Goal: Task Accomplishment & Management: Manage account settings

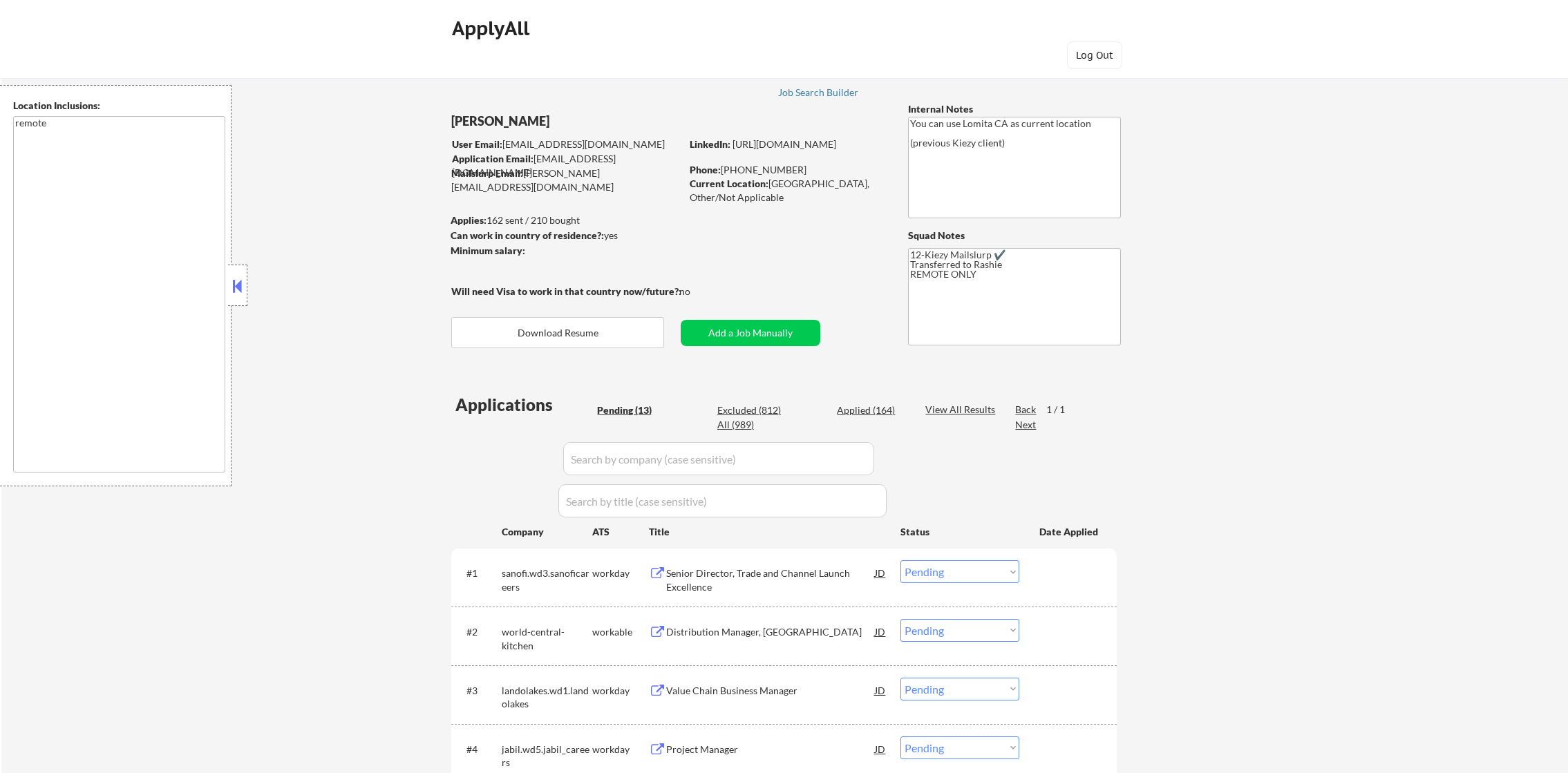
select select ""pending""
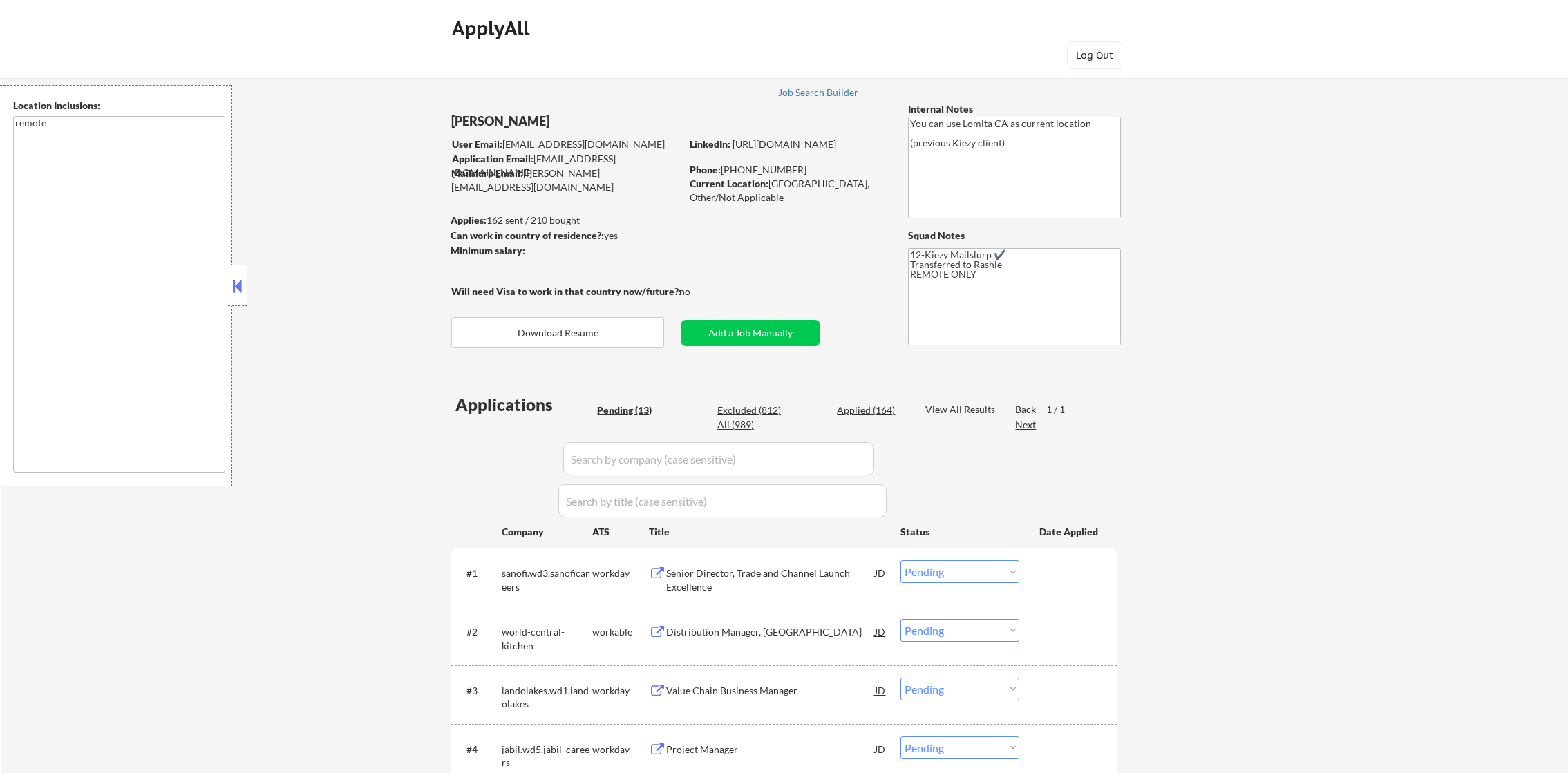
select select ""pending""
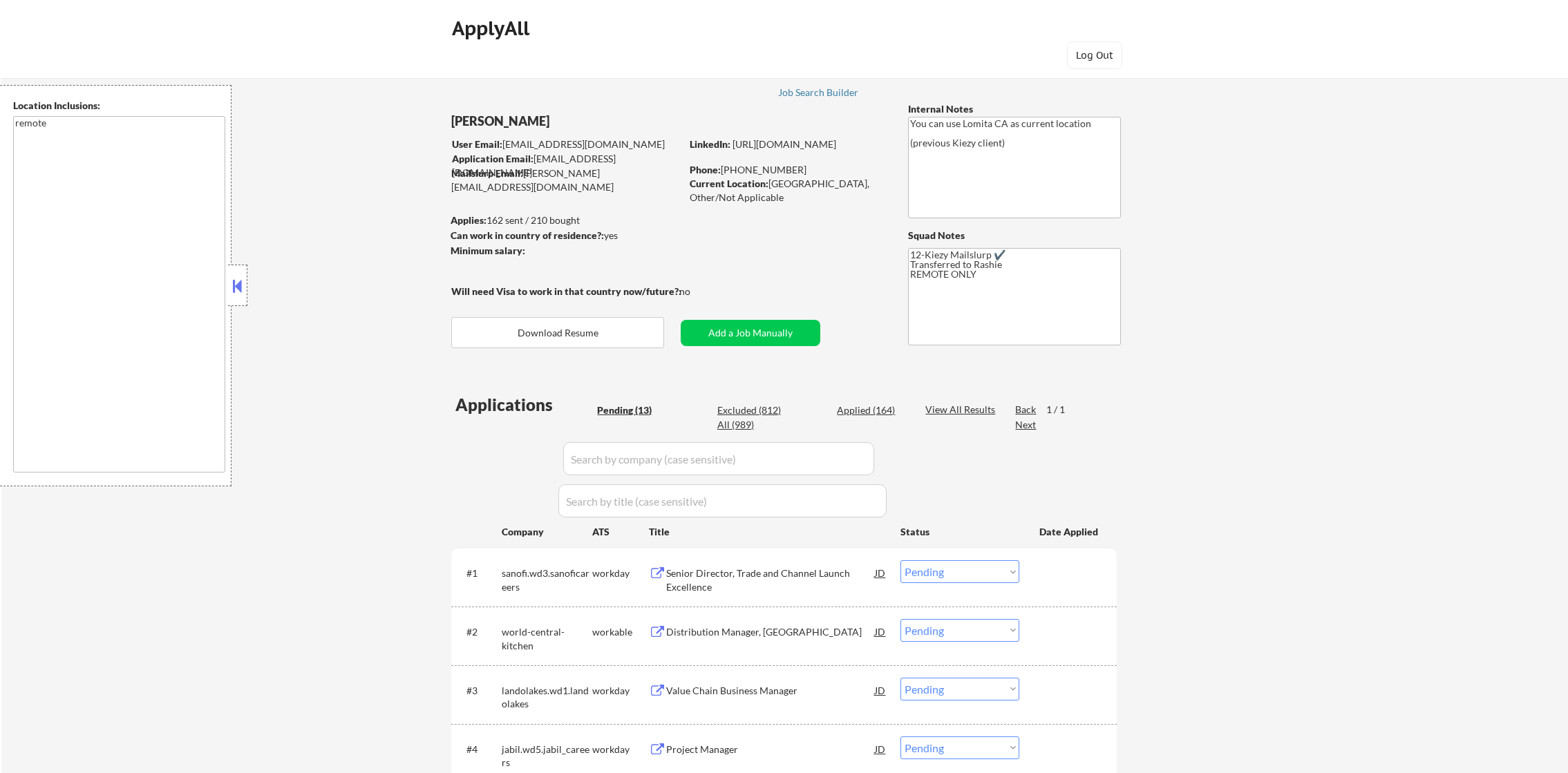
select select ""pending""
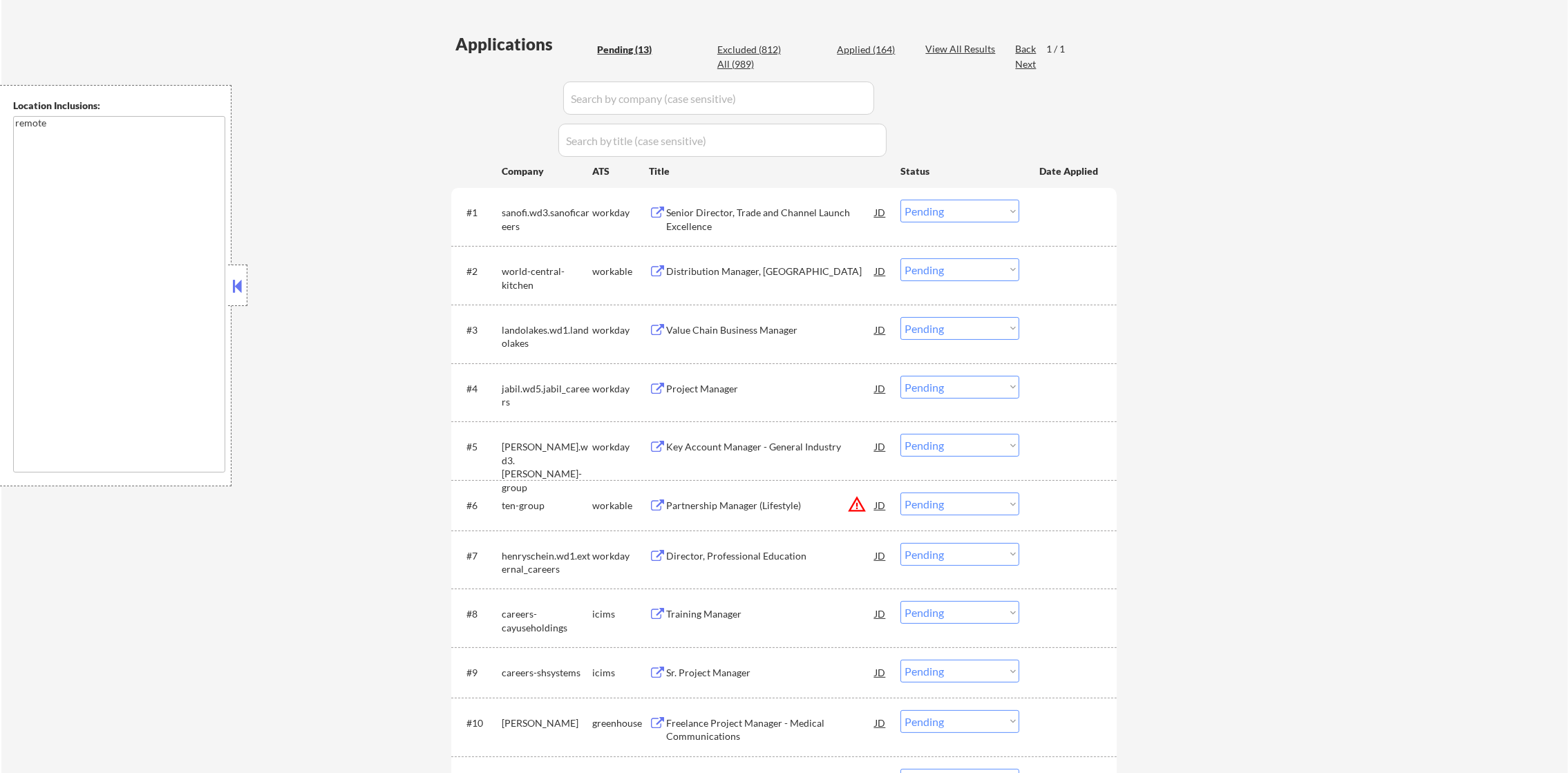
scroll to position [361, 0]
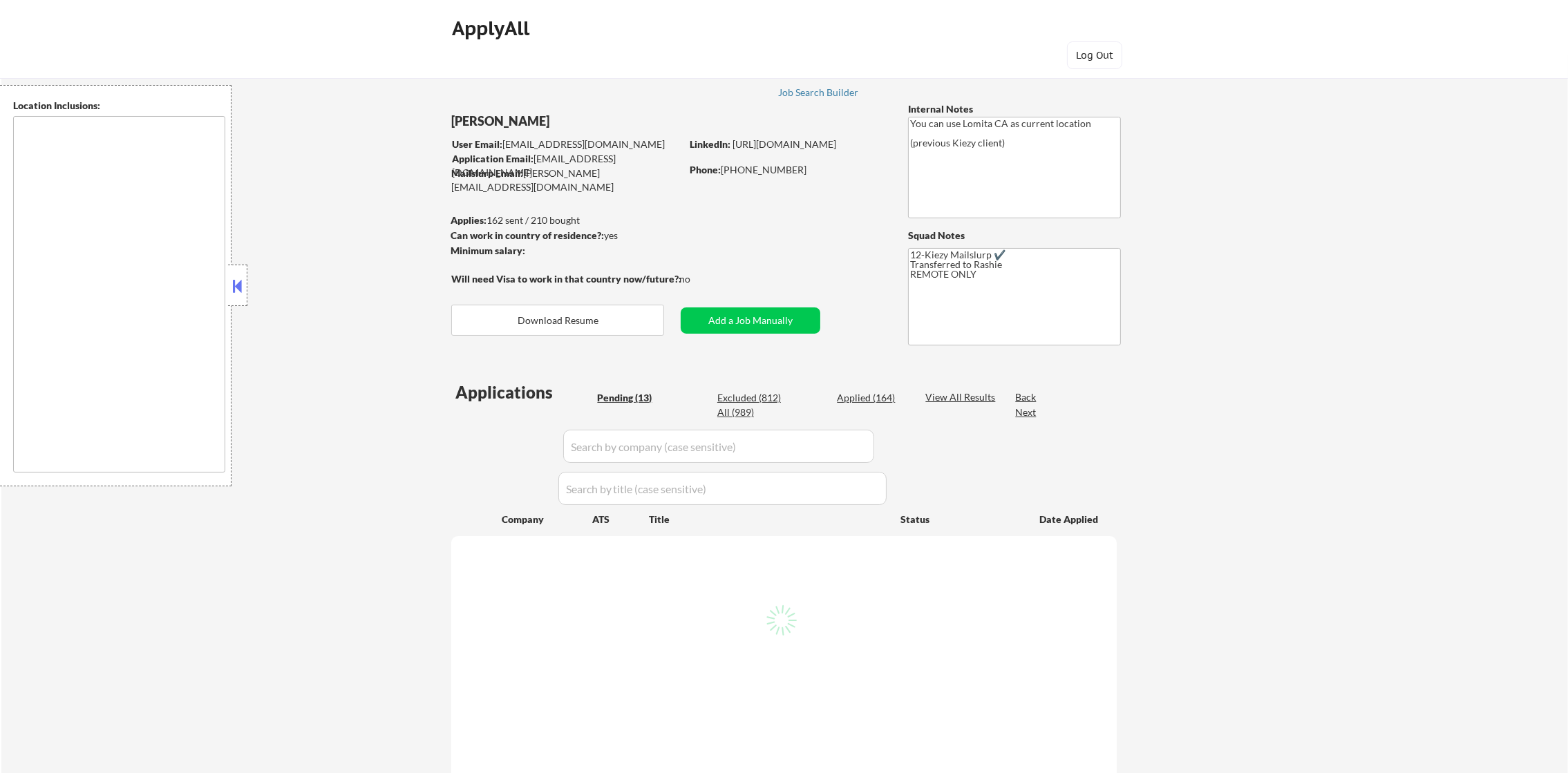
type textarea "remote"
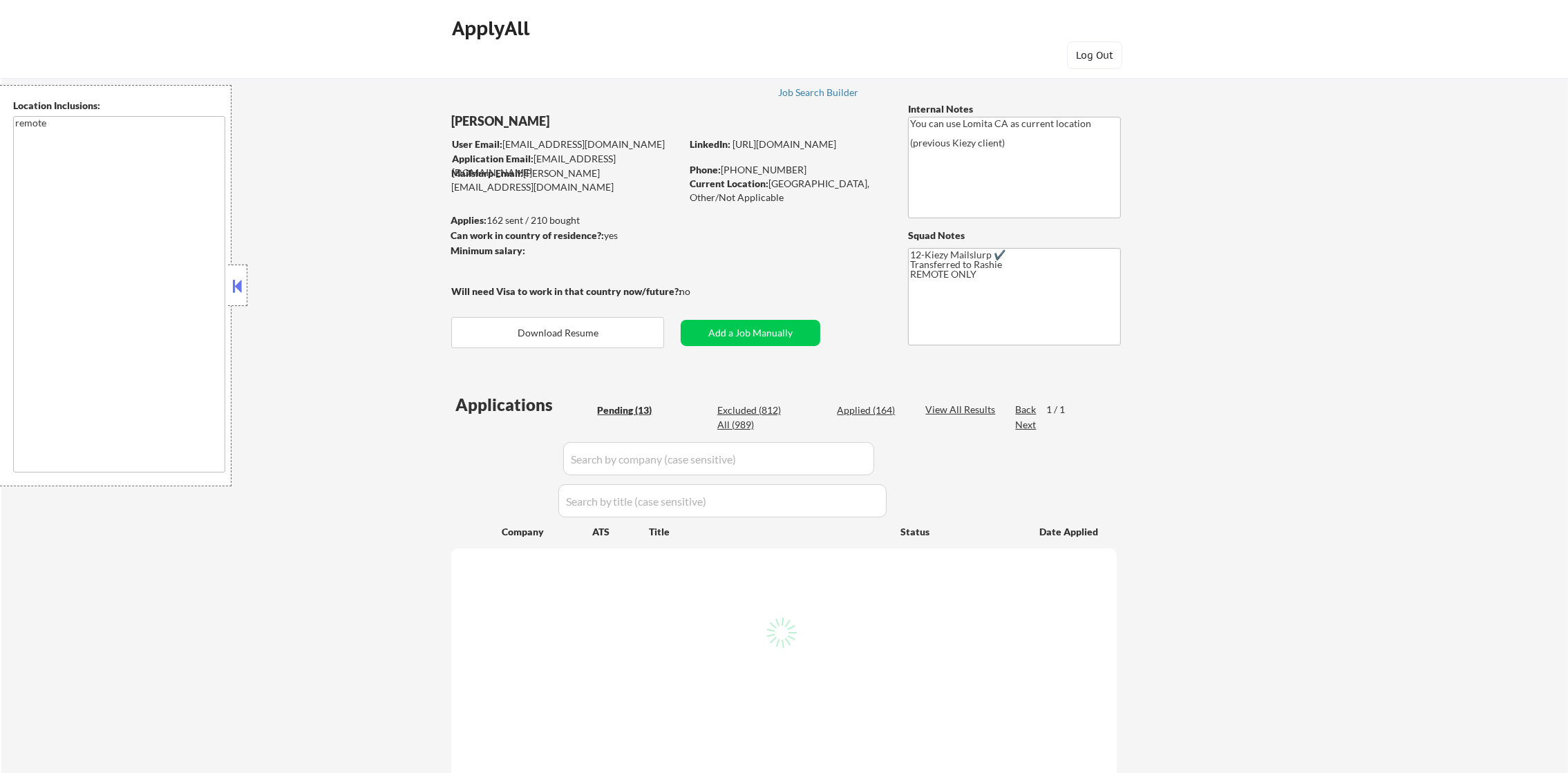
select select ""pending""
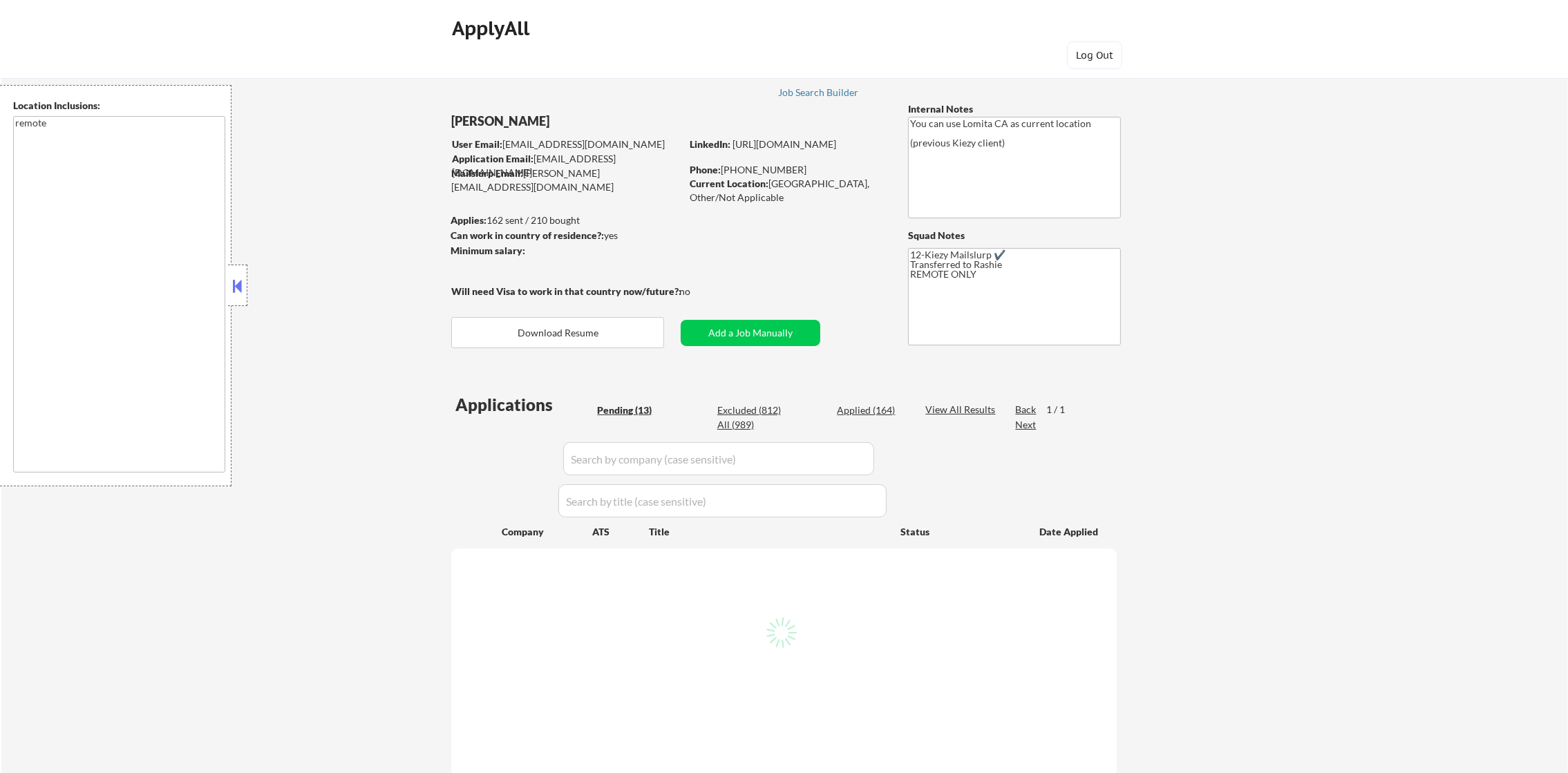
select select ""pending""
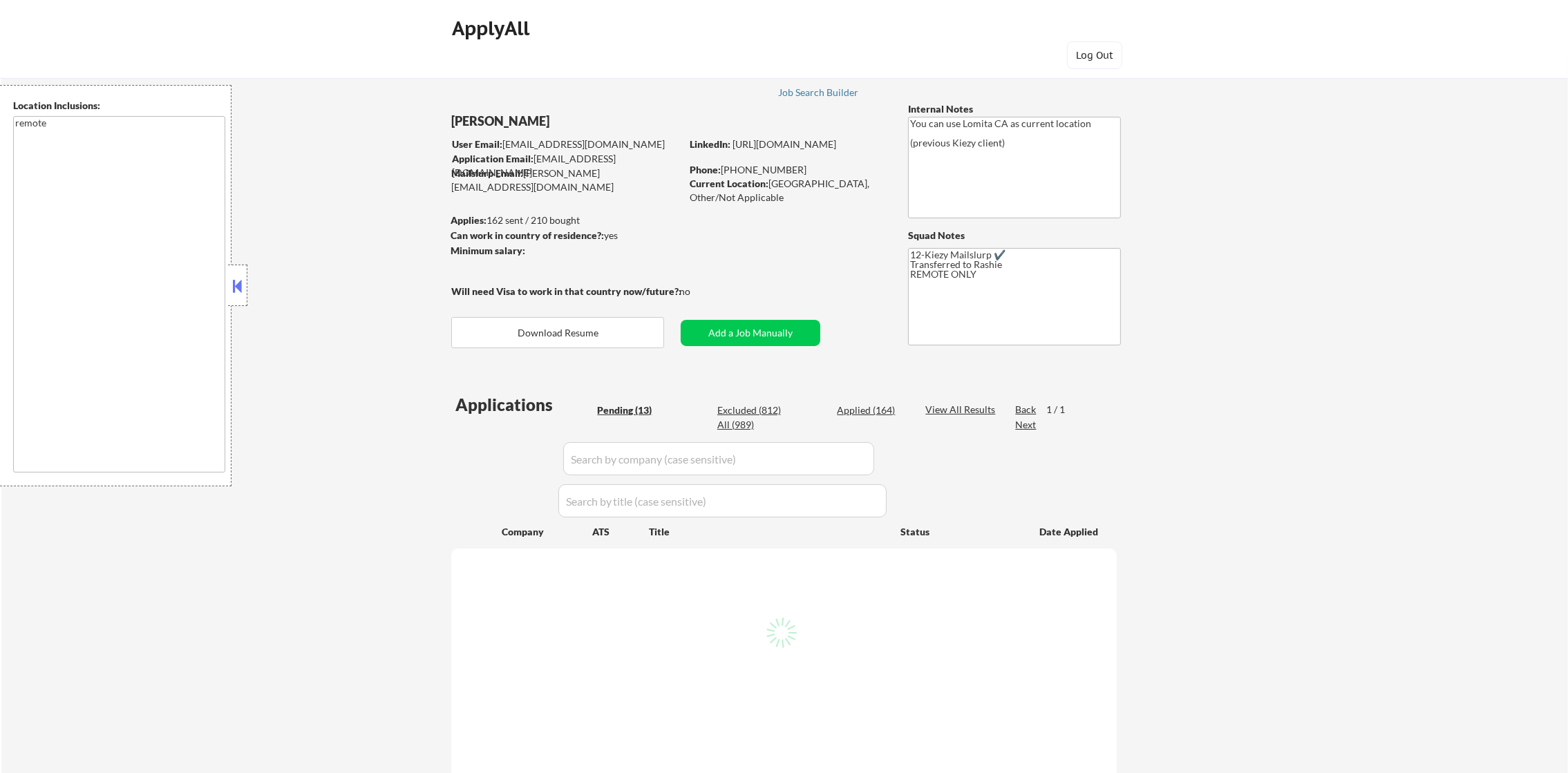
select select ""pending""
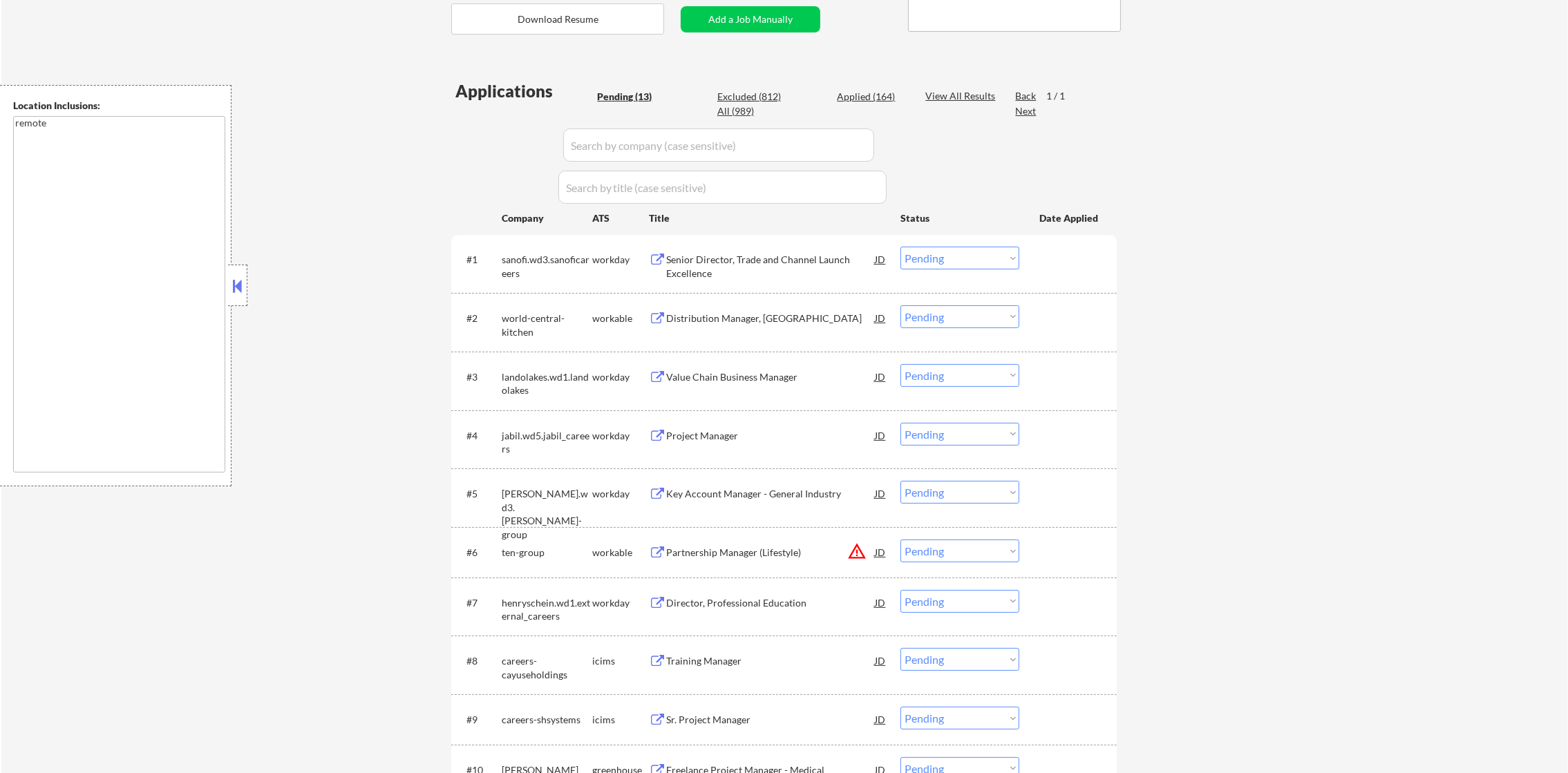
scroll to position [449, 0]
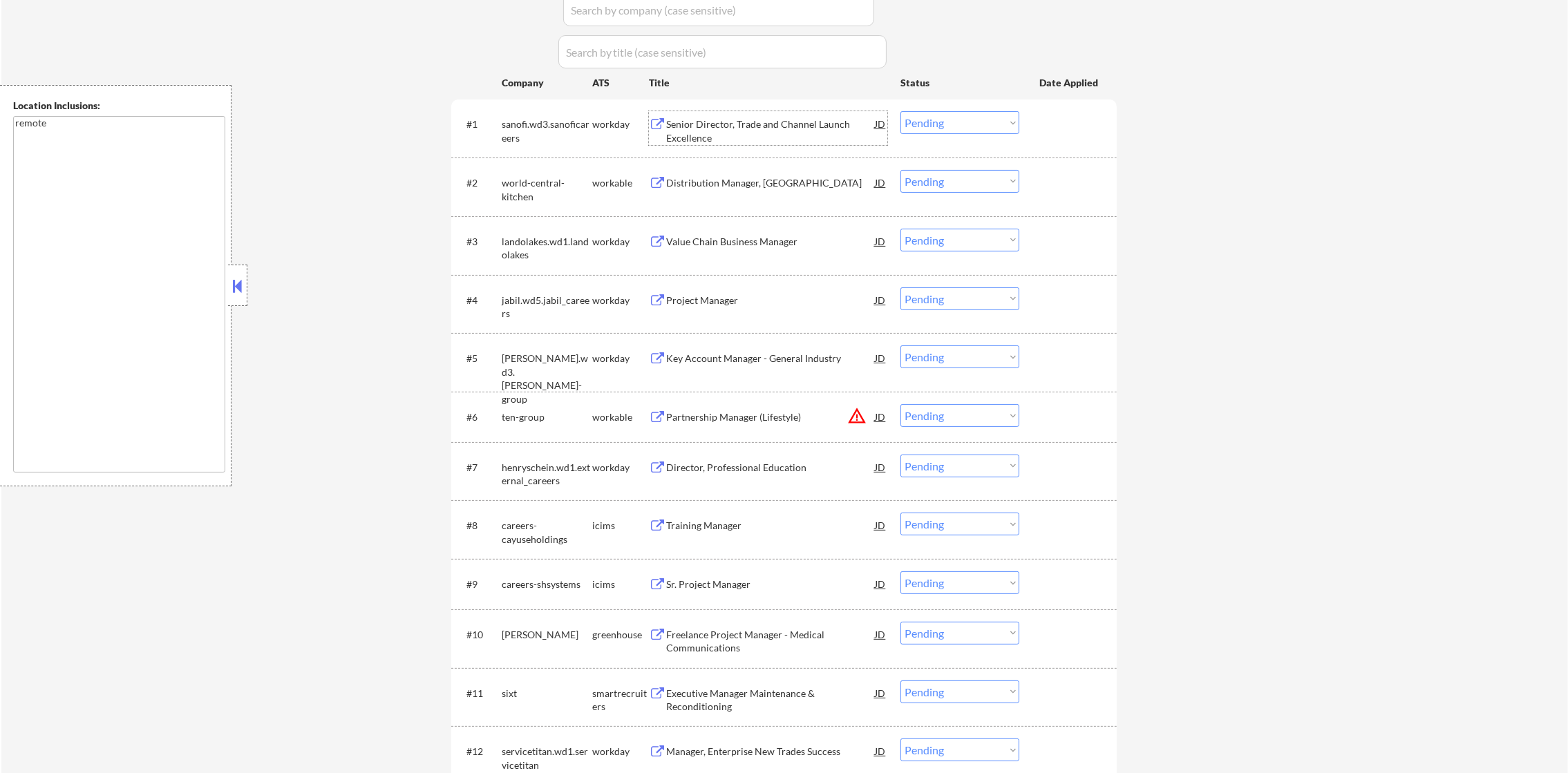
click at [712, 123] on div "Senior Director, Trade and Channel Launch Excellence" at bounding box center [770, 131] width 209 height 27
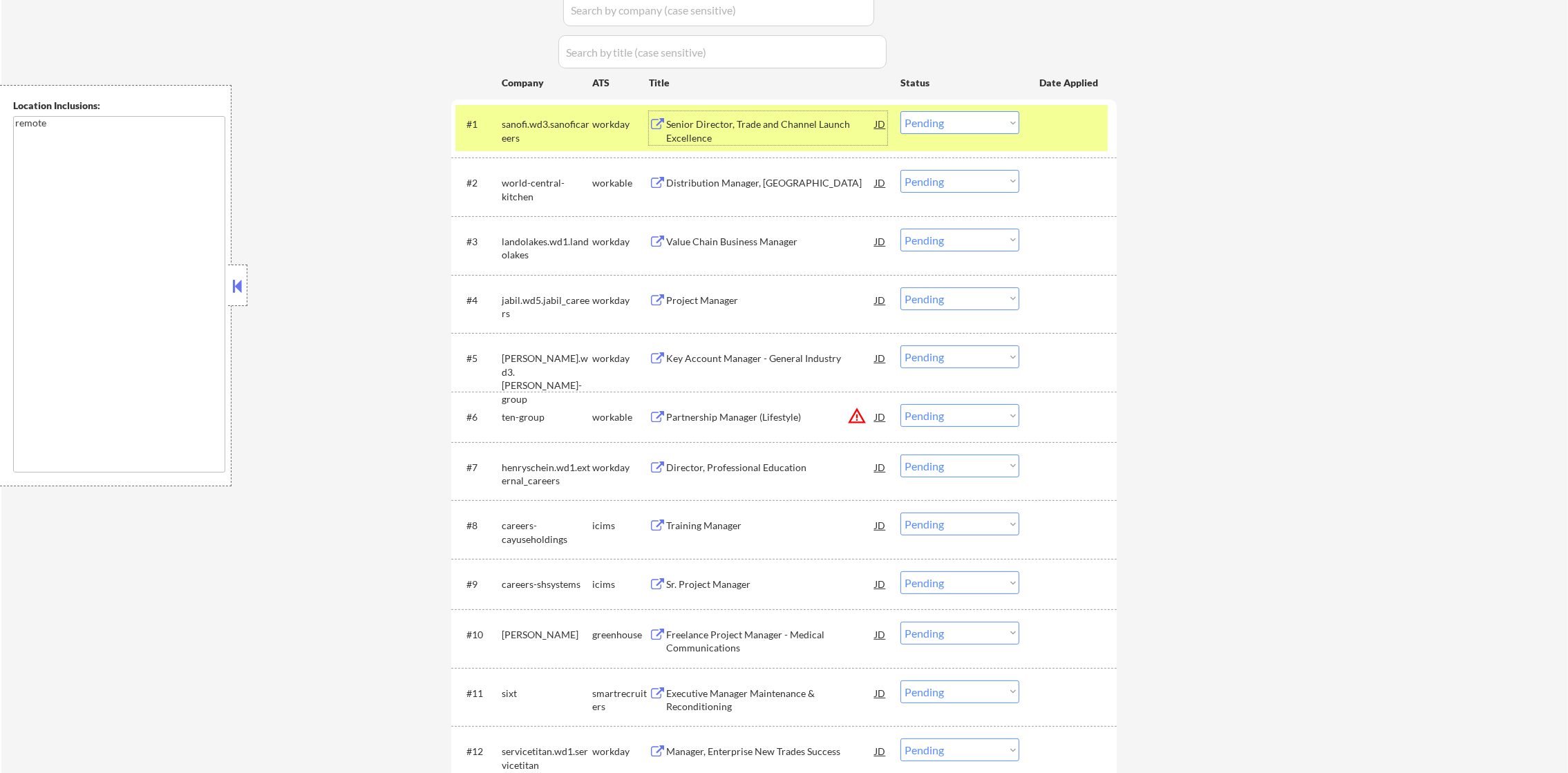
click at [984, 113] on select "Choose an option... Pending Applied Excluded (Questions) Excluded (Expired) Exc…" at bounding box center [960, 122] width 118 height 23
click at [901, 111] on select "Choose an option... Pending Applied Excluded (Questions) Excluded (Expired) Exc…" at bounding box center [960, 122] width 118 height 23
click at [534, 126] on div "sanofi.wd3.sanoficareers" at bounding box center [547, 131] width 91 height 27
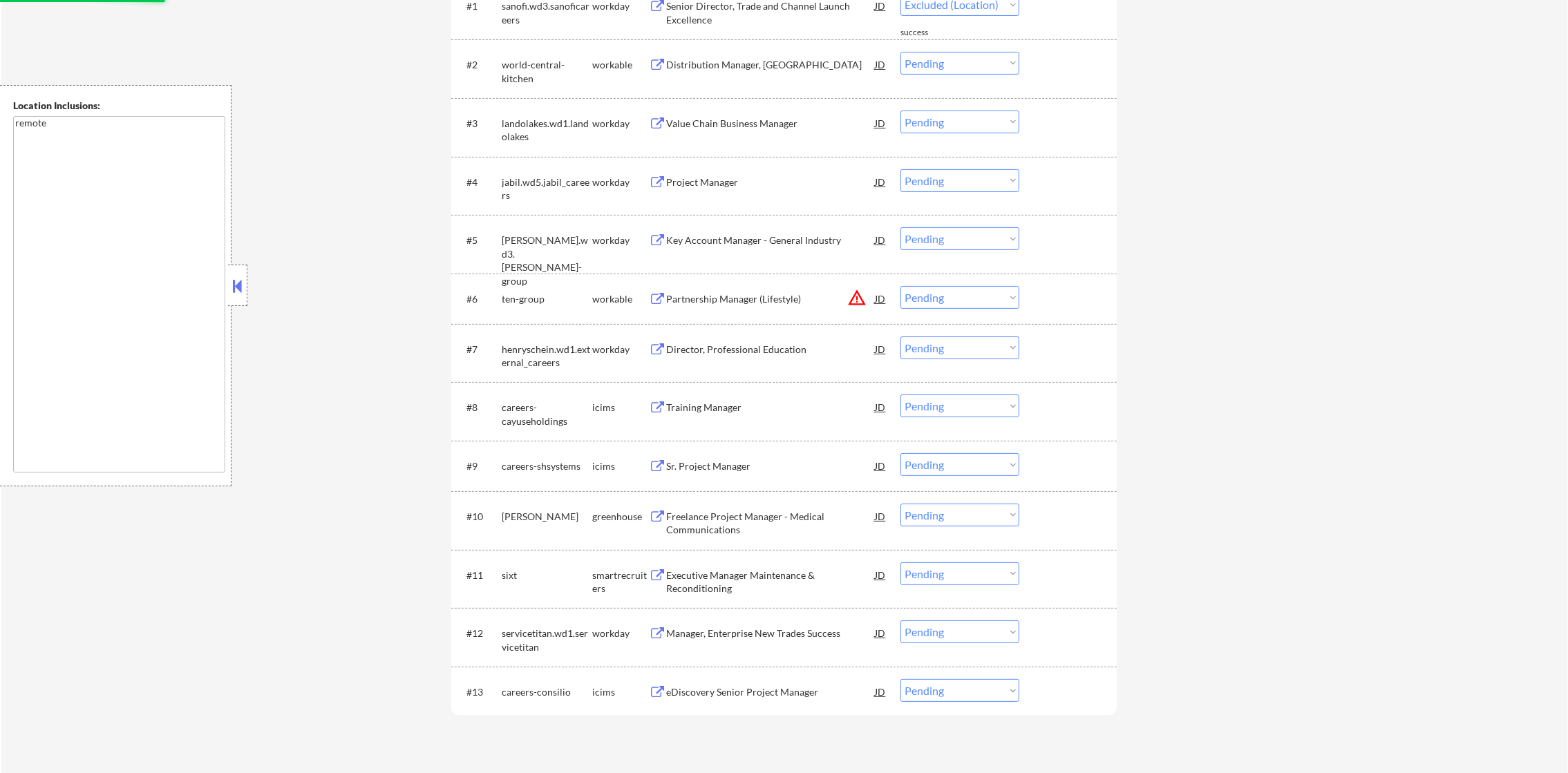
scroll to position [656, 0]
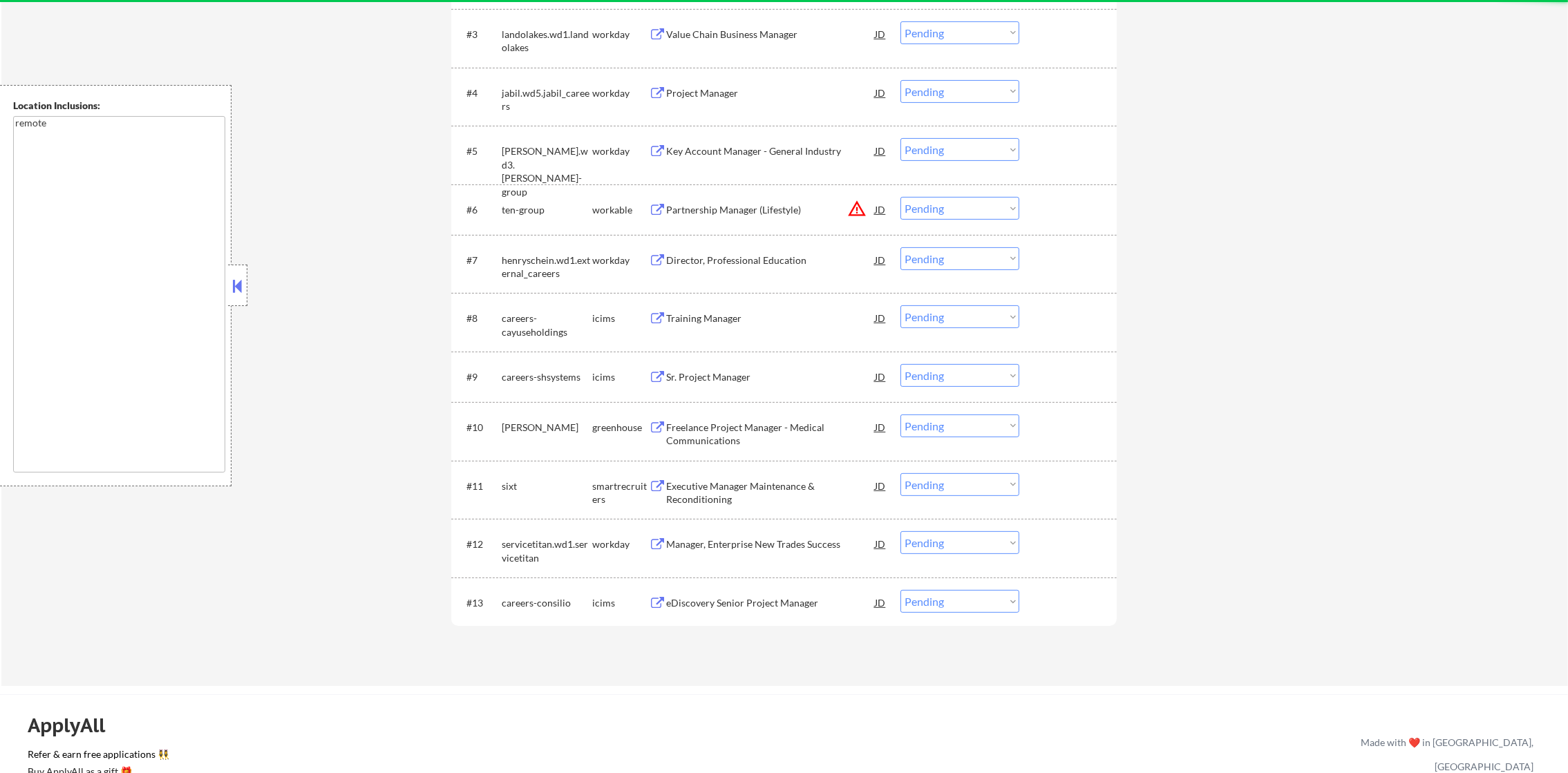
click at [860, 208] on div "Partnership Manager (Lifestyle) JD warning_amber" at bounding box center [777, 209] width 222 height 25
select select ""pending""
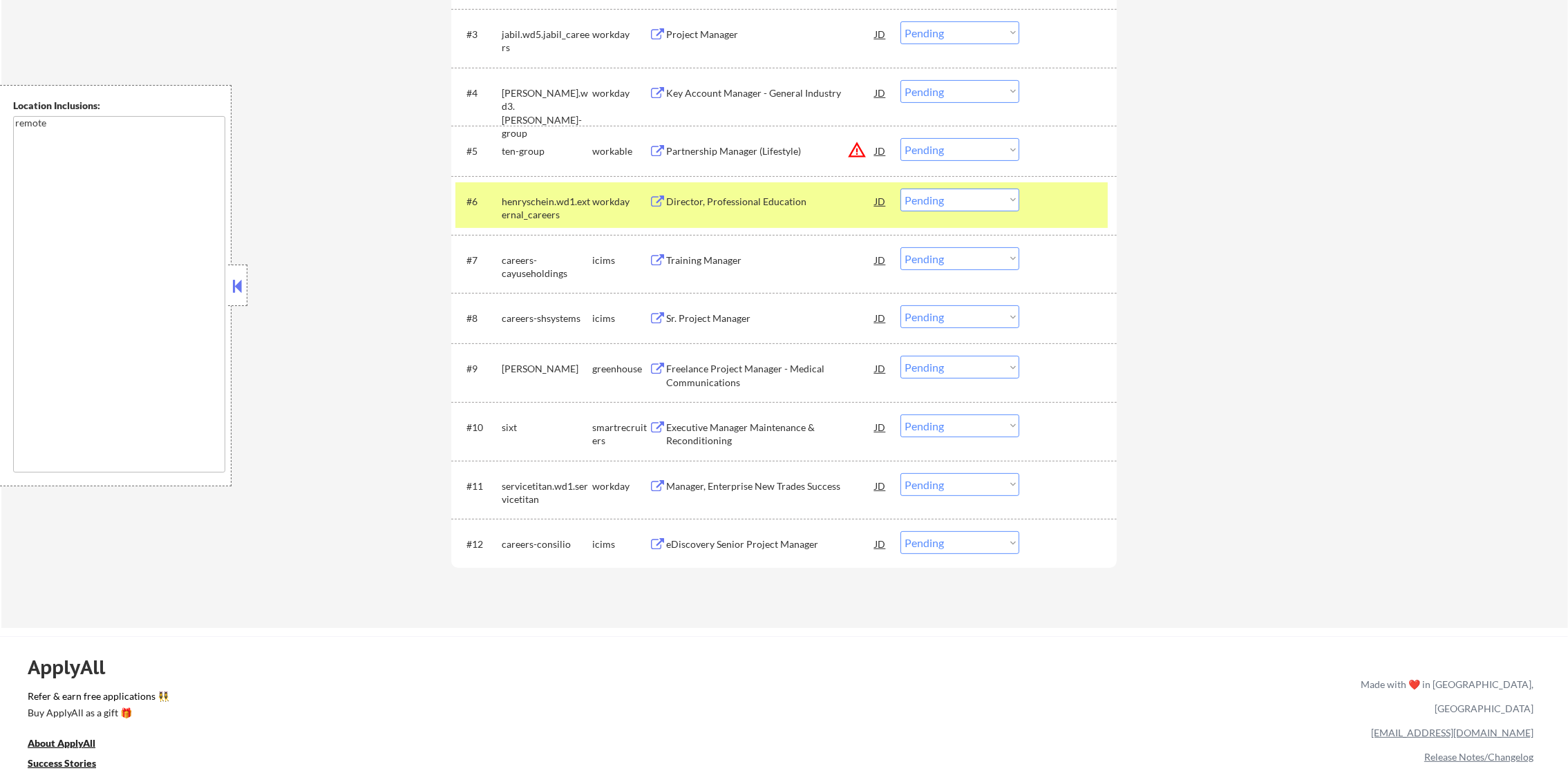
click at [522, 206] on div "henryschein.wd1.external_careers" at bounding box center [547, 208] width 91 height 27
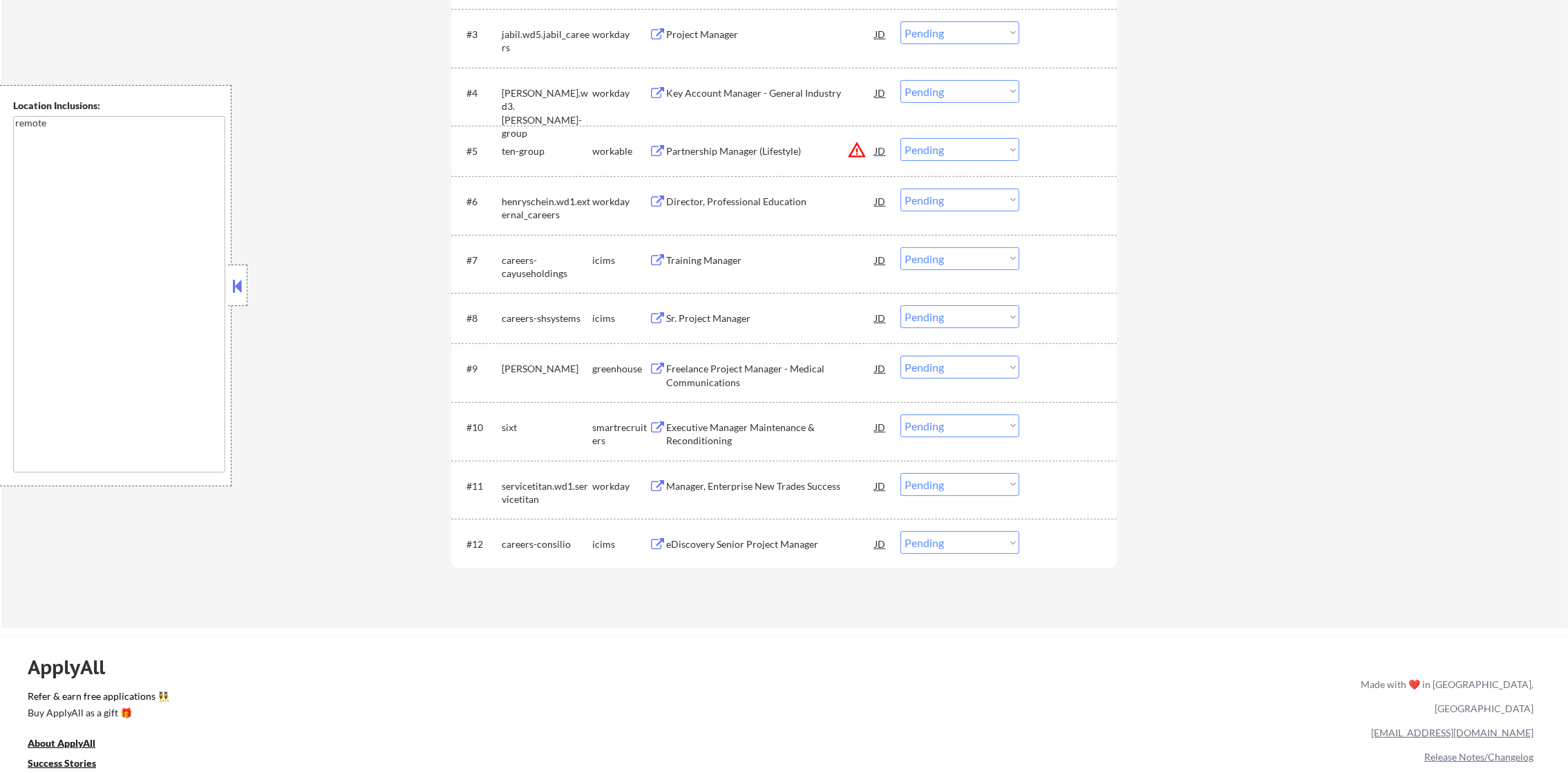
click at [944, 144] on select "Choose an option... Pending Applied Excluded (Questions) Excluded (Expired) Exc…" at bounding box center [960, 149] width 118 height 23
click at [901, 138] on select "Choose an option... Pending Applied Excluded (Questions) Excluded (Expired) Exc…" at bounding box center [960, 149] width 118 height 23
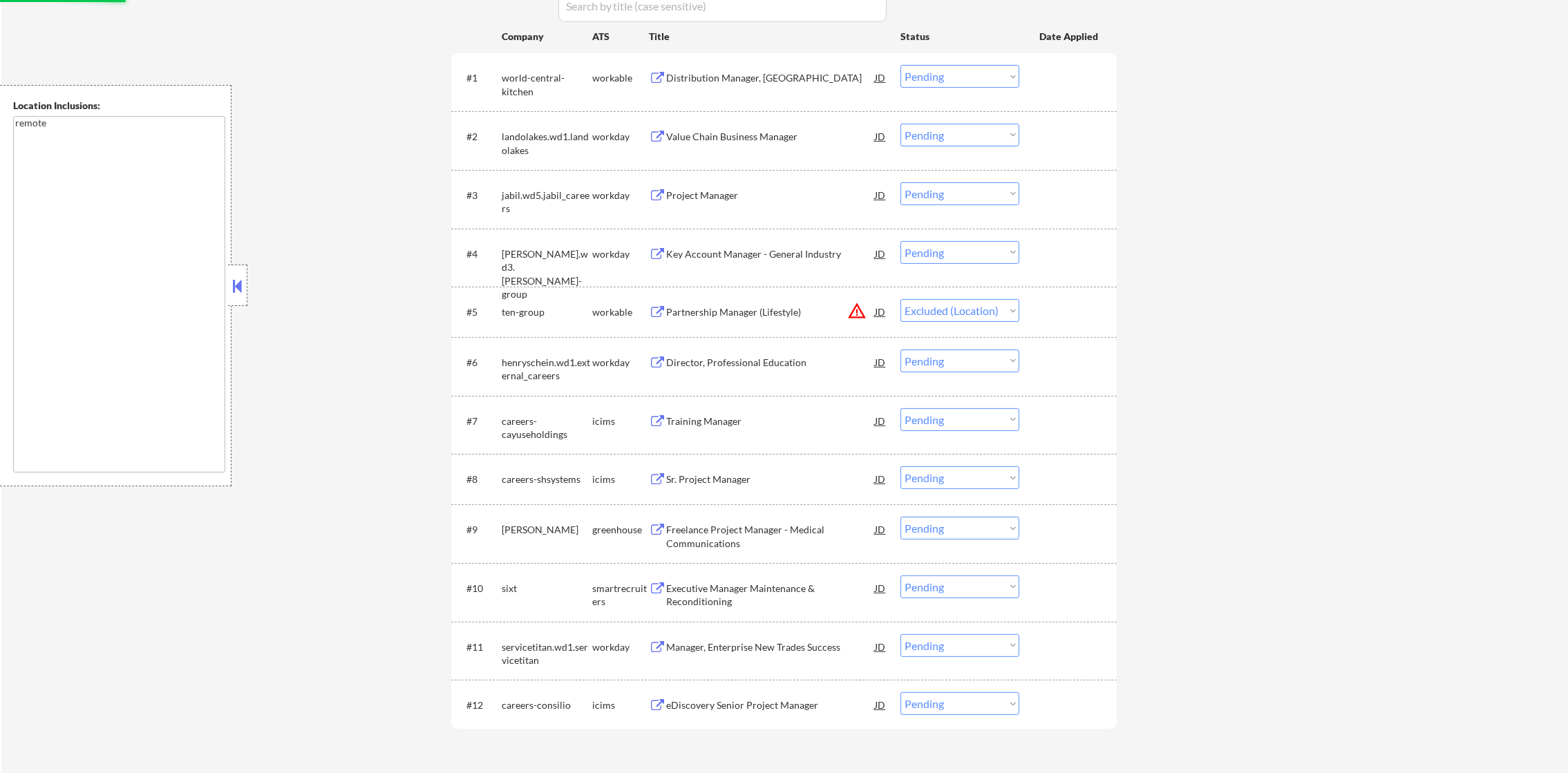
scroll to position [449, 0]
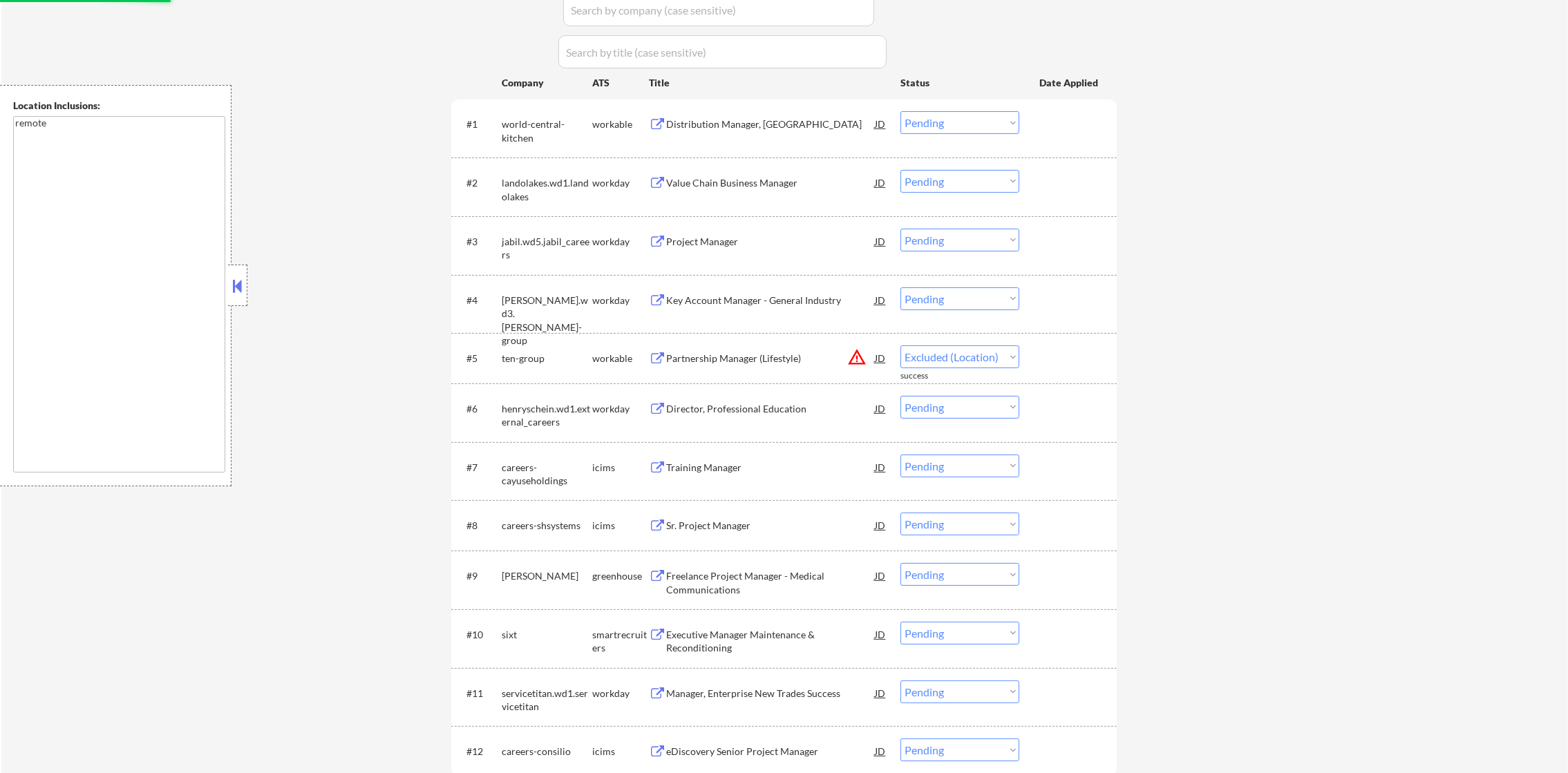
select select ""pending""
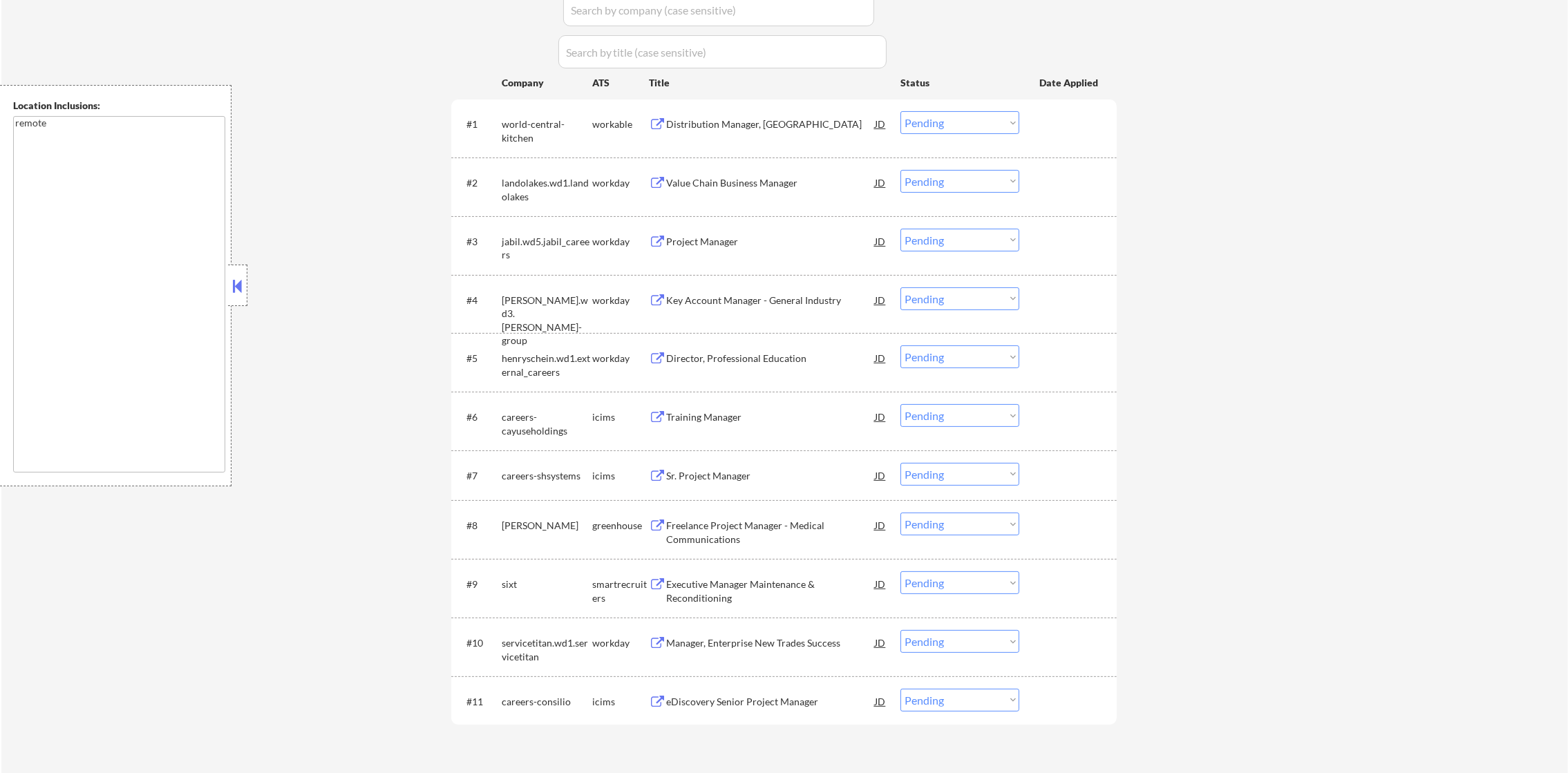
click at [740, 109] on div "#1 world-central-kitchen workable Distribution Manager, United States JD Choose…" at bounding box center [782, 127] width 653 height 45
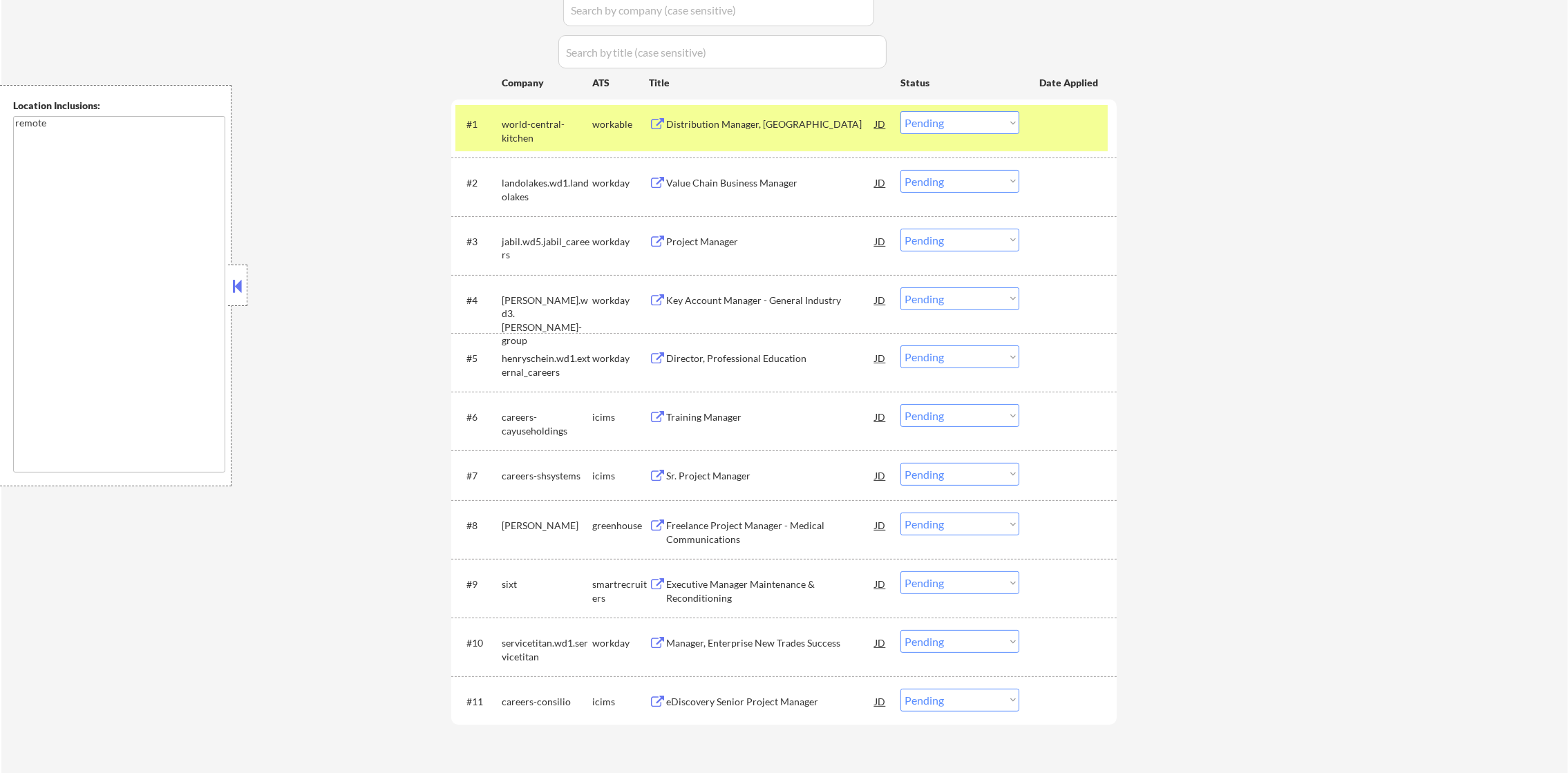
click at [739, 125] on div "Distribution Manager, [GEOGRAPHIC_DATA]" at bounding box center [770, 124] width 209 height 14
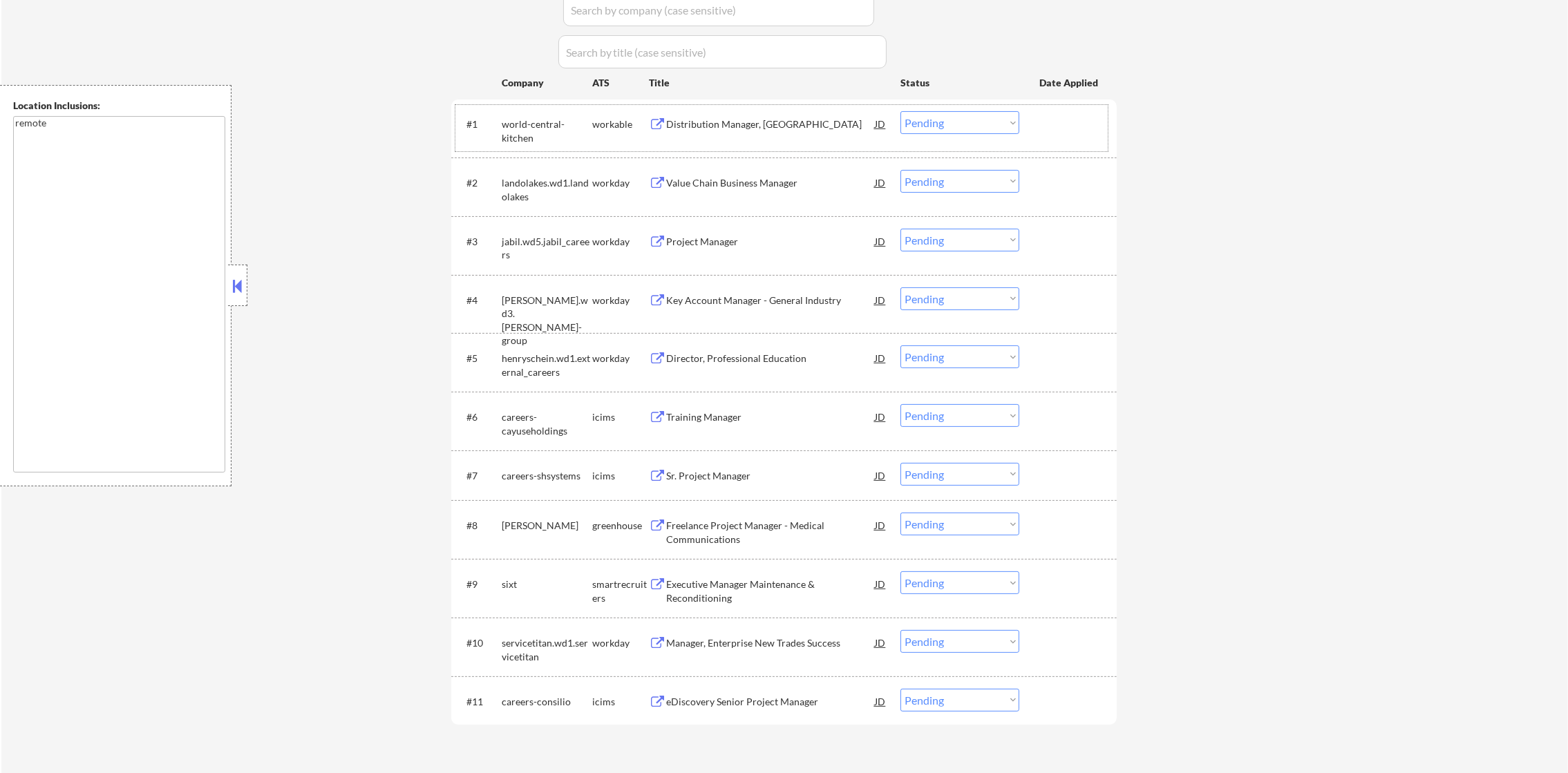
click at [961, 109] on div "#1 world-central-kitchen workable Distribution Manager, United States JD Choose…" at bounding box center [782, 127] width 653 height 45
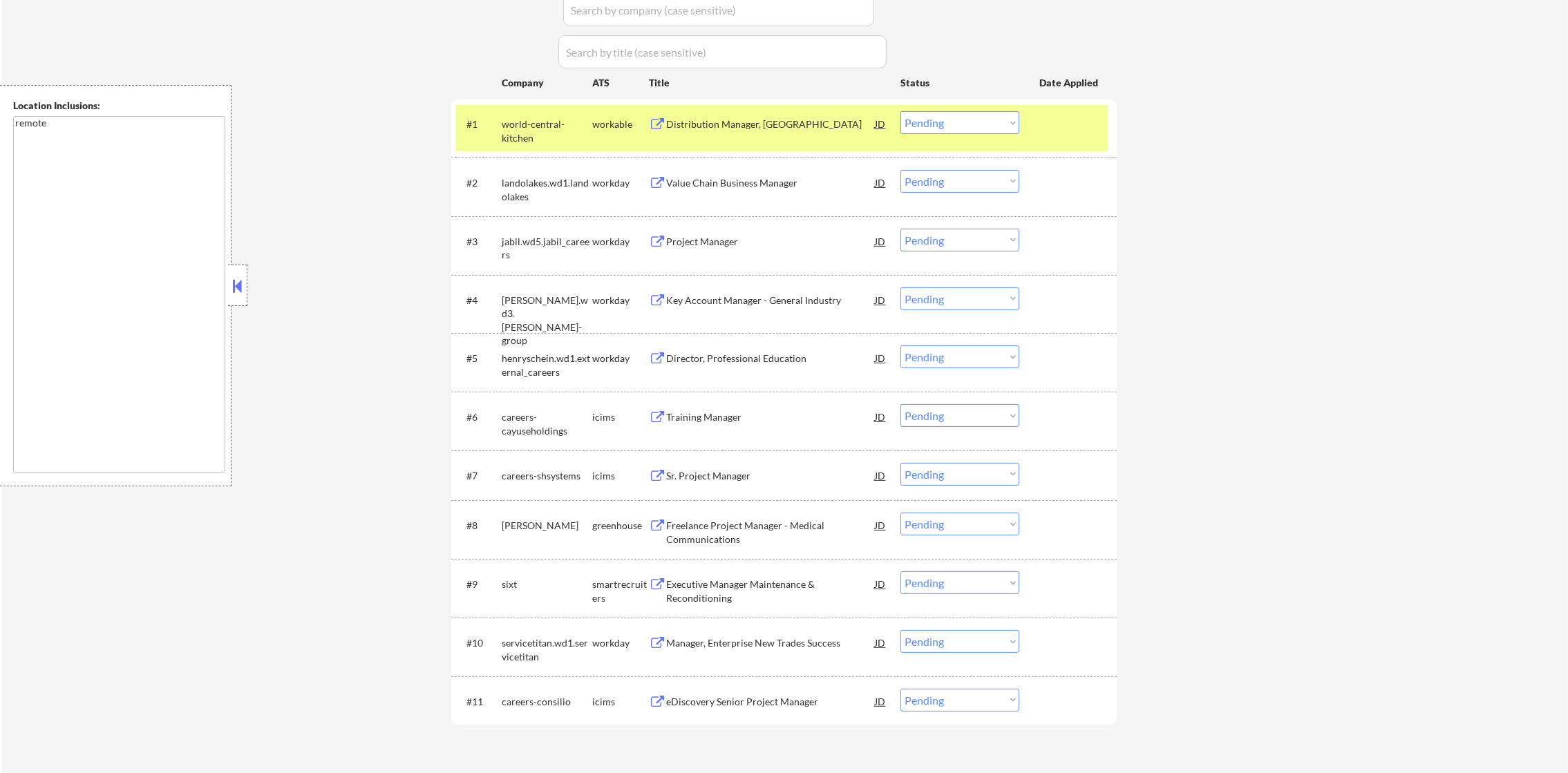
click at [969, 137] on div "#1 world-central-kitchen workable Distribution Manager, United States JD Choose…" at bounding box center [782, 127] width 653 height 45
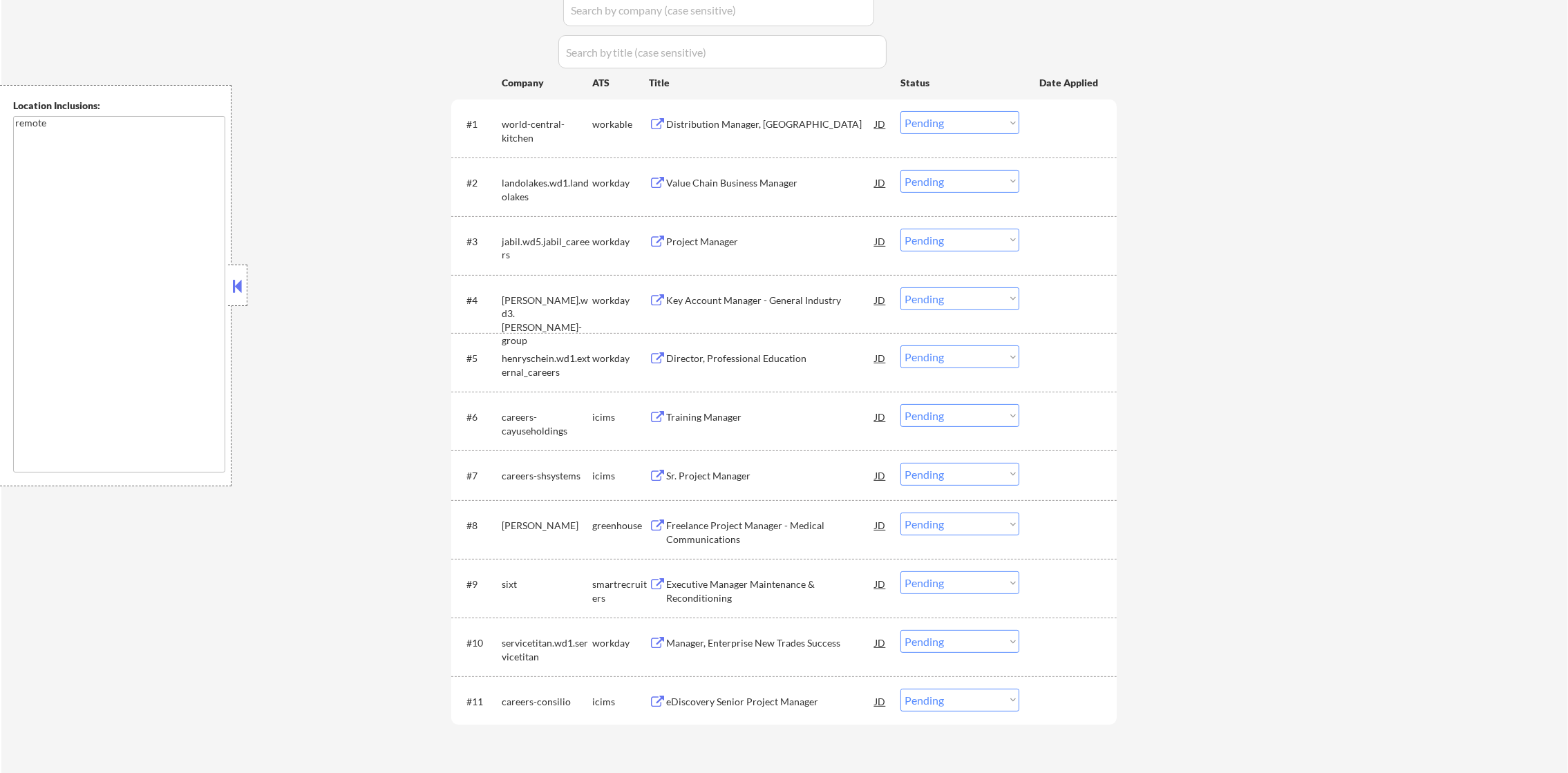
drag, startPoint x: 976, startPoint y: 122, endPoint x: 978, endPoint y: 128, distance: 6.3
click at [976, 122] on select "Choose an option... Pending Applied Excluded (Questions) Excluded (Expired) Exc…" at bounding box center [960, 122] width 118 height 23
click at [901, 111] on select "Choose an option... Pending Applied Excluded (Questions) Excluded (Expired) Exc…" at bounding box center [960, 122] width 118 height 23
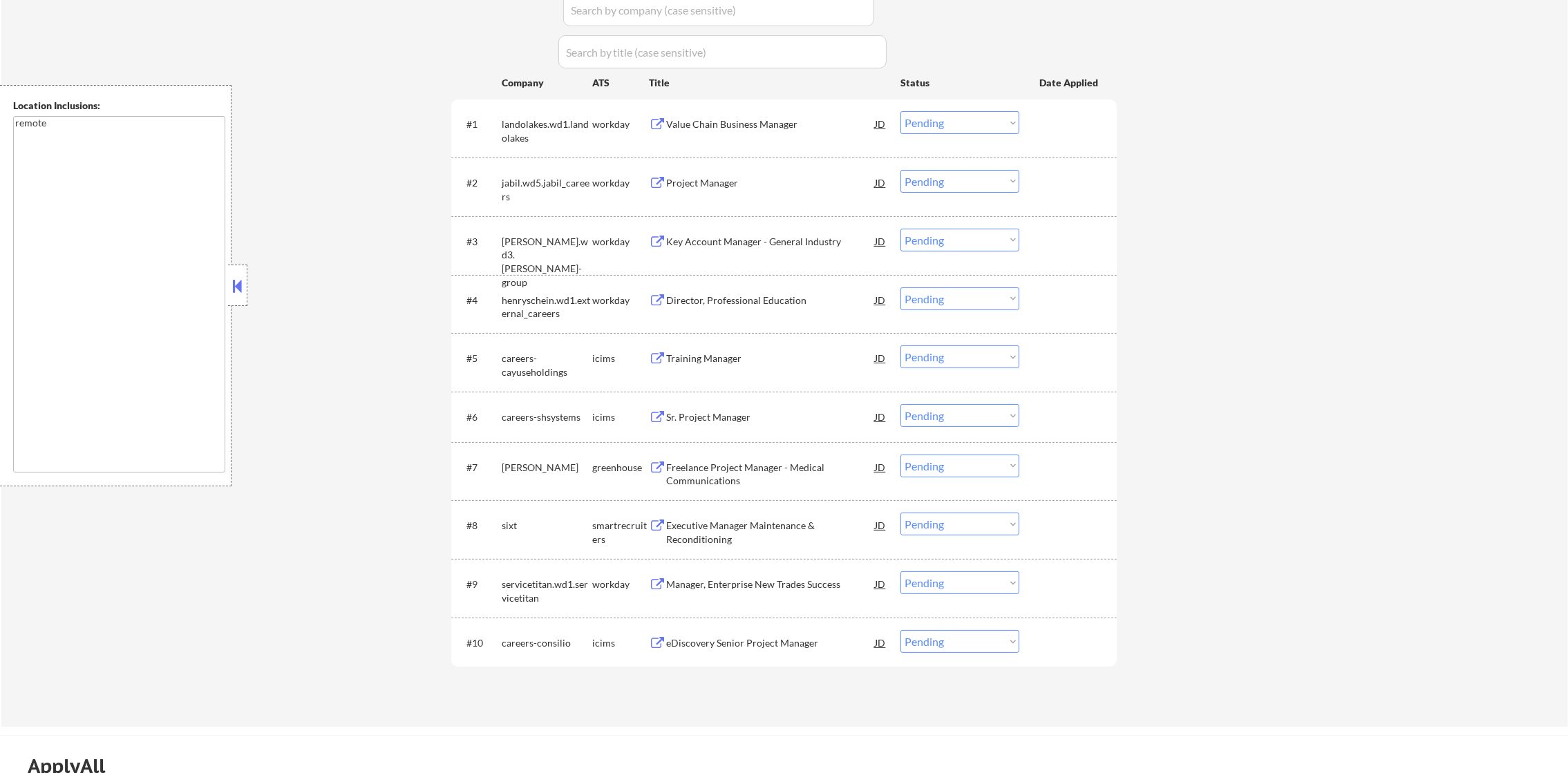
click at [761, 113] on div "Value Chain Business Manager" at bounding box center [770, 123] width 209 height 25
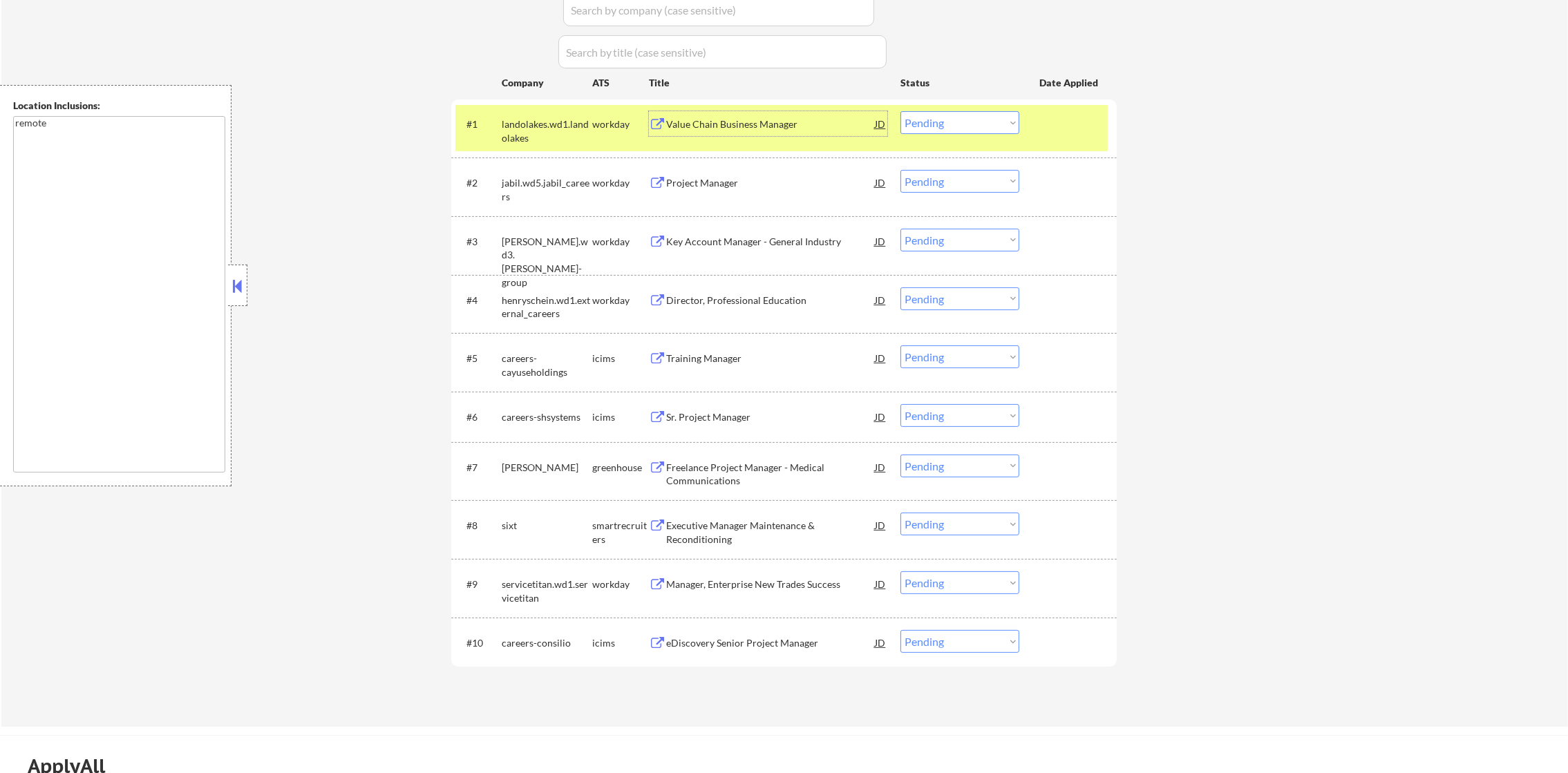
click at [949, 114] on select "Choose an option... Pending Applied Excluded (Questions) Excluded (Expired) Exc…" at bounding box center [960, 122] width 118 height 23
click at [901, 111] on select "Choose an option... Pending Applied Excluded (Questions) Excluded (Expired) Exc…" at bounding box center [960, 122] width 118 height 23
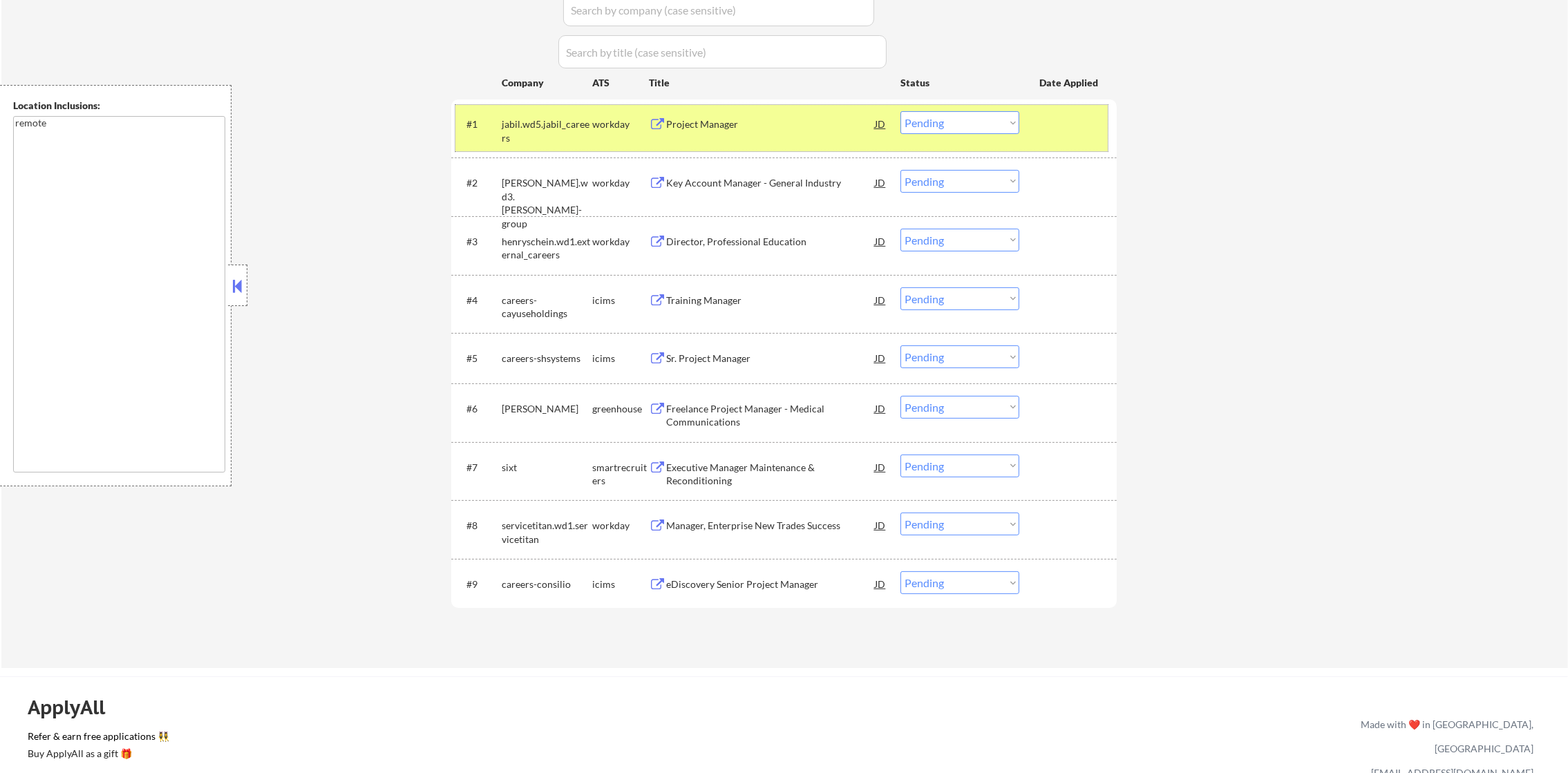
click at [538, 132] on div "jabil.wd5.jabil_careers" at bounding box center [547, 131] width 91 height 27
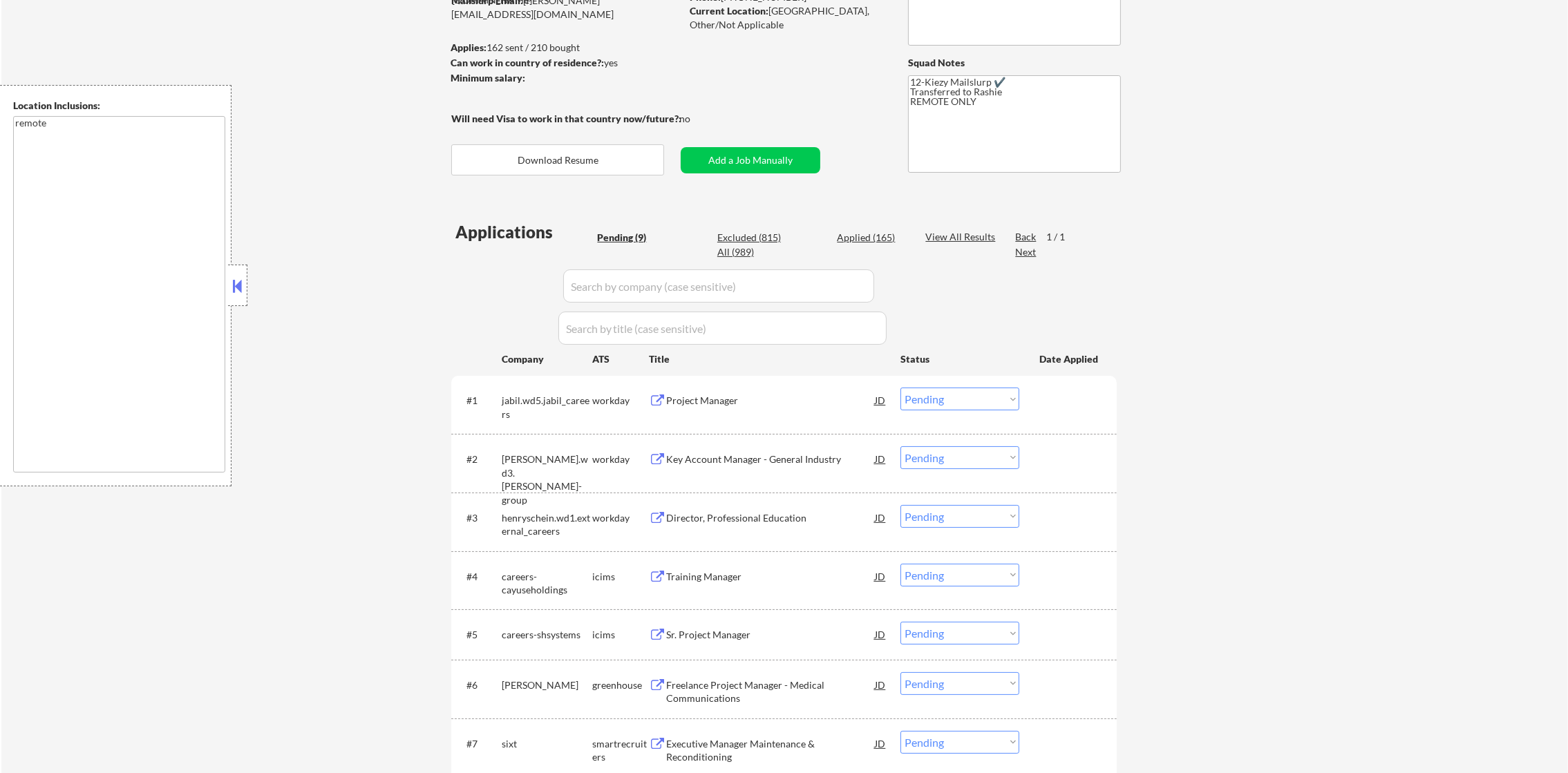
scroll to position [346, 0]
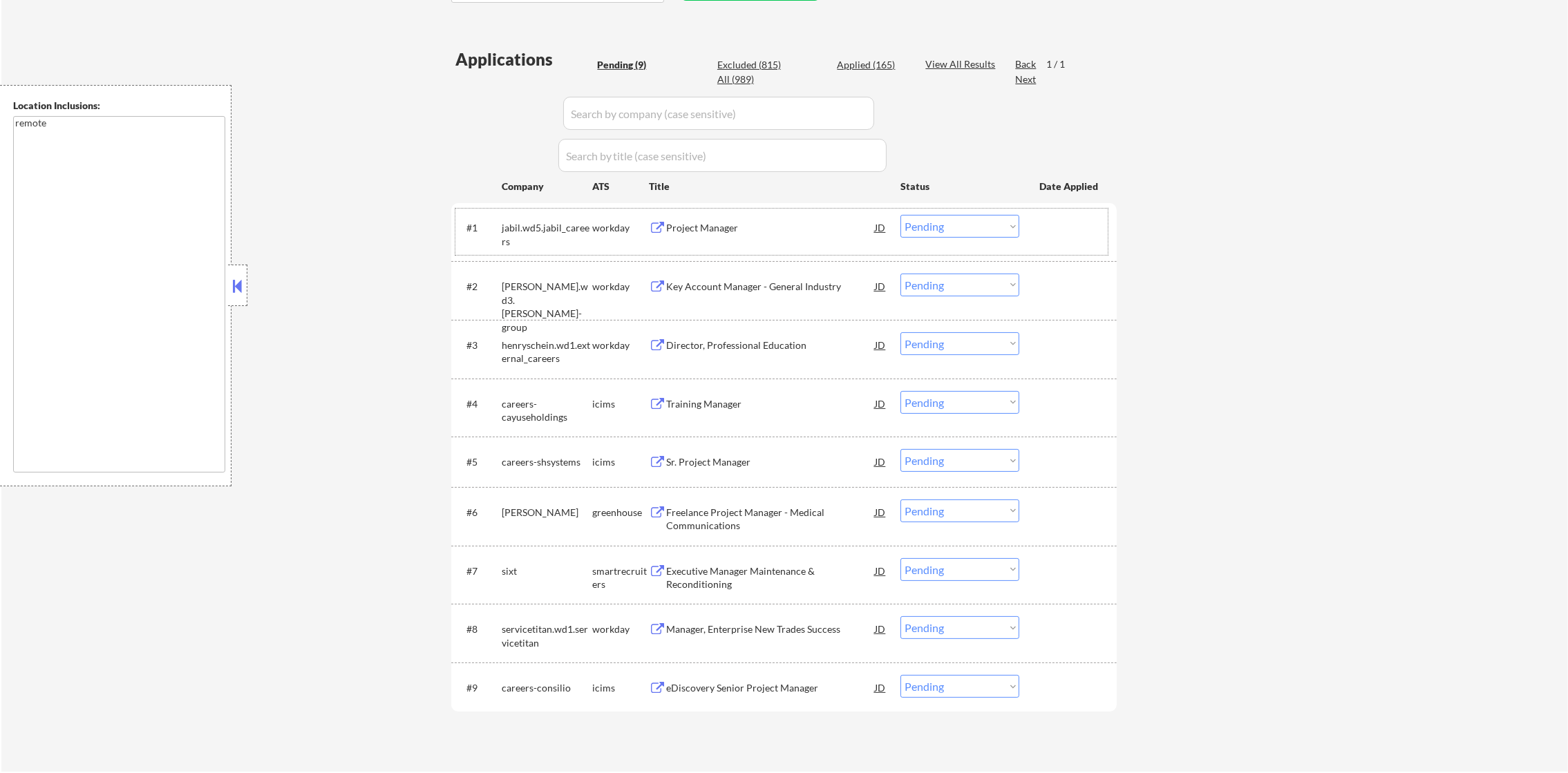
click at [741, 230] on div "Project Manager" at bounding box center [770, 228] width 209 height 14
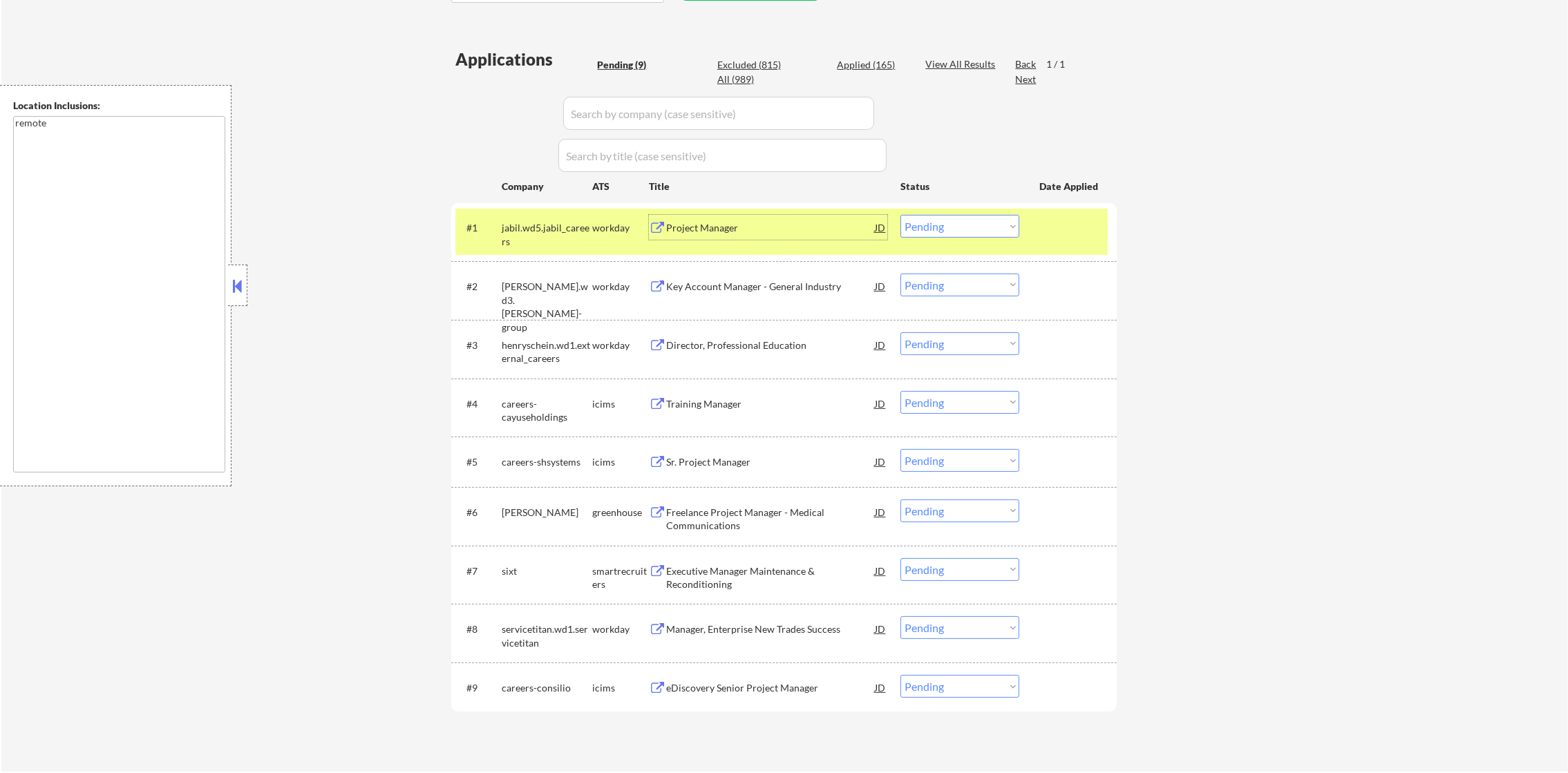
click at [944, 219] on select "Choose an option... Pending Applied Excluded (Questions) Excluded (Expired) Exc…" at bounding box center [960, 226] width 118 height 23
click at [901, 215] on select "Choose an option... Pending Applied Excluded (Questions) Excluded (Expired) Exc…" at bounding box center [960, 226] width 118 height 23
click at [562, 237] on div "jabil.wd5.jabil_careers" at bounding box center [547, 234] width 91 height 27
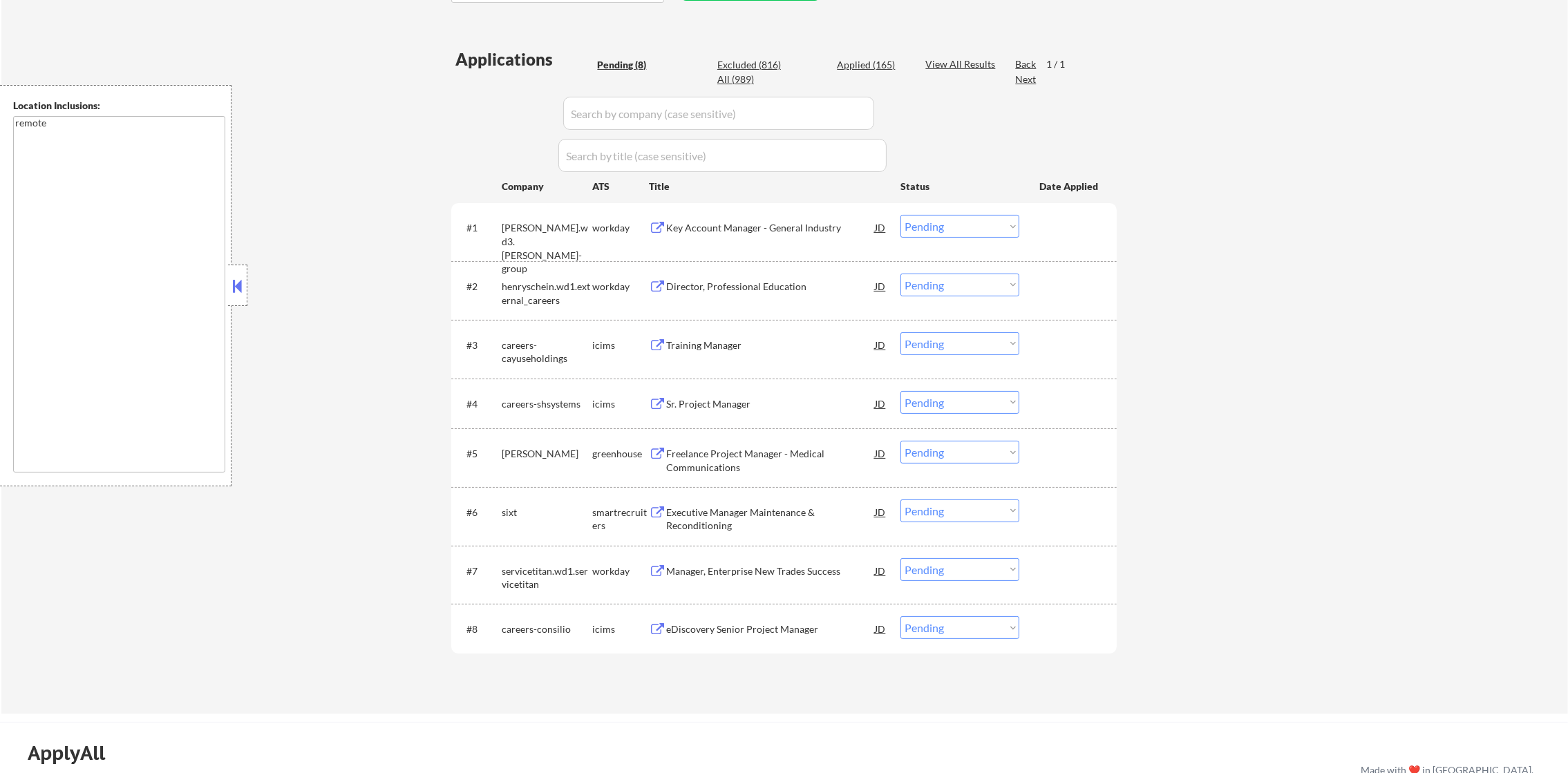
click at [741, 234] on div "Key Account Manager - General Industry" at bounding box center [770, 228] width 209 height 14
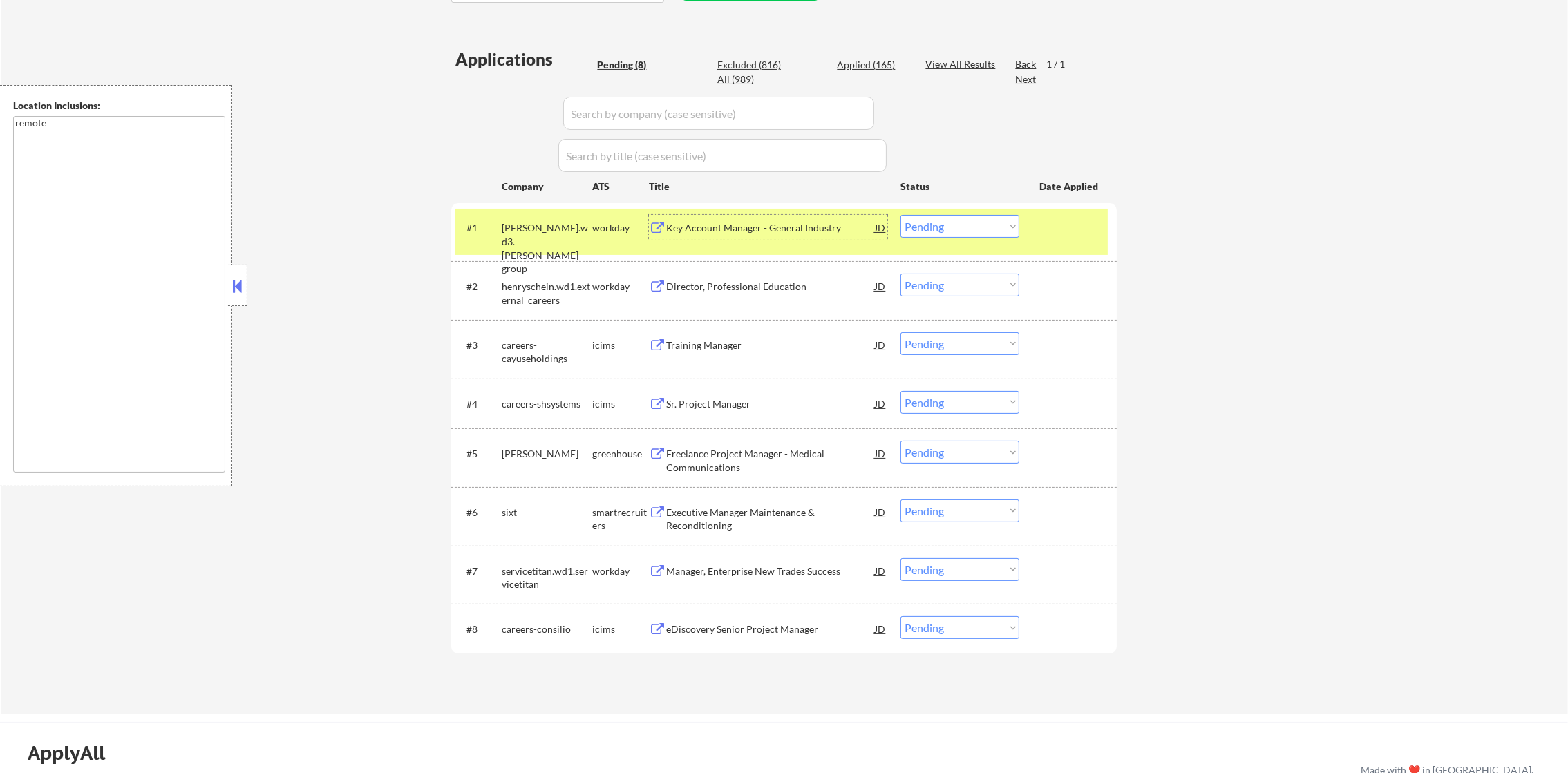
click at [927, 227] on select "Choose an option... Pending Applied Excluded (Questions) Excluded (Expired) Exc…" at bounding box center [960, 226] width 118 height 23
click at [901, 215] on select "Choose an option... Pending Applied Excluded (Questions) Excluded (Expired) Exc…" at bounding box center [960, 226] width 118 height 23
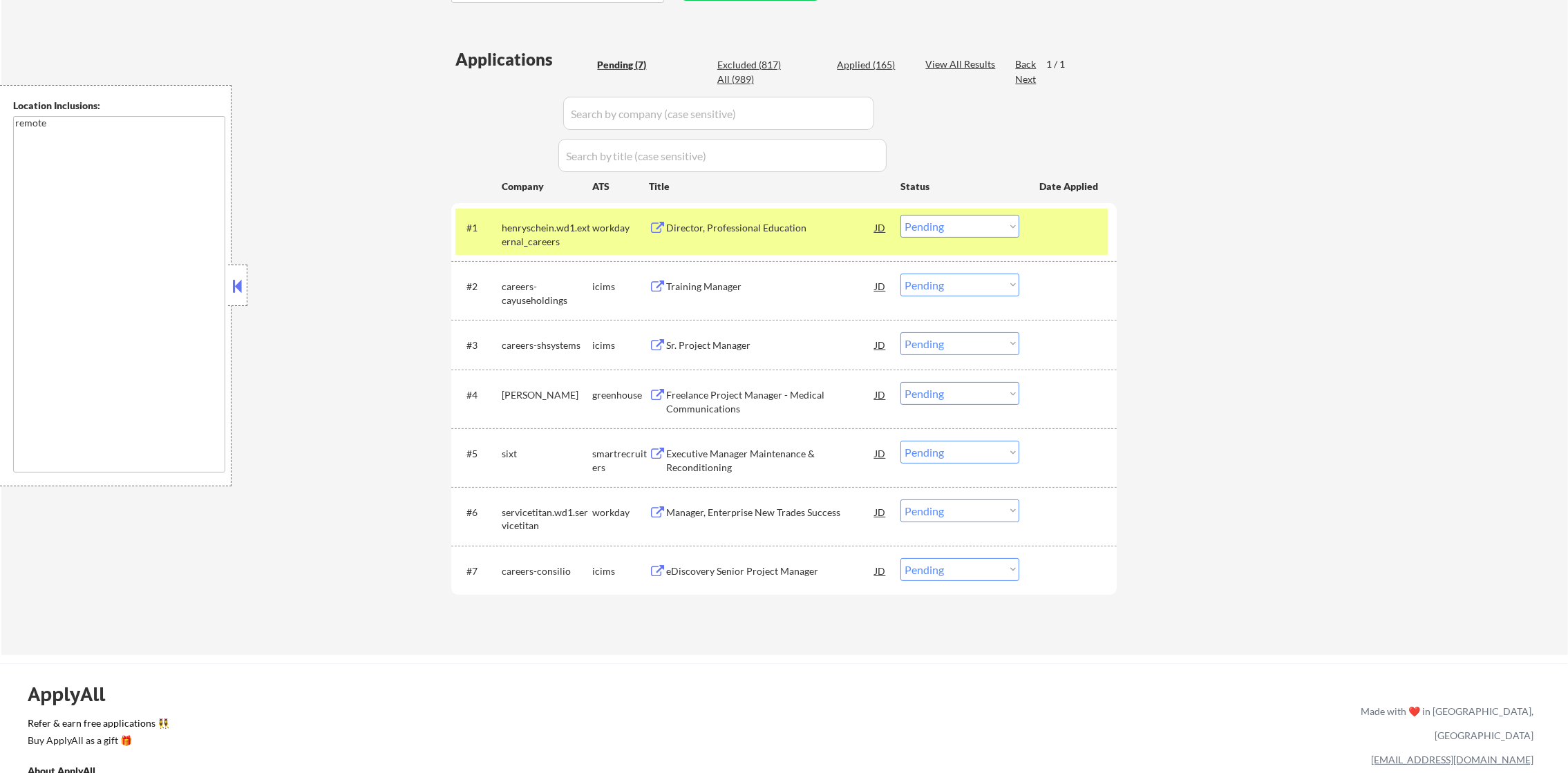
click at [566, 228] on div "henryschein.wd1.external_careers" at bounding box center [547, 234] width 91 height 27
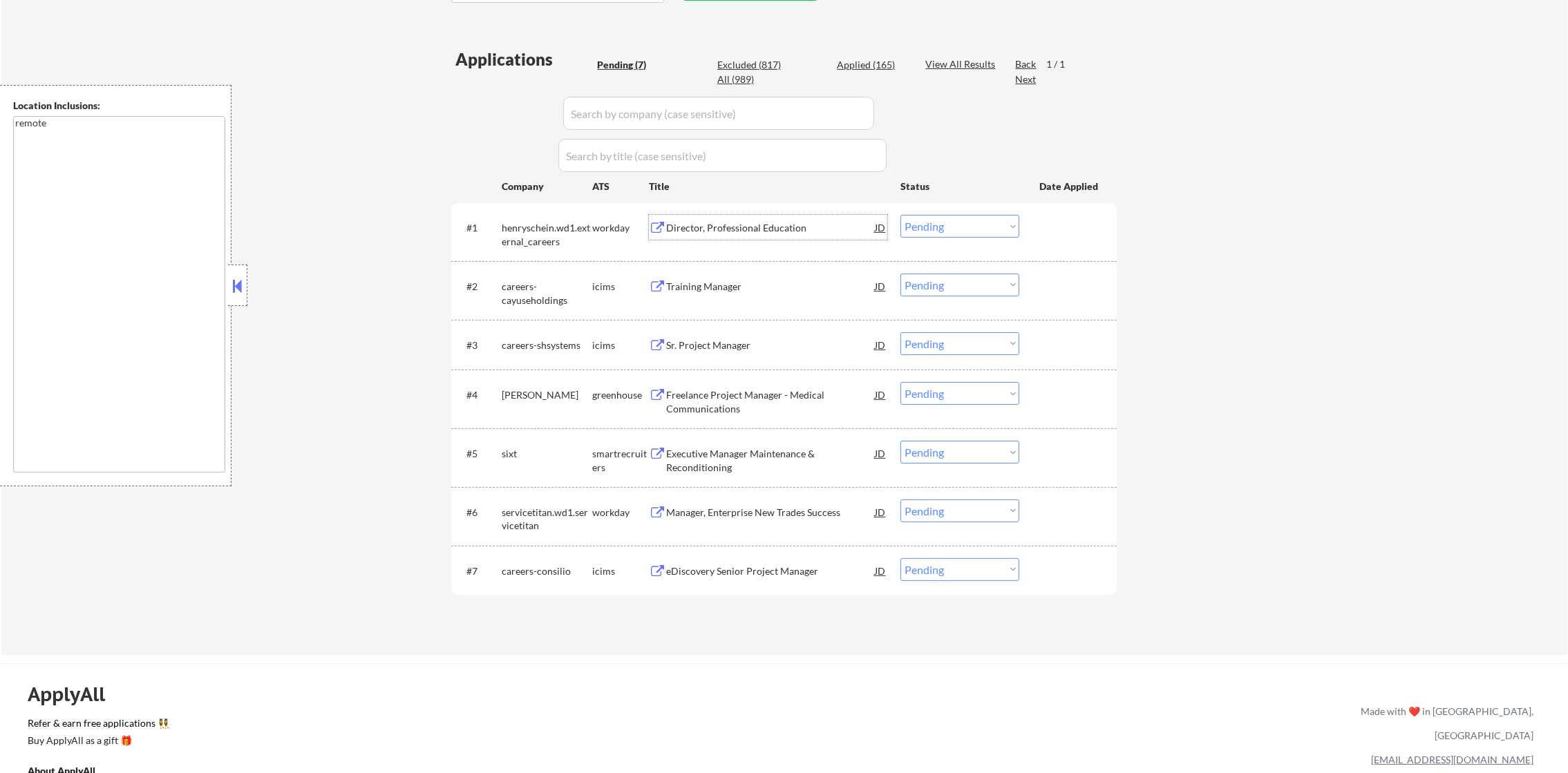
click at [696, 226] on div "Director, Professional Education" at bounding box center [770, 228] width 209 height 14
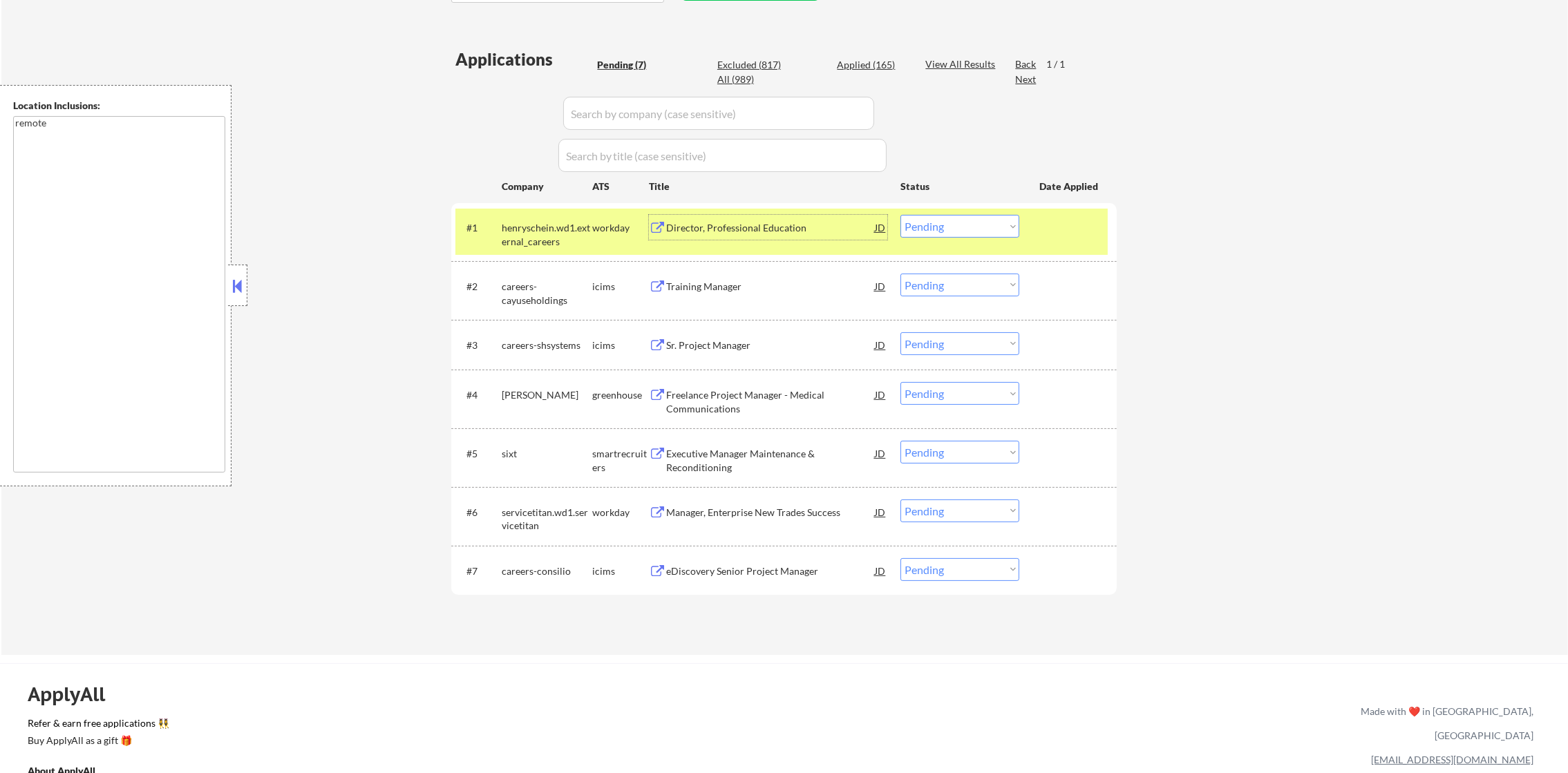
click at [973, 237] on select "Choose an option... Pending Applied Excluded (Questions) Excluded (Expired) Exc…" at bounding box center [960, 226] width 118 height 23
click at [901, 215] on select "Choose an option... Pending Applied Excluded (Questions) Excluded (Expired) Exc…" at bounding box center [960, 226] width 118 height 23
click at [553, 230] on div "henryschein.wd1.external_careers" at bounding box center [547, 234] width 91 height 27
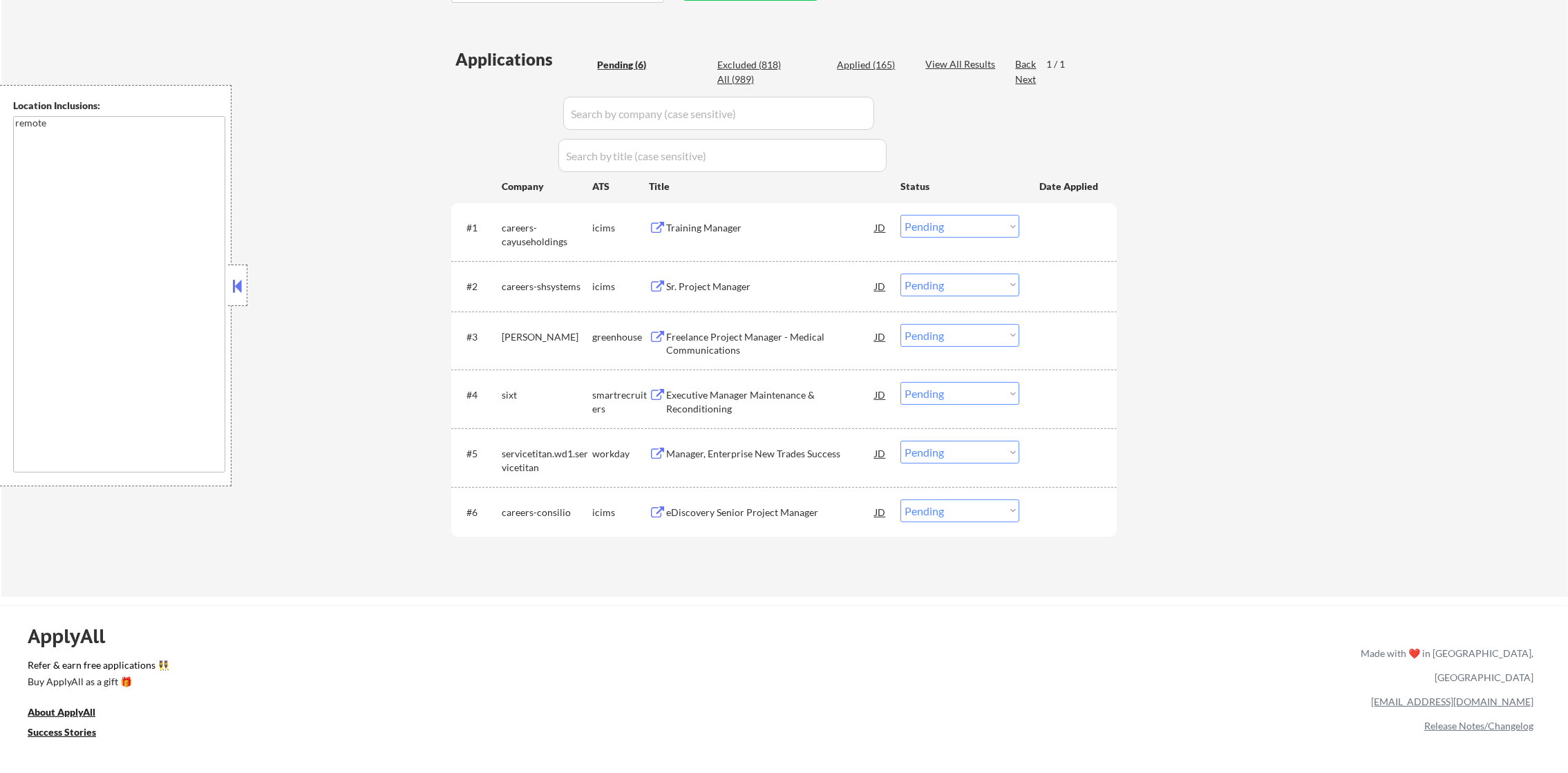
click at [754, 232] on div "Training Manager" at bounding box center [770, 228] width 209 height 14
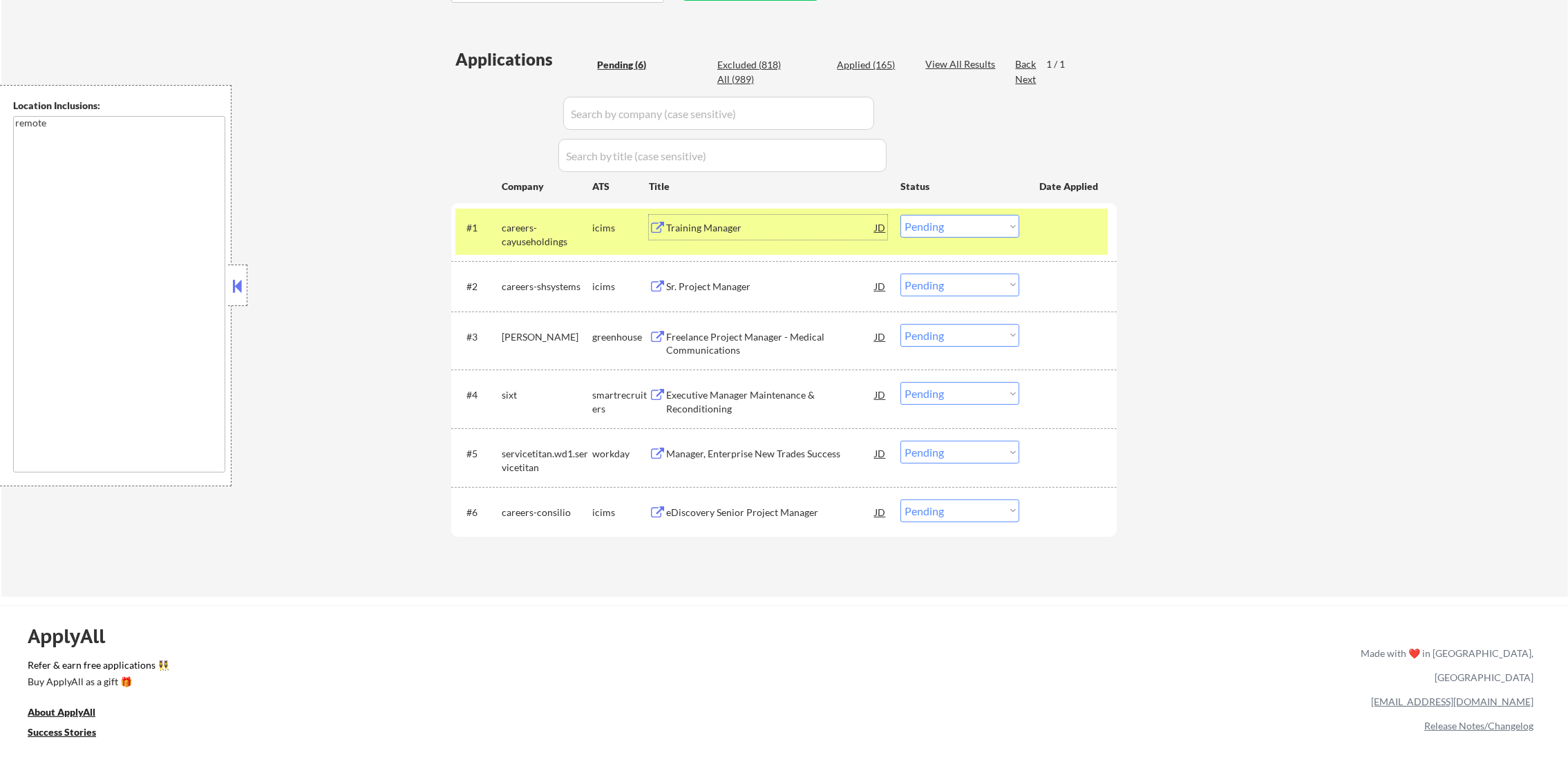
click at [971, 235] on select "Choose an option... Pending Applied Excluded (Questions) Excluded (Expired) Exc…" at bounding box center [960, 226] width 118 height 23
click at [901, 215] on select "Choose an option... Pending Applied Excluded (Questions) Excluded (Expired) Exc…" at bounding box center [960, 226] width 118 height 23
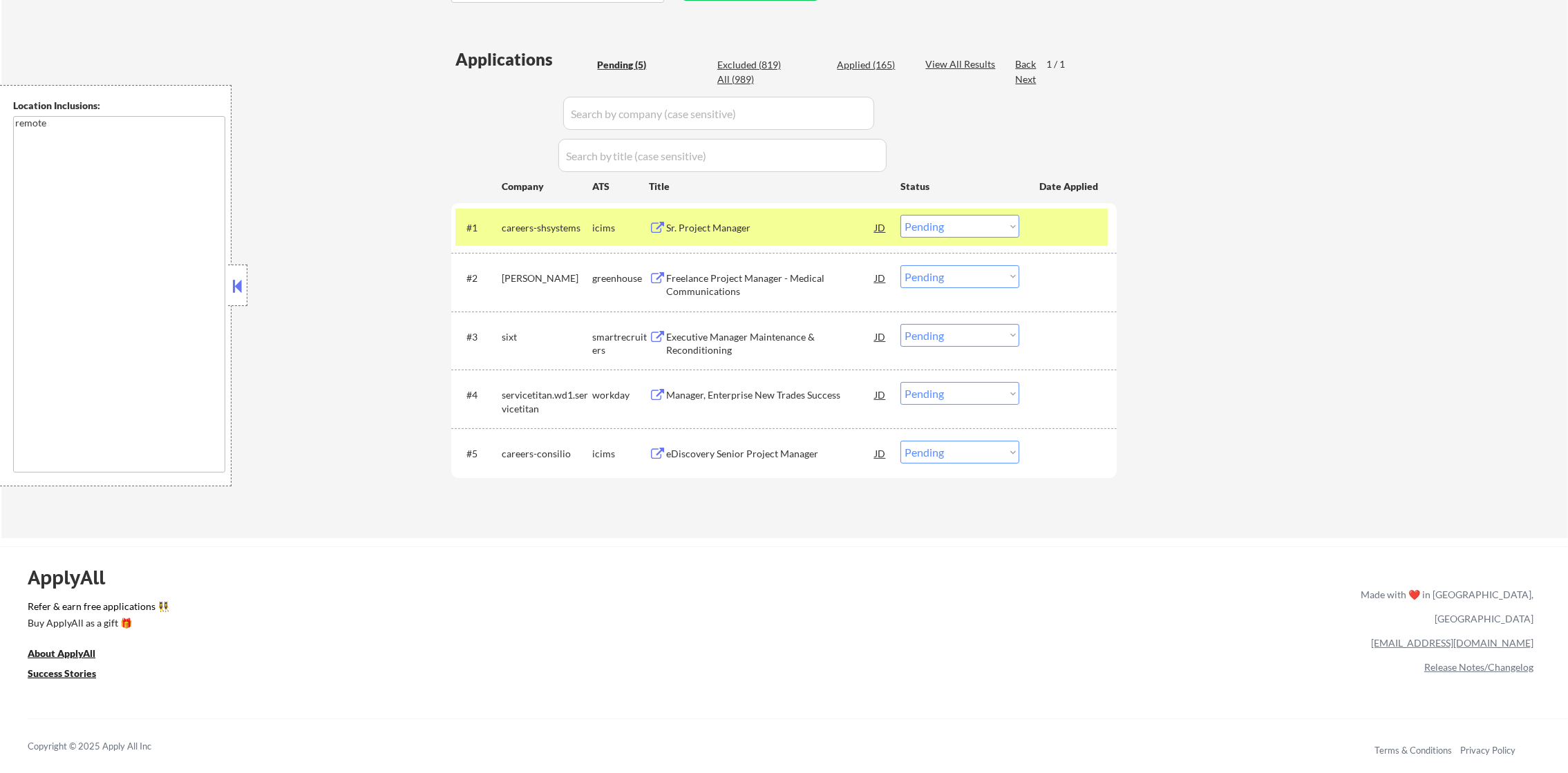
click at [752, 223] on div "Sr. Project Manager" at bounding box center [770, 228] width 209 height 14
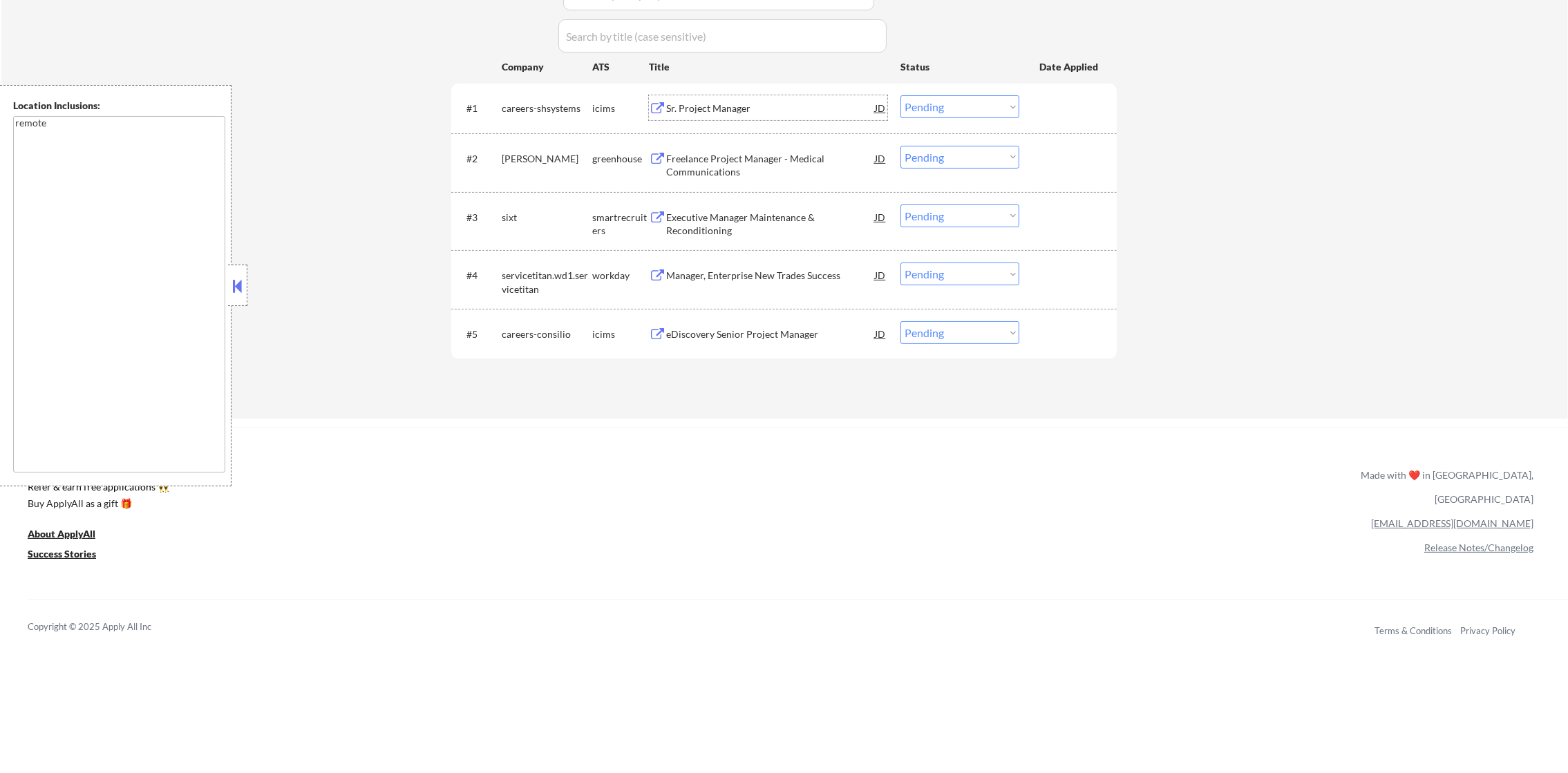
scroll to position [483, 0]
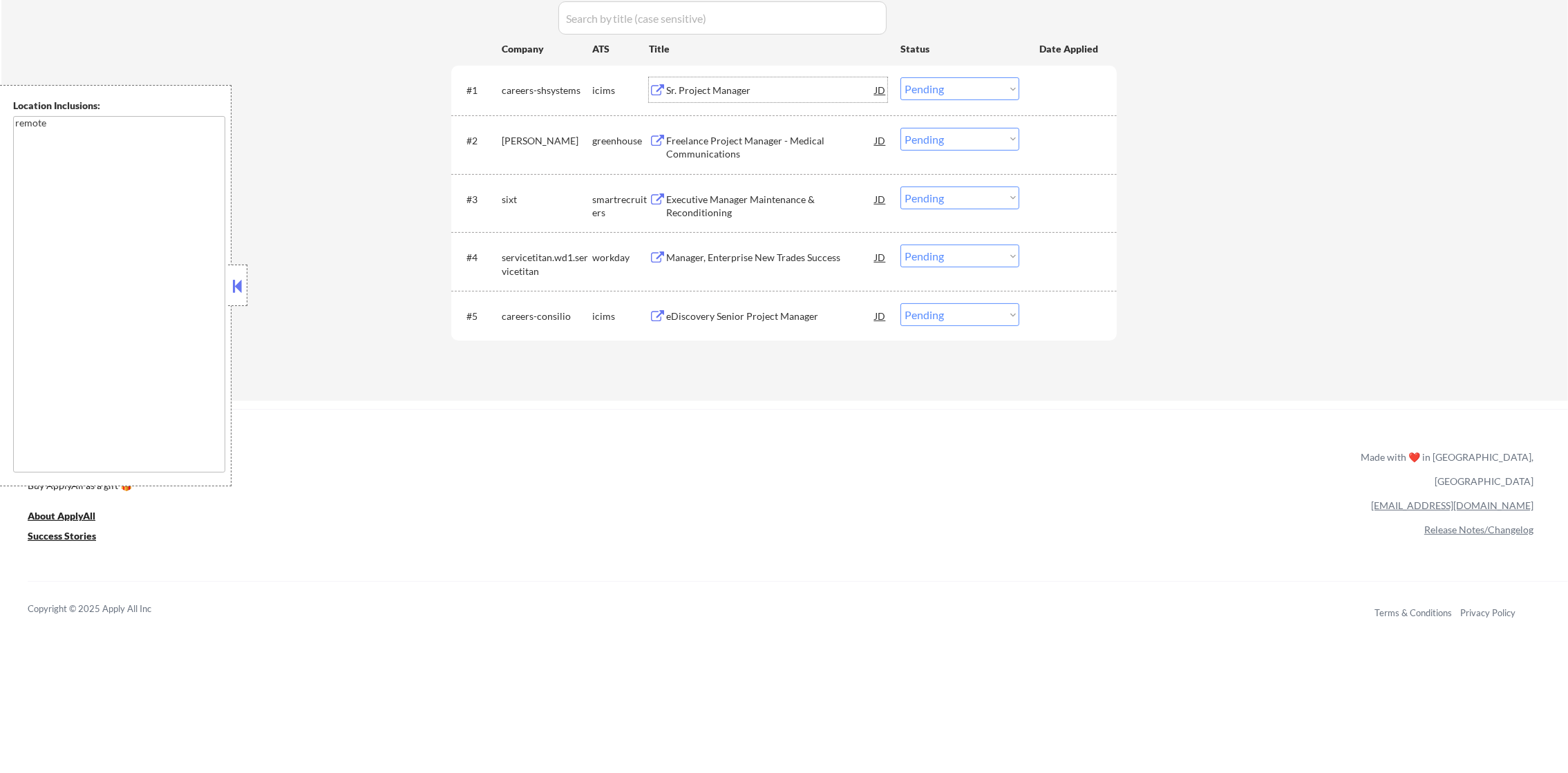
click at [952, 91] on select "Choose an option... Pending Applied Excluded (Questions) Excluded (Expired) Exc…" at bounding box center [960, 88] width 118 height 23
click at [901, 77] on select "Choose an option... Pending Applied Excluded (Questions) Excluded (Expired) Exc…" at bounding box center [960, 88] width 118 height 23
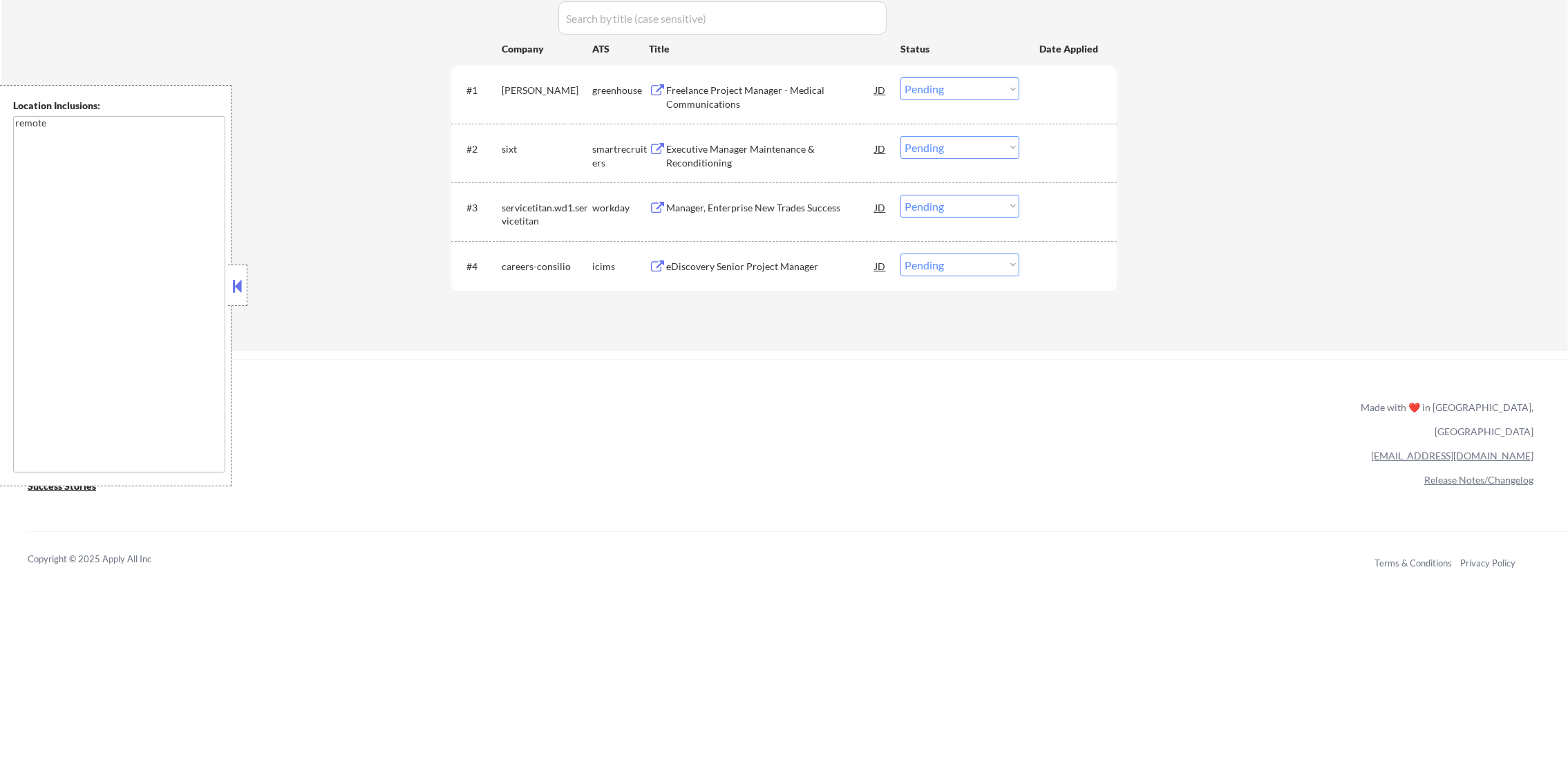
click at [754, 88] on div "Freelance Project Manager - Medical Communications" at bounding box center [770, 97] width 209 height 27
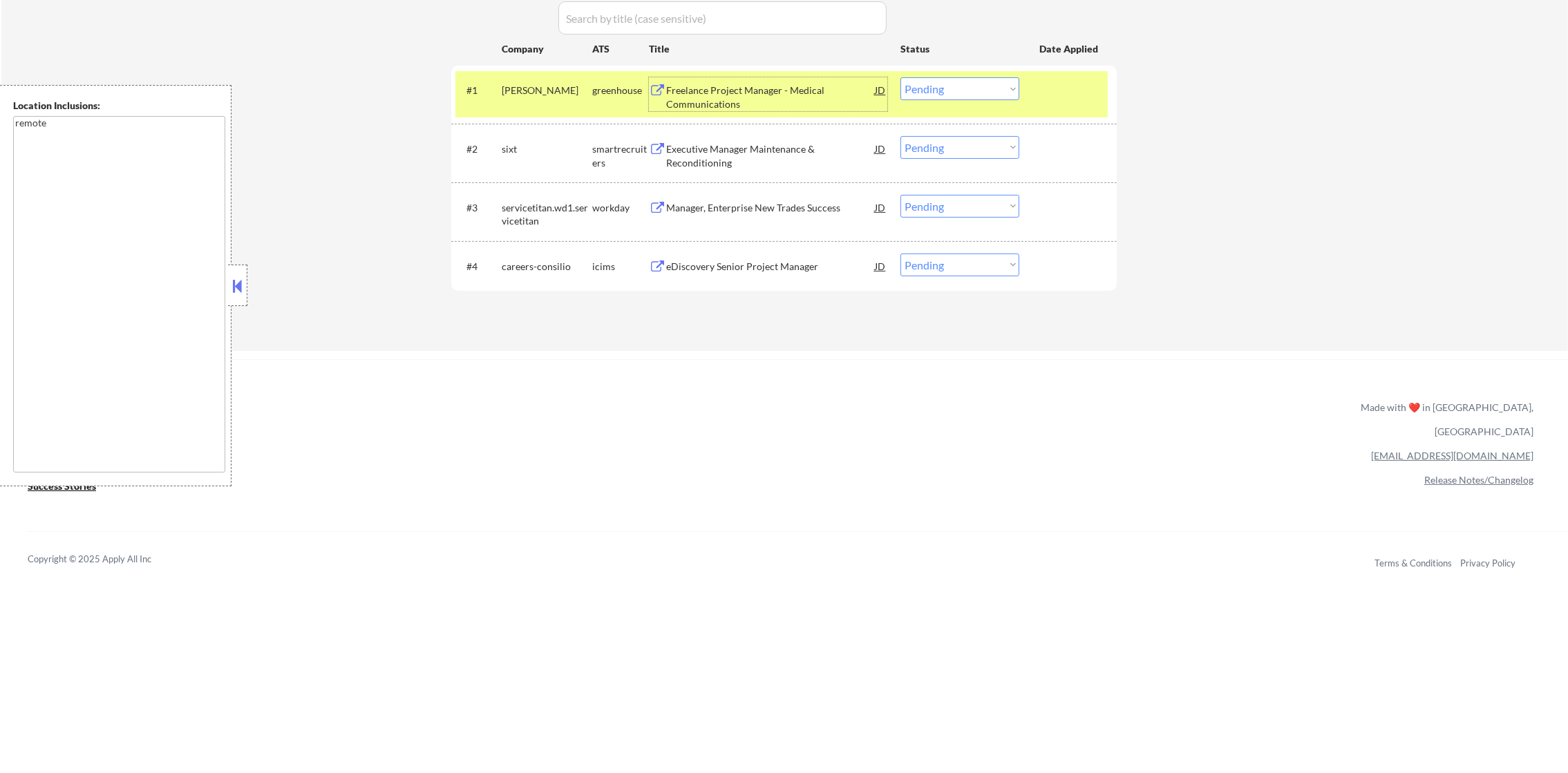
click at [1010, 84] on div "#1 lockwood greenhouse Freelance Project Manager - Medical Communications JD Ch…" at bounding box center [782, 94] width 653 height 45
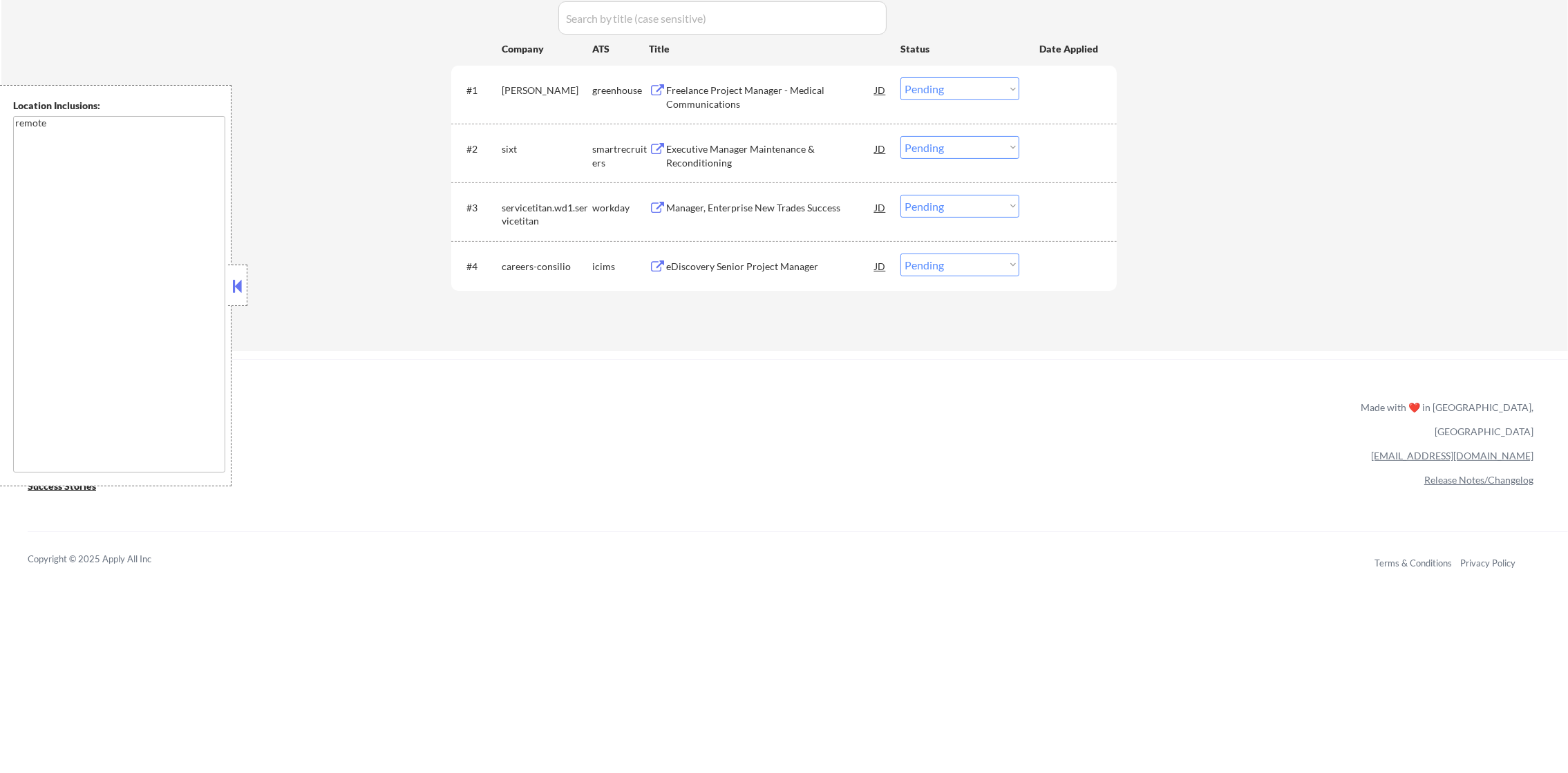
drag, startPoint x: 1006, startPoint y: 88, endPoint x: 1003, endPoint y: 102, distance: 14.3
click at [1006, 88] on select "Choose an option... Pending Applied Excluded (Questions) Excluded (Expired) Exc…" at bounding box center [960, 88] width 118 height 23
click at [901, 77] on select "Choose an option... Pending Applied Excluded (Questions) Excluded (Expired) Exc…" at bounding box center [960, 88] width 118 height 23
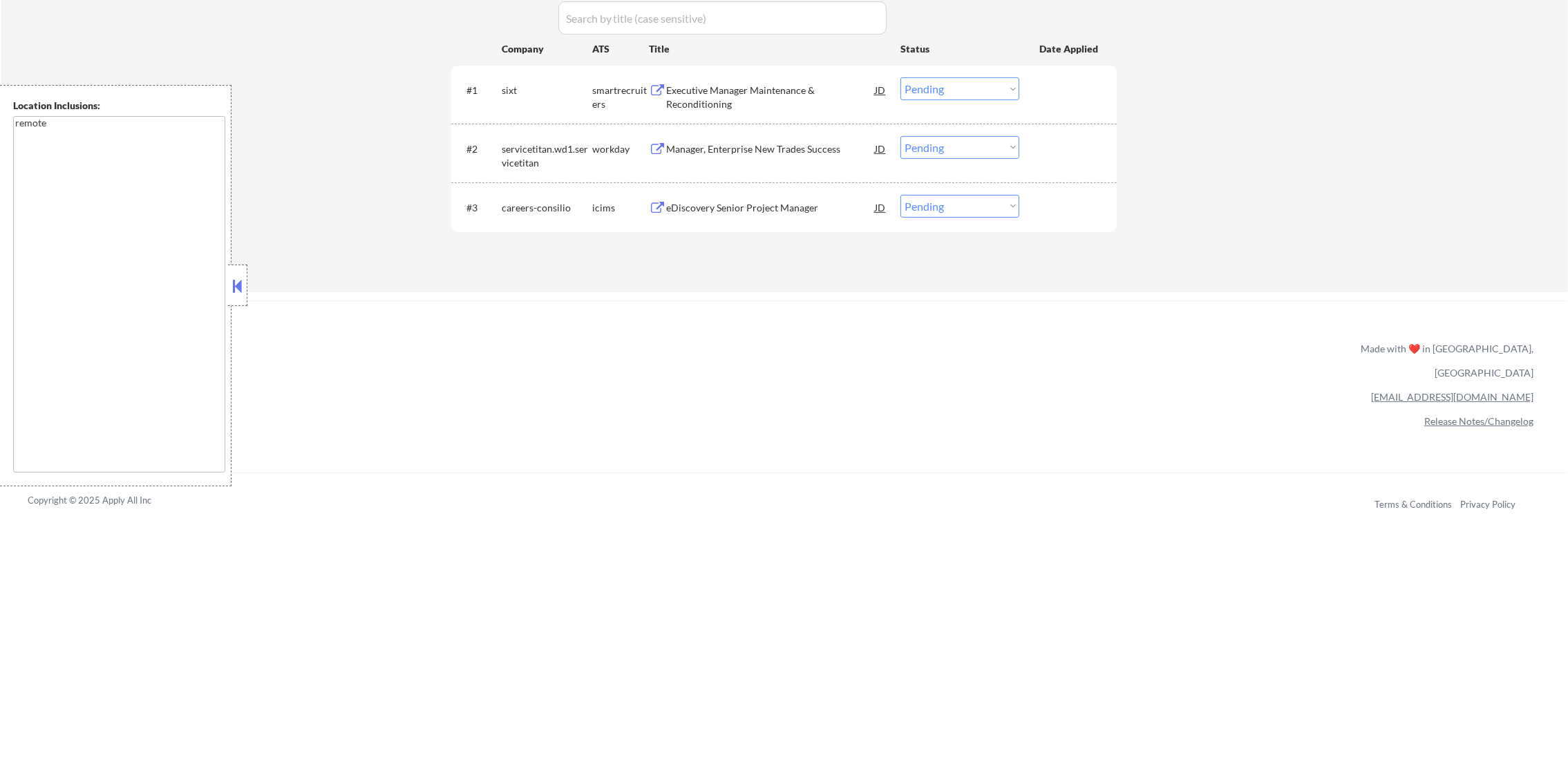
click at [786, 88] on div "Executive Manager Maintenance & Reconditioning" at bounding box center [770, 97] width 209 height 27
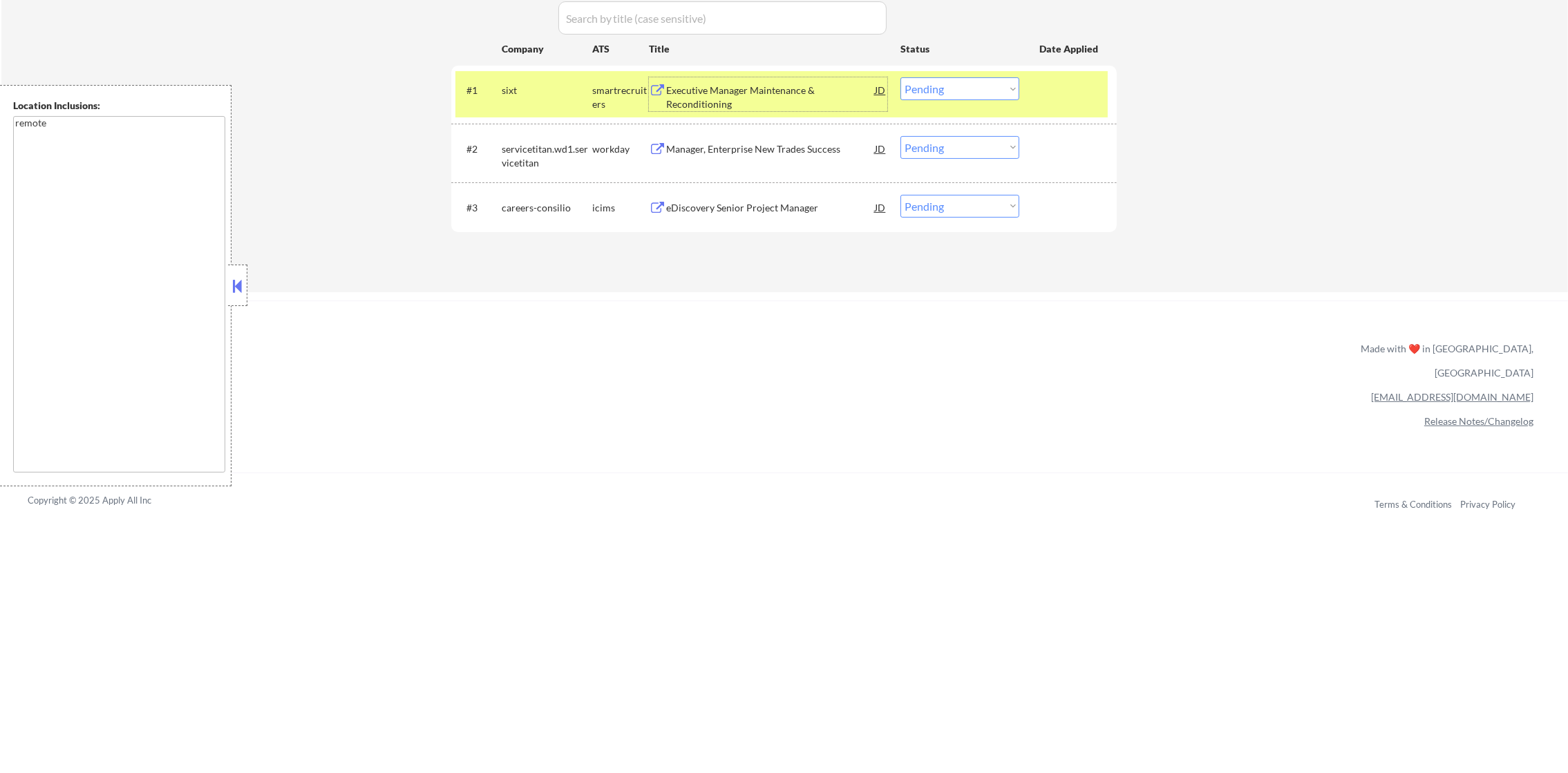
drag, startPoint x: 998, startPoint y: 84, endPoint x: 997, endPoint y: 99, distance: 15.0
click at [998, 84] on select "Choose an option... Pending Applied Excluded (Questions) Excluded (Expired) Exc…" at bounding box center [960, 88] width 118 height 23
click at [901, 77] on select "Choose an option... Pending Applied Excluded (Questions) Excluded (Expired) Exc…" at bounding box center [960, 88] width 118 height 23
click at [518, 78] on div "sixt" at bounding box center [547, 89] width 91 height 25
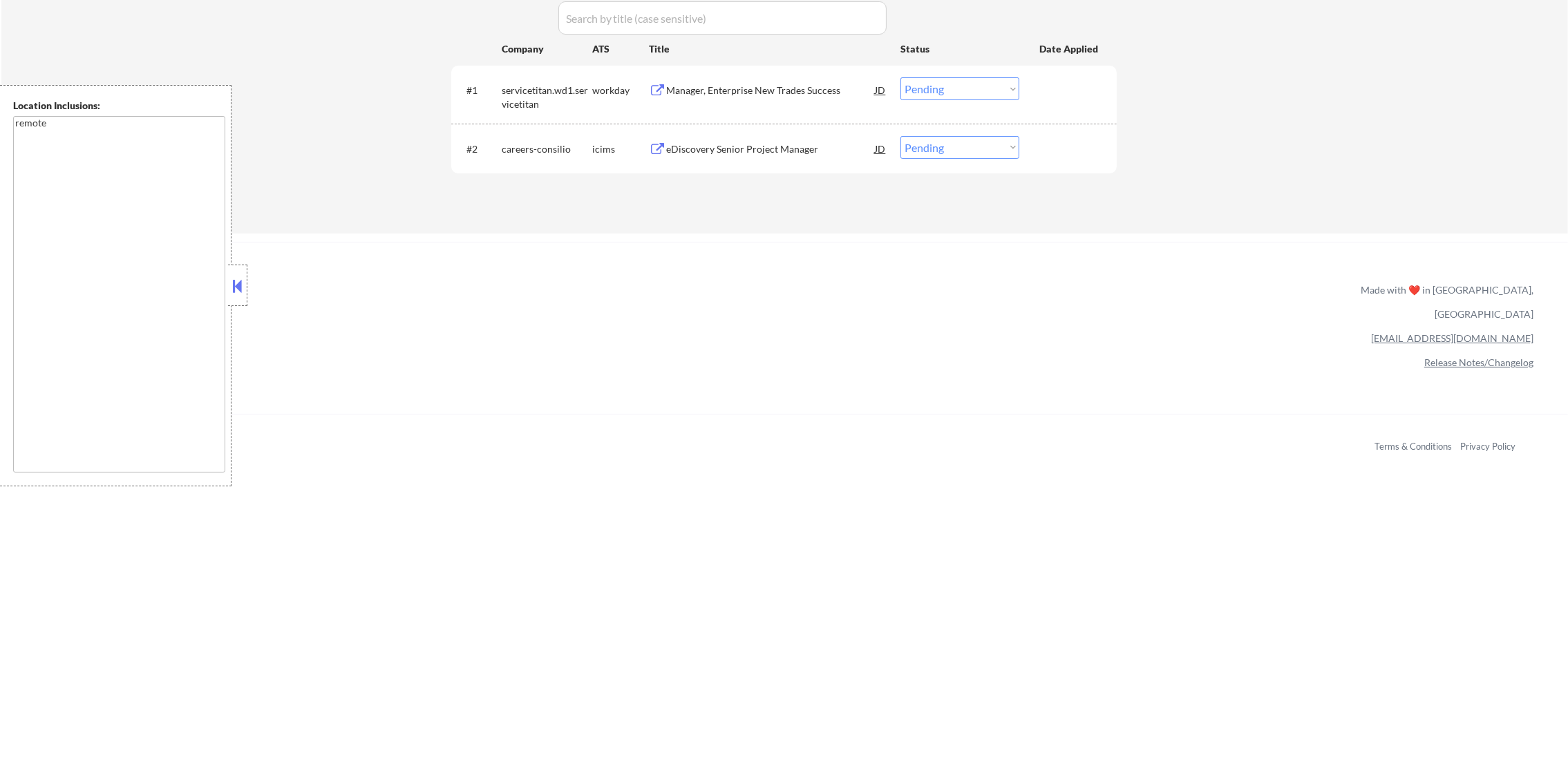
click at [769, 79] on div "Manager, Enterprise New Trades Success" at bounding box center [770, 89] width 209 height 25
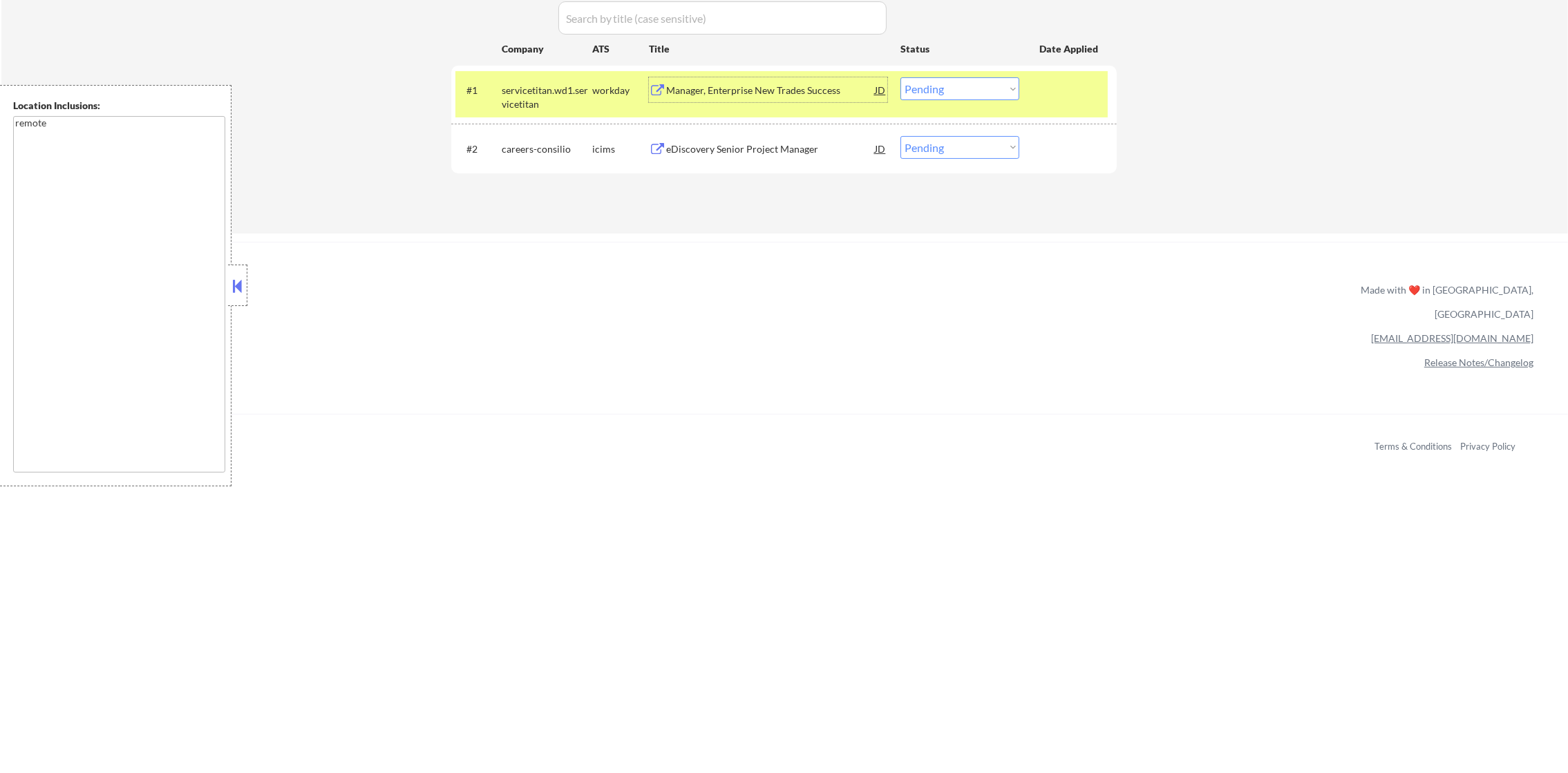
click at [1014, 92] on select "Choose an option... Pending Applied Excluded (Questions) Excluded (Expired) Exc…" at bounding box center [960, 88] width 118 height 23
click at [901, 77] on select "Choose an option... Pending Applied Excluded (Questions) Excluded (Expired) Exc…" at bounding box center [960, 88] width 118 height 23
click at [490, 97] on div "#1 servicetitan.wd1.servicetitan workday Manager, Enterprise New Trades Success…" at bounding box center [782, 94] width 653 height 45
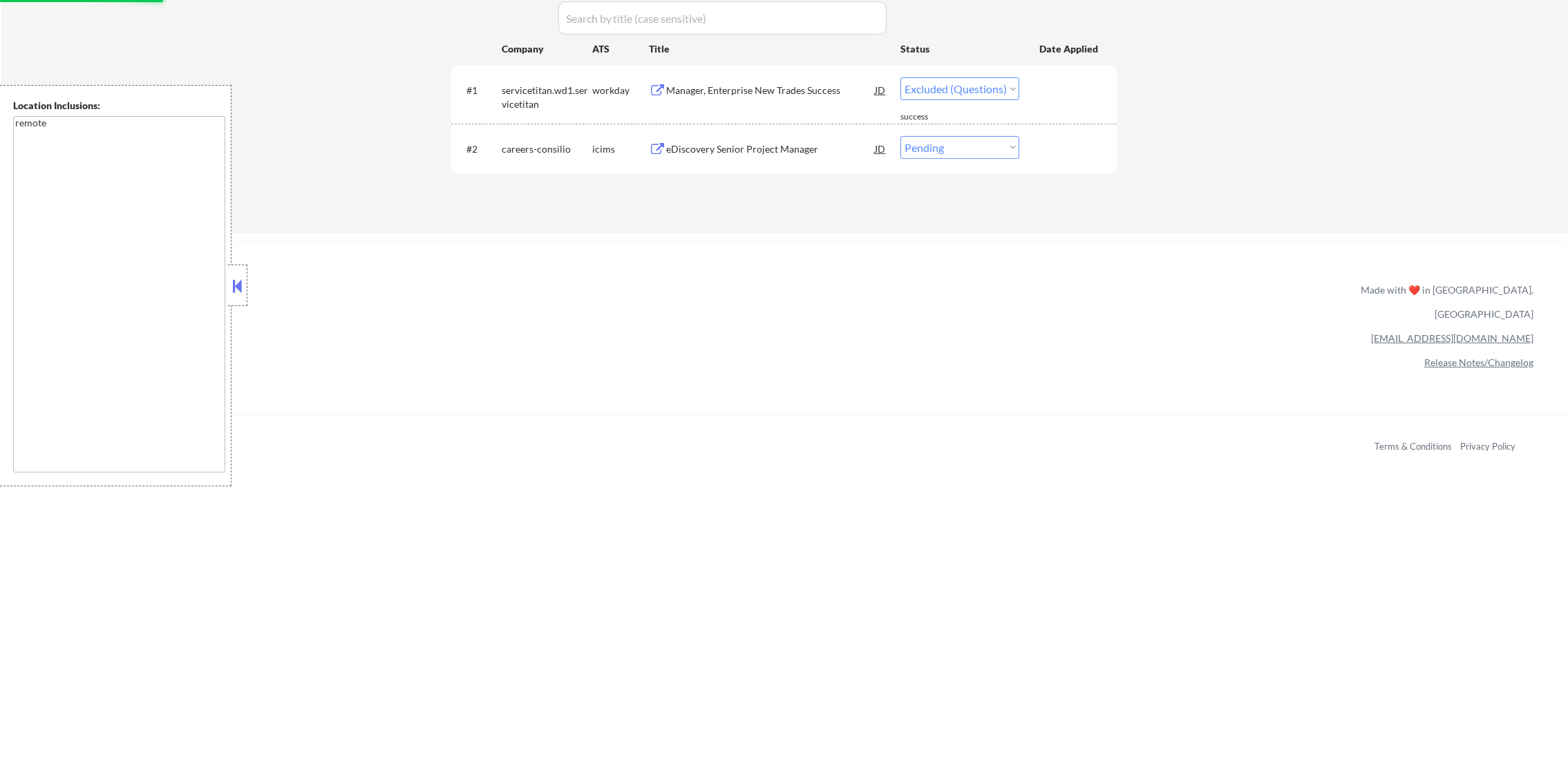
select select ""pending""
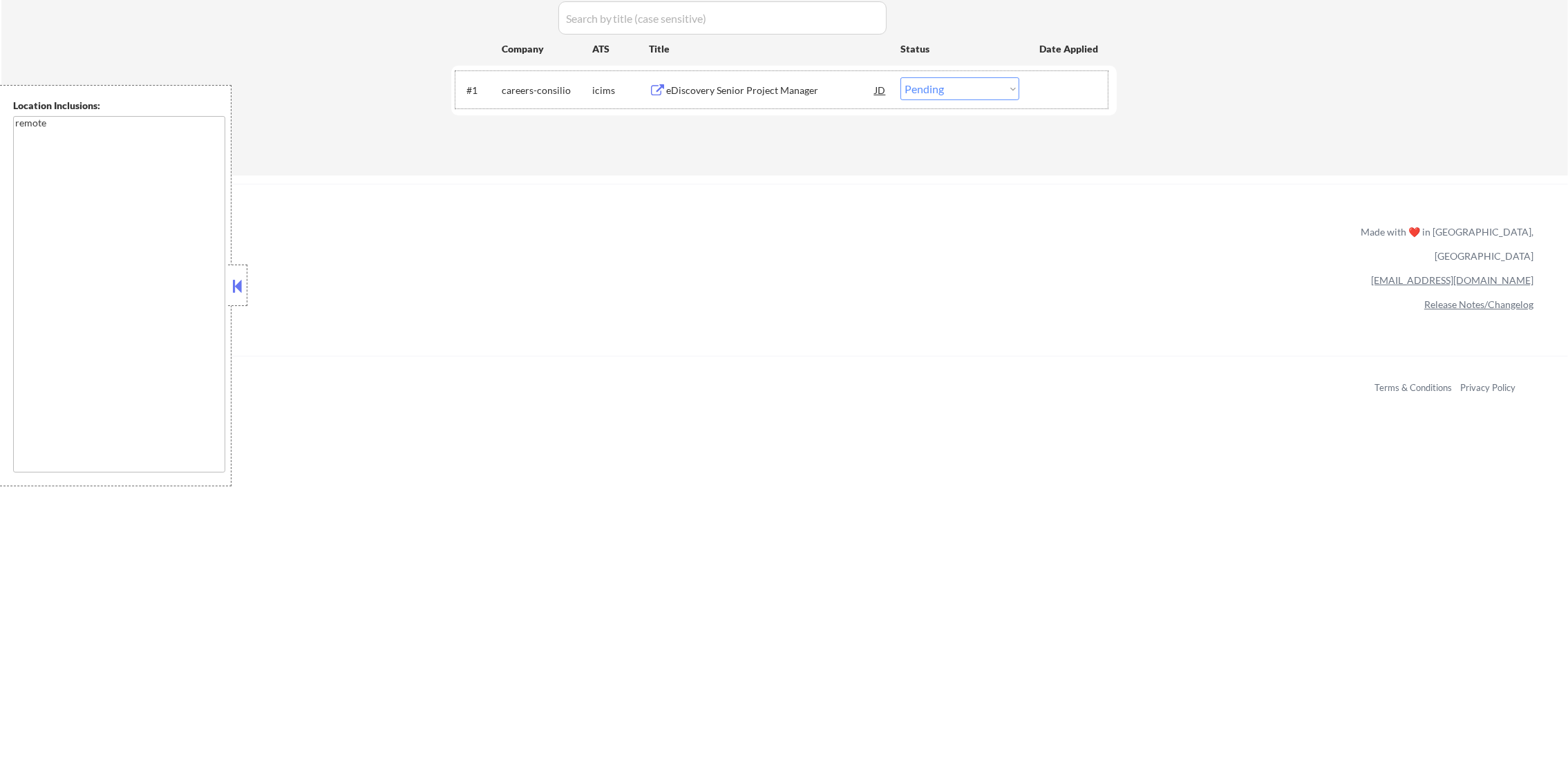
click at [782, 94] on div "eDiscovery Senior Project Manager" at bounding box center [770, 90] width 209 height 14
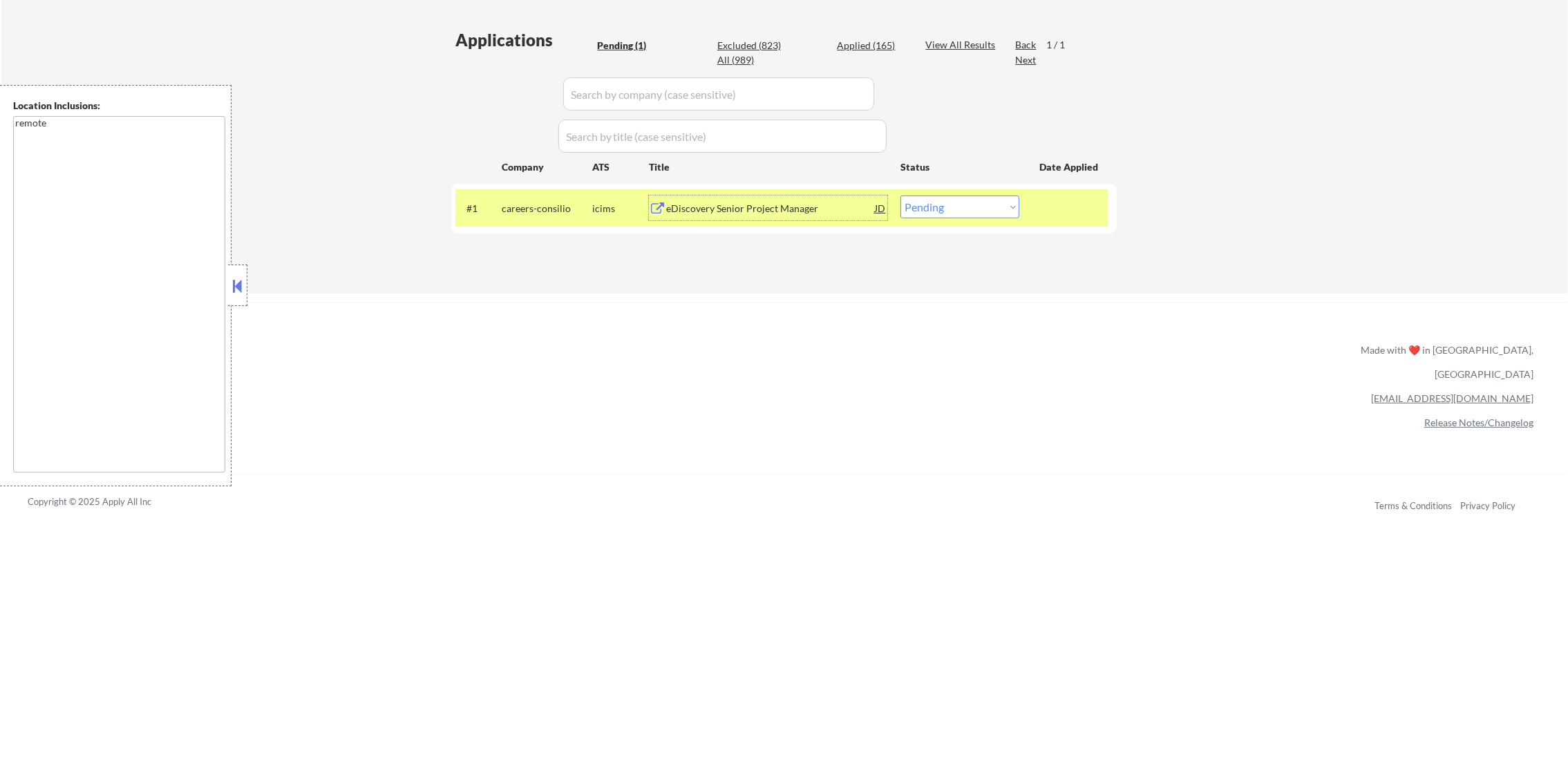
scroll to position [346, 0]
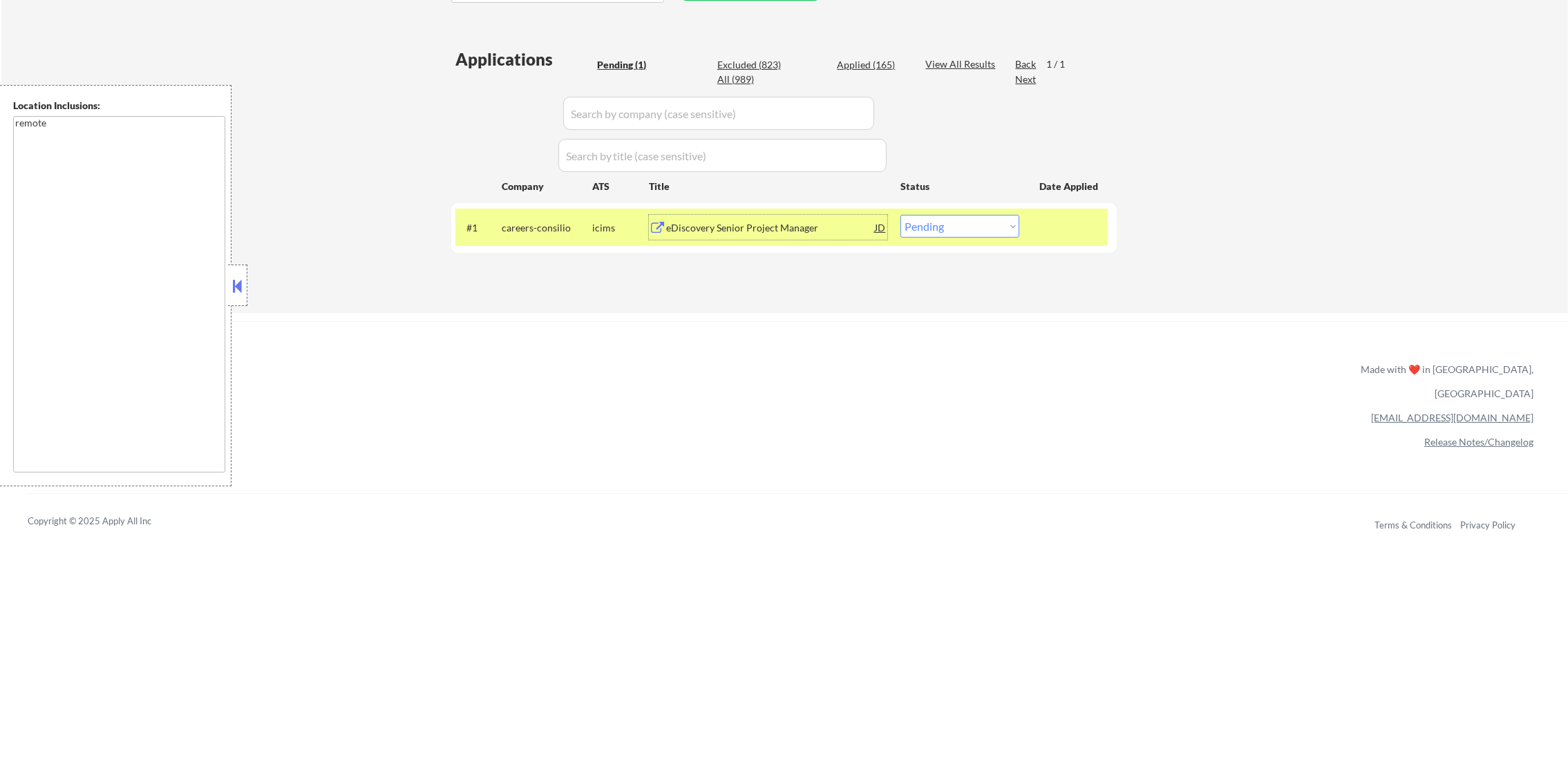
click at [891, 65] on div "Applied (165)" at bounding box center [871, 65] width 69 height 14
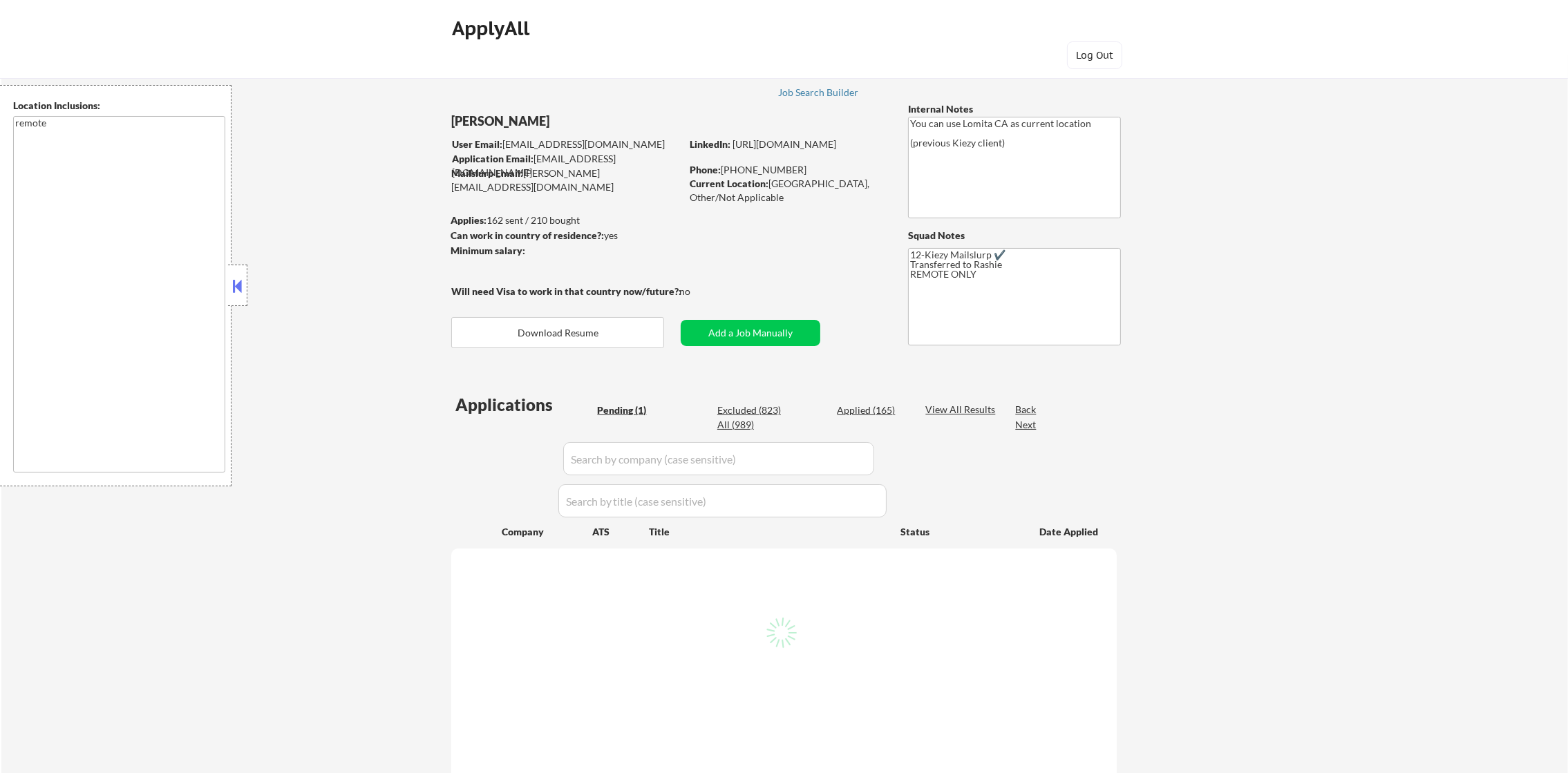
select select ""pending""
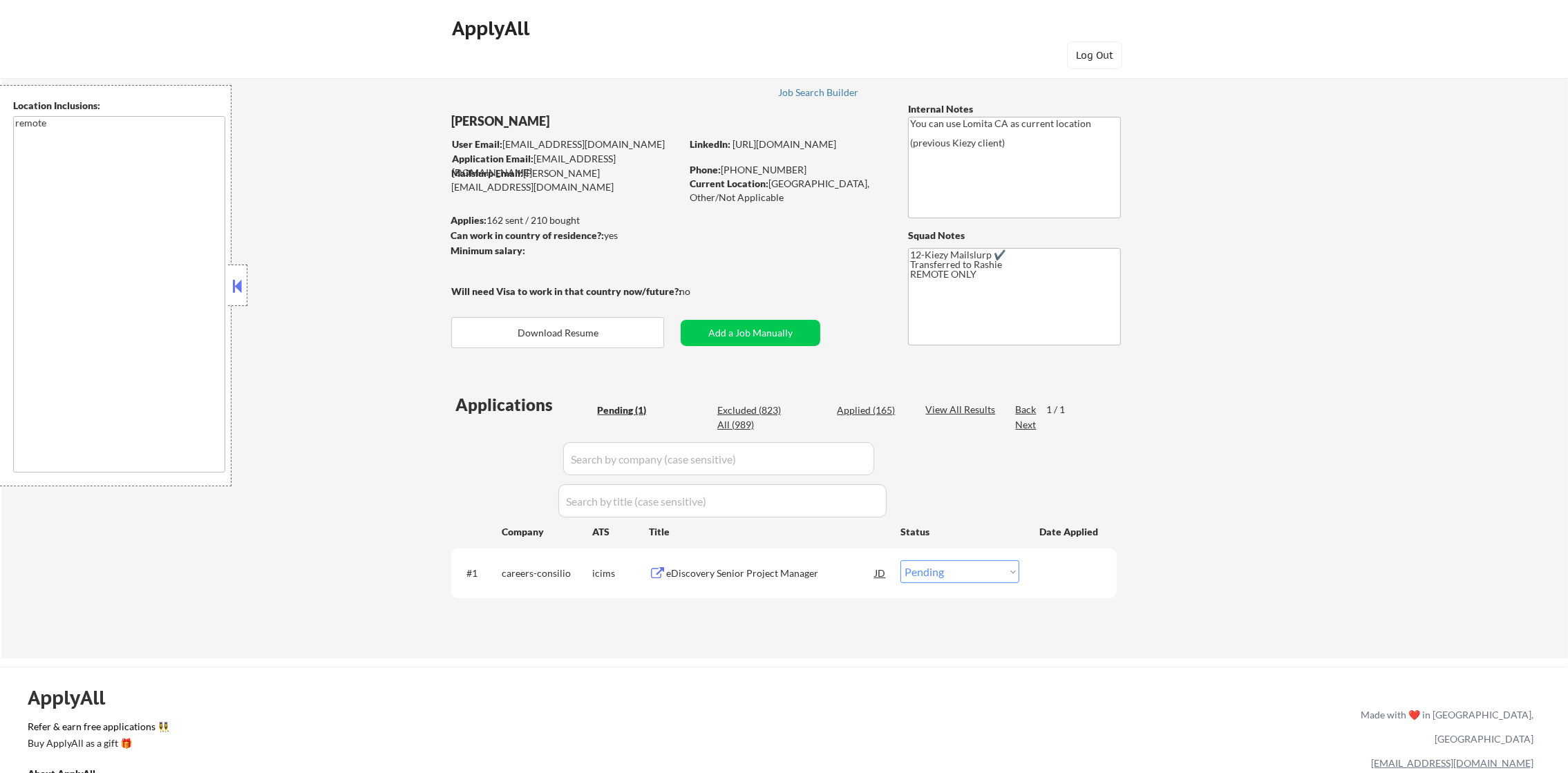
click at [870, 413] on div "Applied (165)" at bounding box center [871, 410] width 69 height 14
select select ""applied""
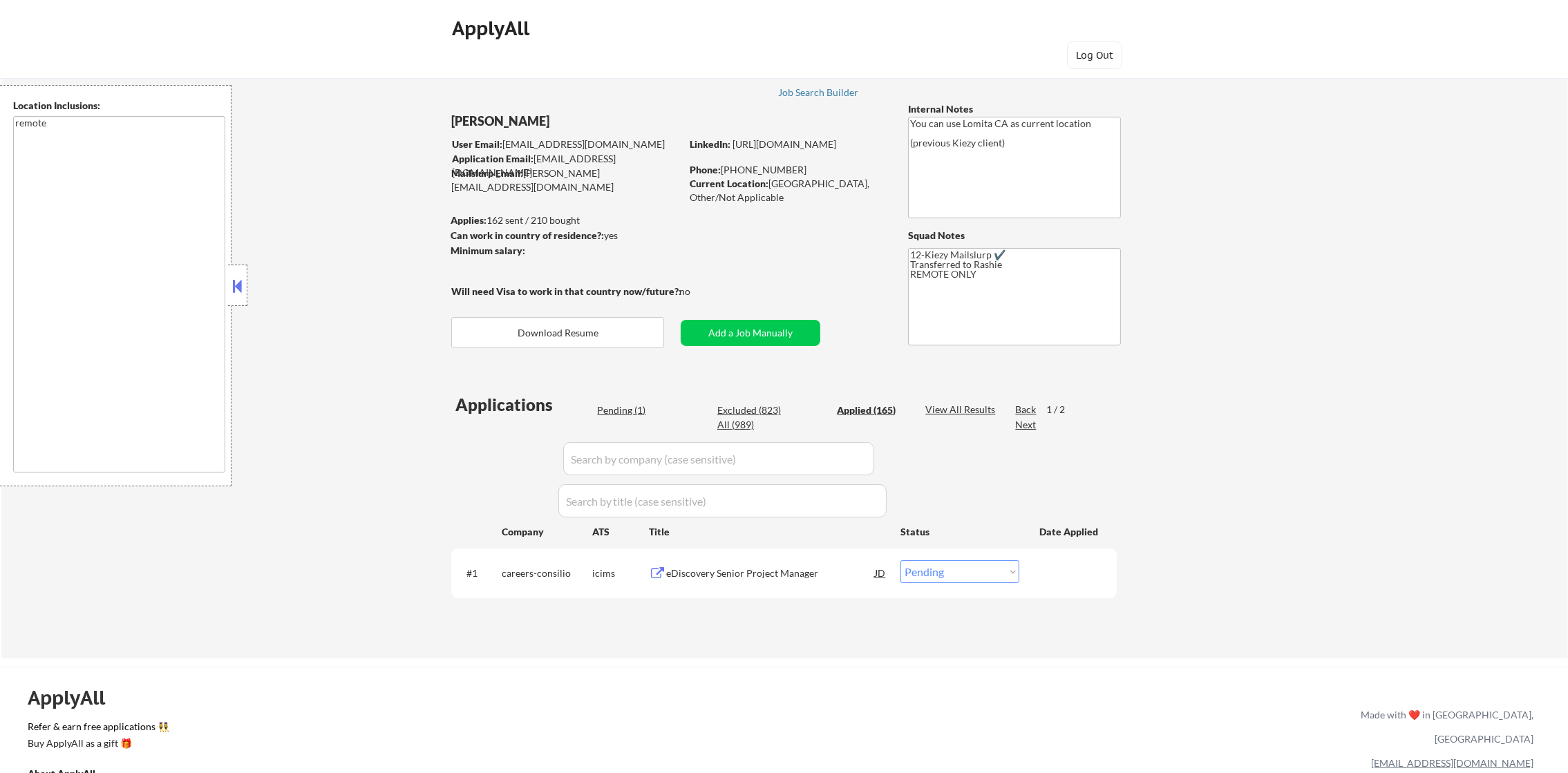
select select ""applied""
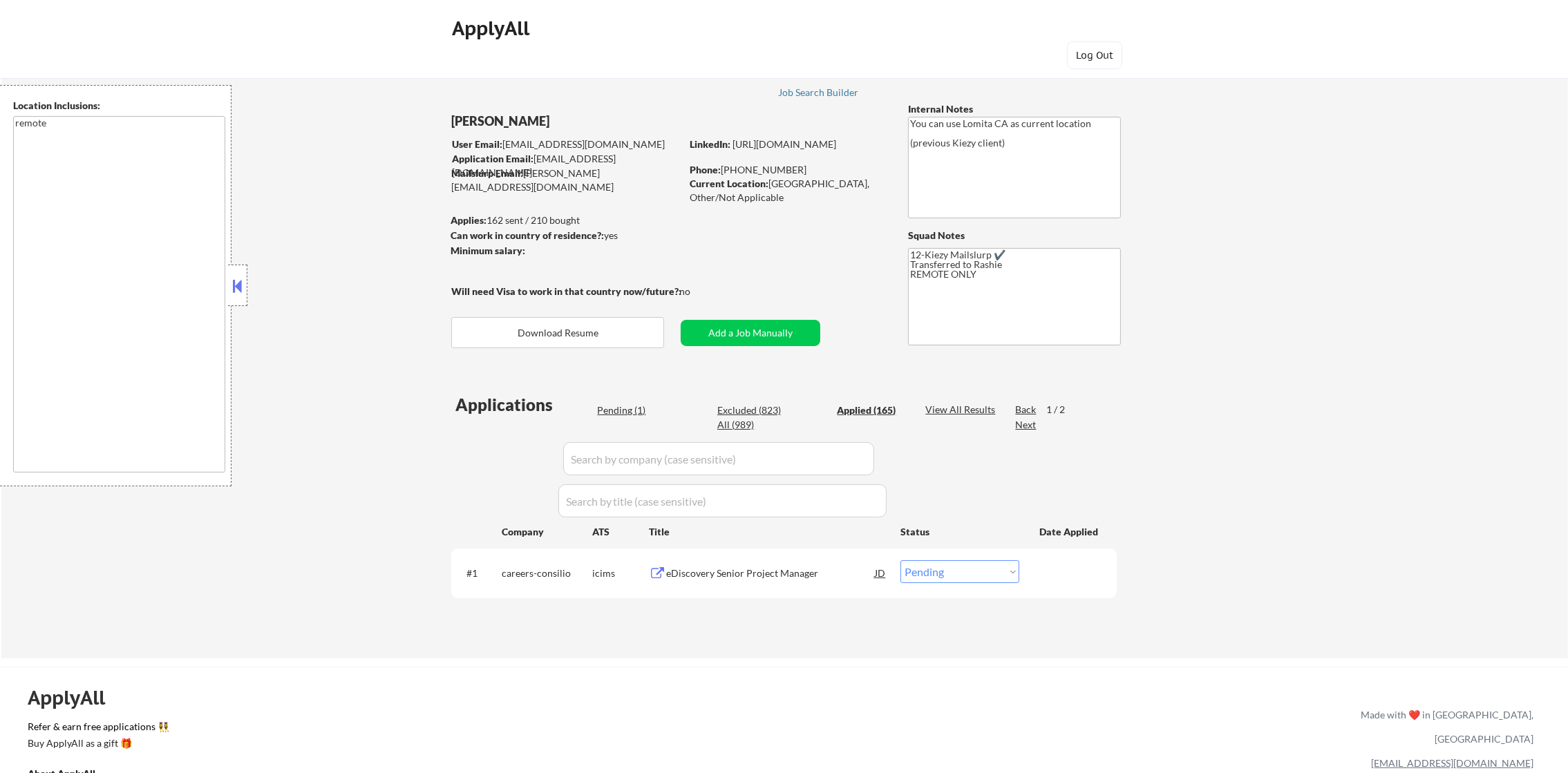
select select ""applied""
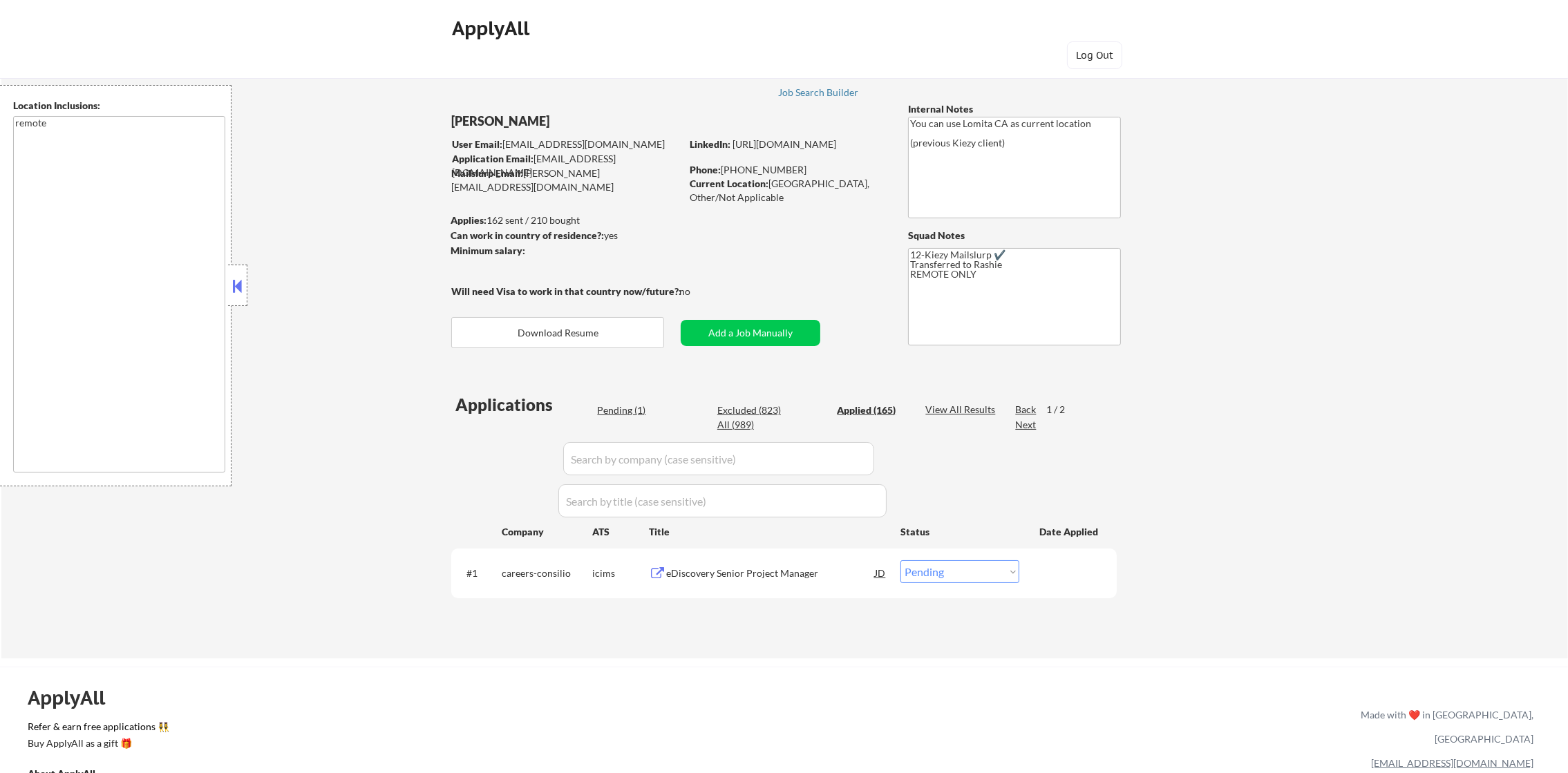
select select ""applied""
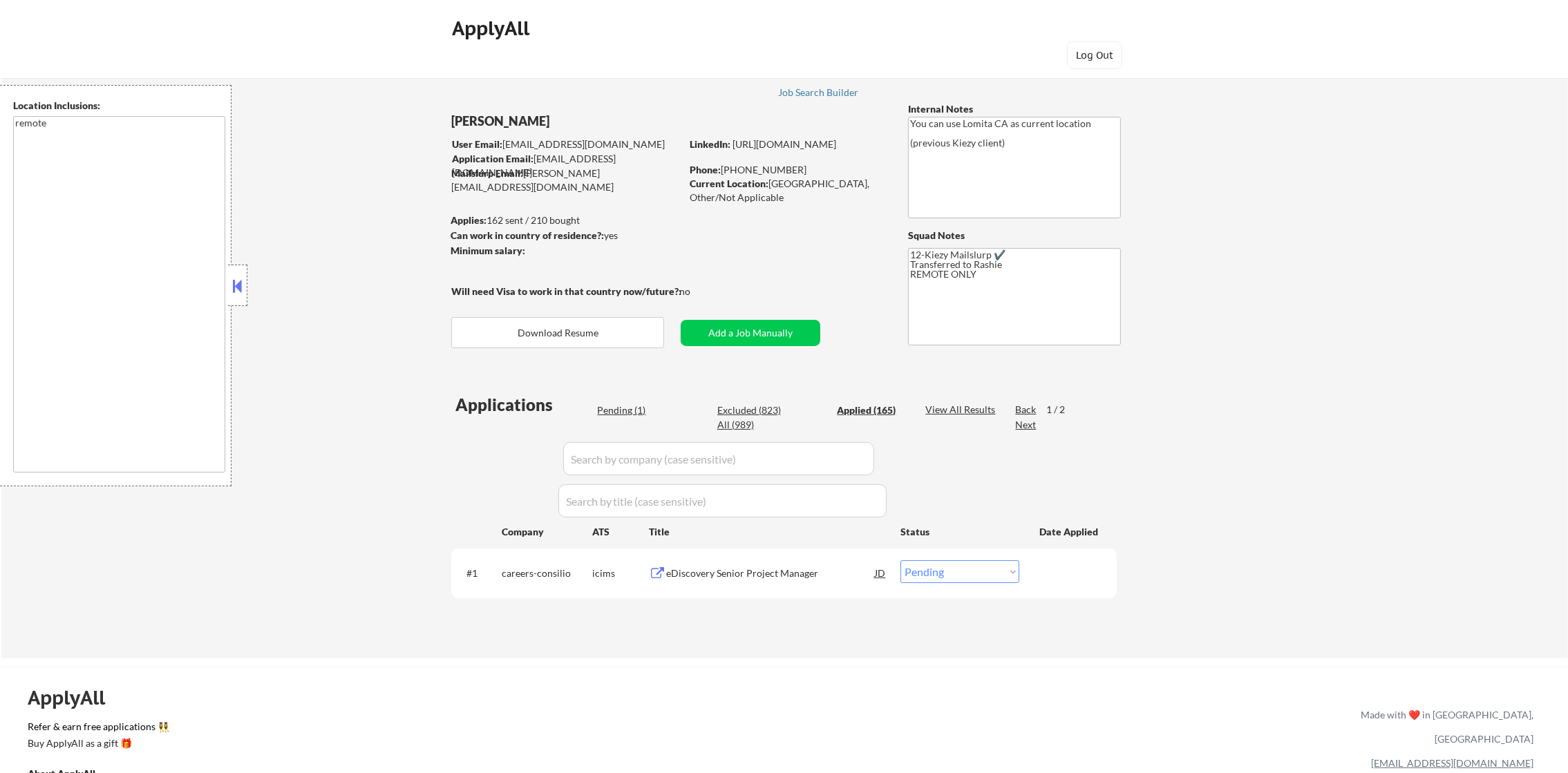
select select ""applied""
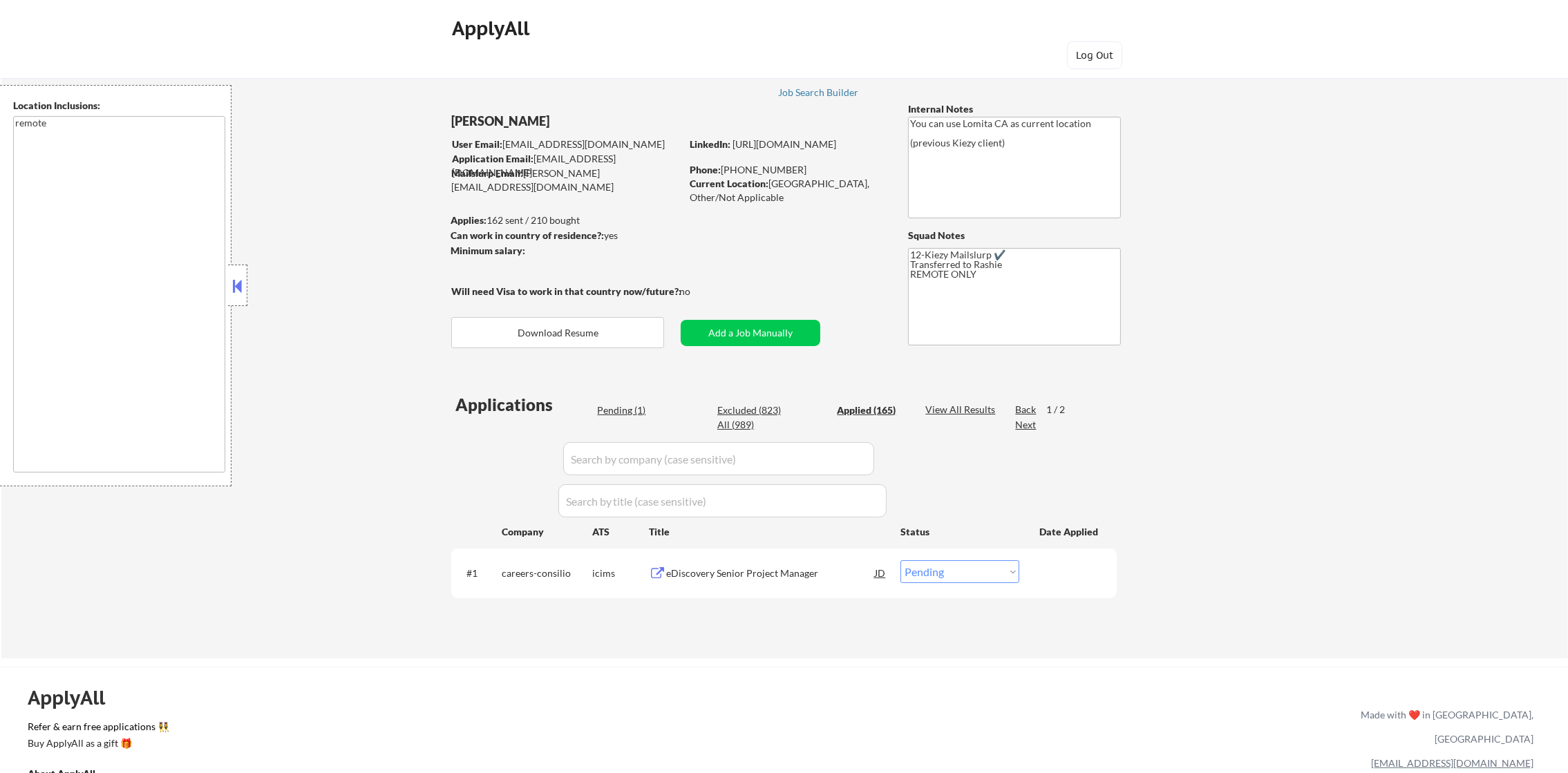
select select ""applied""
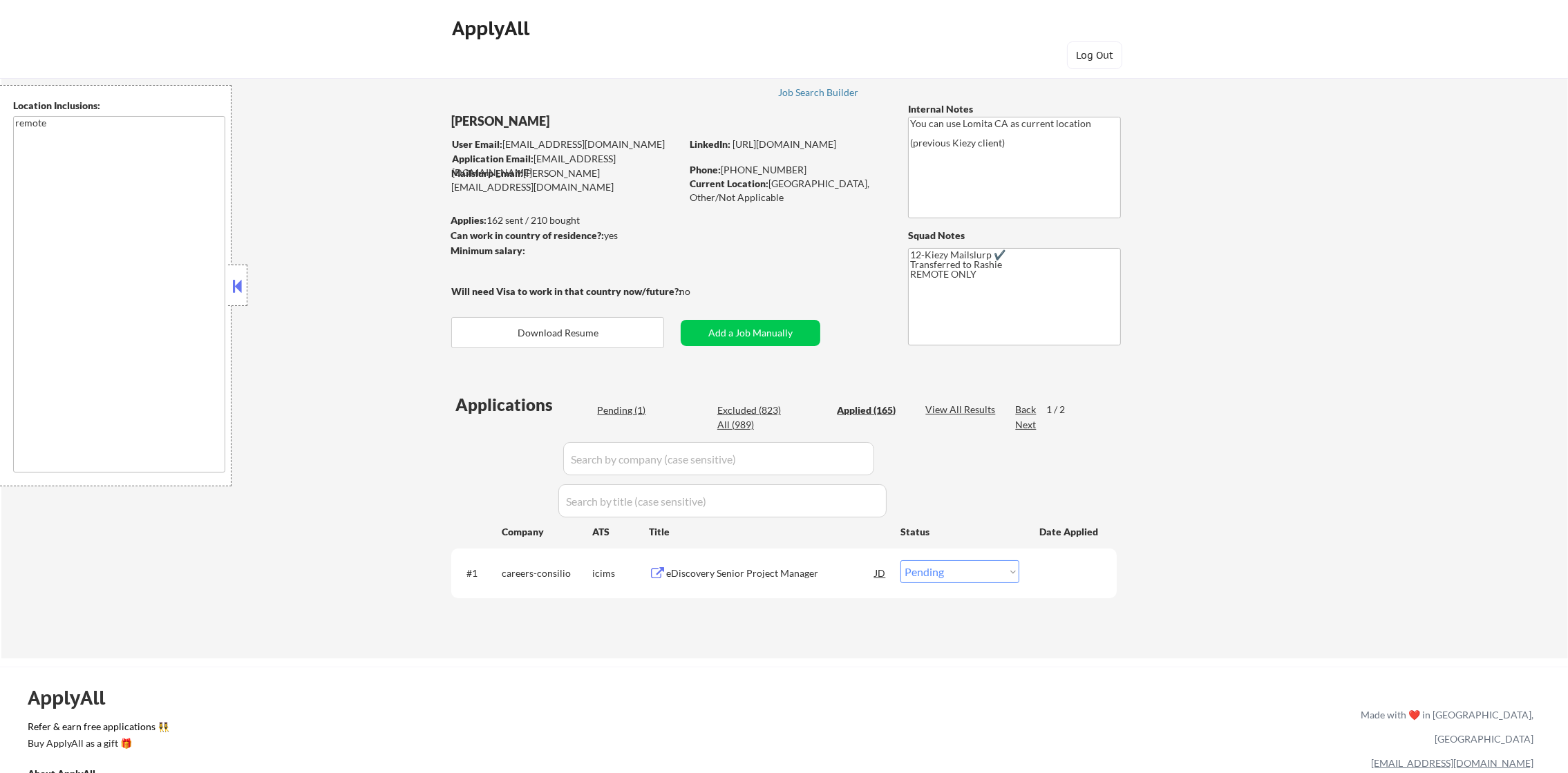
select select ""applied""
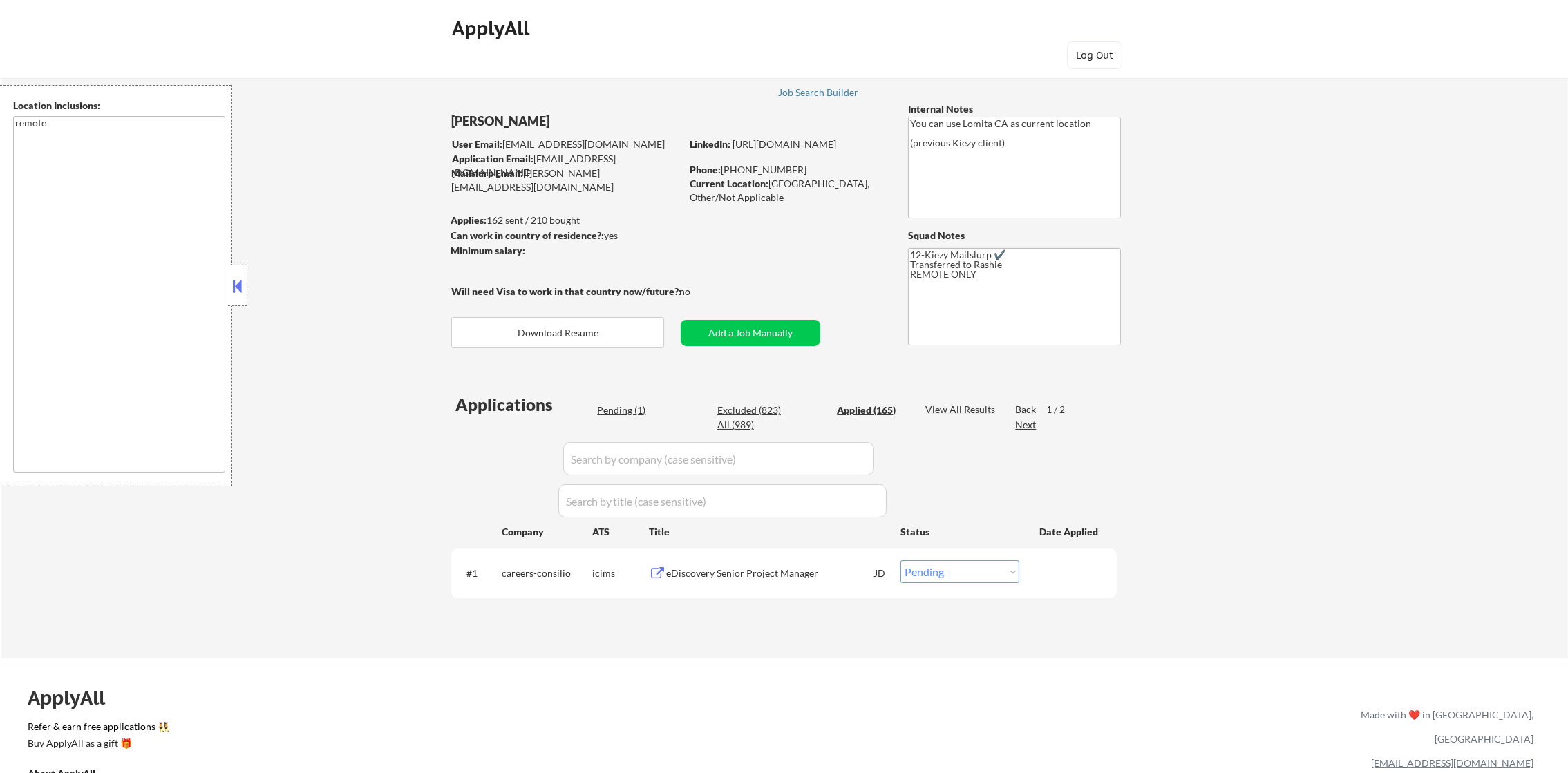
select select ""applied""
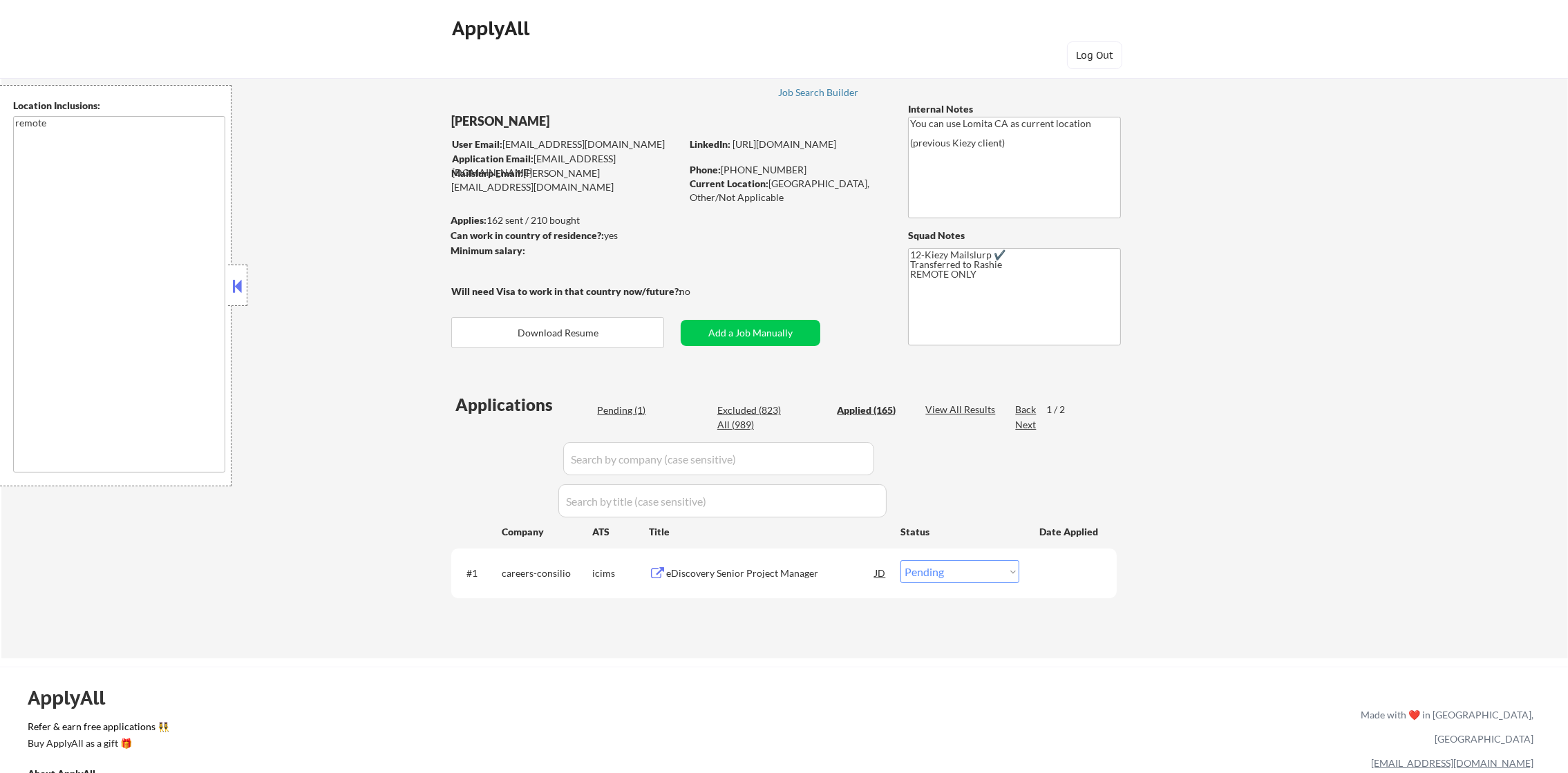
select select ""applied""
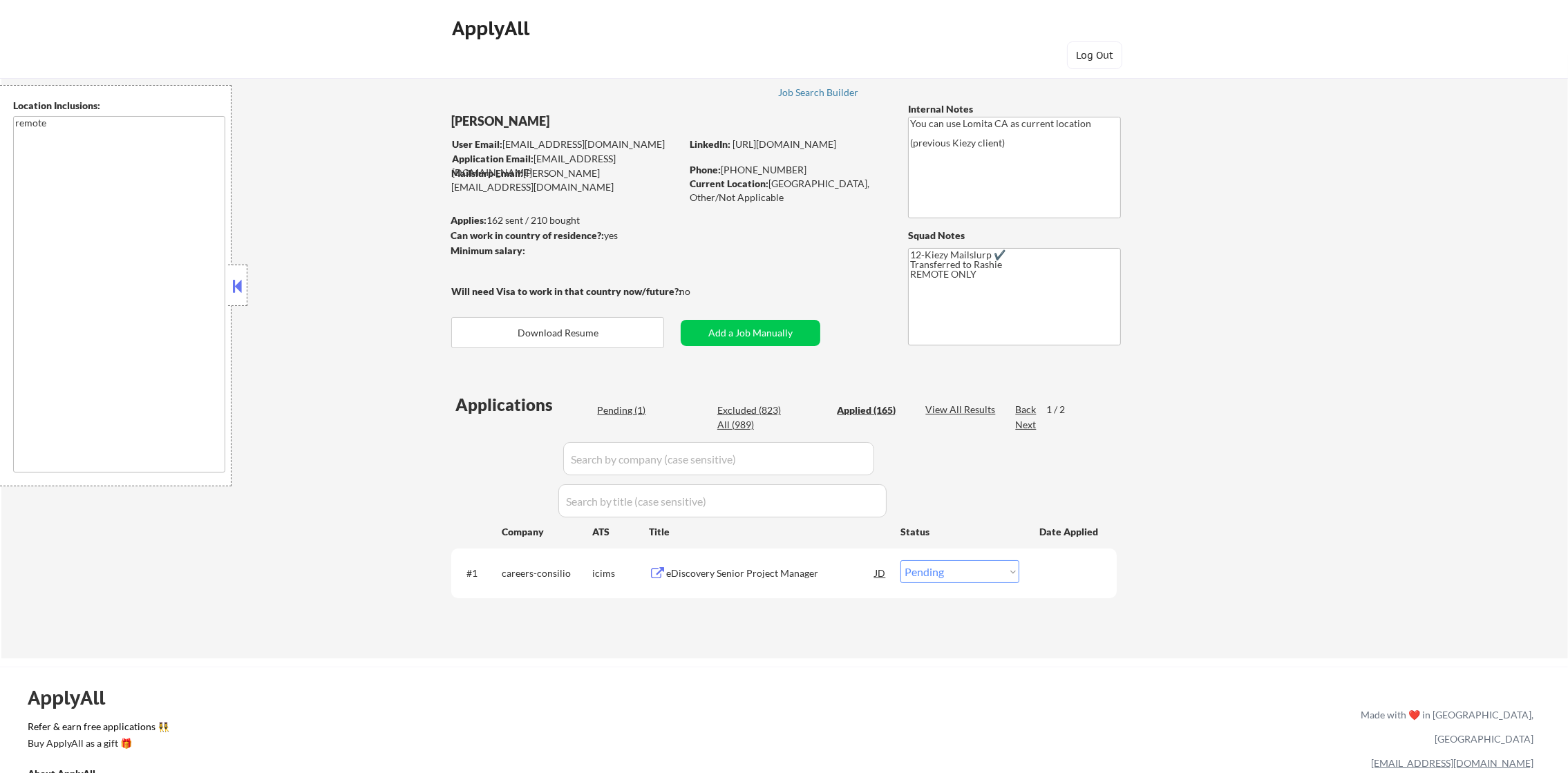
select select ""applied""
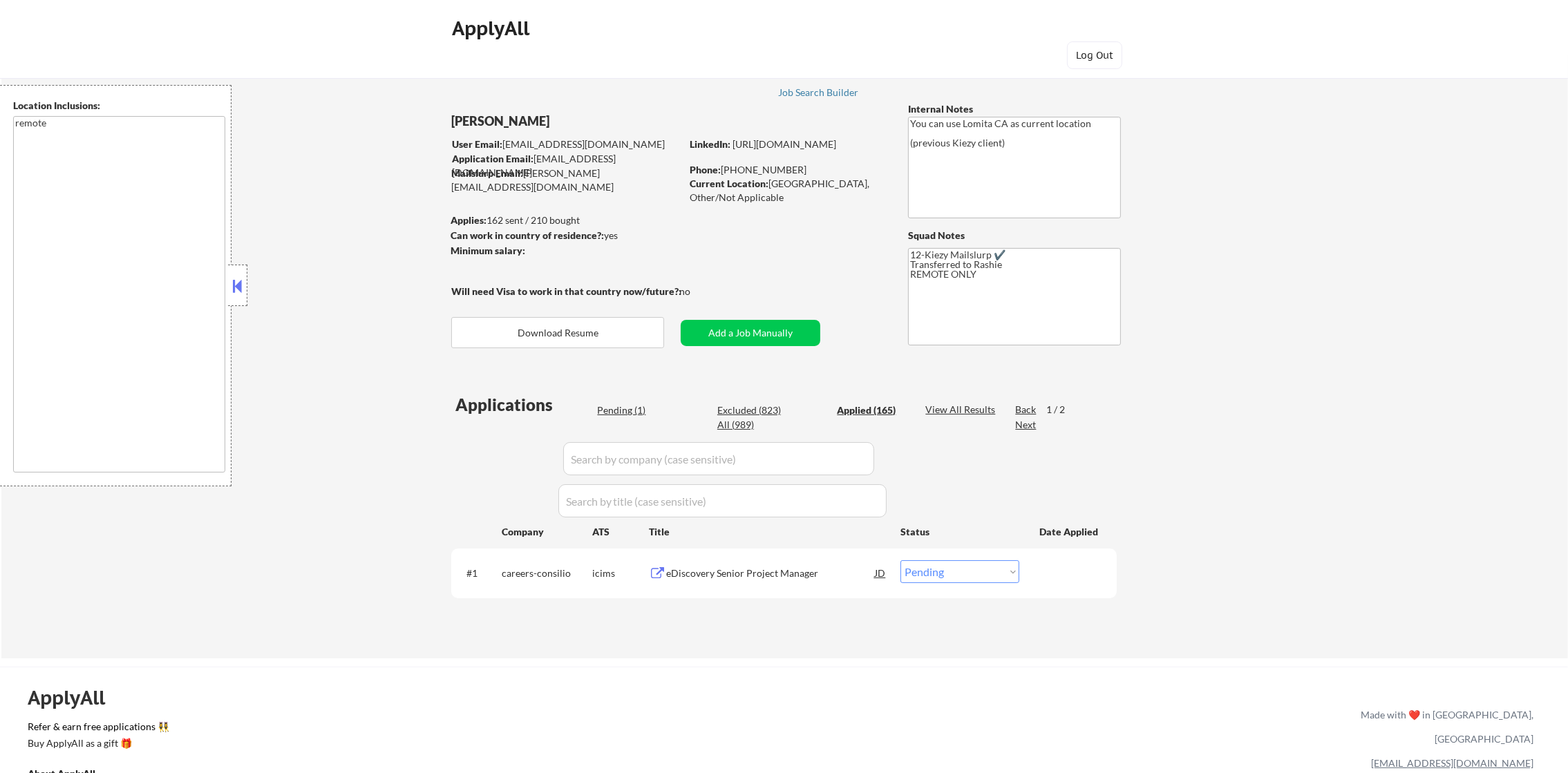
select select ""applied""
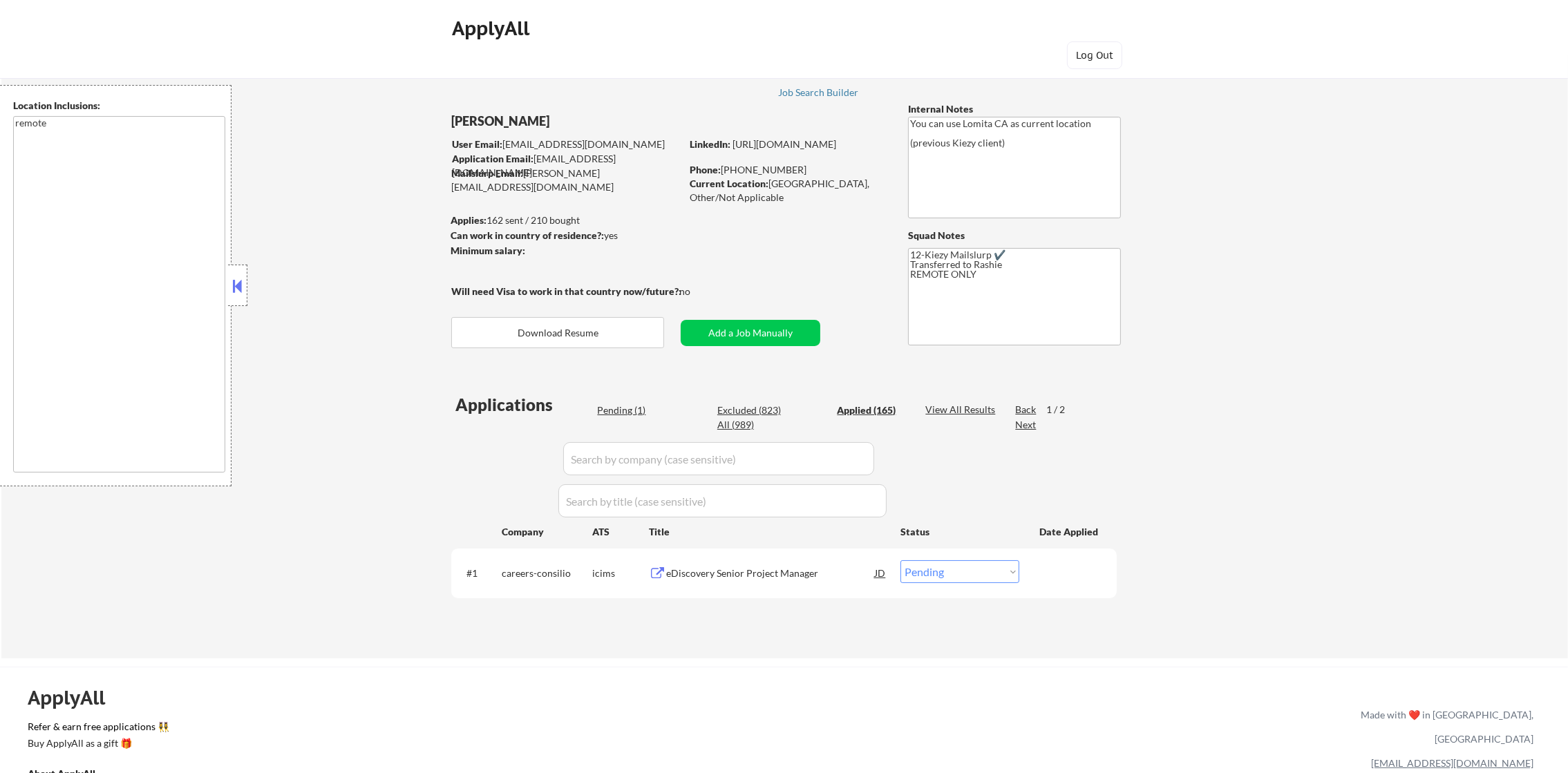
select select ""applied""
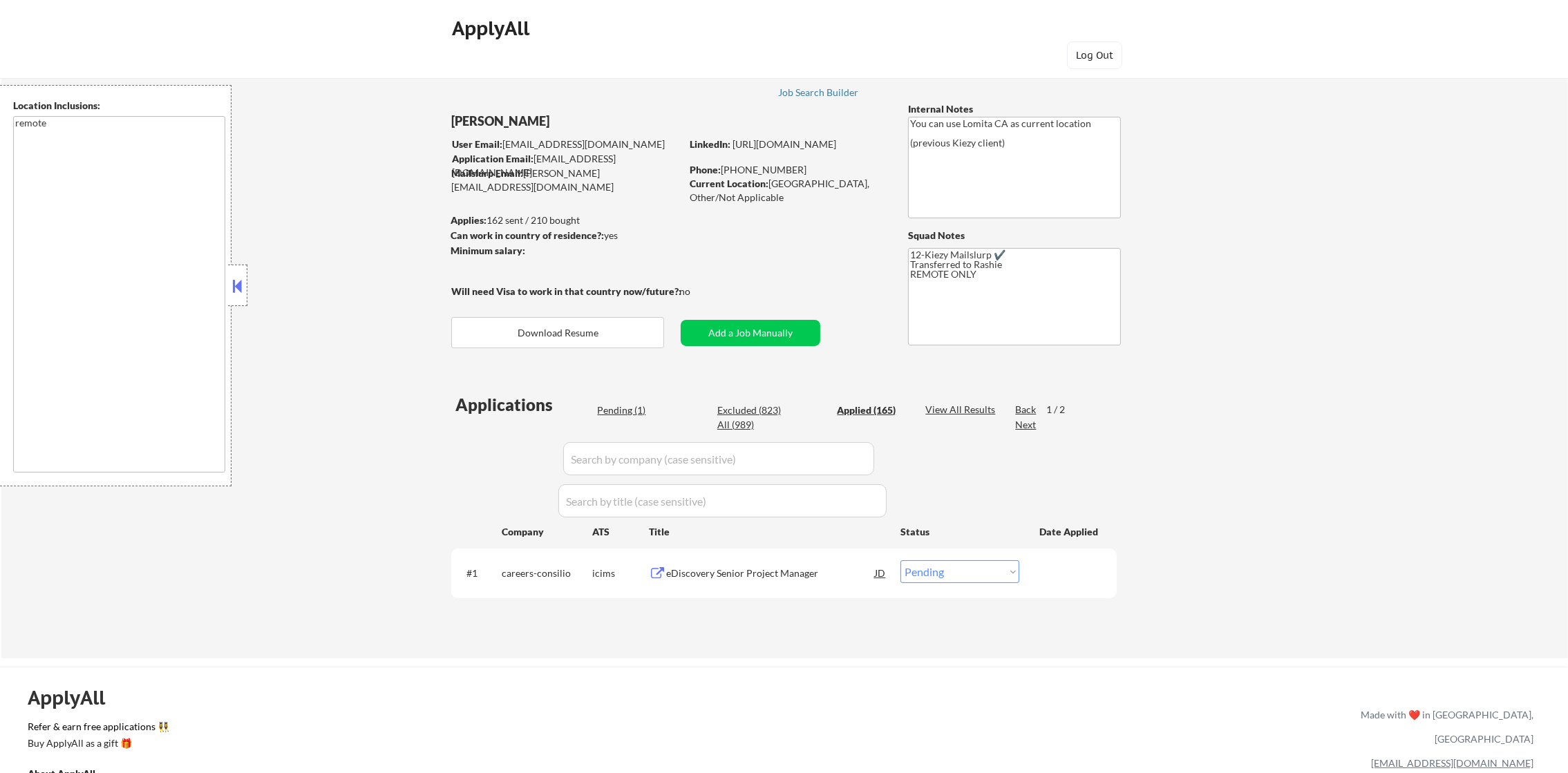
select select ""applied""
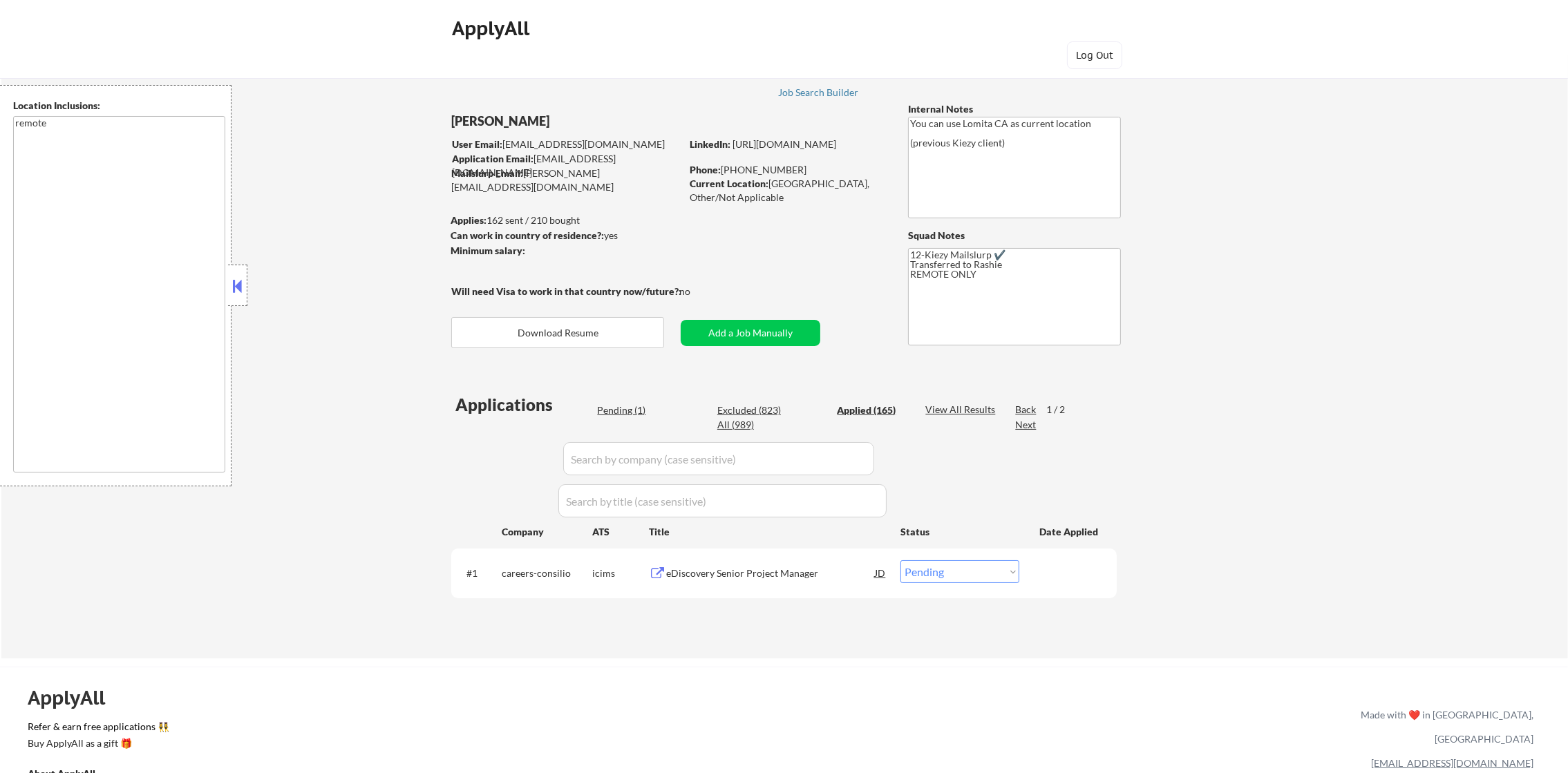
select select ""applied""
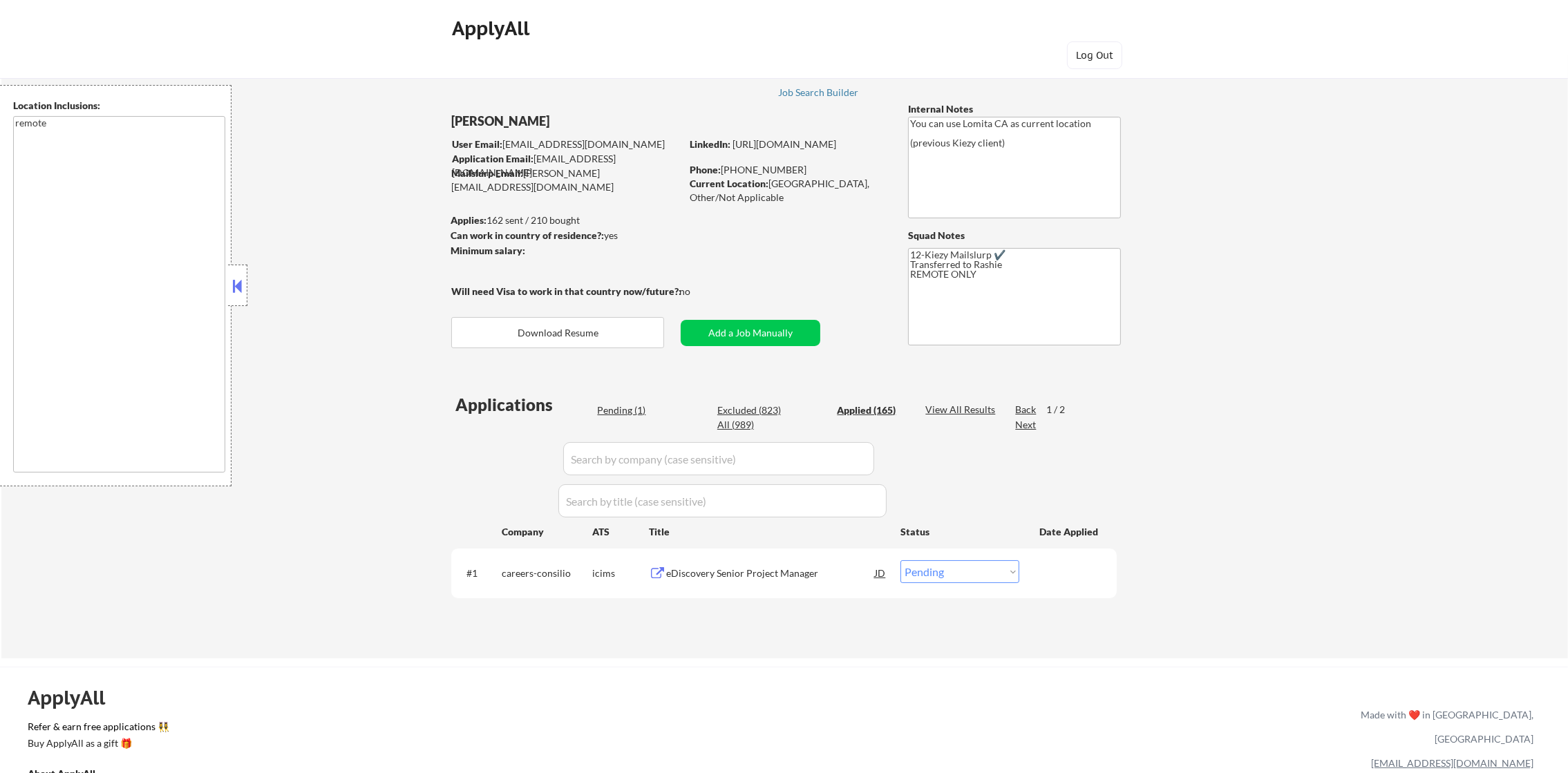
select select ""applied""
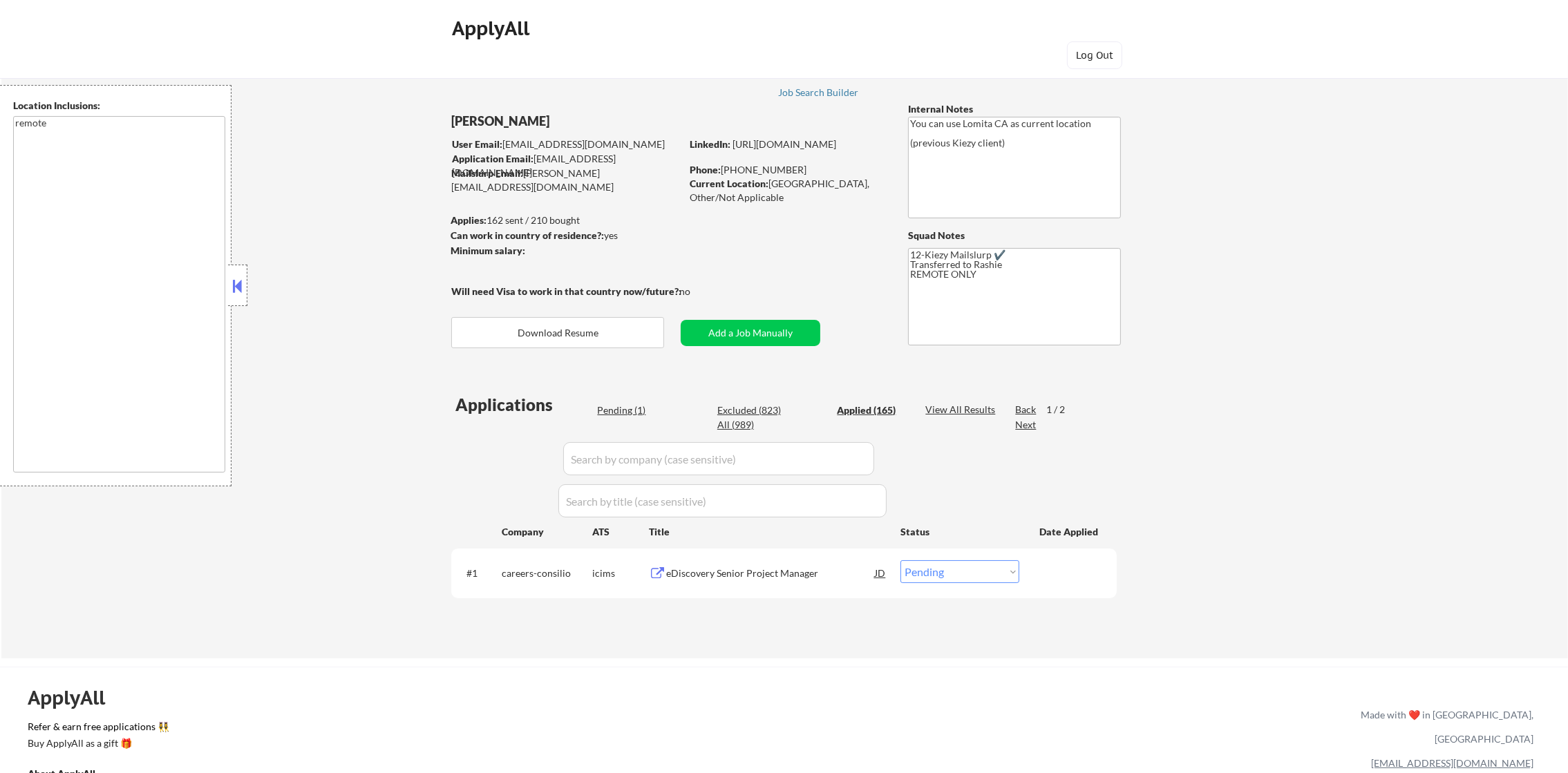
select select ""applied""
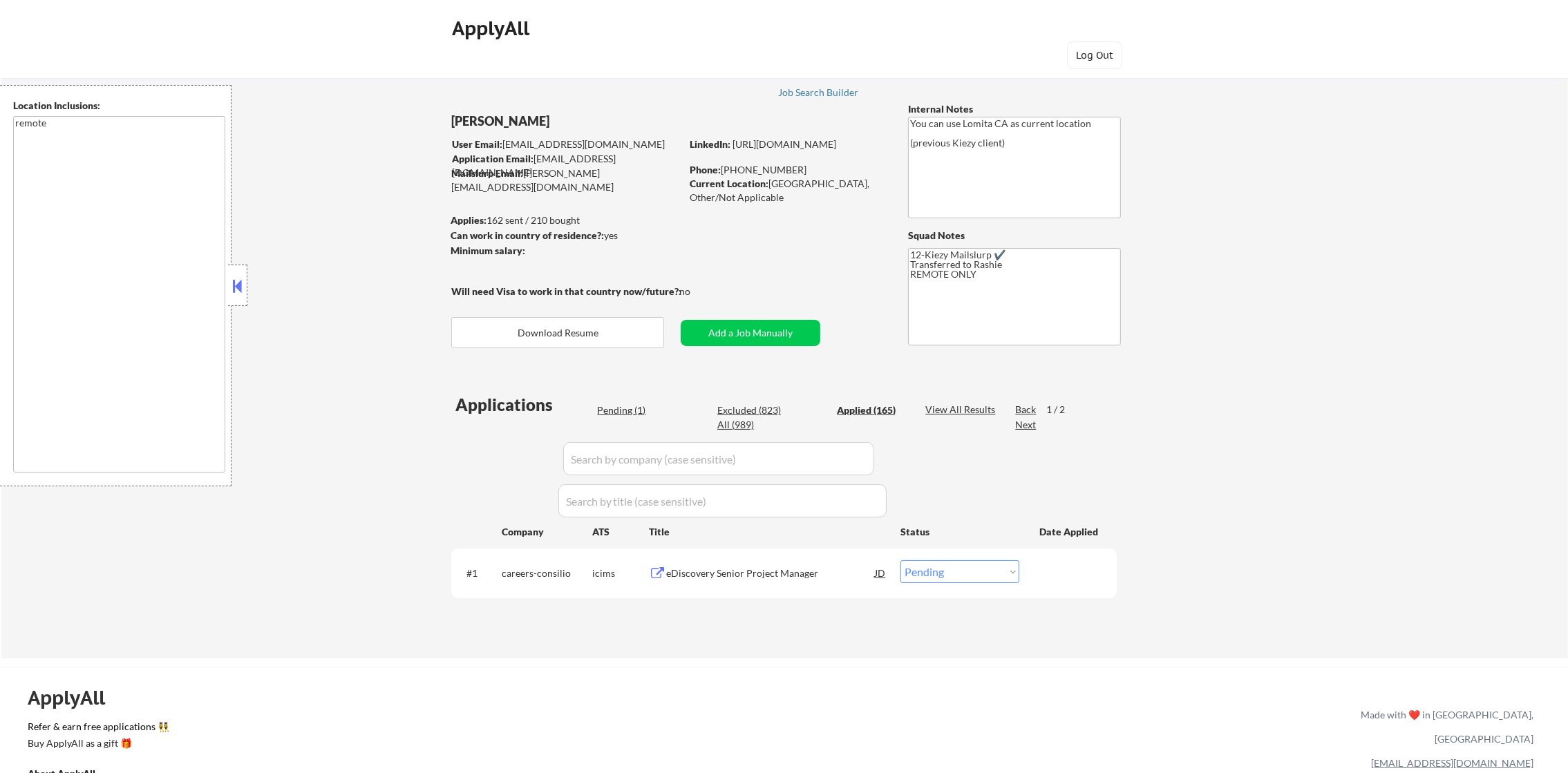
select select ""applied""
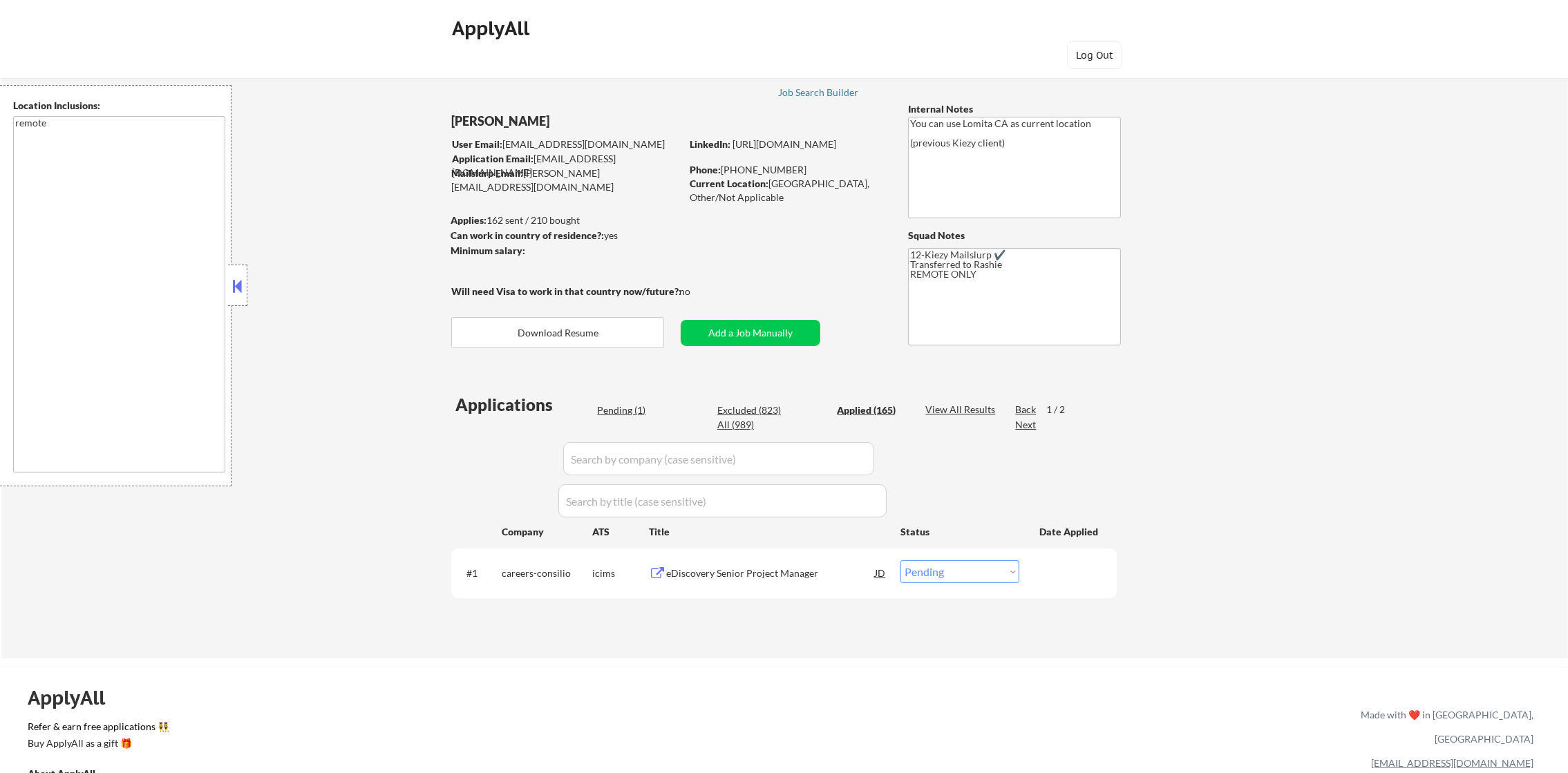
select select ""applied""
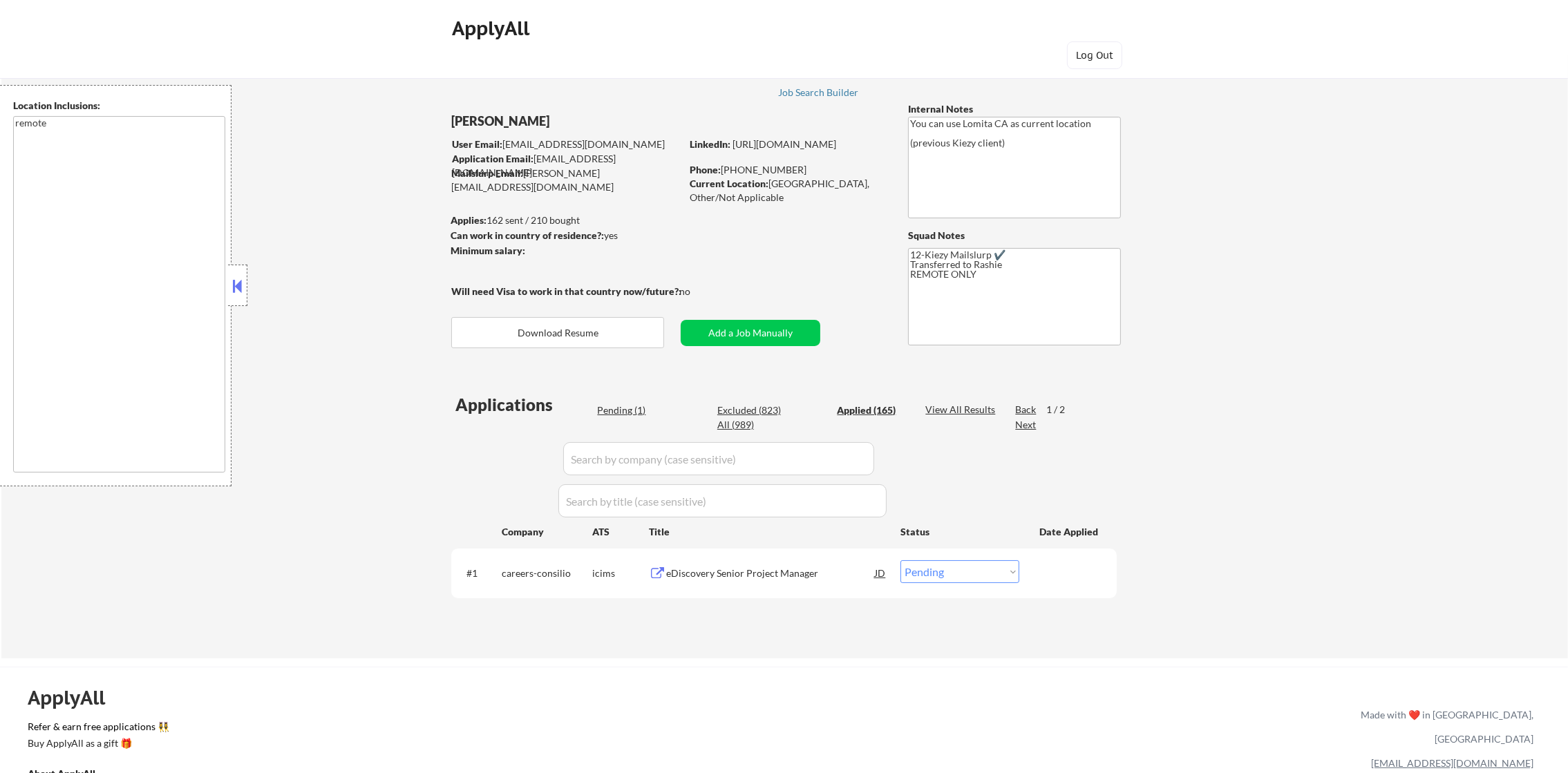
select select ""applied""
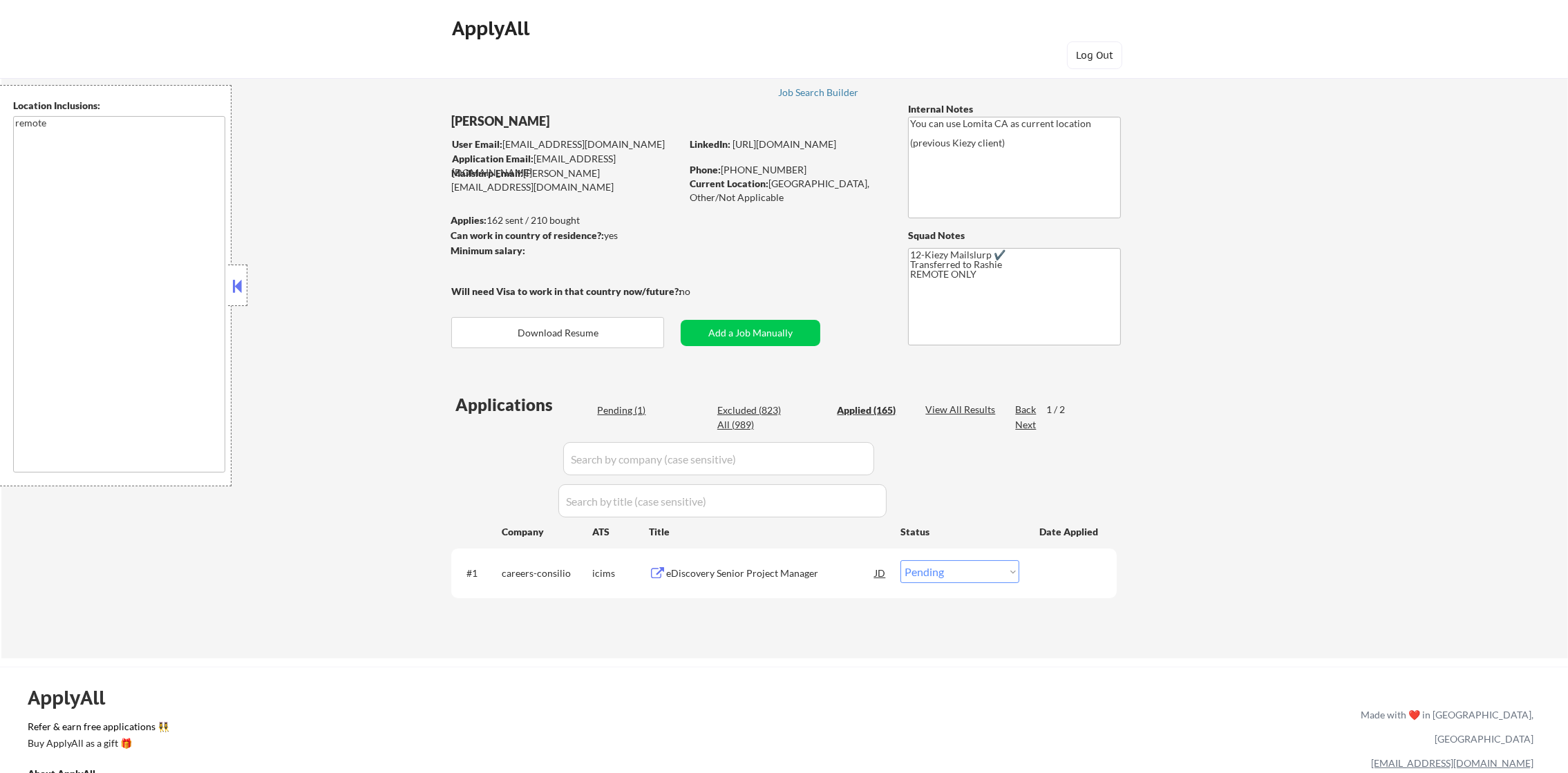
select select ""applied""
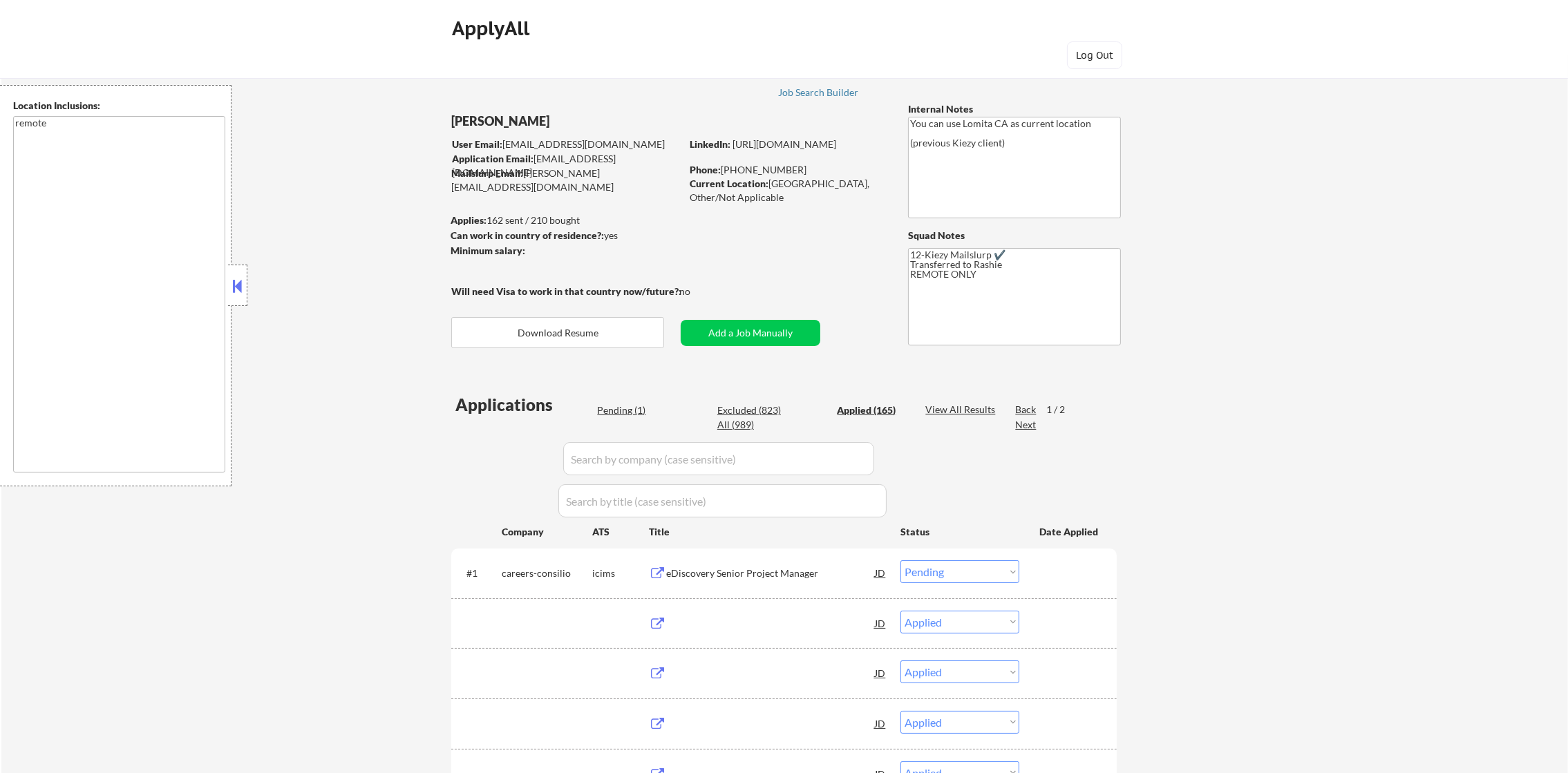
select select ""applied""
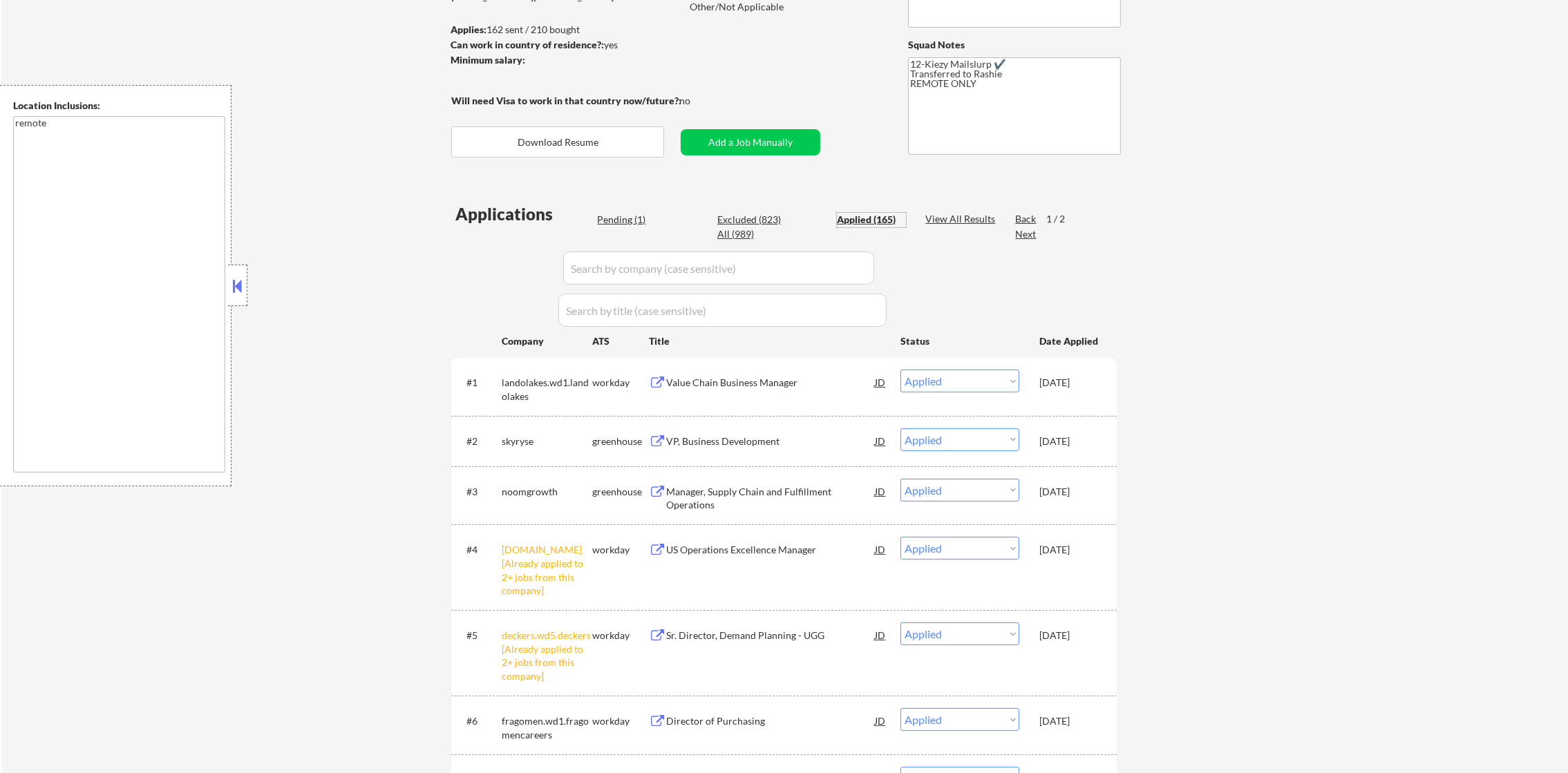
scroll to position [208, 0]
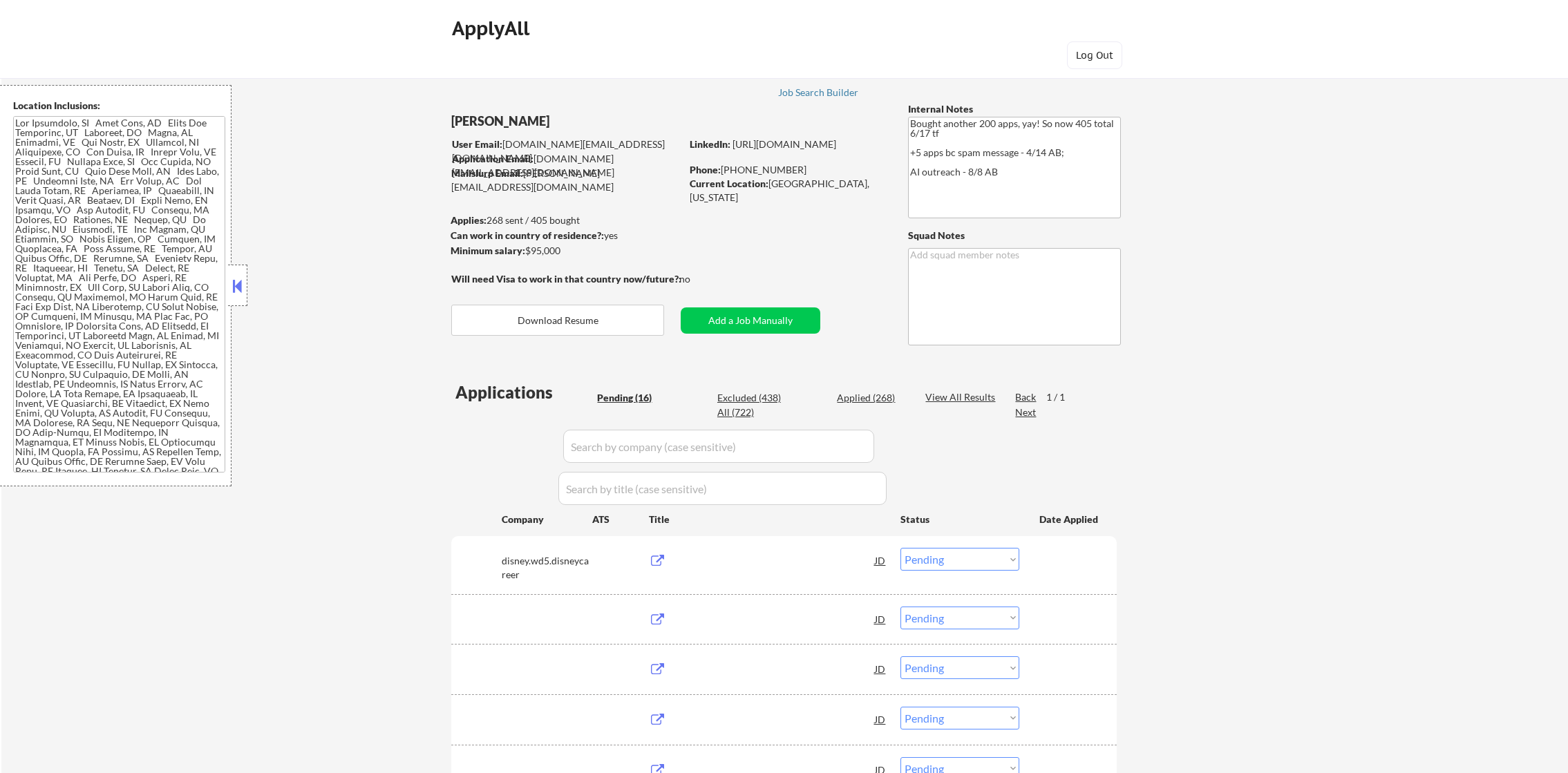
select select ""pending""
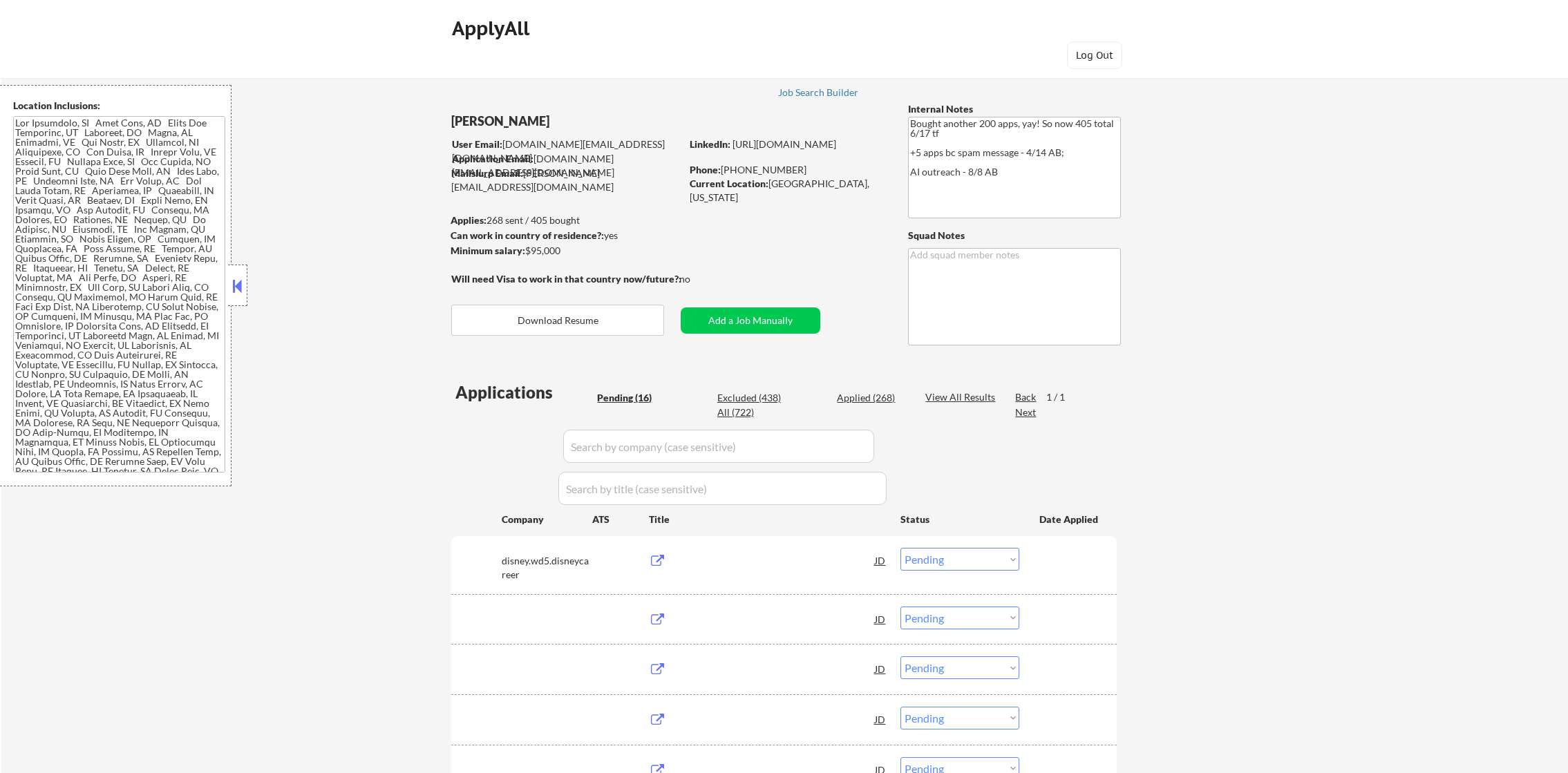
select select ""pending""
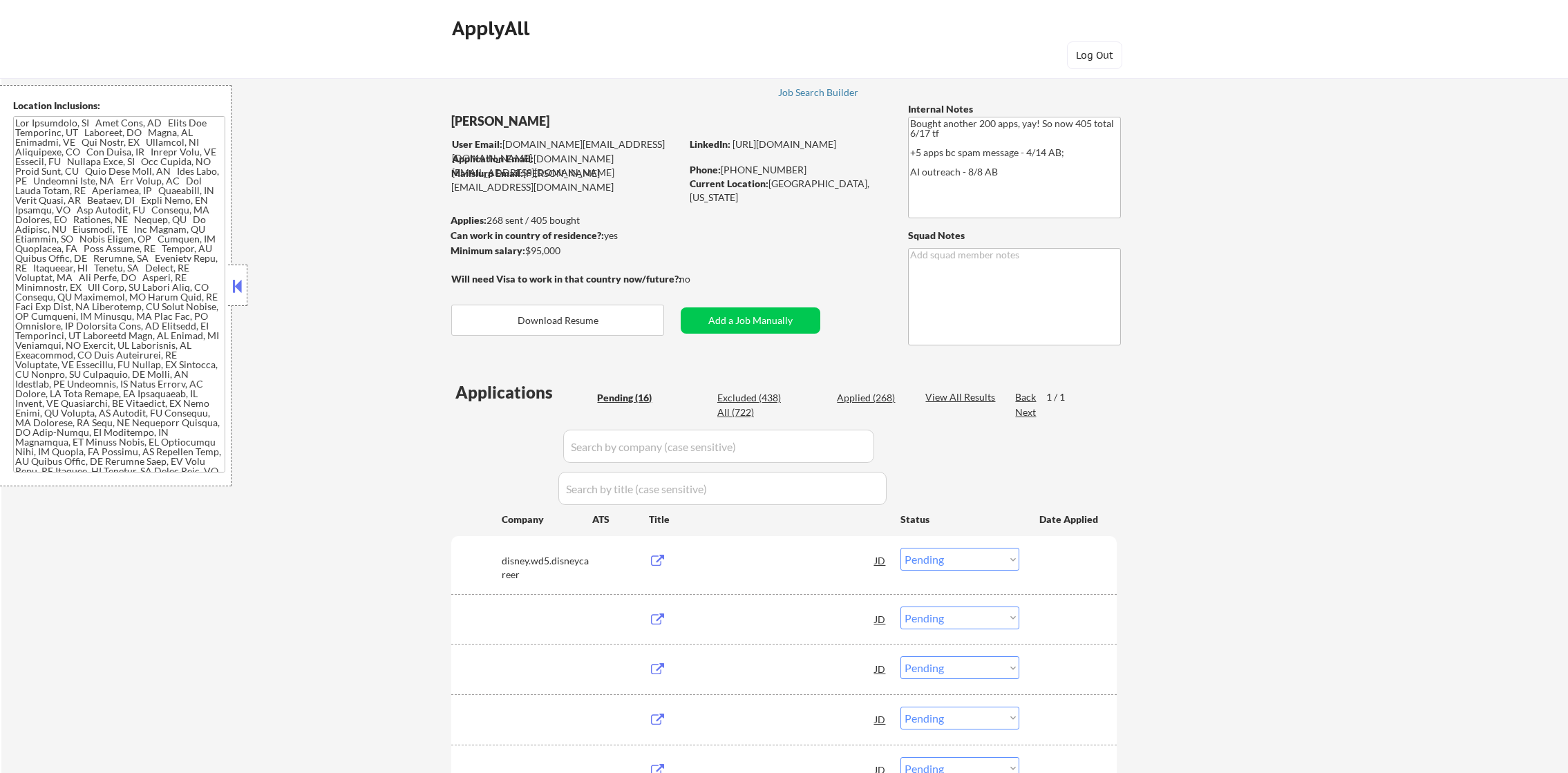
select select ""pending""
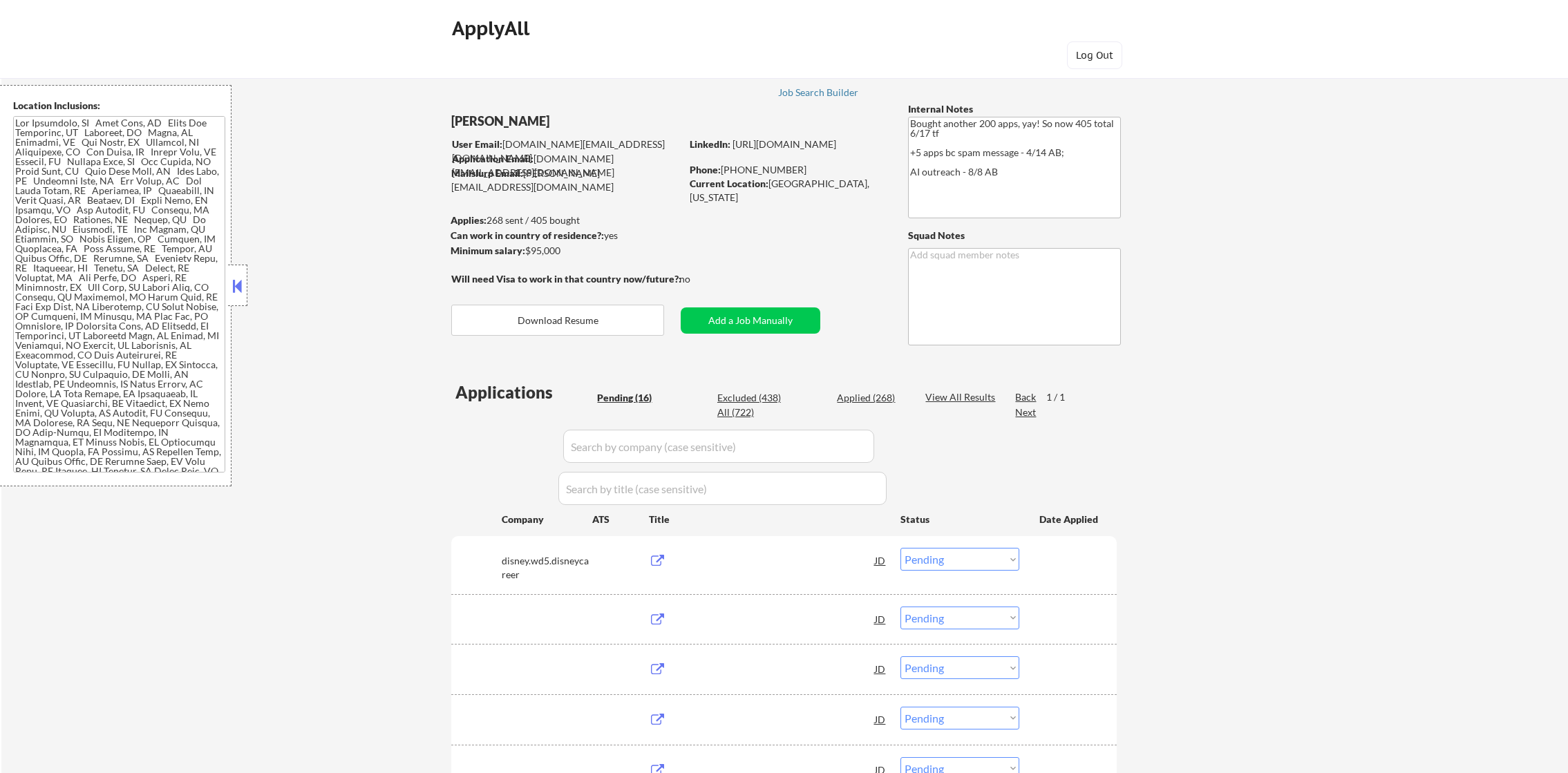
select select ""pending""
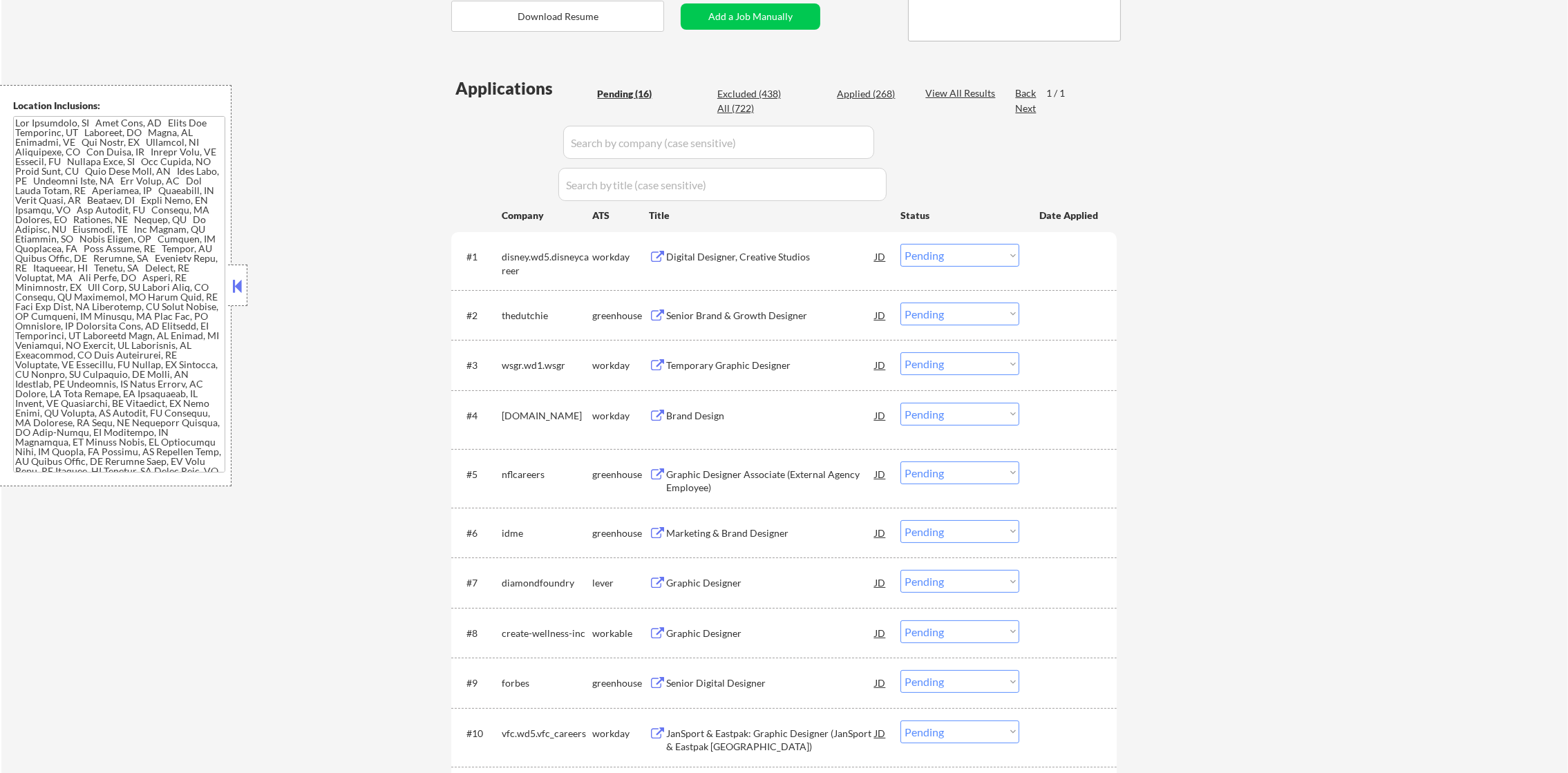
scroll to position [310, 0]
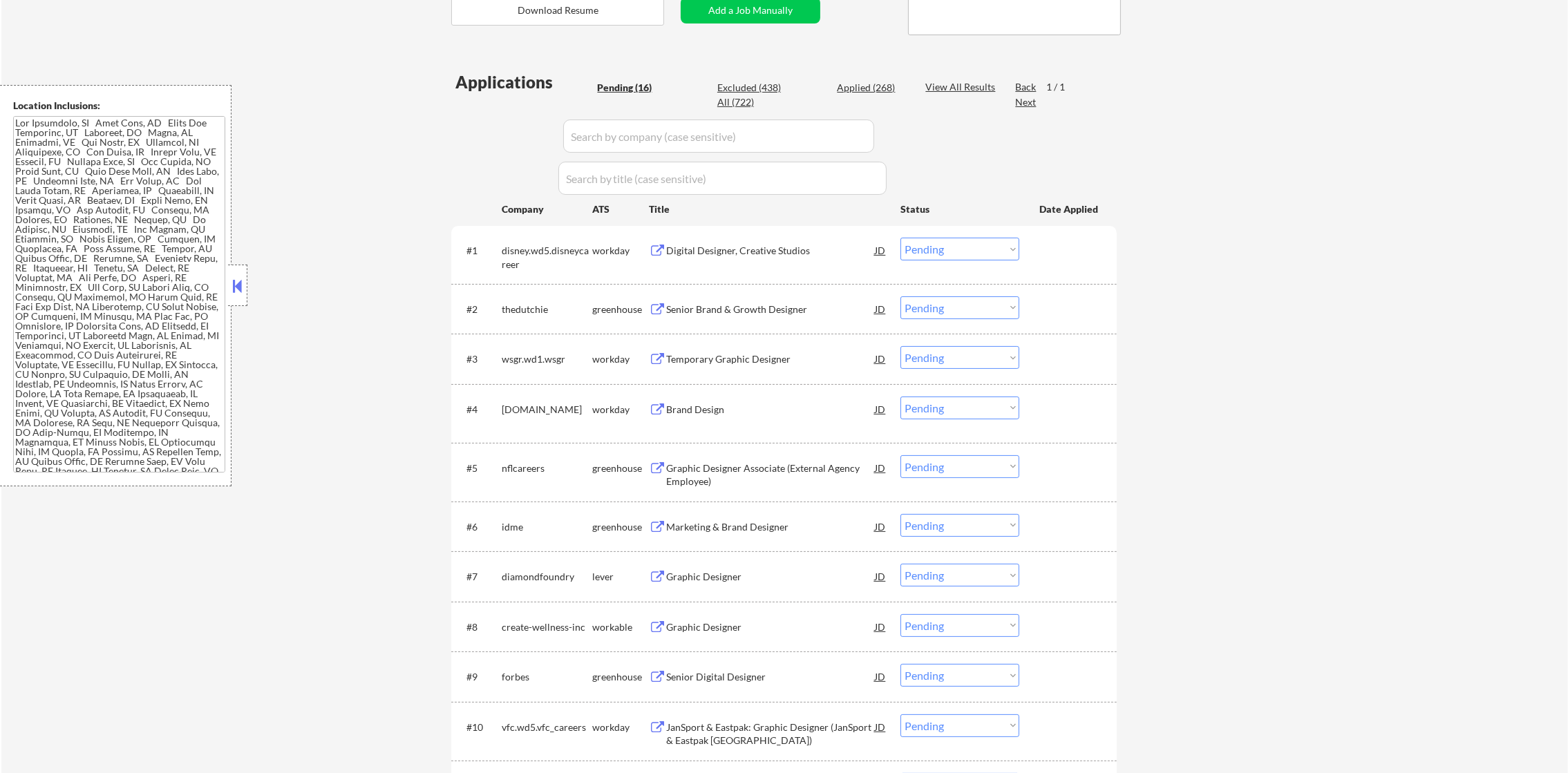
click at [779, 247] on div "Digital Designer, Creative Studios" at bounding box center [770, 251] width 209 height 14
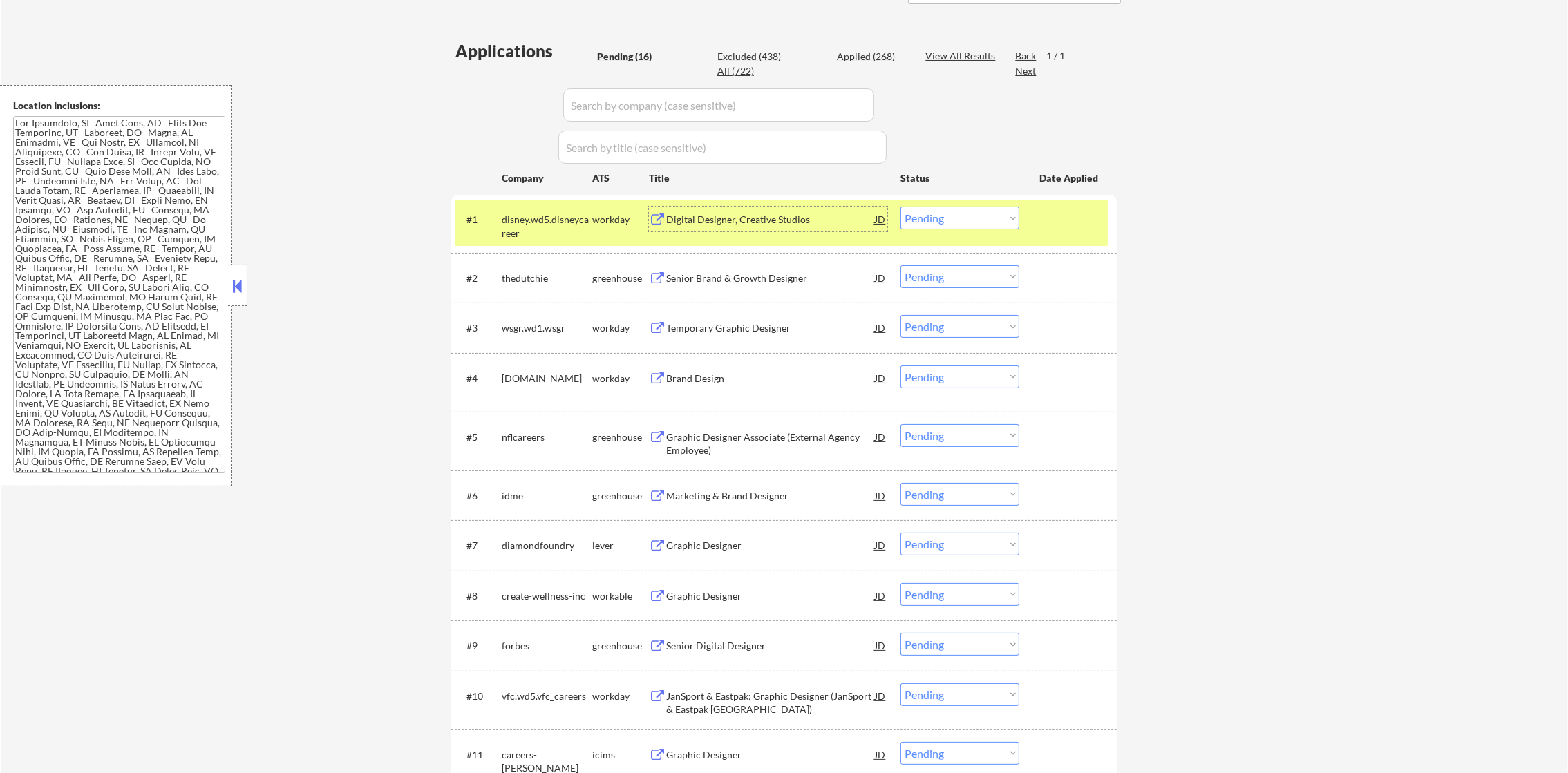
scroll to position [380, 0]
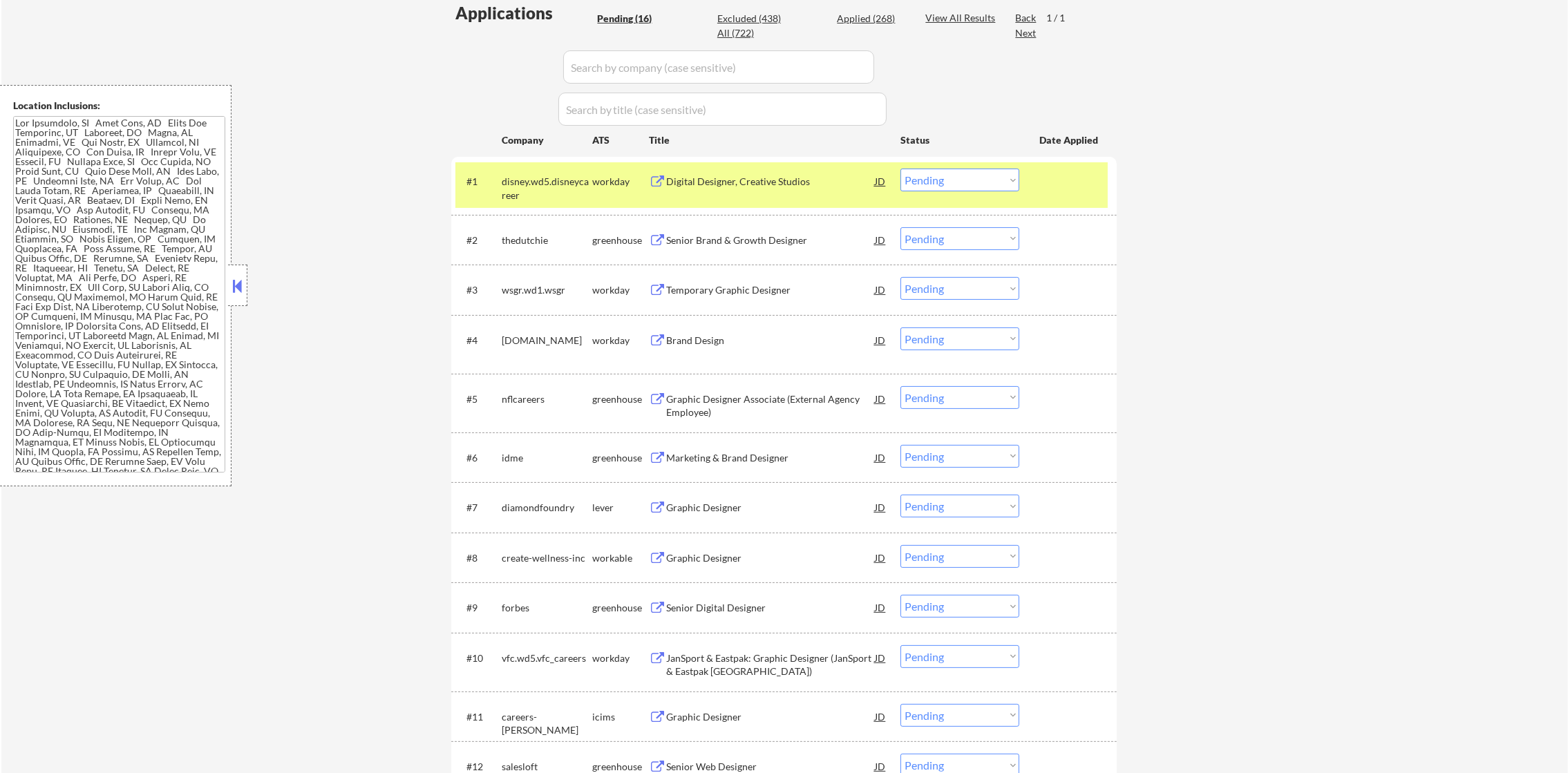
click at [937, 175] on select "Choose an option... Pending Applied Excluded (Questions) Excluded (Expired) Exc…" at bounding box center [960, 180] width 118 height 23
click at [901, 169] on select "Choose an option... Pending Applied Excluded (Questions) Excluded (Expired) Exc…" at bounding box center [960, 180] width 118 height 23
click at [566, 195] on div "disney.wd5.disneycareer" at bounding box center [547, 187] width 91 height 27
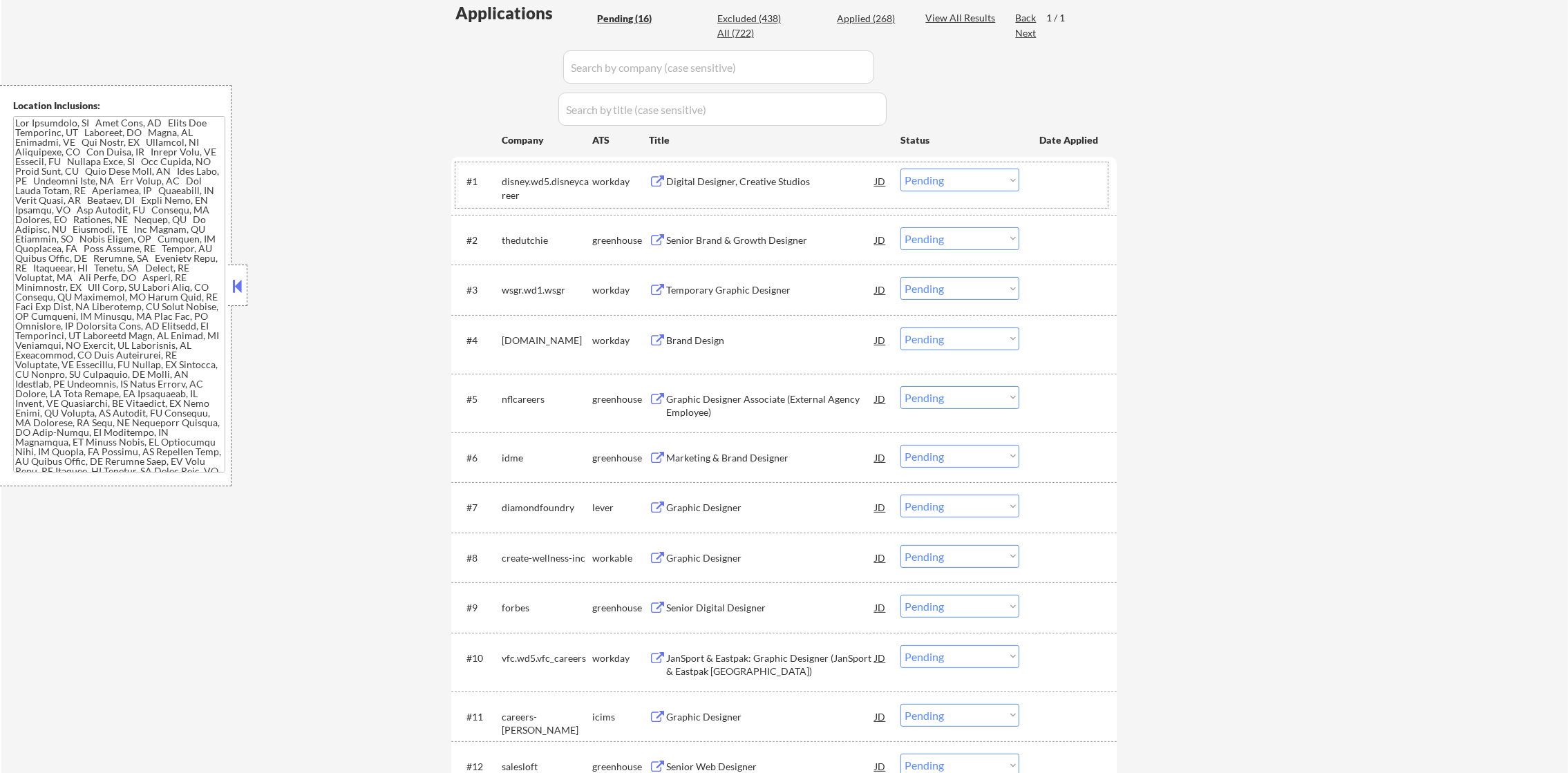
click at [724, 181] on div "Digital Designer, Creative Studios" at bounding box center [770, 181] width 209 height 14
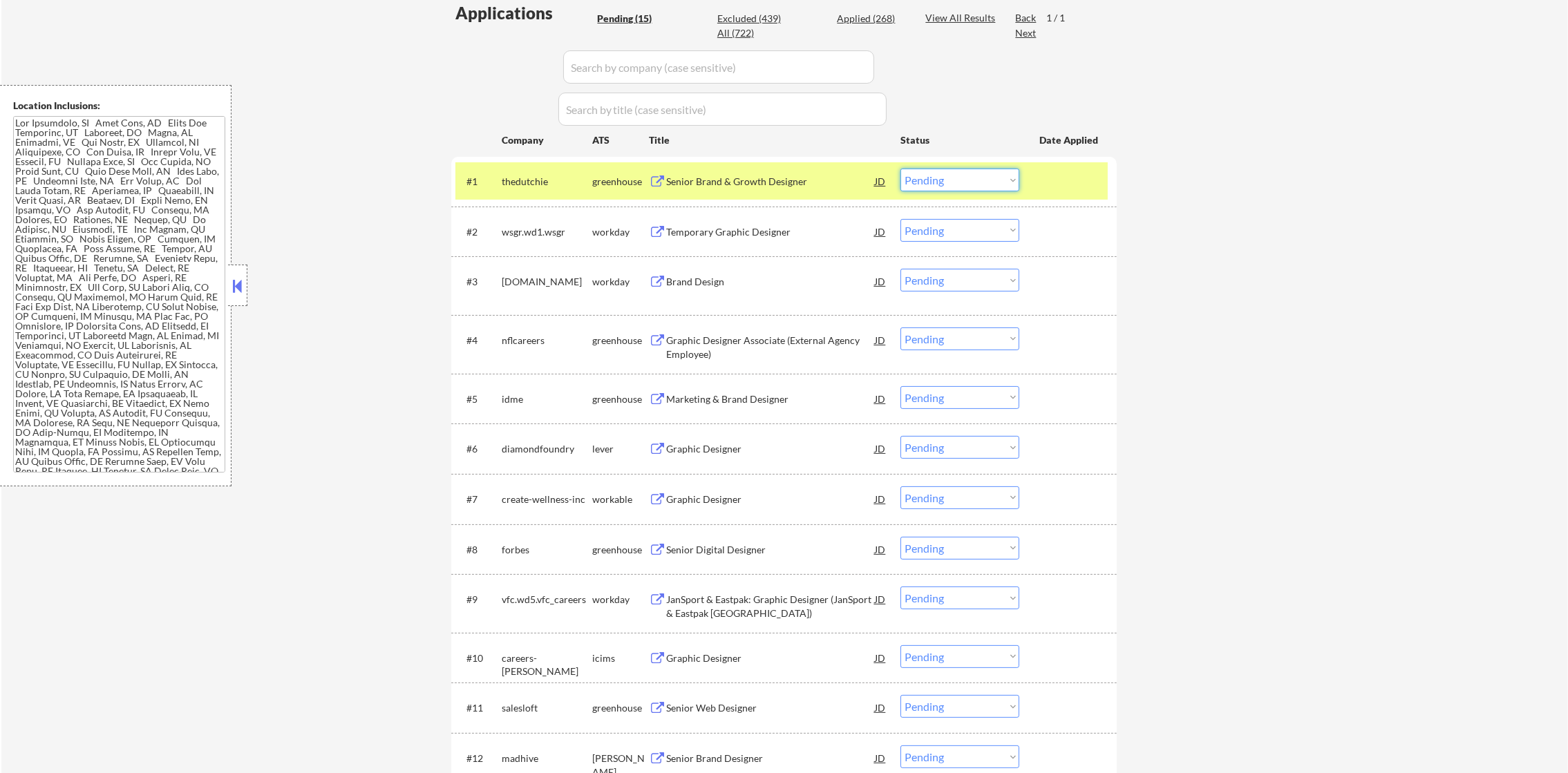
click at [915, 182] on select "Choose an option... Pending Applied Excluded (Questions) Excluded (Expired) Exc…" at bounding box center [960, 180] width 118 height 23
click at [901, 169] on select "Choose an option... Pending Applied Excluded (Questions) Excluded (Expired) Exc…" at bounding box center [960, 180] width 118 height 23
click at [538, 181] on div "thedutchie" at bounding box center [547, 181] width 91 height 14
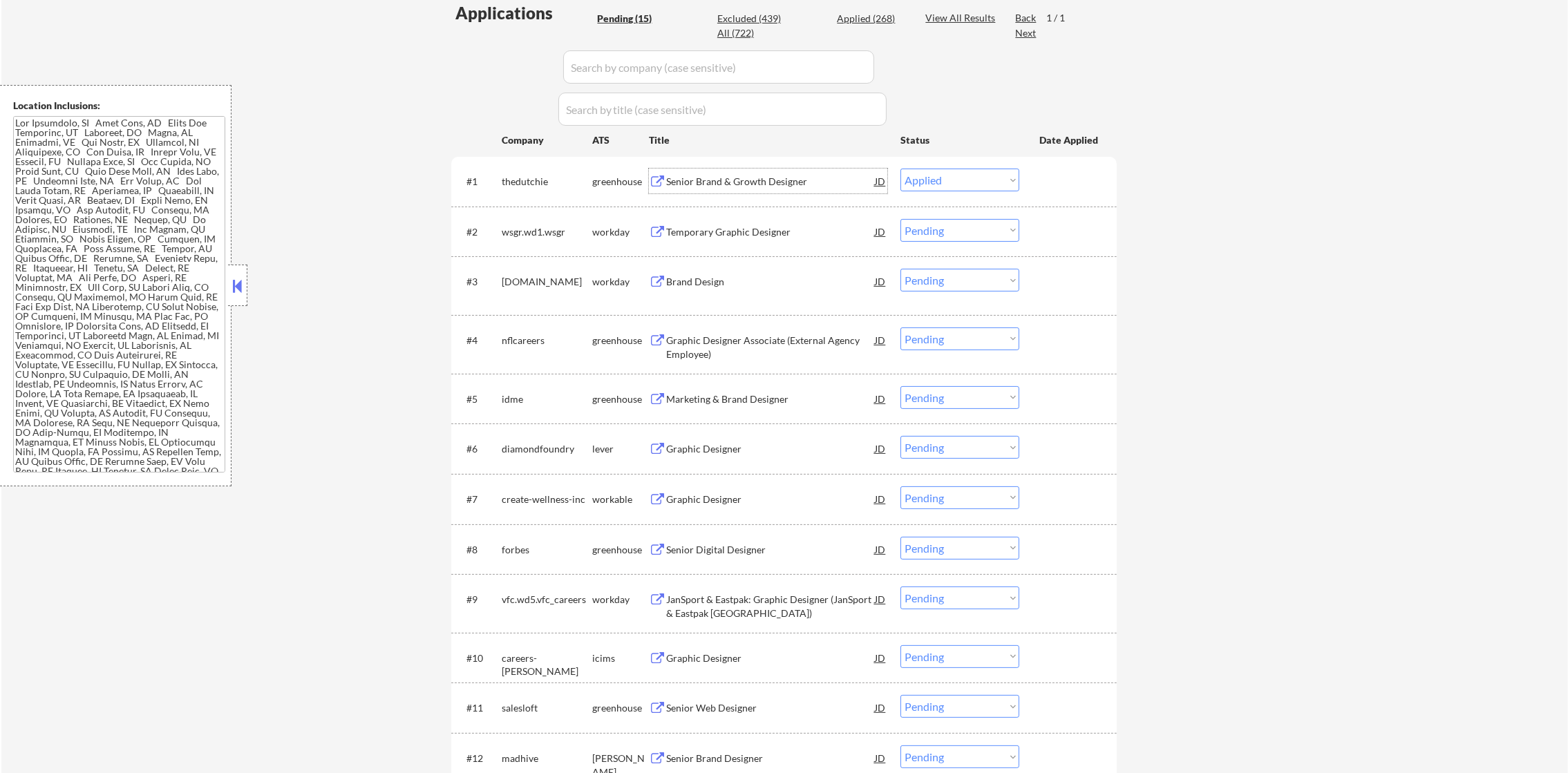
click at [707, 174] on div "Senior Brand & Growth Designer" at bounding box center [770, 181] width 209 height 14
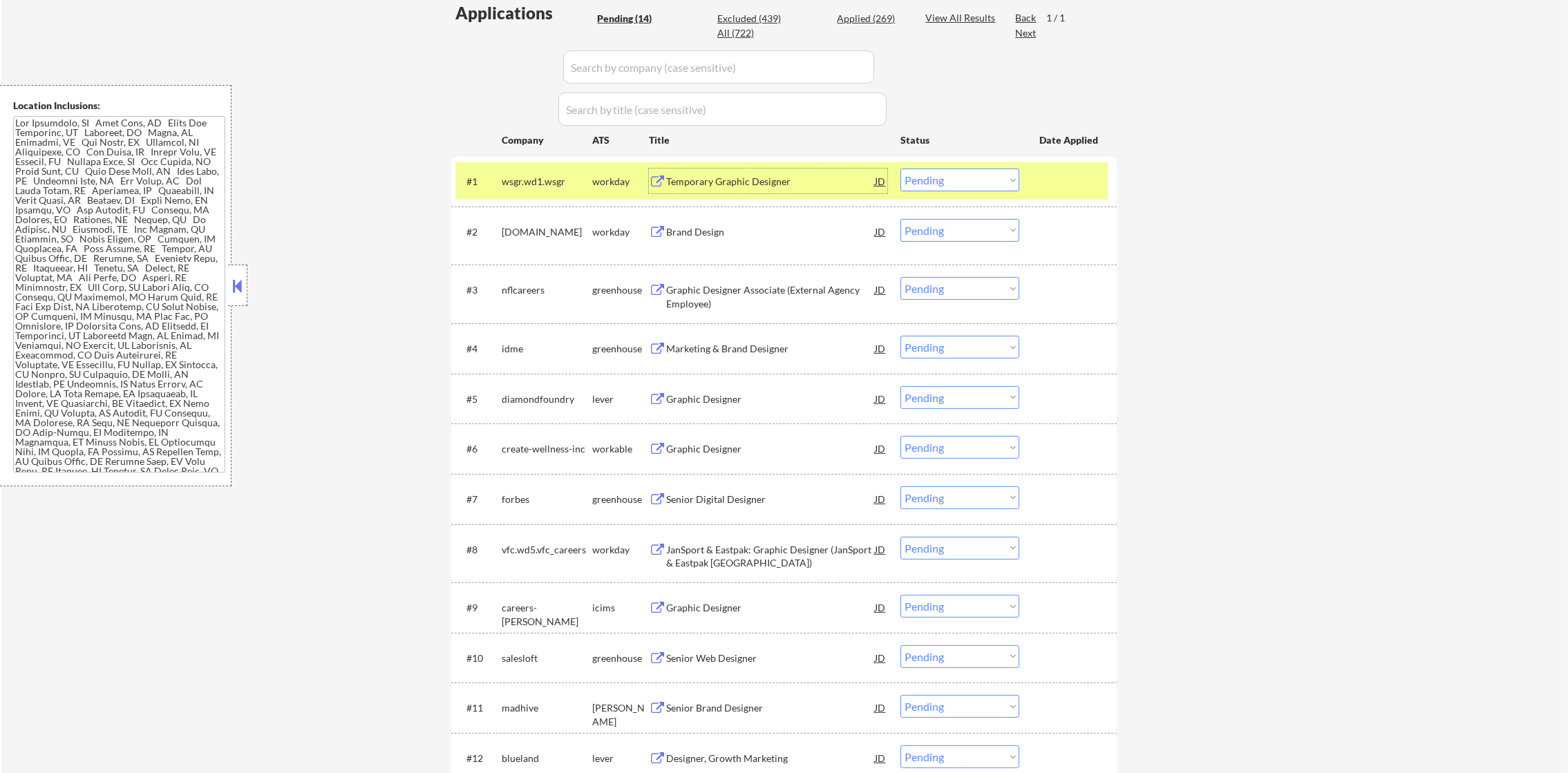
click at [753, 162] on div "#1 wsgr.wd1.wsgr workday Temporary Graphic Designer JD Choose an option... Pend…" at bounding box center [782, 181] width 653 height 37
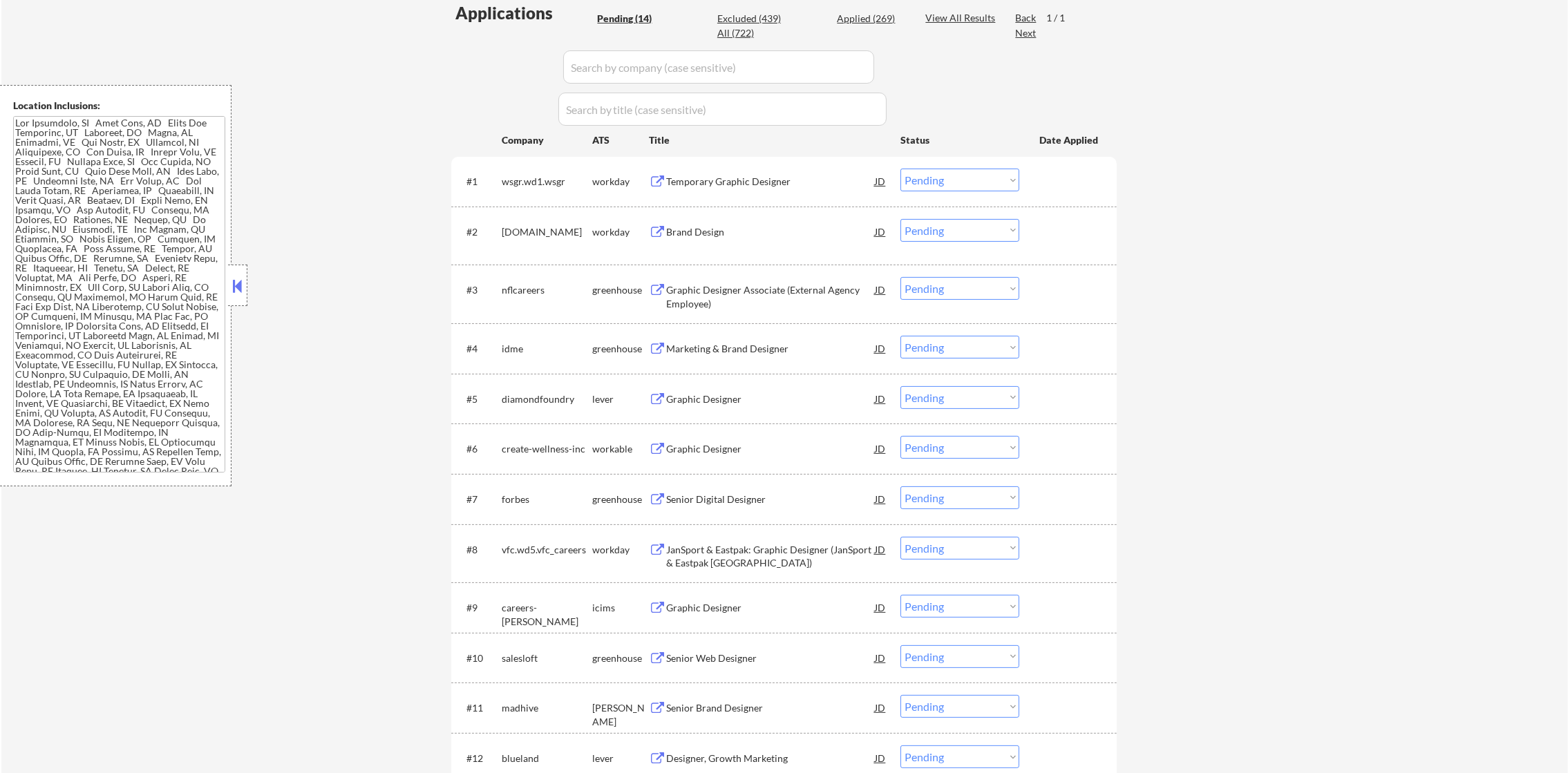
click at [752, 171] on div "Temporary Graphic Designer" at bounding box center [770, 181] width 209 height 25
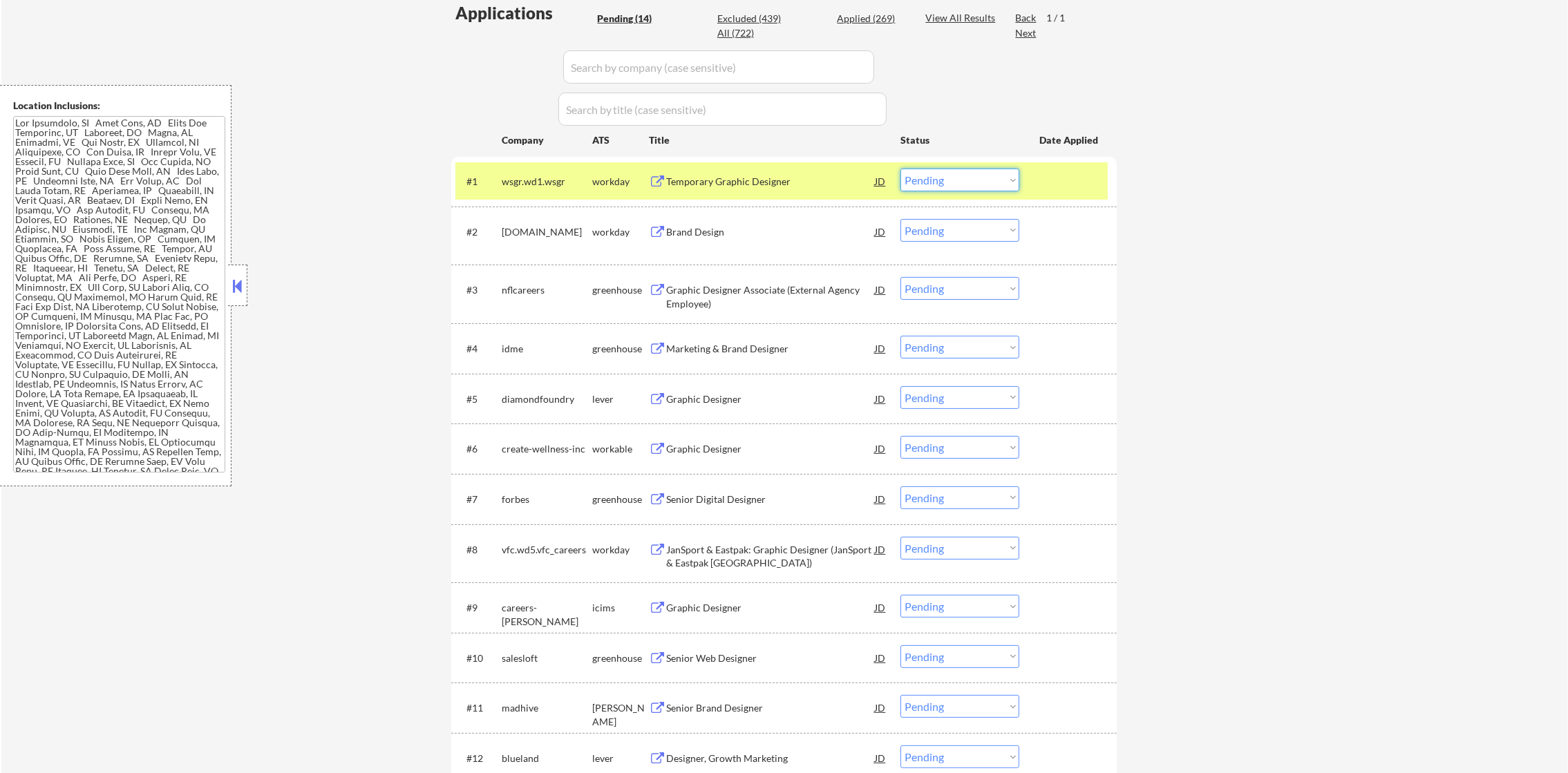
click at [952, 179] on select "Choose an option... Pending Applied Excluded (Questions) Excluded (Expired) Exc…" at bounding box center [960, 180] width 118 height 23
click at [901, 169] on select "Choose an option... Pending Applied Excluded (Questions) Excluded (Expired) Exc…" at bounding box center [960, 180] width 118 height 23
click at [553, 162] on div "#1 wsgr.wd1.wsgr workday Temporary Graphic Designer JD Choose an option... Pend…" at bounding box center [782, 181] width 653 height 37
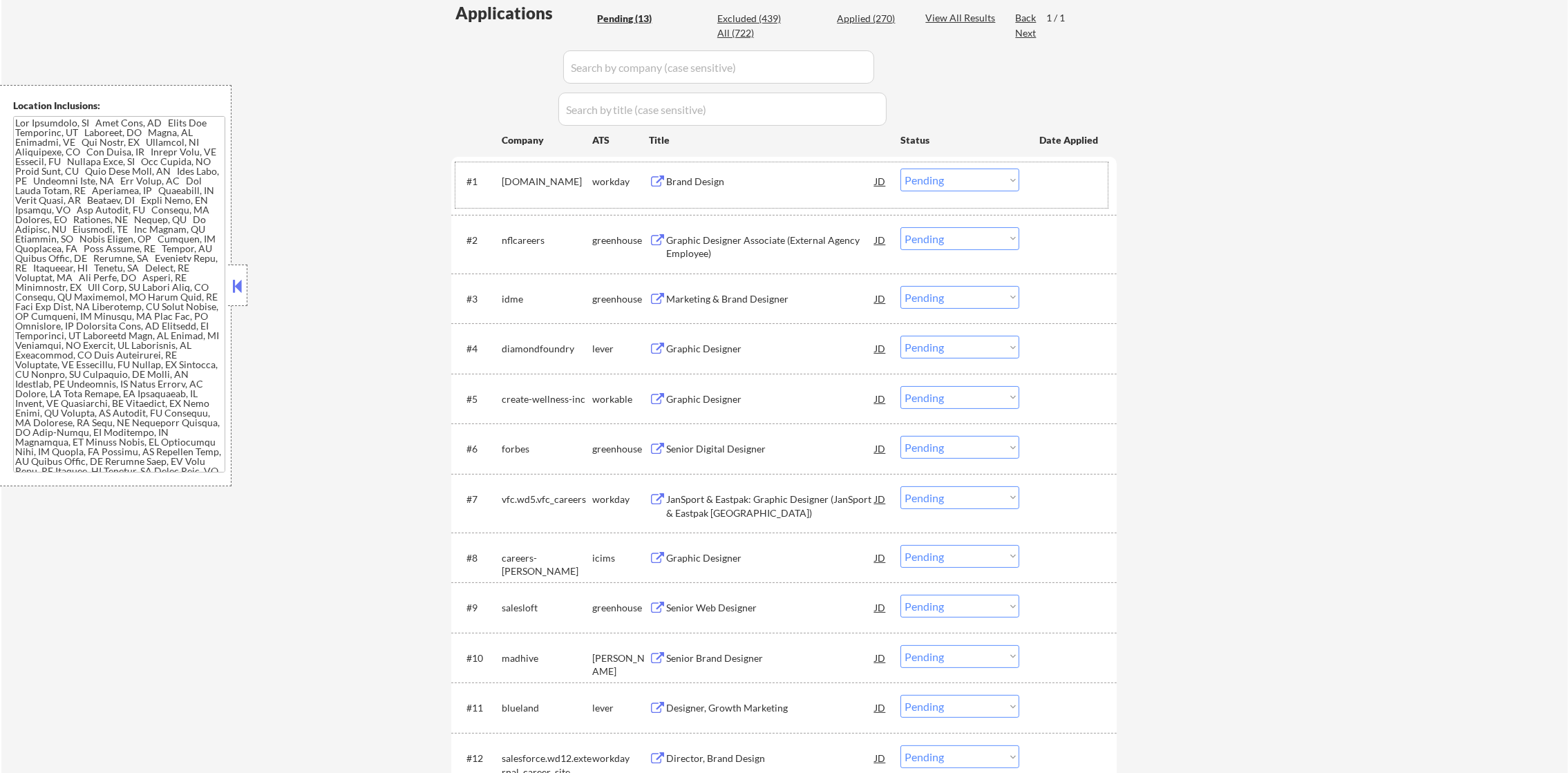
click at [752, 177] on div "Brand Design" at bounding box center [770, 181] width 209 height 14
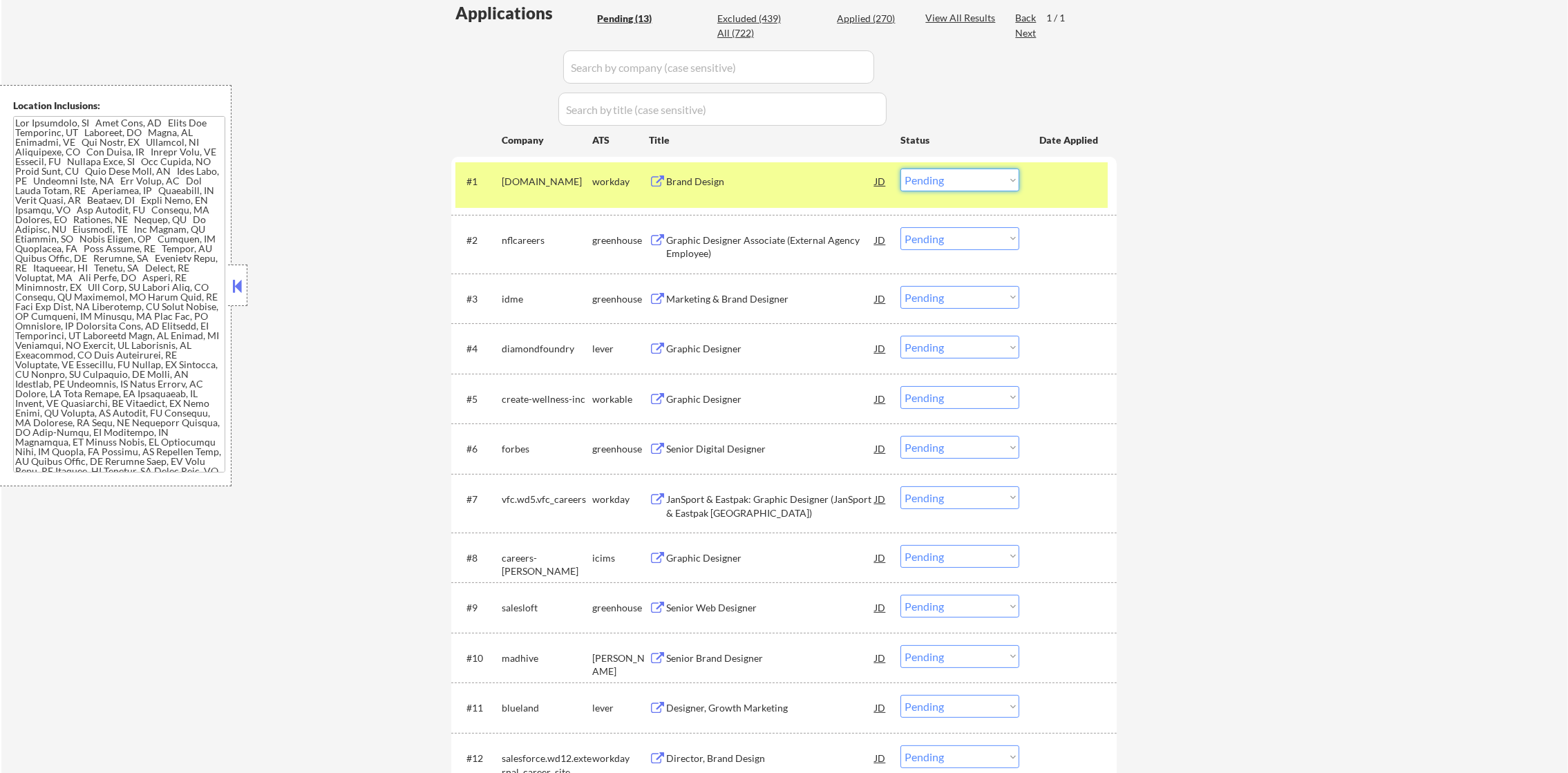
drag, startPoint x: 962, startPoint y: 177, endPoint x: 967, endPoint y: 188, distance: 12.1
click at [962, 177] on select "Choose an option... Pending Applied Excluded (Questions) Excluded (Expired) Exc…" at bounding box center [960, 180] width 118 height 23
click at [901, 169] on select "Choose an option... Pending Applied Excluded (Questions) Excluded (Expired) Exc…" at bounding box center [960, 180] width 118 height 23
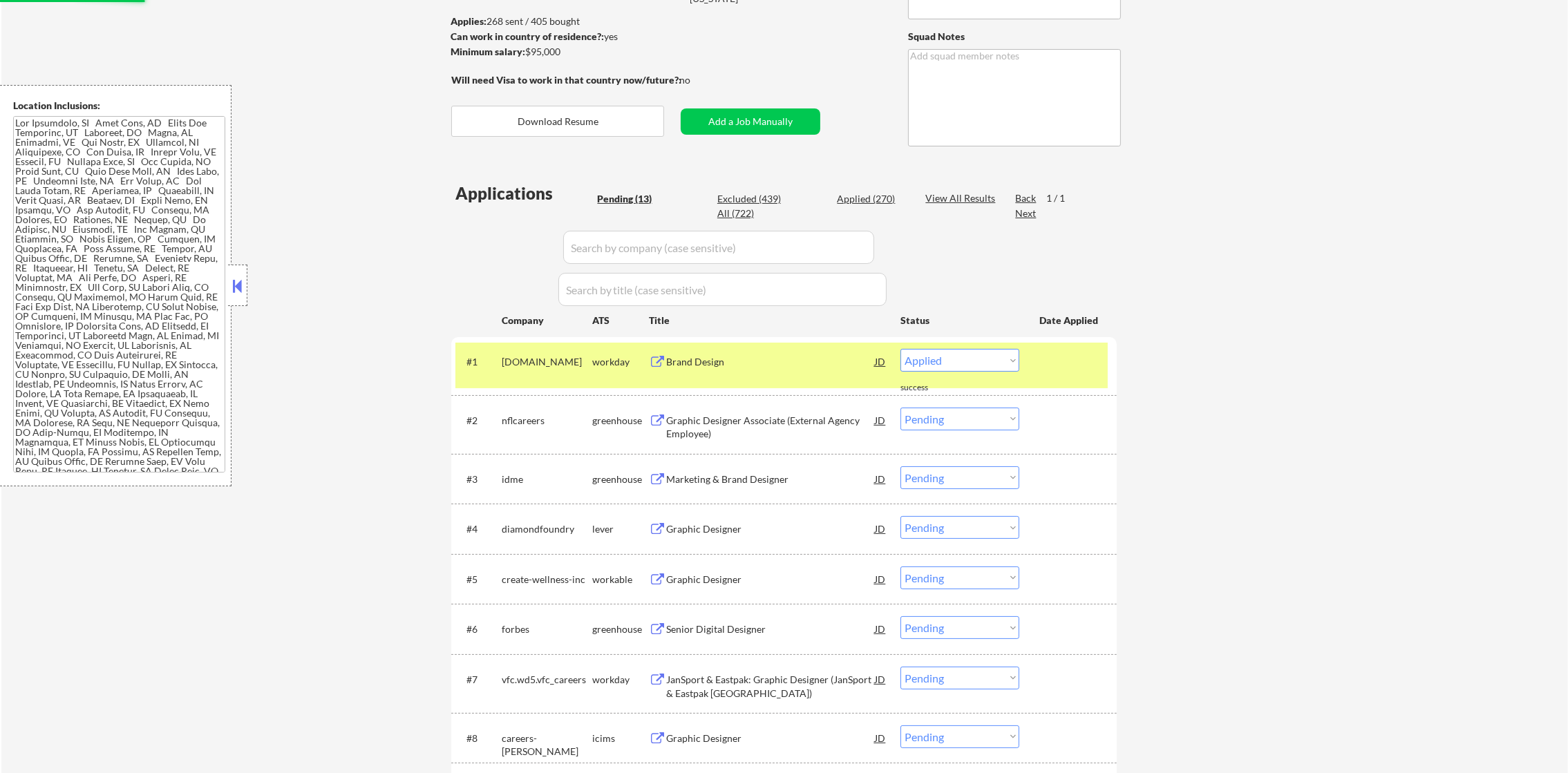
scroll to position [208, 0]
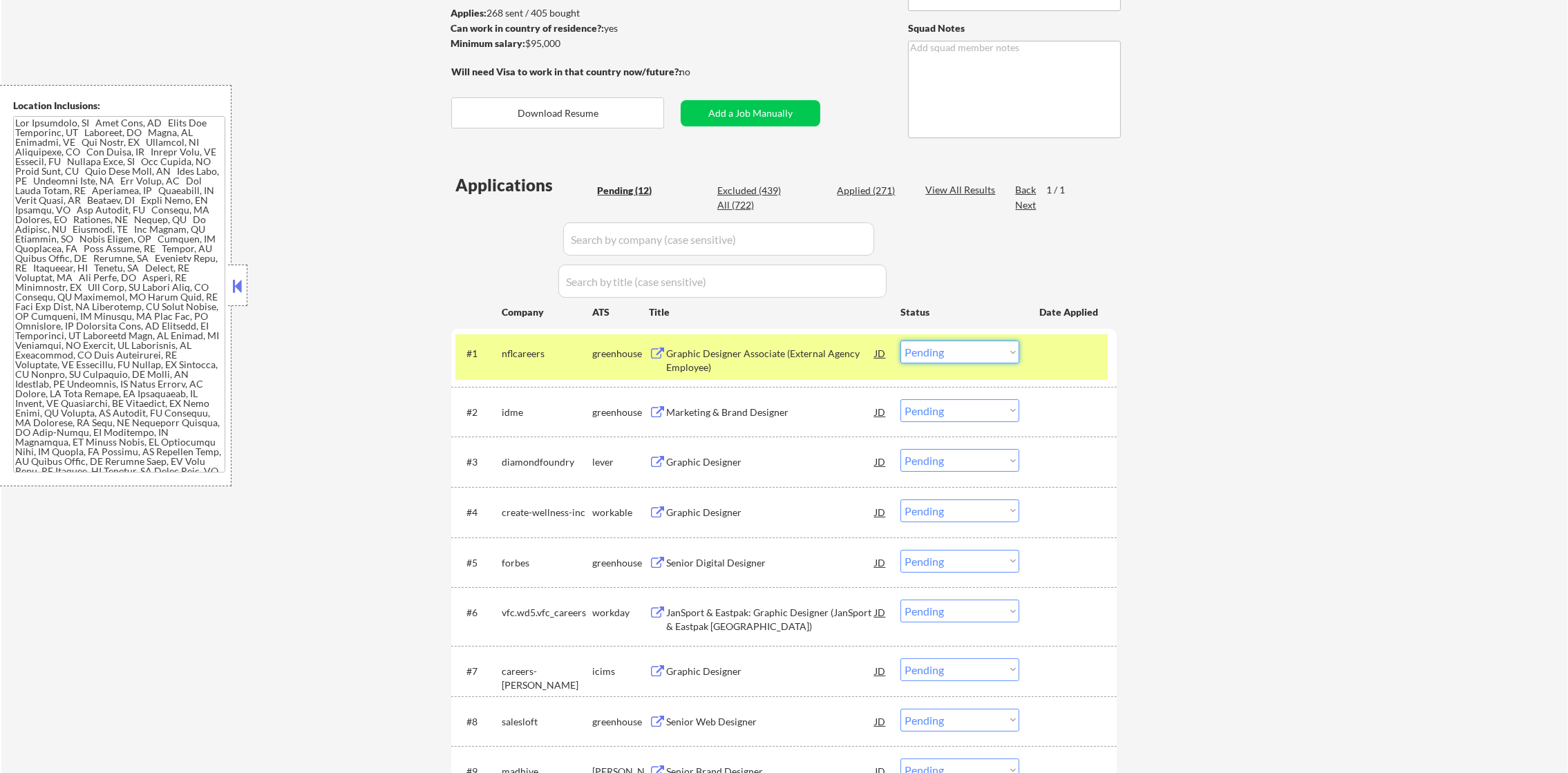
click at [978, 361] on select "Choose an option... Pending Applied Excluded (Questions) Excluded (Expired) Exc…" at bounding box center [960, 352] width 118 height 23
click at [901, 341] on select "Choose an option... Pending Applied Excluded (Questions) Excluded (Expired) Exc…" at bounding box center [960, 352] width 118 height 23
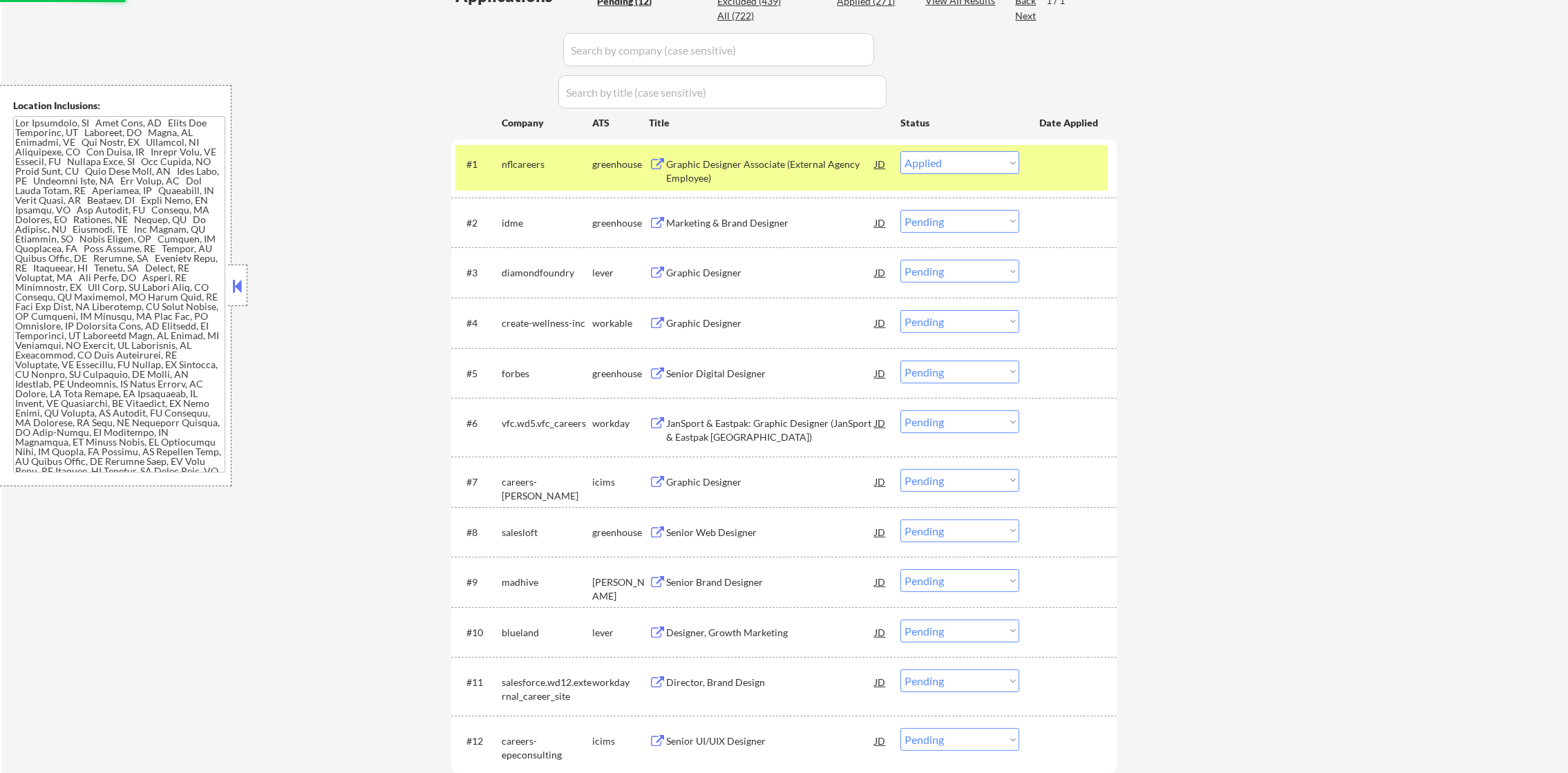
scroll to position [414, 0]
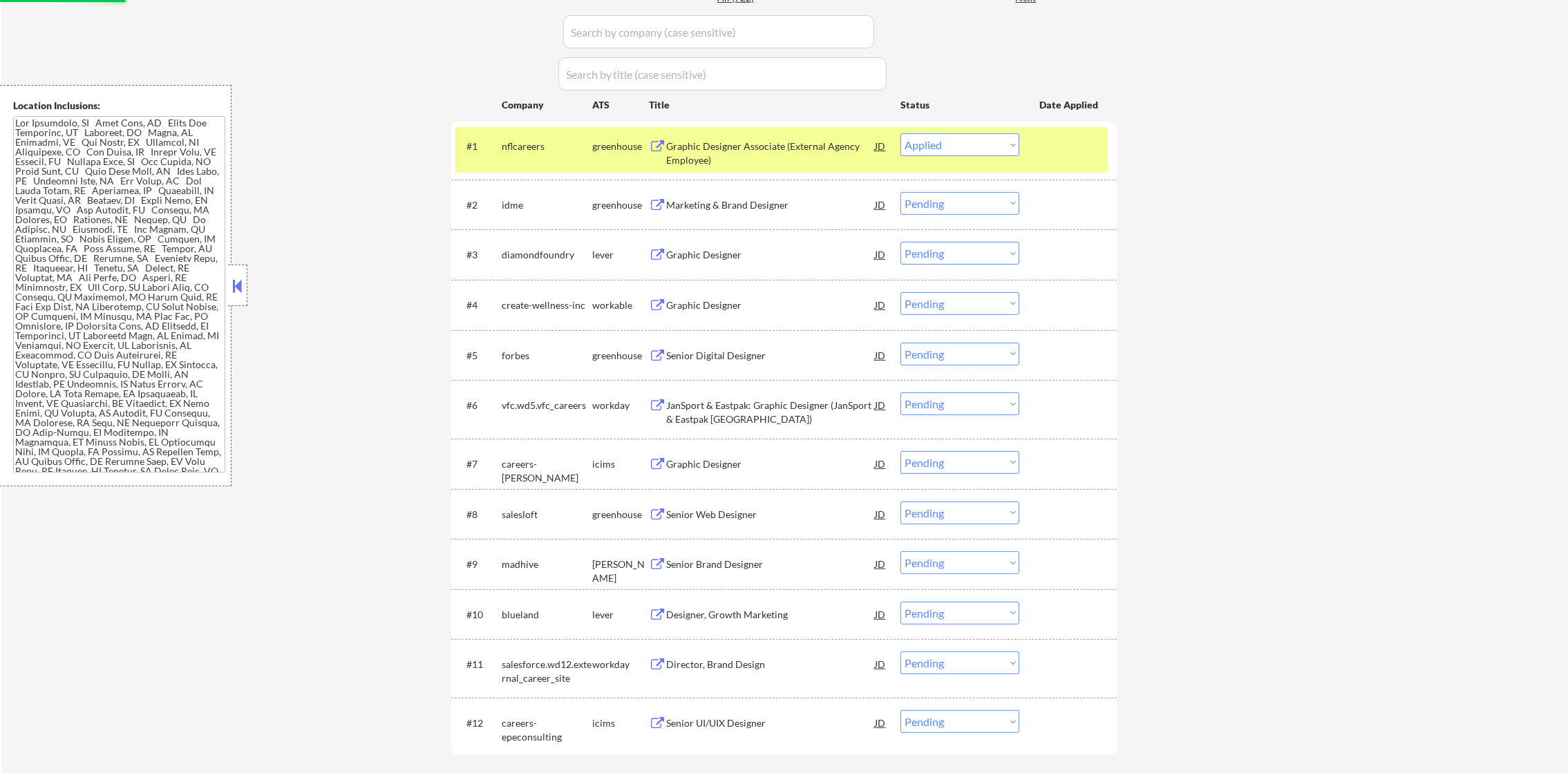
click at [524, 147] on div "nflcareers" at bounding box center [547, 146] width 91 height 14
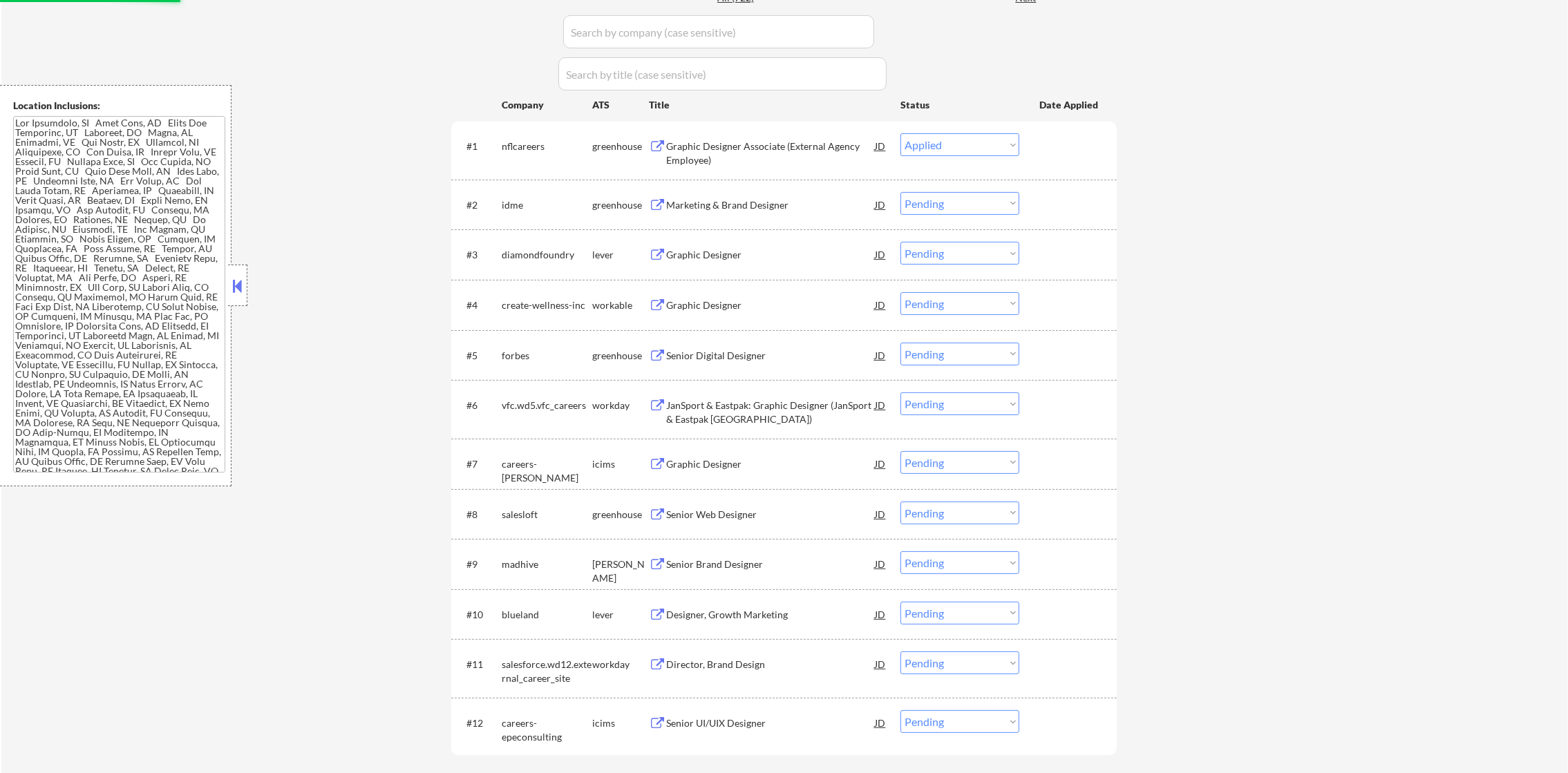
drag, startPoint x: 838, startPoint y: 120, endPoint x: 803, endPoint y: 146, distance: 43.6
click at [826, 128] on div "Applications Pending (12) Excluded (439) Applied (271) All (722) View All Resul…" at bounding box center [784, 377] width 666 height 822
click at [782, 165] on div "Graphic Designer Associate (External Agency Employee)" at bounding box center [770, 152] width 209 height 27
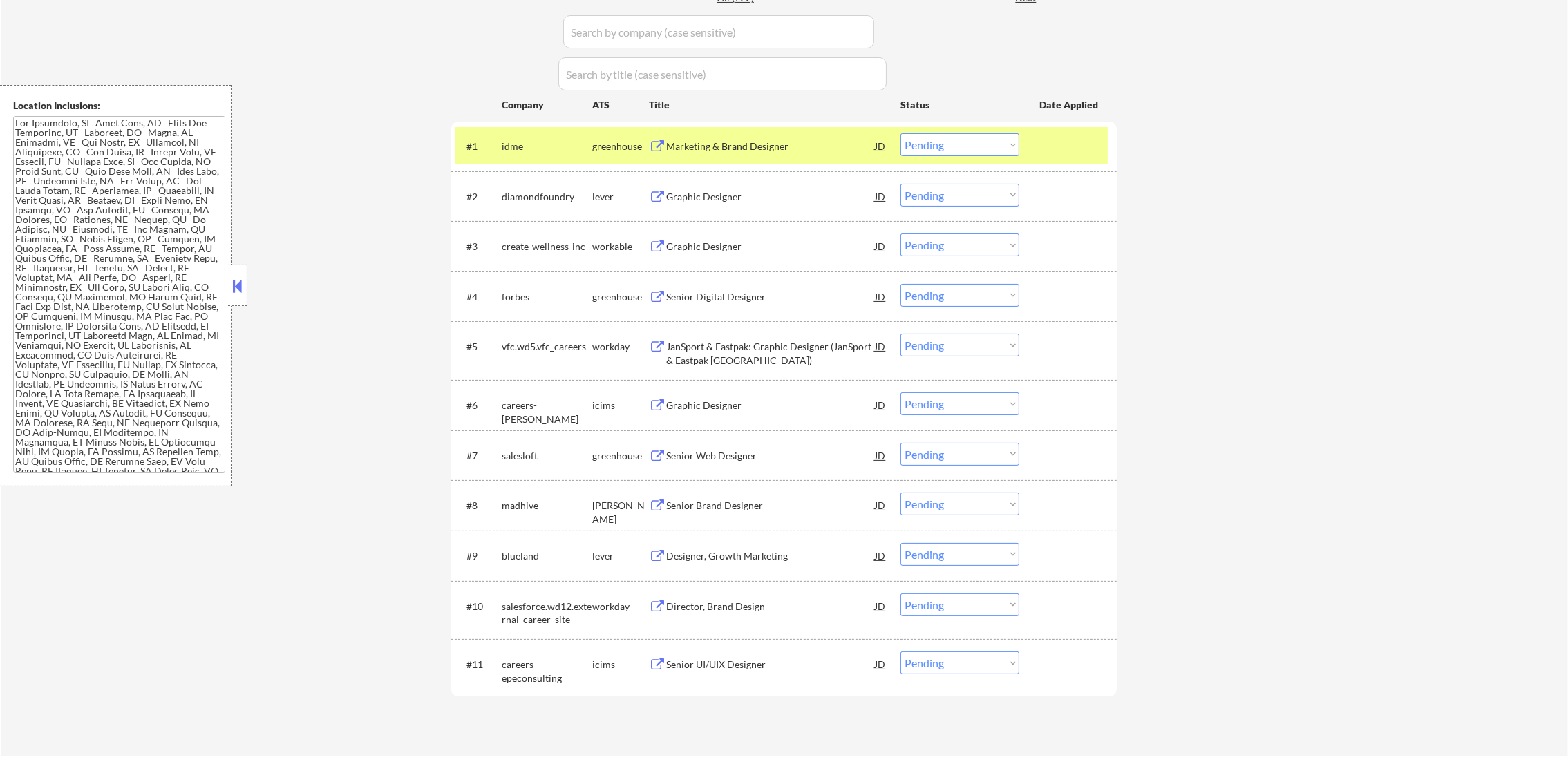
click at [733, 151] on div "Marketing & Brand Designer" at bounding box center [770, 146] width 209 height 14
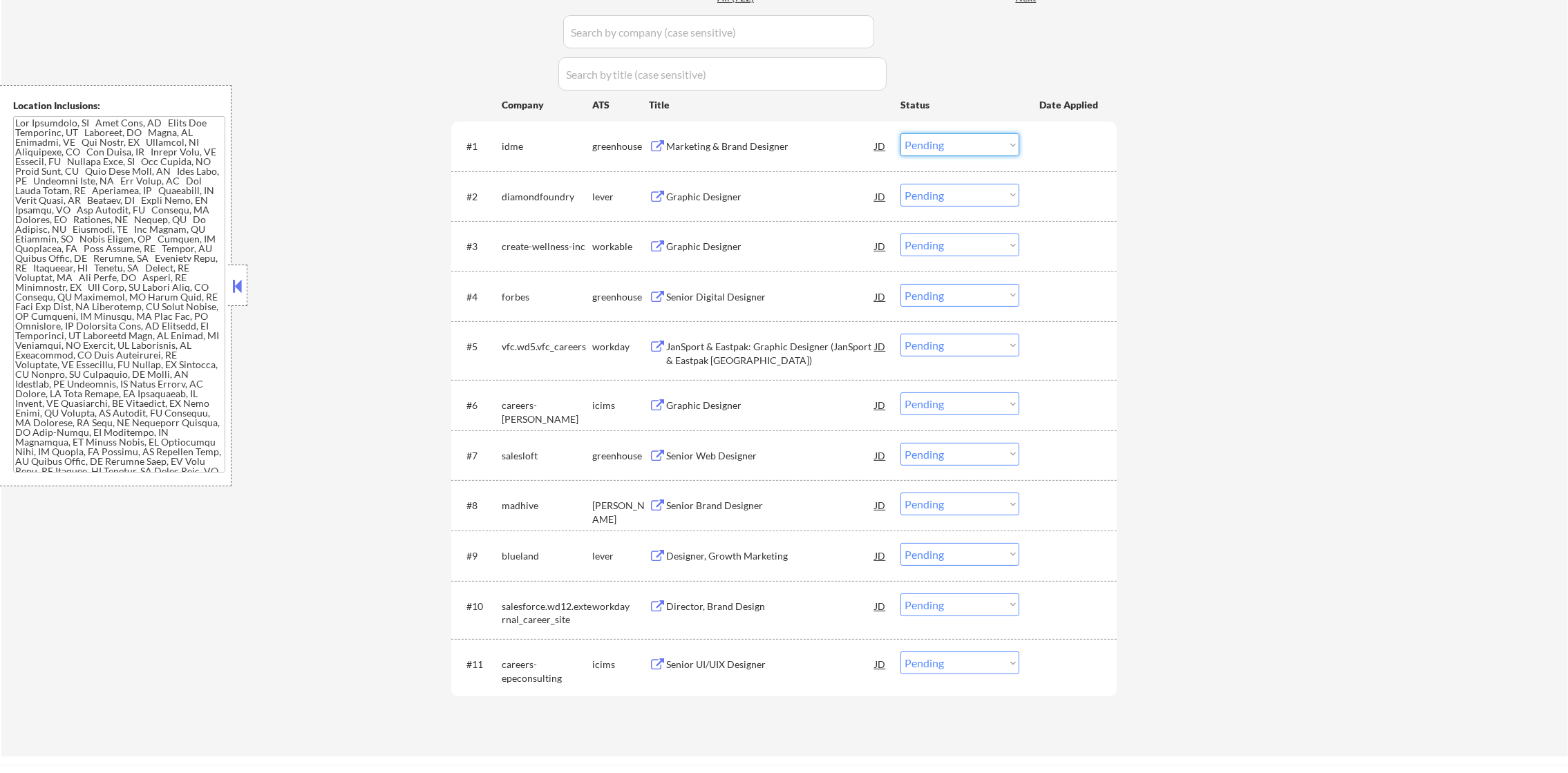
click at [945, 135] on select "Choose an option... Pending Applied Excluded (Questions) Excluded (Expired) Exc…" at bounding box center [960, 144] width 118 height 23
click at [901, 133] on select "Choose an option... Pending Applied Excluded (Questions) Excluded (Expired) Exc…" at bounding box center [960, 144] width 118 height 23
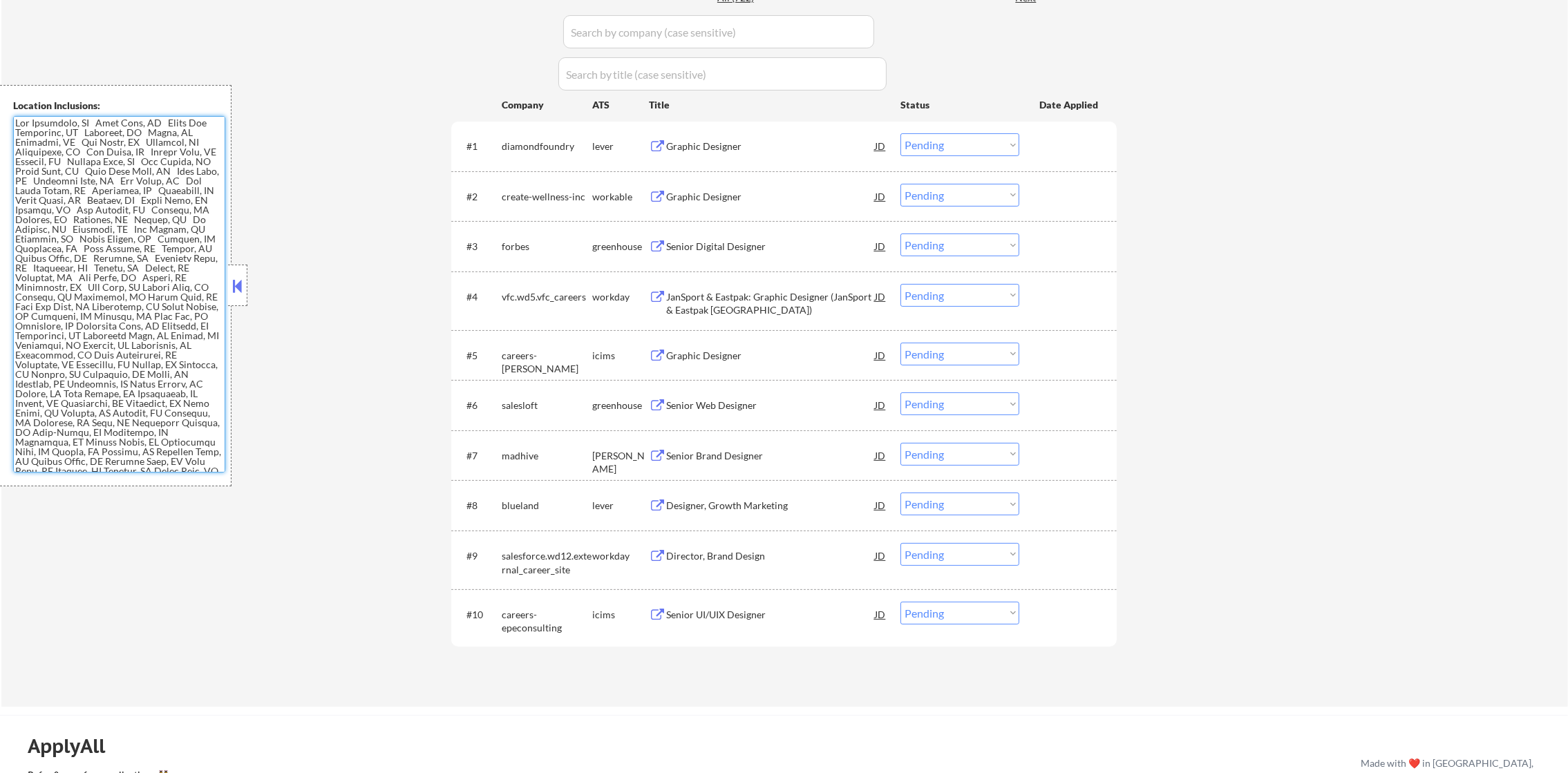
click at [760, 135] on div "Graphic Designer" at bounding box center [770, 145] width 209 height 25
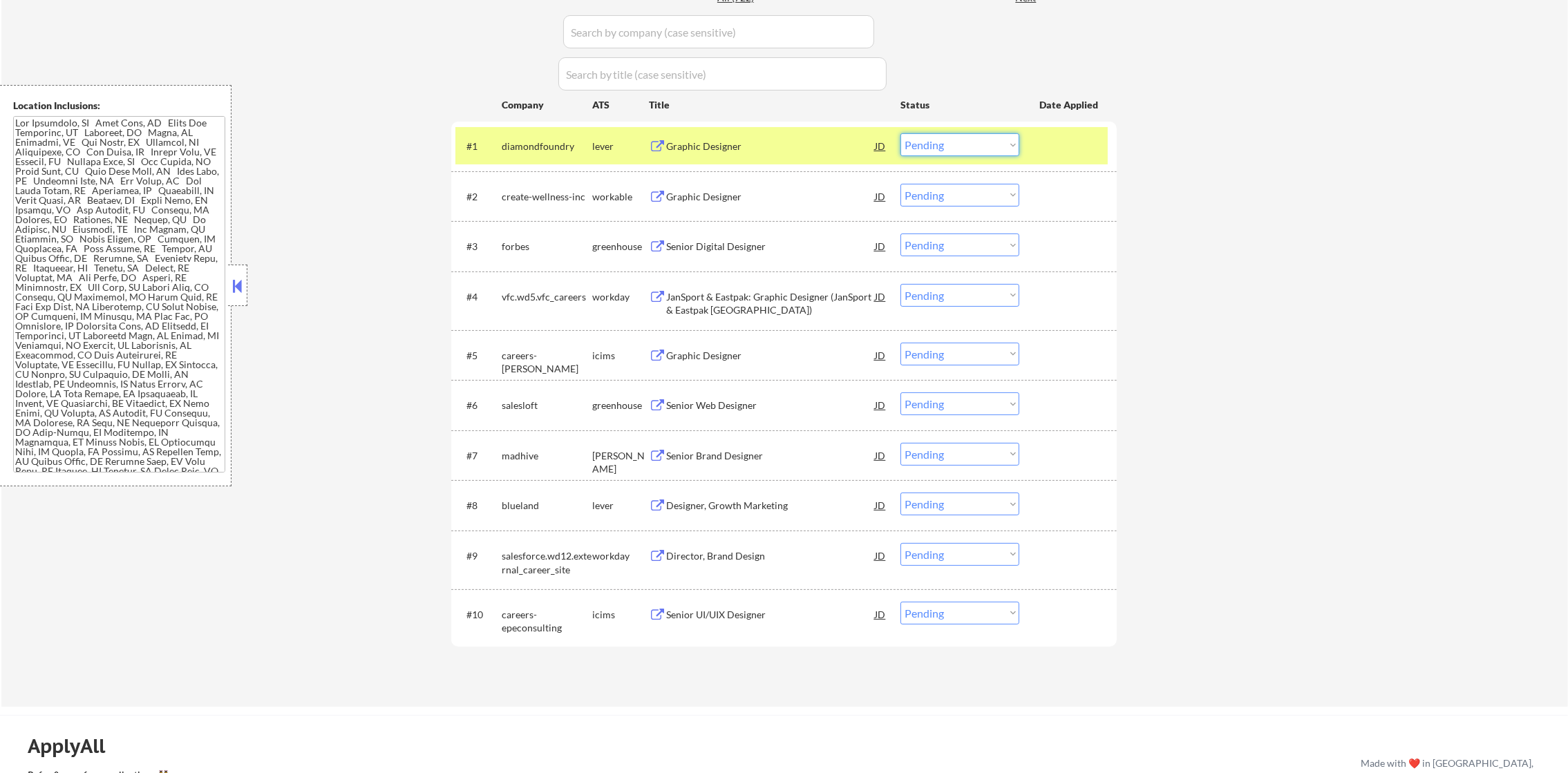
drag, startPoint x: 966, startPoint y: 134, endPoint x: 969, endPoint y: 144, distance: 10.4
click at [966, 135] on select "Choose an option... Pending Applied Excluded (Questions) Excluded (Expired) Exc…" at bounding box center [960, 144] width 118 height 23
click at [901, 133] on select "Choose an option... Pending Applied Excluded (Questions) Excluded (Expired) Exc…" at bounding box center [960, 144] width 118 height 23
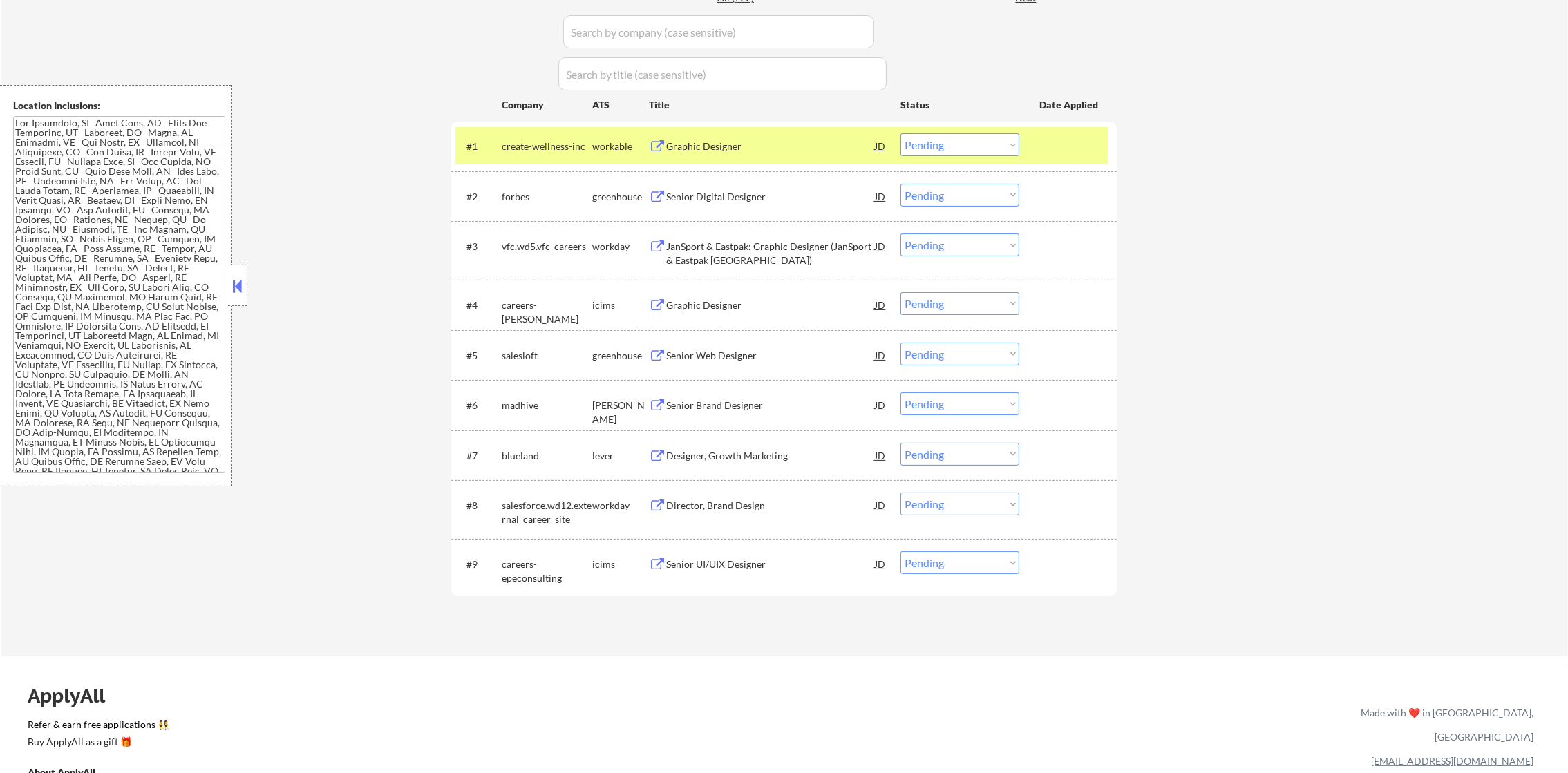
click at [744, 141] on div "Graphic Designer" at bounding box center [770, 146] width 209 height 14
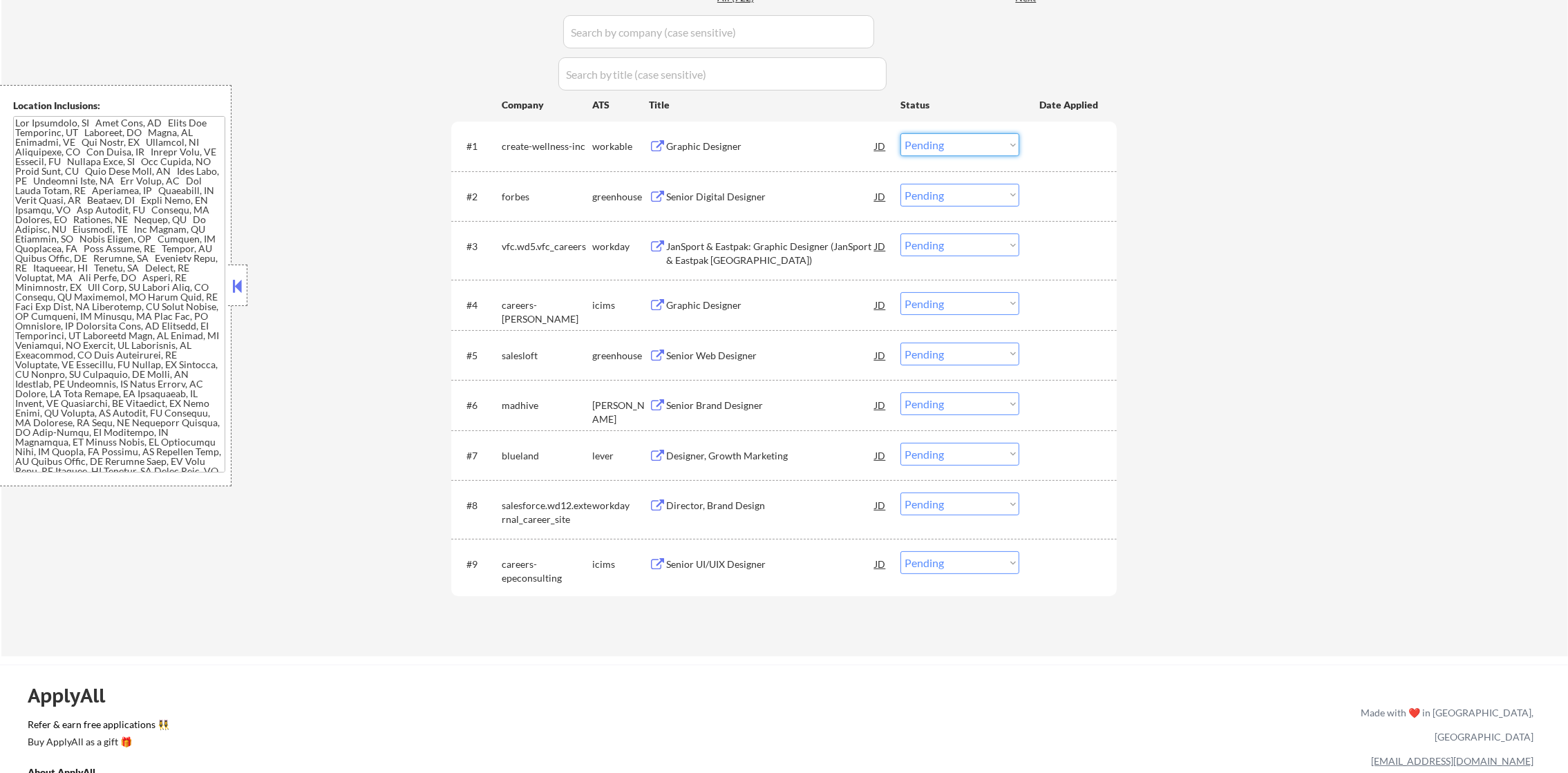
click at [944, 149] on select "Choose an option... Pending Applied Excluded (Questions) Excluded (Expired) Exc…" at bounding box center [960, 144] width 118 height 23
click at [901, 133] on select "Choose an option... Pending Applied Excluded (Questions) Excluded (Expired) Exc…" at bounding box center [960, 144] width 118 height 23
click at [951, 130] on div "#1 create-wellness-inc workable Graphic Designer JD Choose an option... Pending…" at bounding box center [782, 146] width 653 height 37
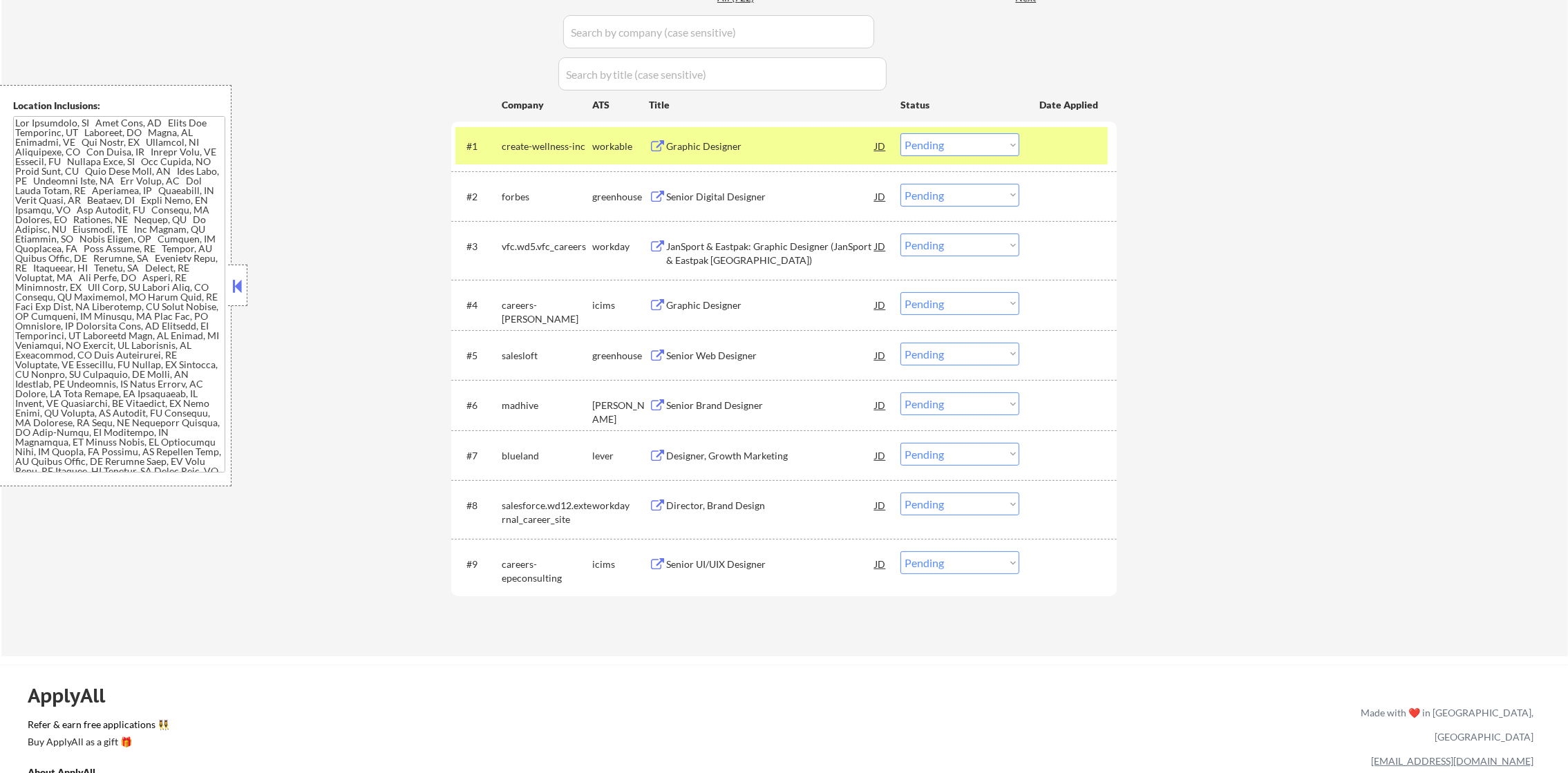
drag, startPoint x: 951, startPoint y: 137, endPoint x: 951, endPoint y: 144, distance: 7.0
click at [951, 144] on select "Choose an option... Pending Applied Excluded (Questions) Excluded (Expired) Exc…" at bounding box center [960, 144] width 118 height 23
click at [901, 133] on select "Choose an option... Pending Applied Excluded (Questions) Excluded (Expired) Exc…" at bounding box center [960, 144] width 118 height 23
click at [458, 135] on div "#1 create-wellness-inc workable Graphic Designer JD Choose an option... Pending…" at bounding box center [782, 146] width 653 height 37
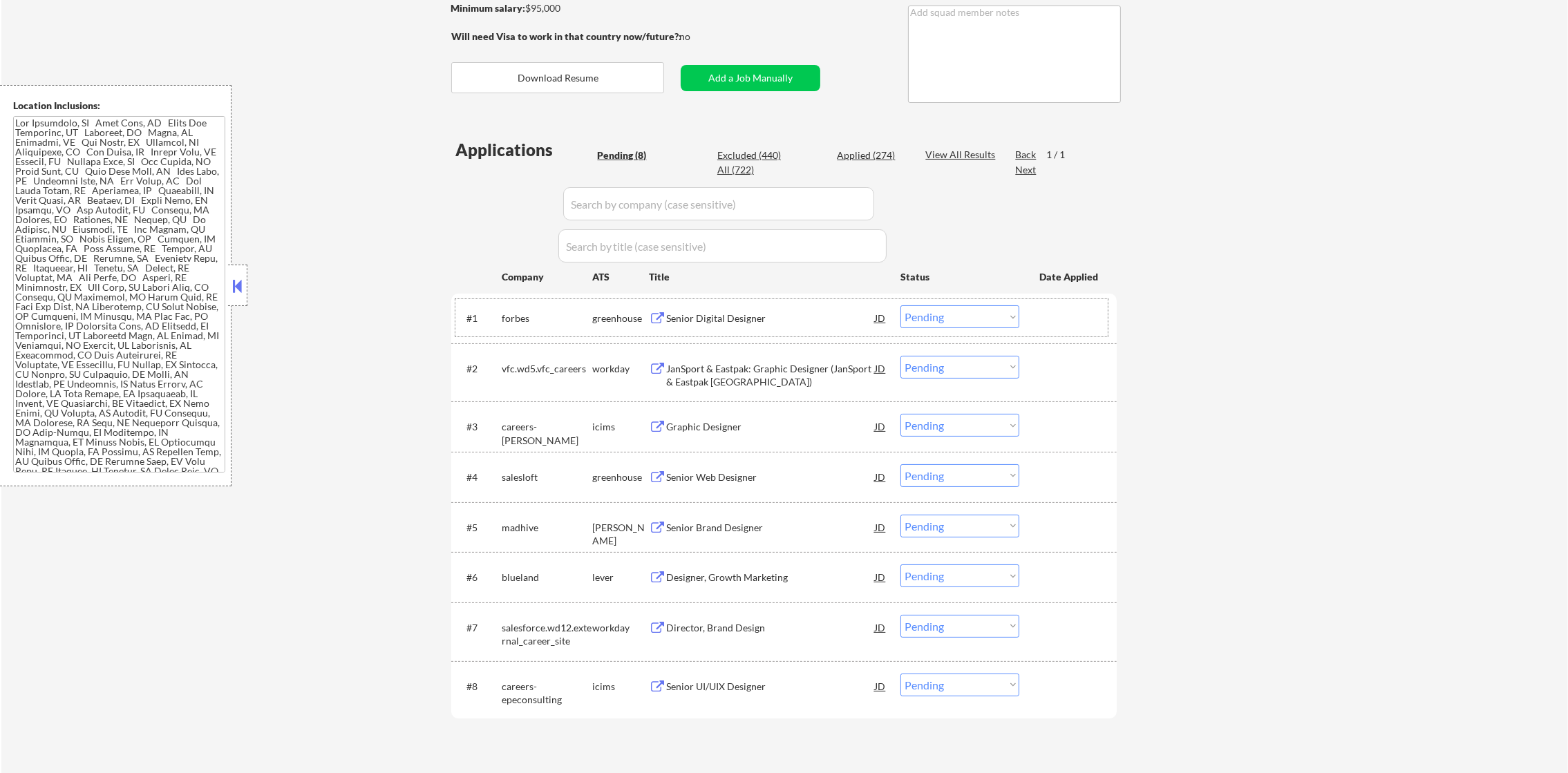
scroll to position [346, 0]
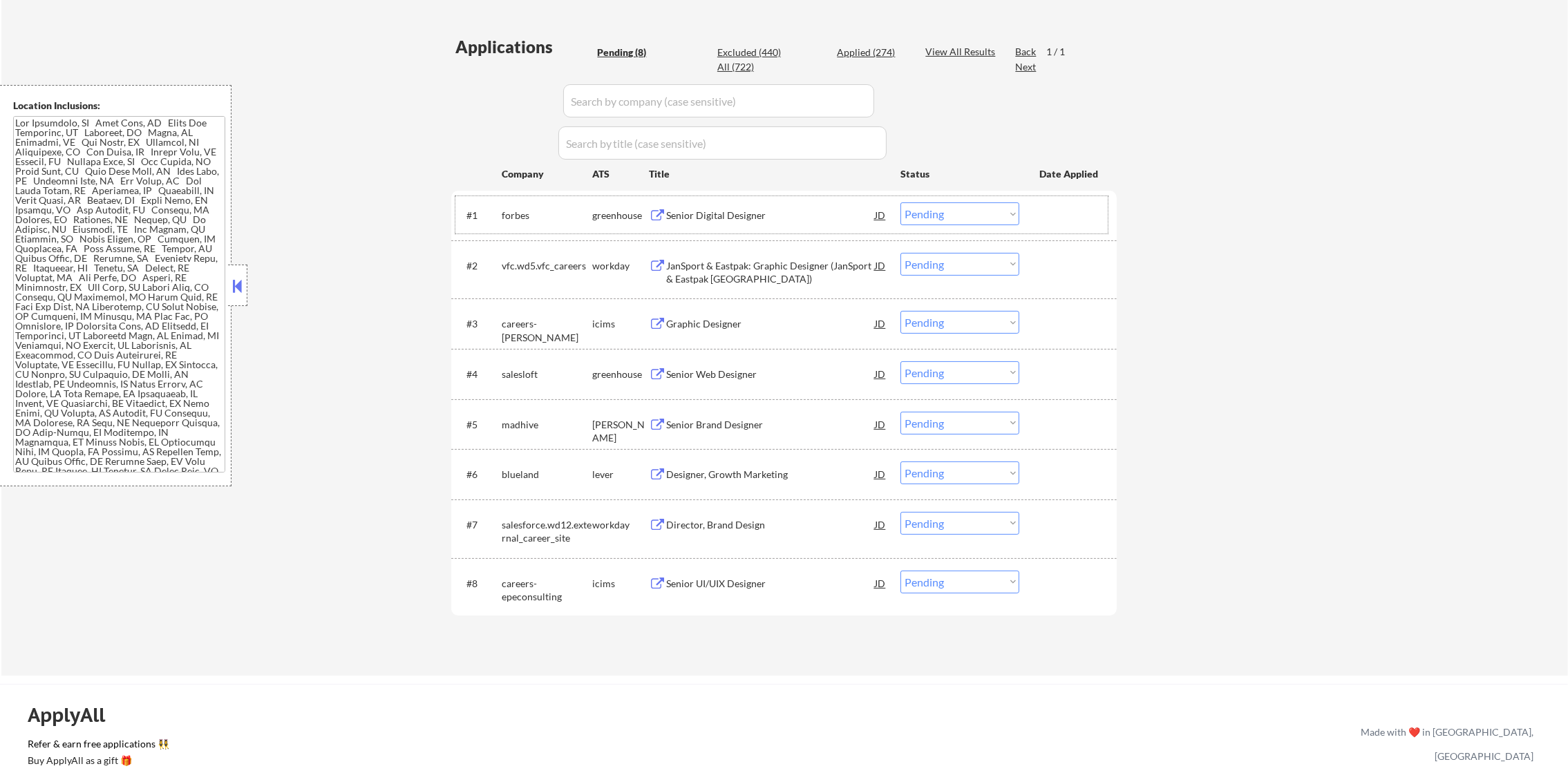
click at [727, 214] on div "Senior Digital Designer" at bounding box center [770, 215] width 209 height 14
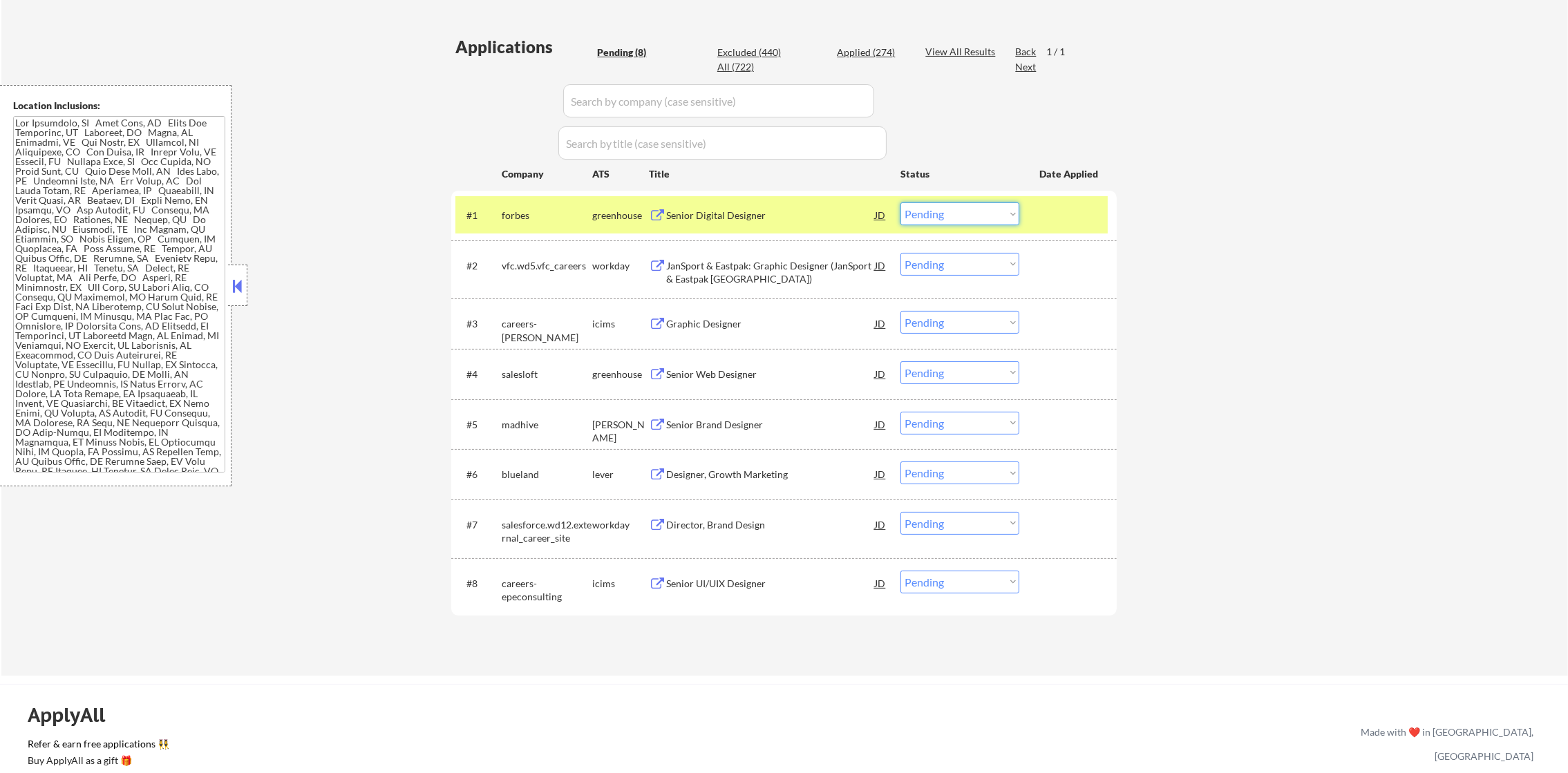
drag, startPoint x: 915, startPoint y: 212, endPoint x: 940, endPoint y: 224, distance: 27.7
click at [917, 214] on select "Choose an option... Pending Applied Excluded (Questions) Excluded (Expired) Exc…" at bounding box center [960, 214] width 118 height 23
click at [901, 203] on select "Choose an option... Pending Applied Excluded (Questions) Excluded (Expired) Exc…" at bounding box center [960, 214] width 118 height 23
click at [553, 213] on div "forbes" at bounding box center [547, 215] width 91 height 14
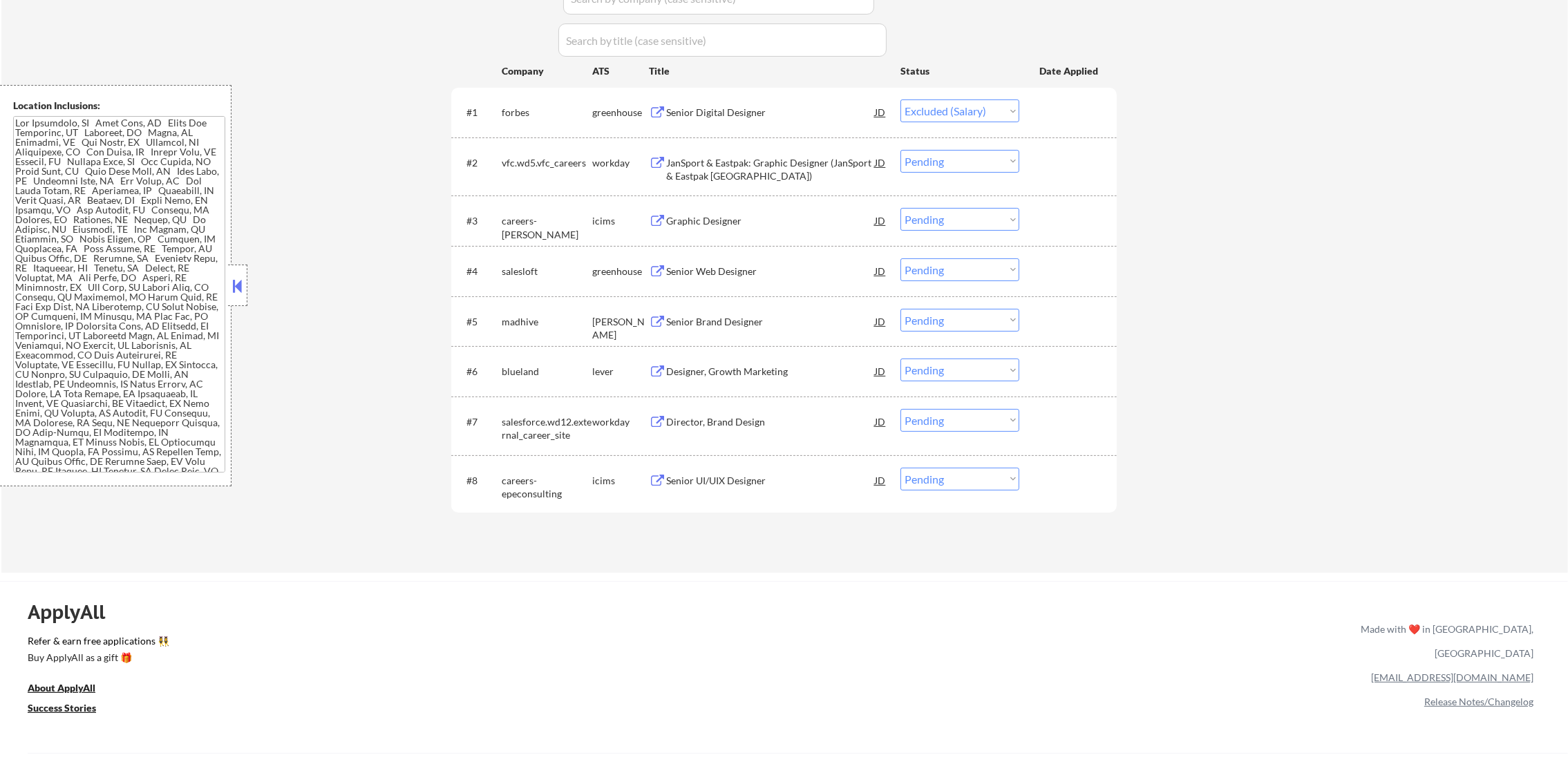
scroll to position [449, 0]
click at [732, 327] on div "Senior Brand Designer" at bounding box center [770, 321] width 209 height 14
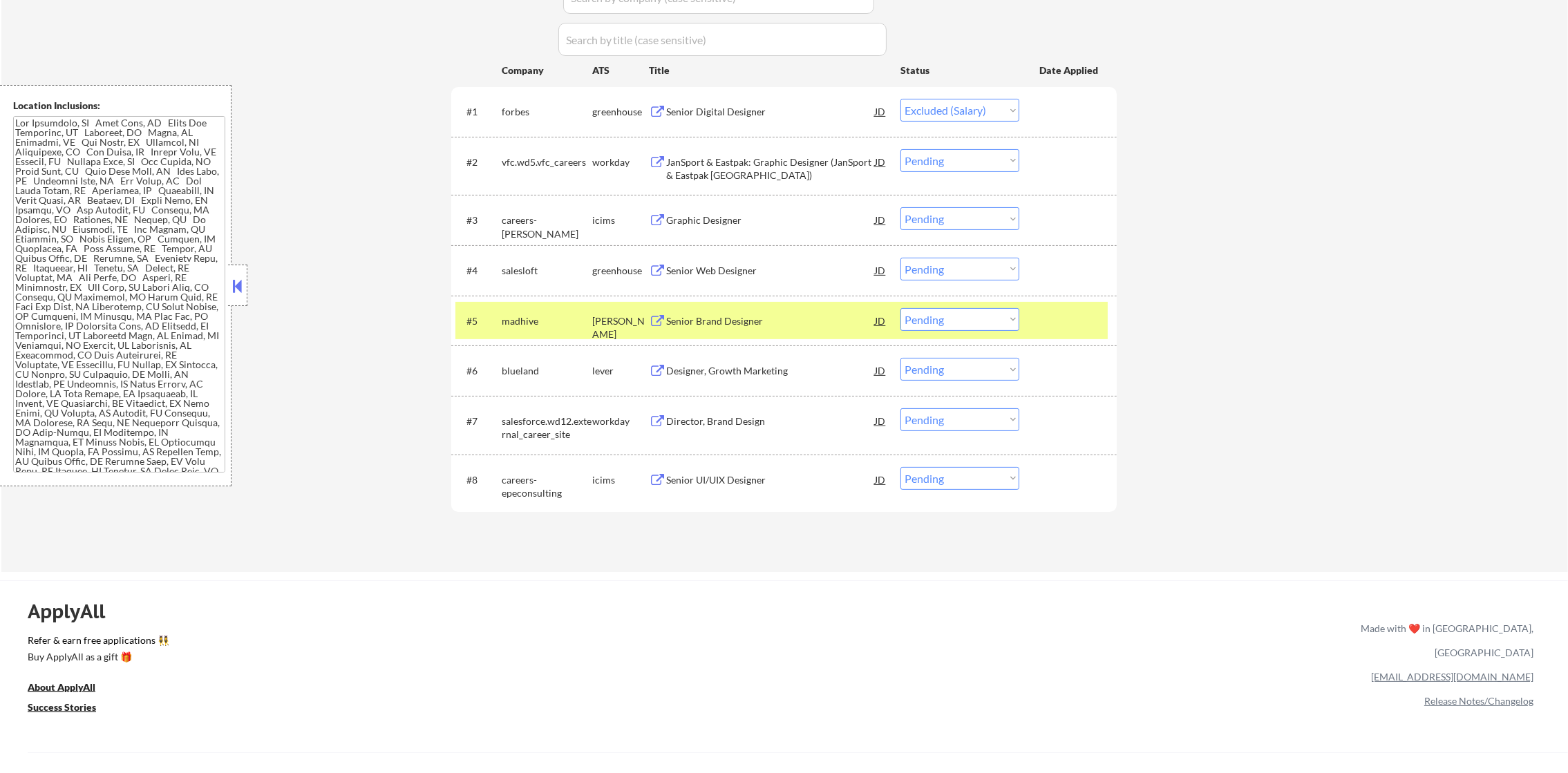
select select ""pending""
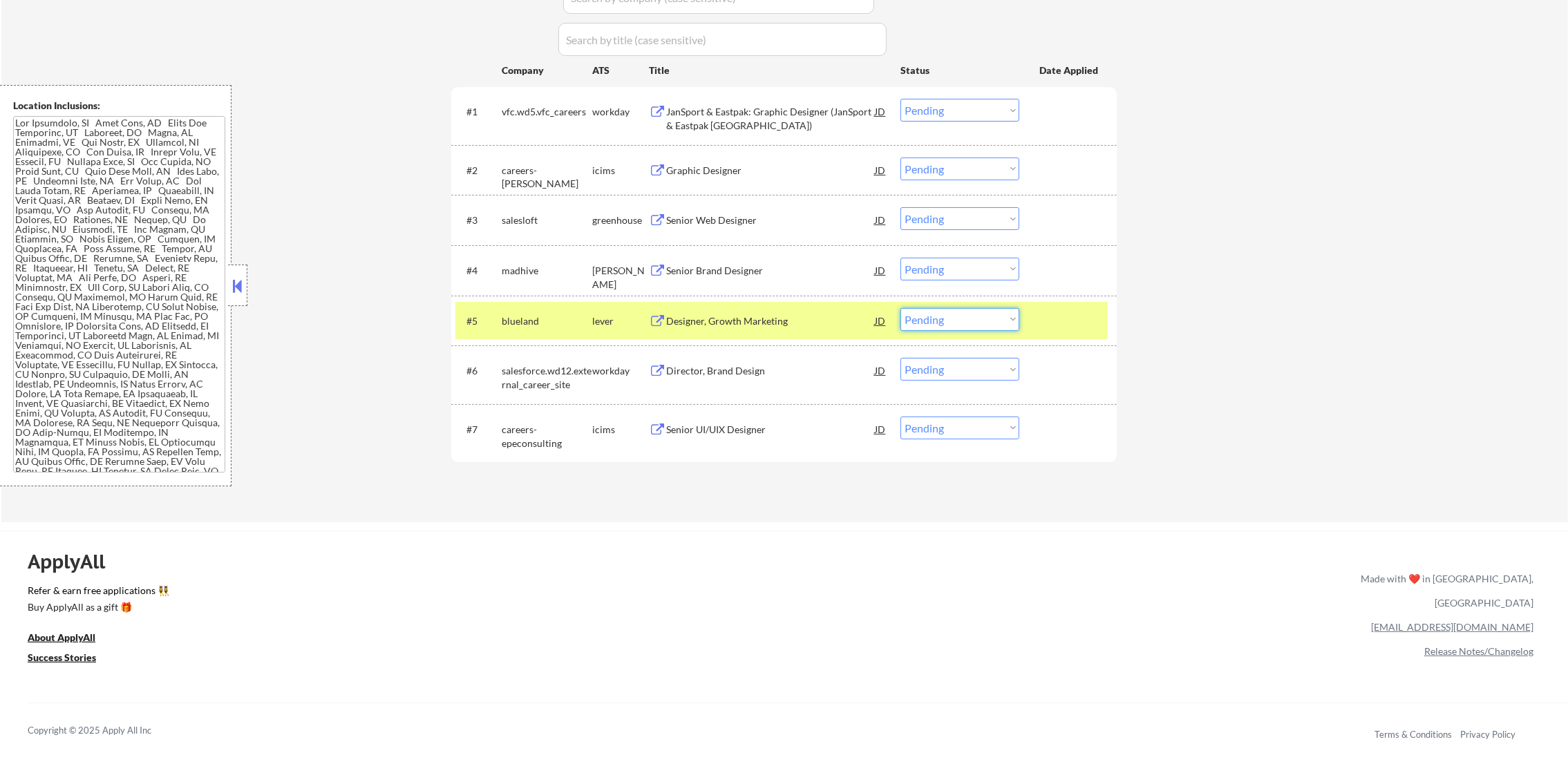
click at [949, 319] on select "Choose an option... Pending Applied Excluded (Questions) Excluded (Expired) Exc…" at bounding box center [960, 320] width 118 height 23
click at [901, 308] on select "Choose an option... Pending Applied Excluded (Questions) Excluded (Expired) Exc…" at bounding box center [960, 320] width 118 height 23
select select ""pending""
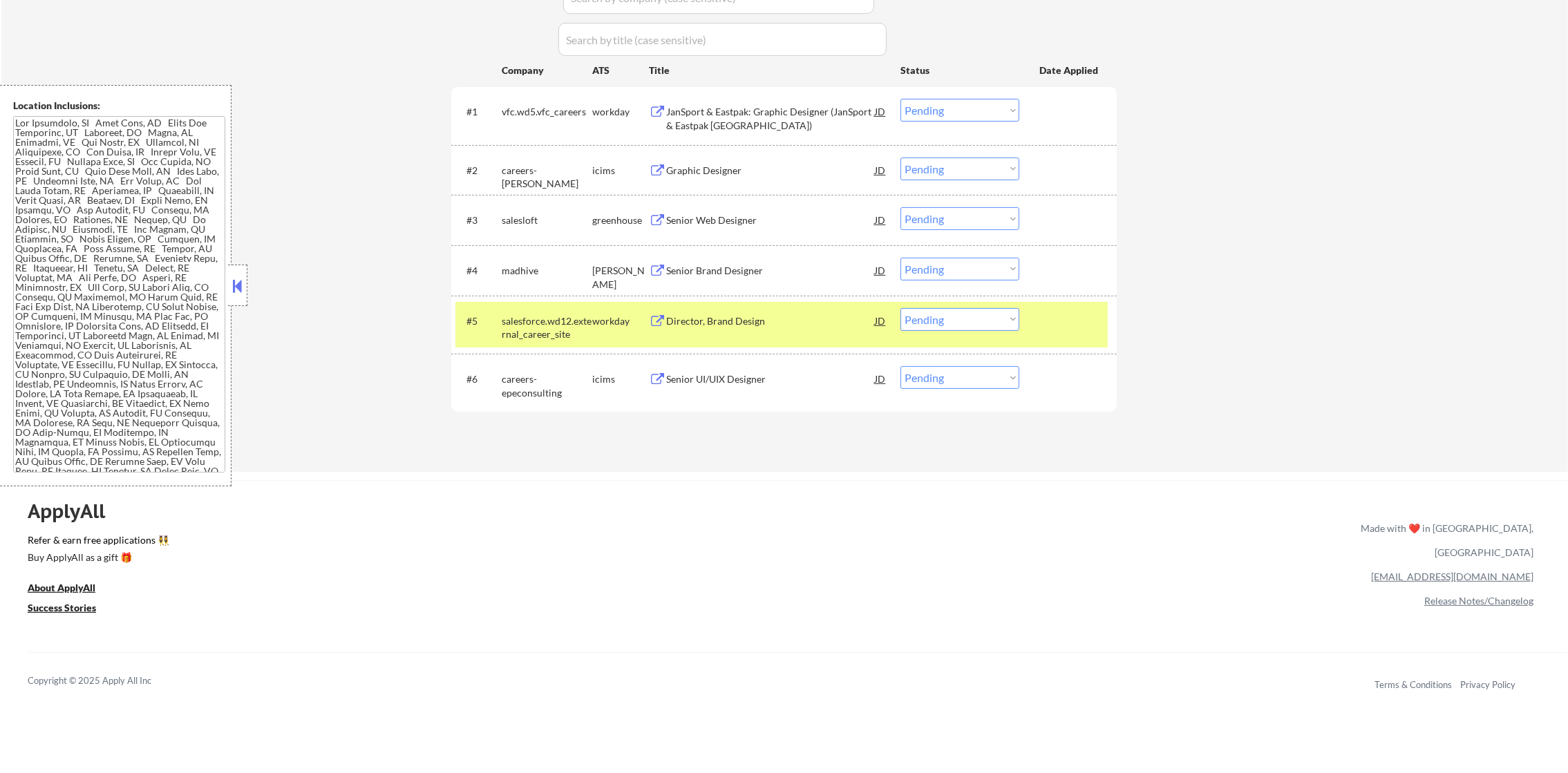
drag, startPoint x: 584, startPoint y: 333, endPoint x: 629, endPoint y: 315, distance: 48.5
click at [583, 335] on div "salesforce.wd12.external_career_site" at bounding box center [547, 328] width 91 height 27
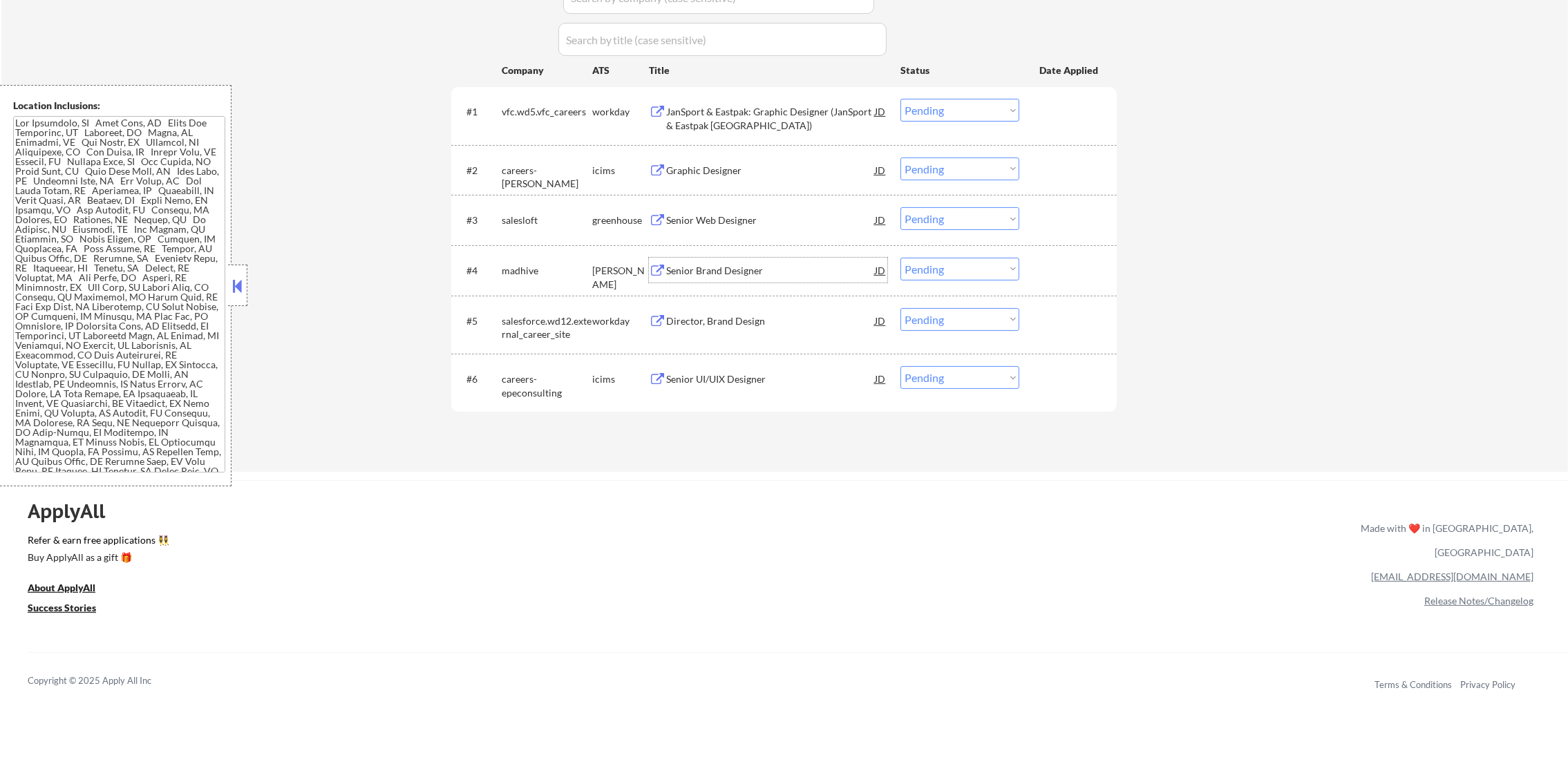
click at [749, 278] on div "Senior Brand Designer" at bounding box center [770, 270] width 209 height 25
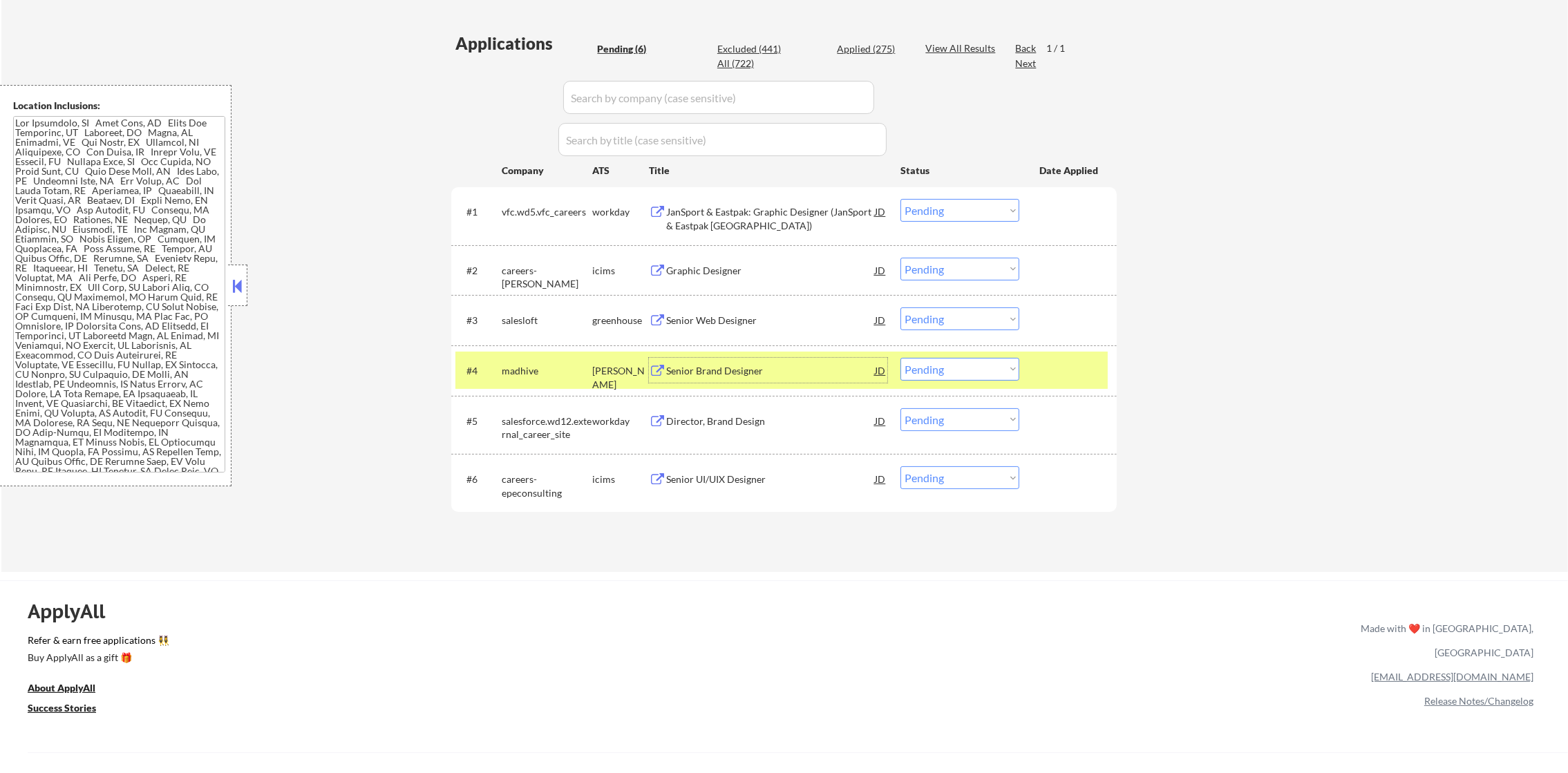
scroll to position [346, 0]
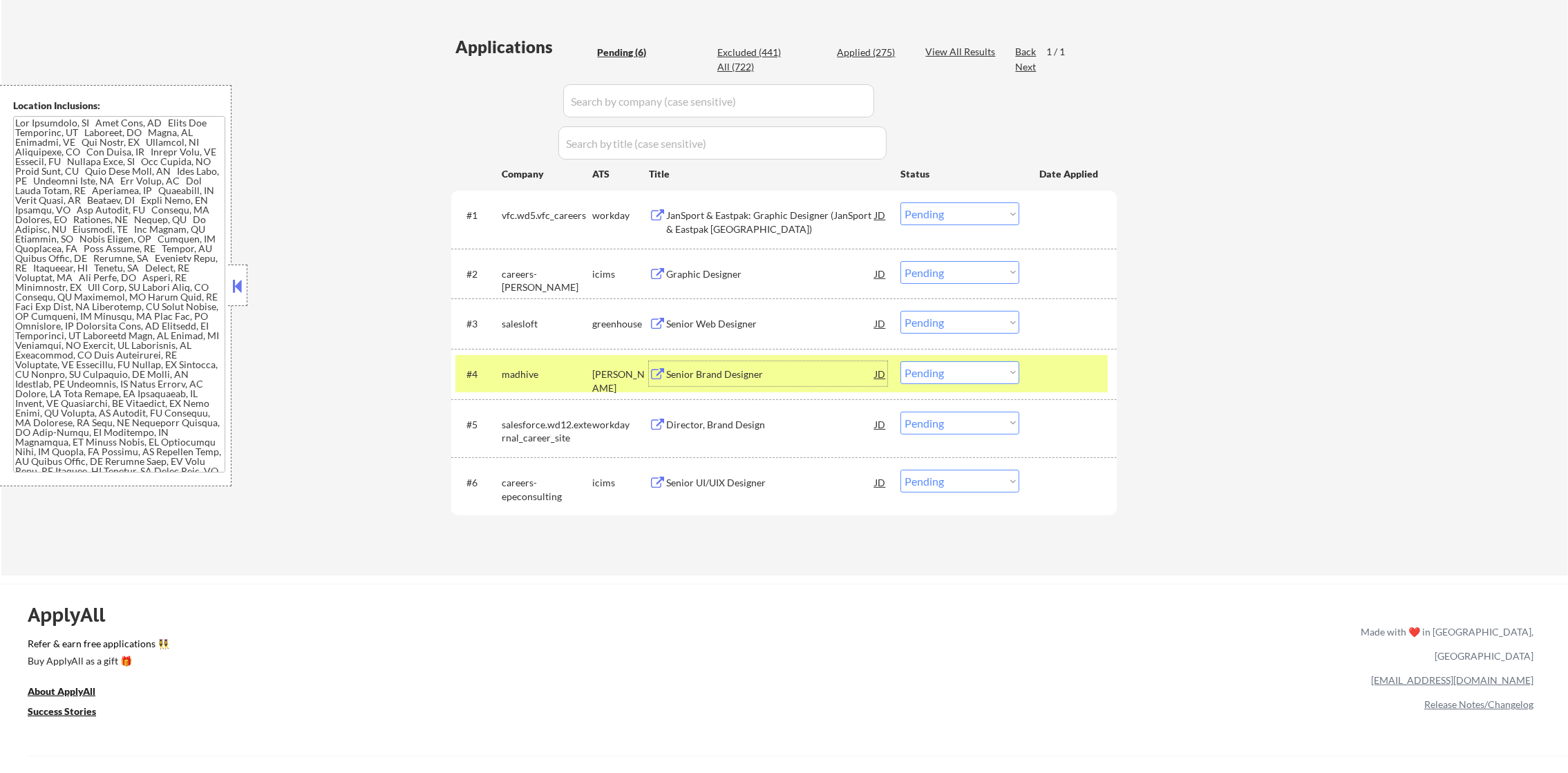
click at [873, 53] on div "Applied (275)" at bounding box center [871, 52] width 69 height 14
select select ""applied""
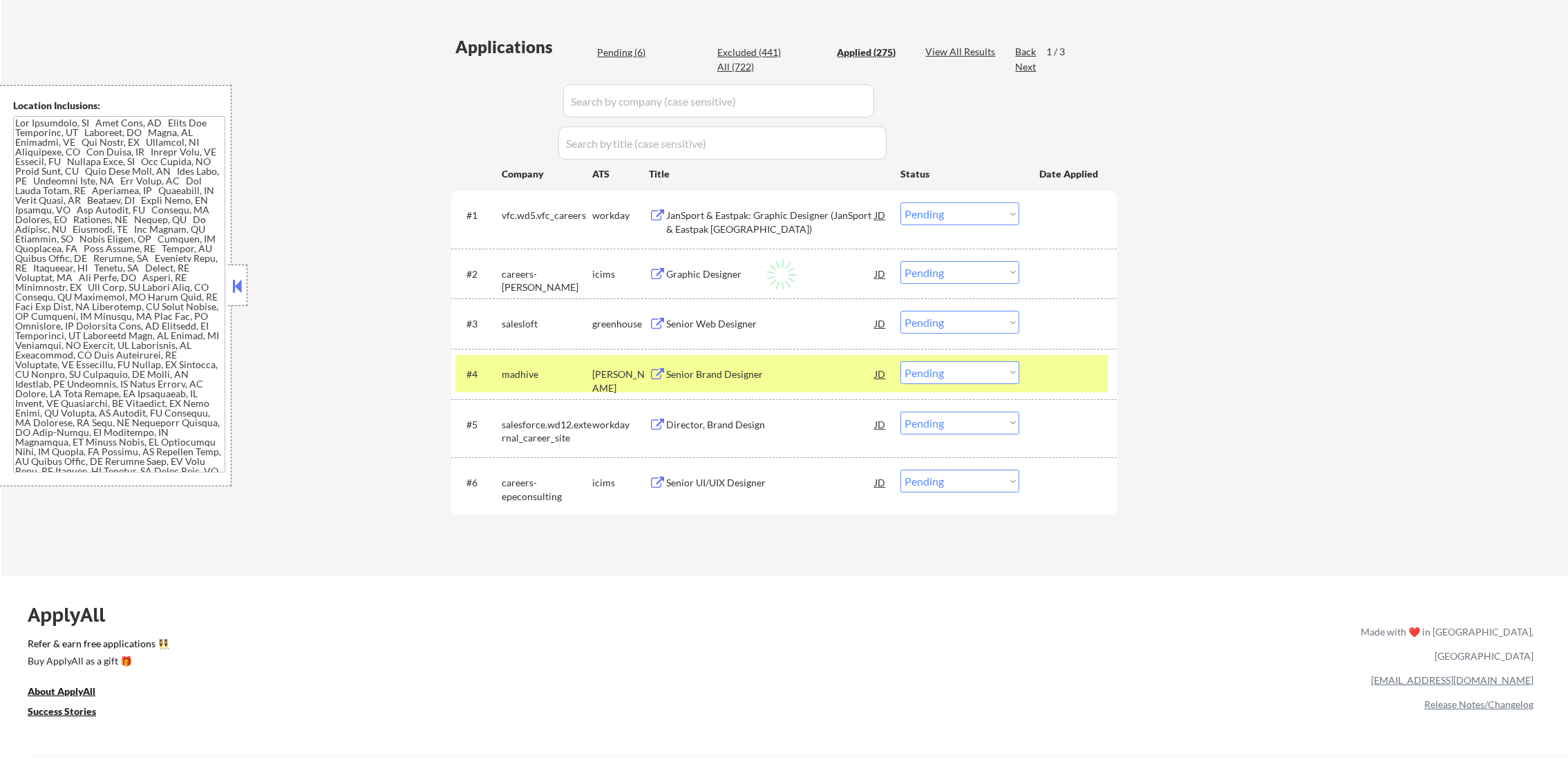
select select ""applied""
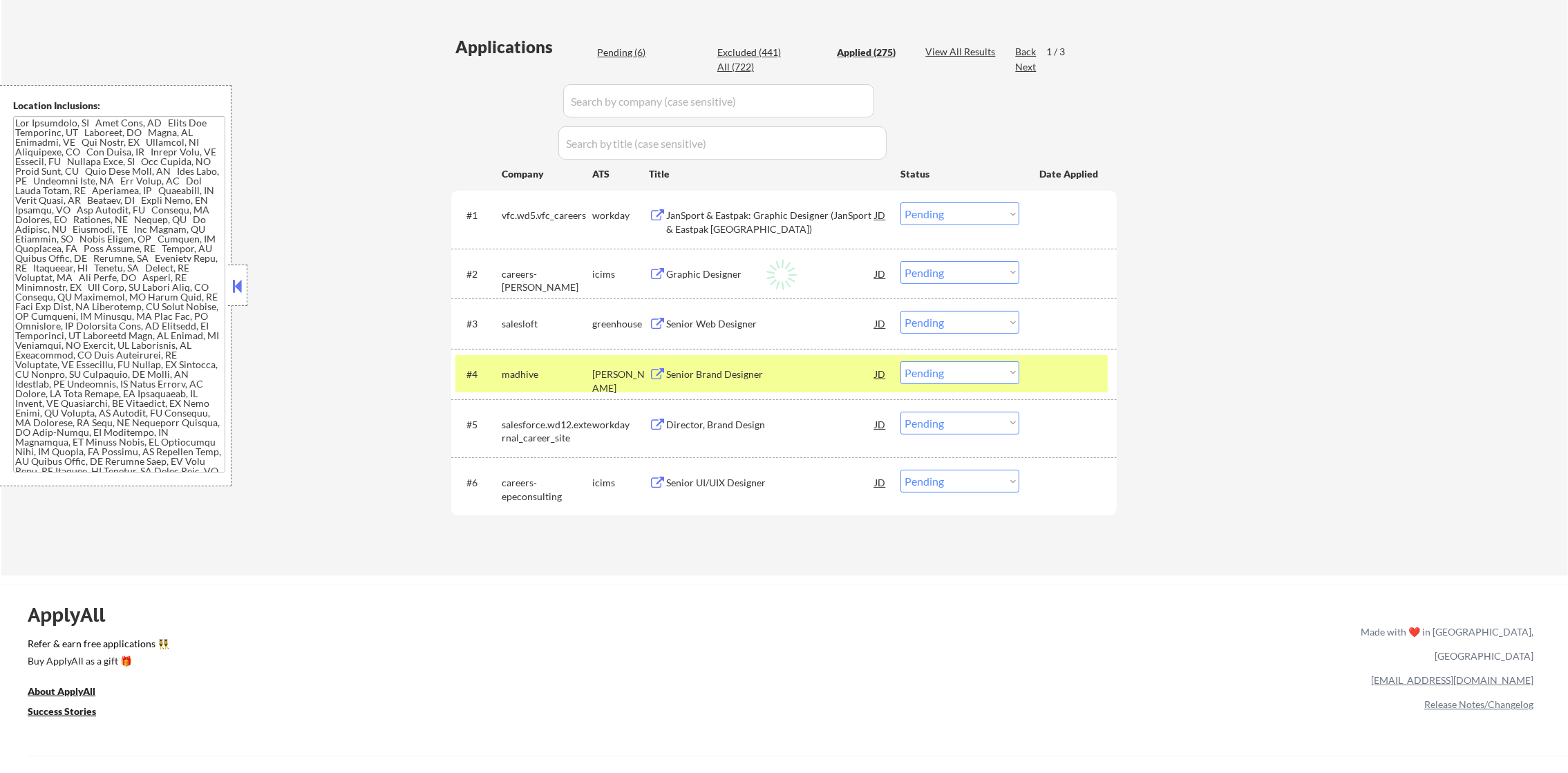
select select ""applied""
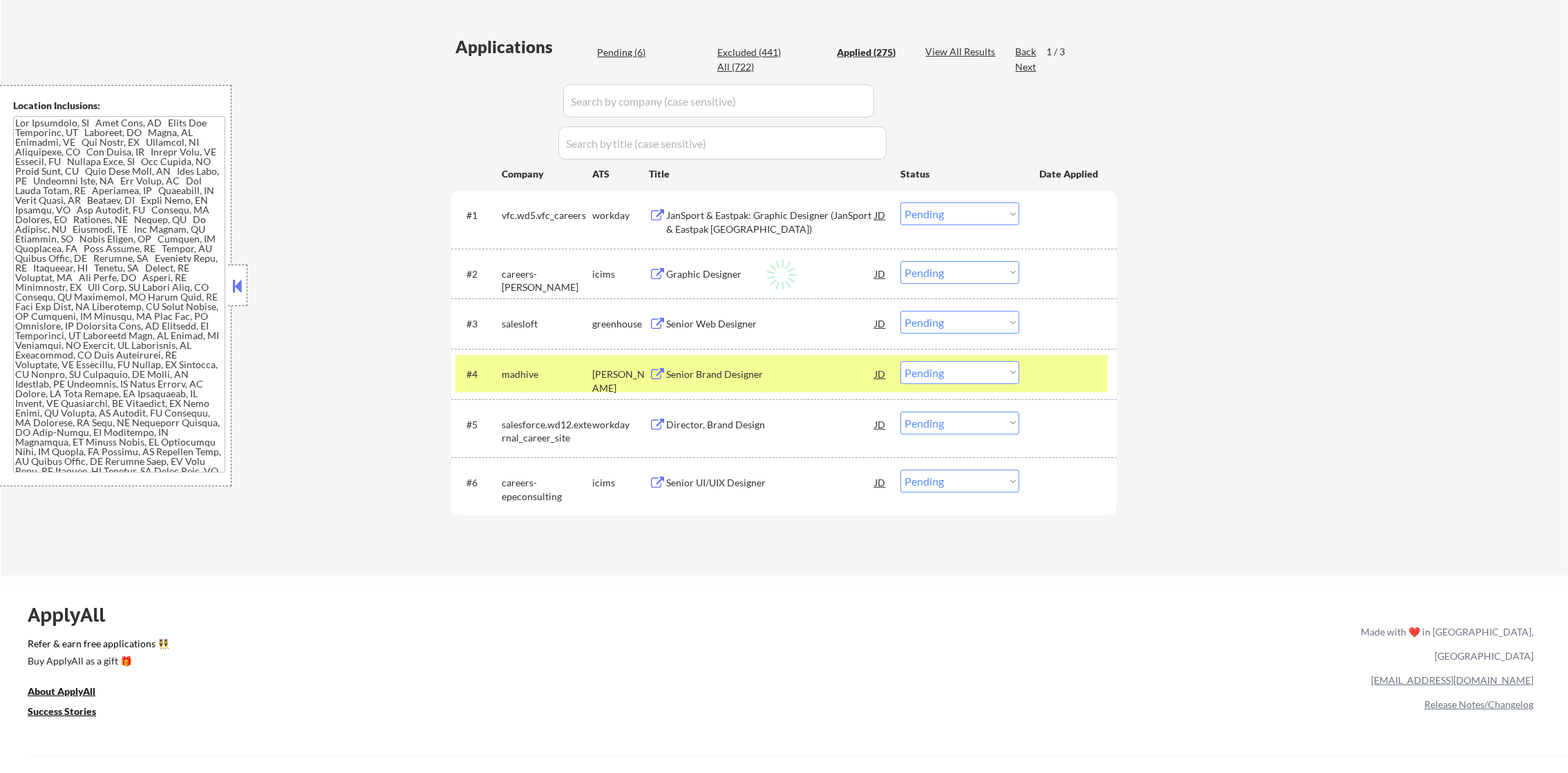
select select ""applied""
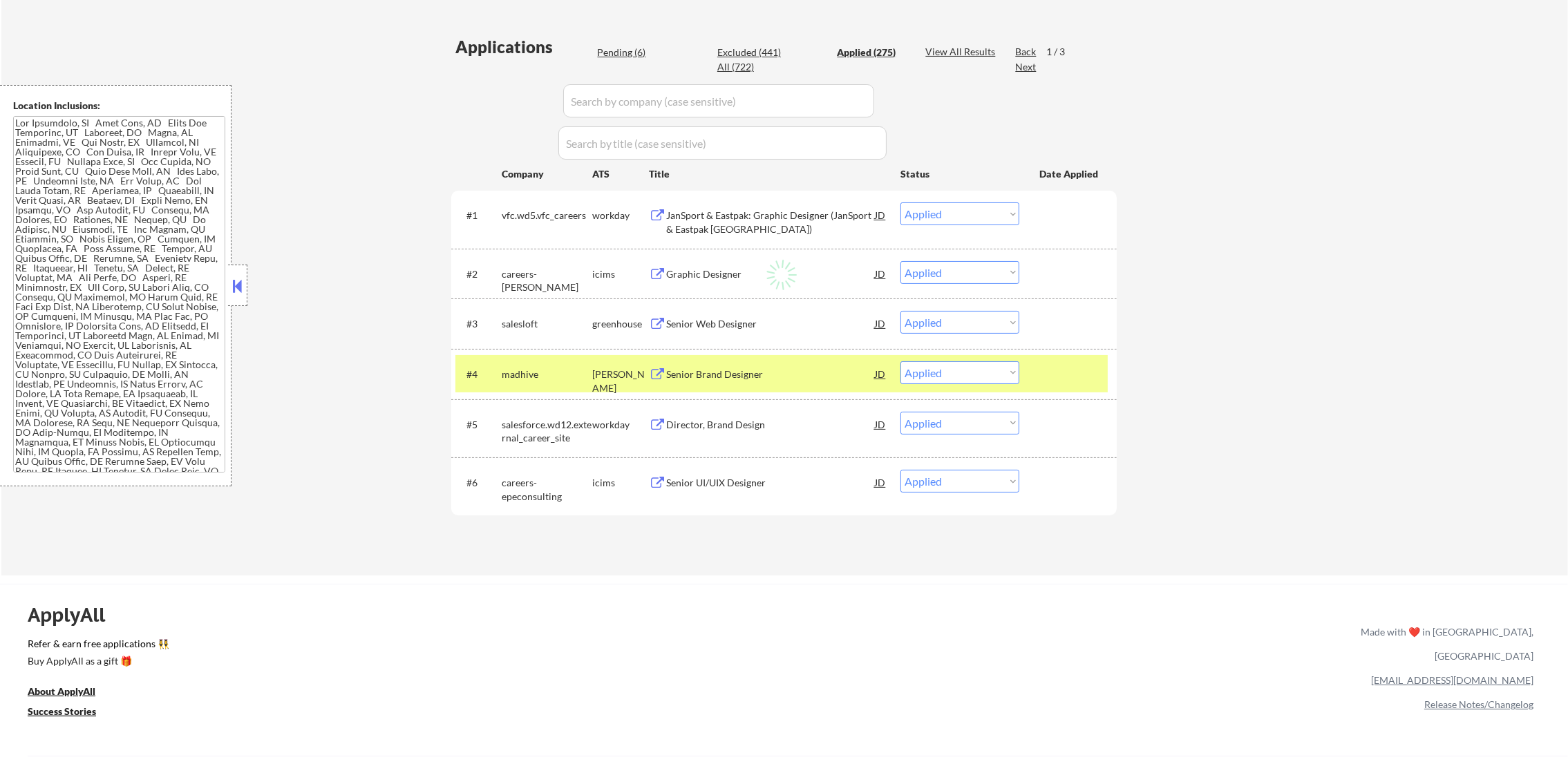
select select ""applied""
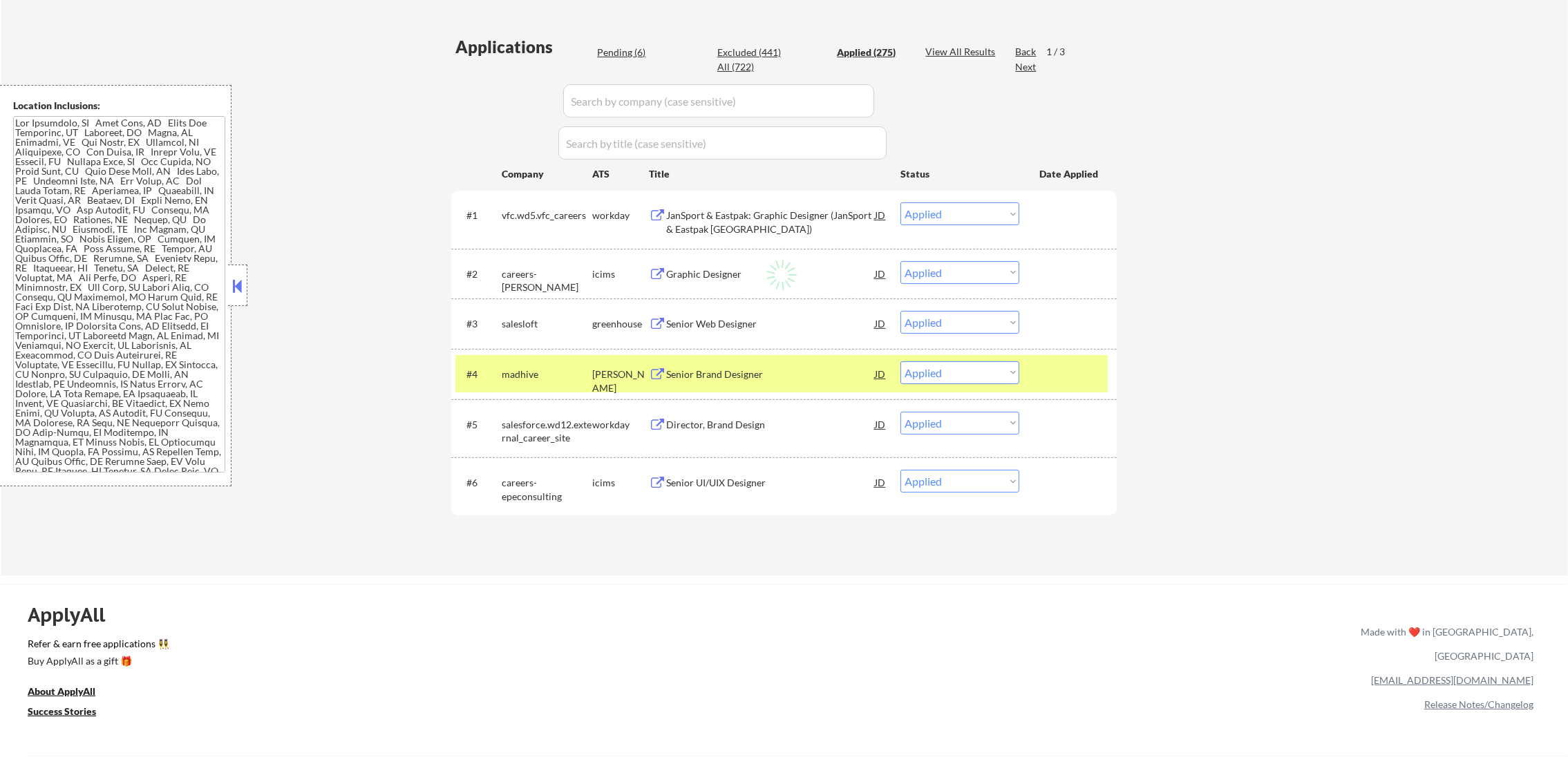
select select ""applied""
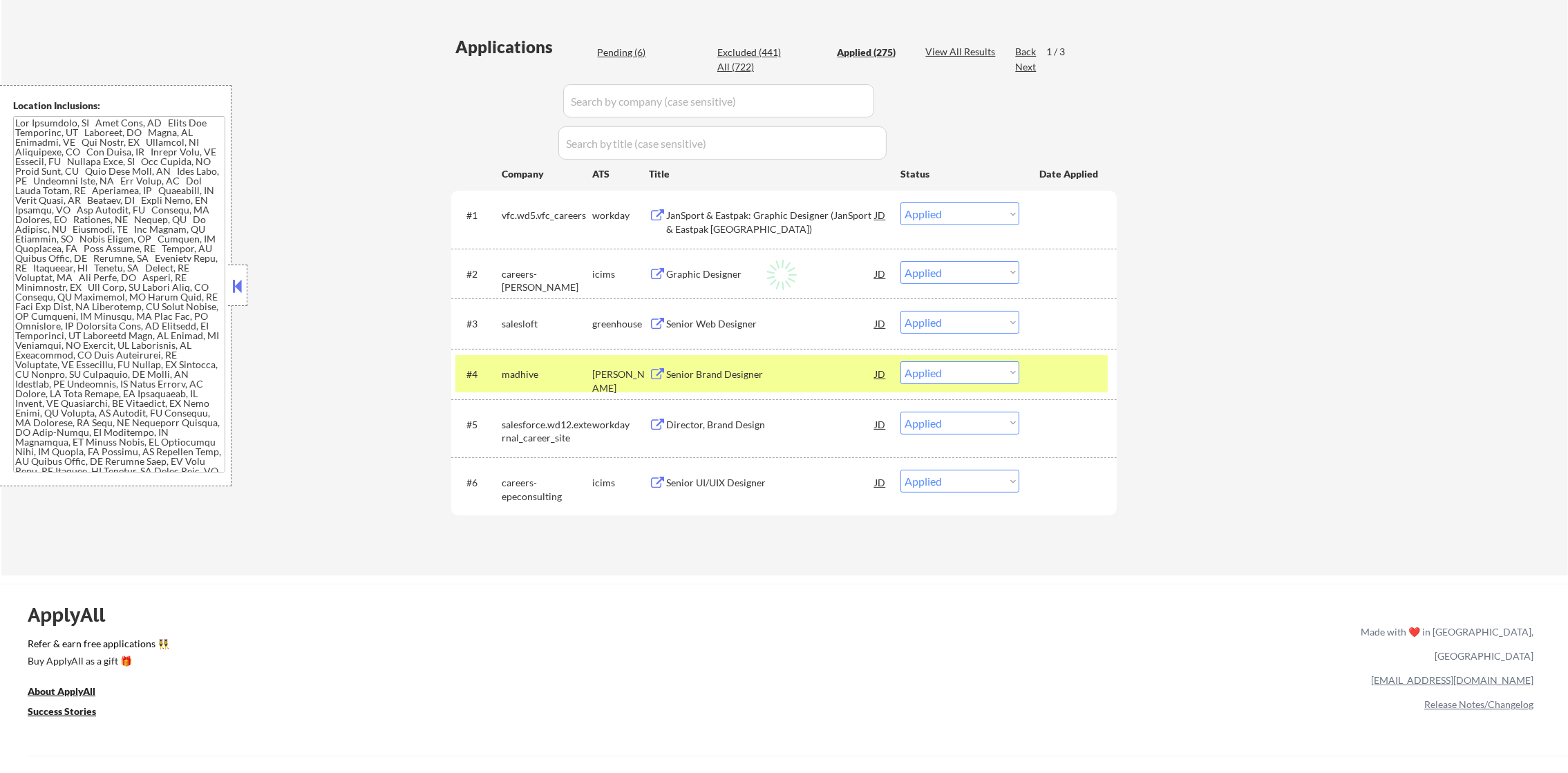
select select ""applied""
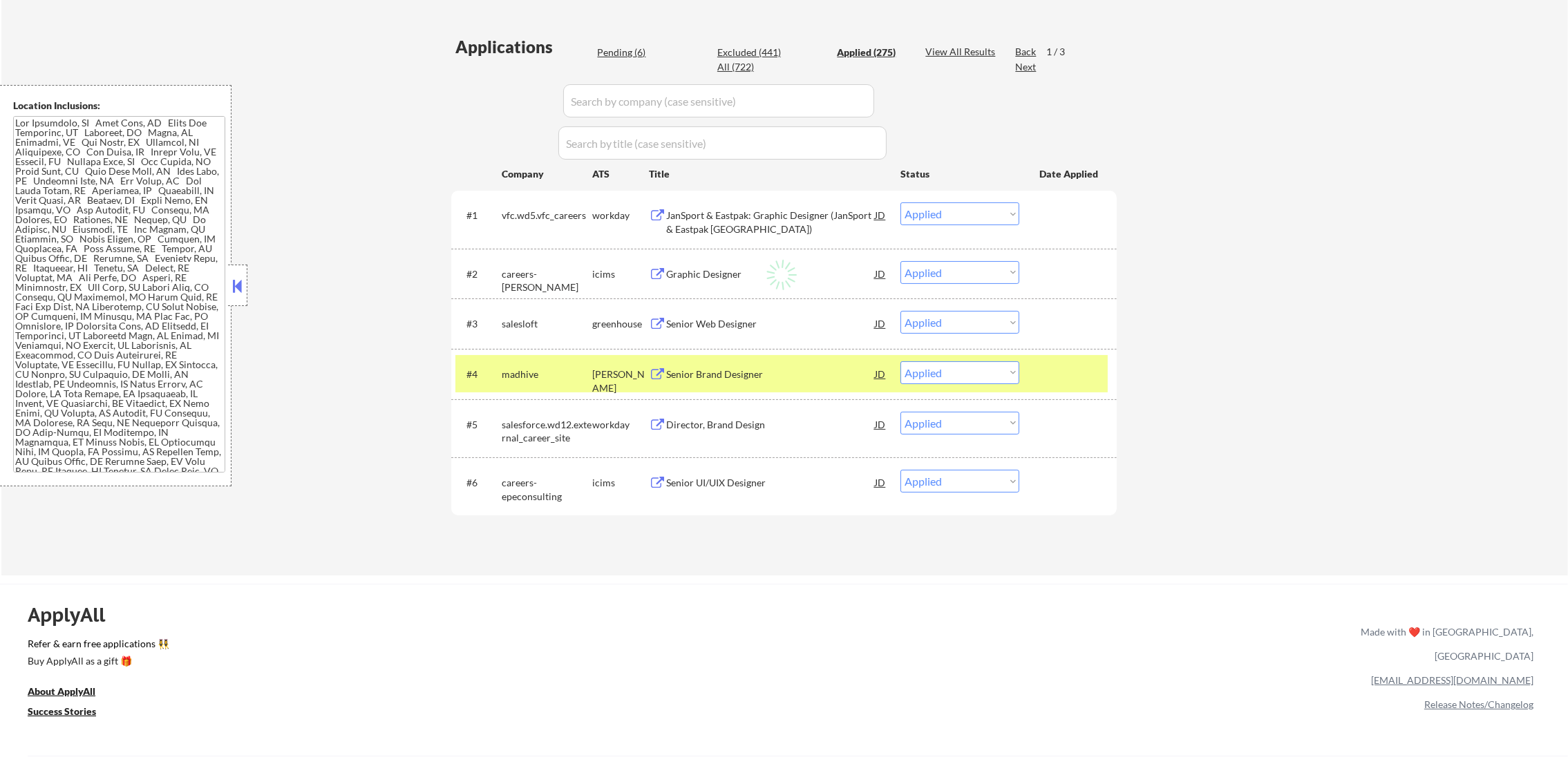
select select ""applied""
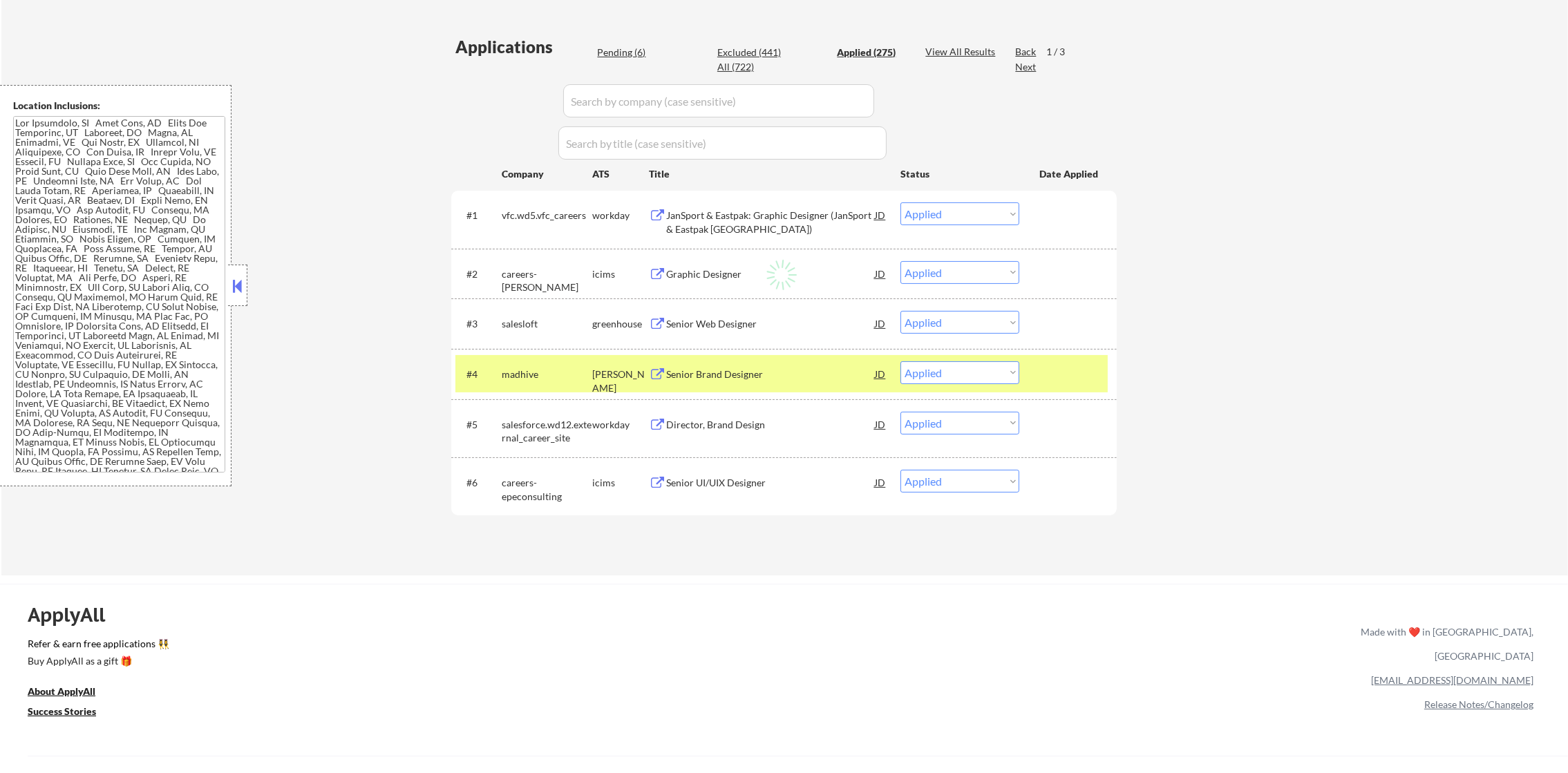
select select ""applied""
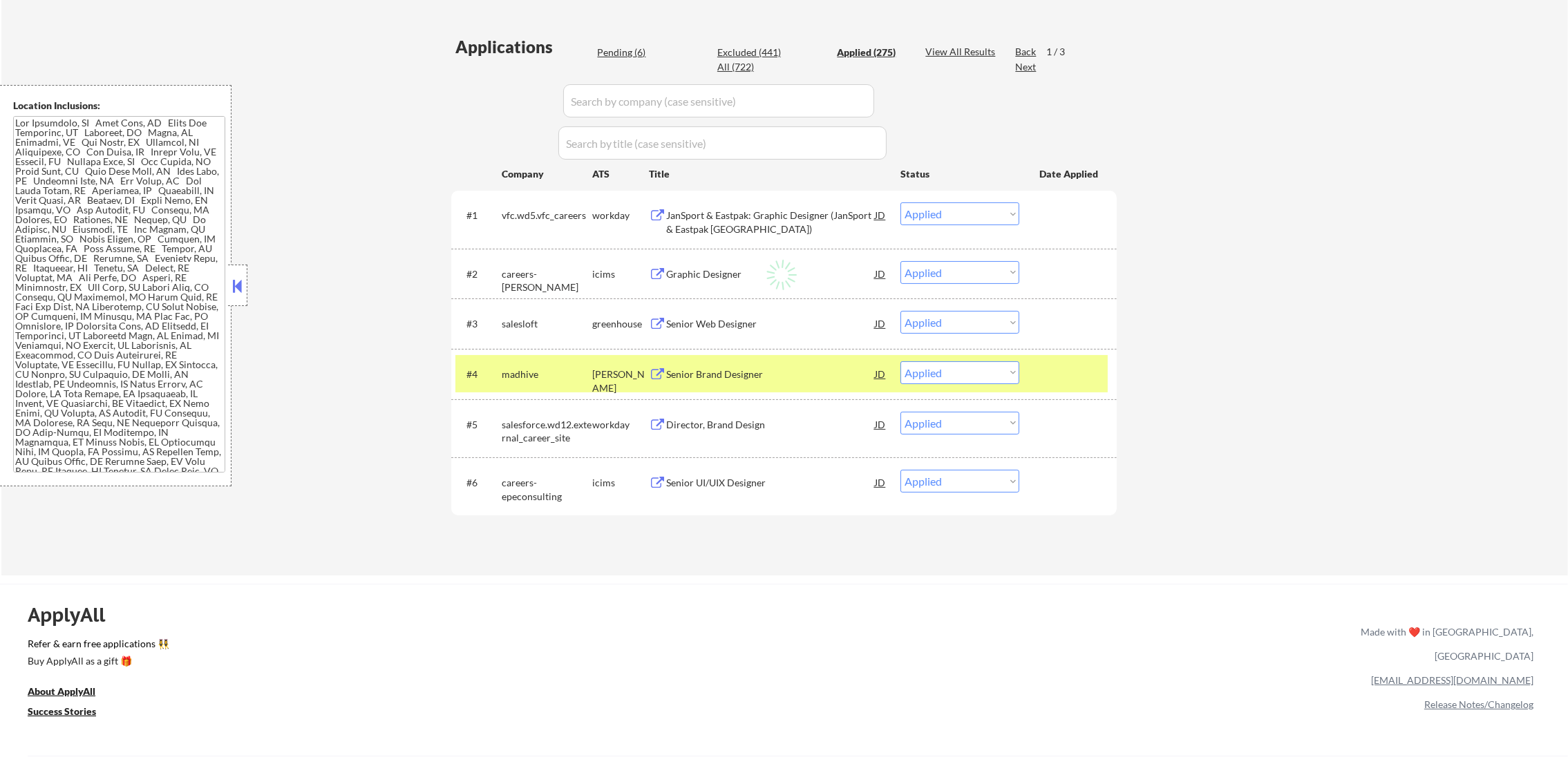
select select ""applied""
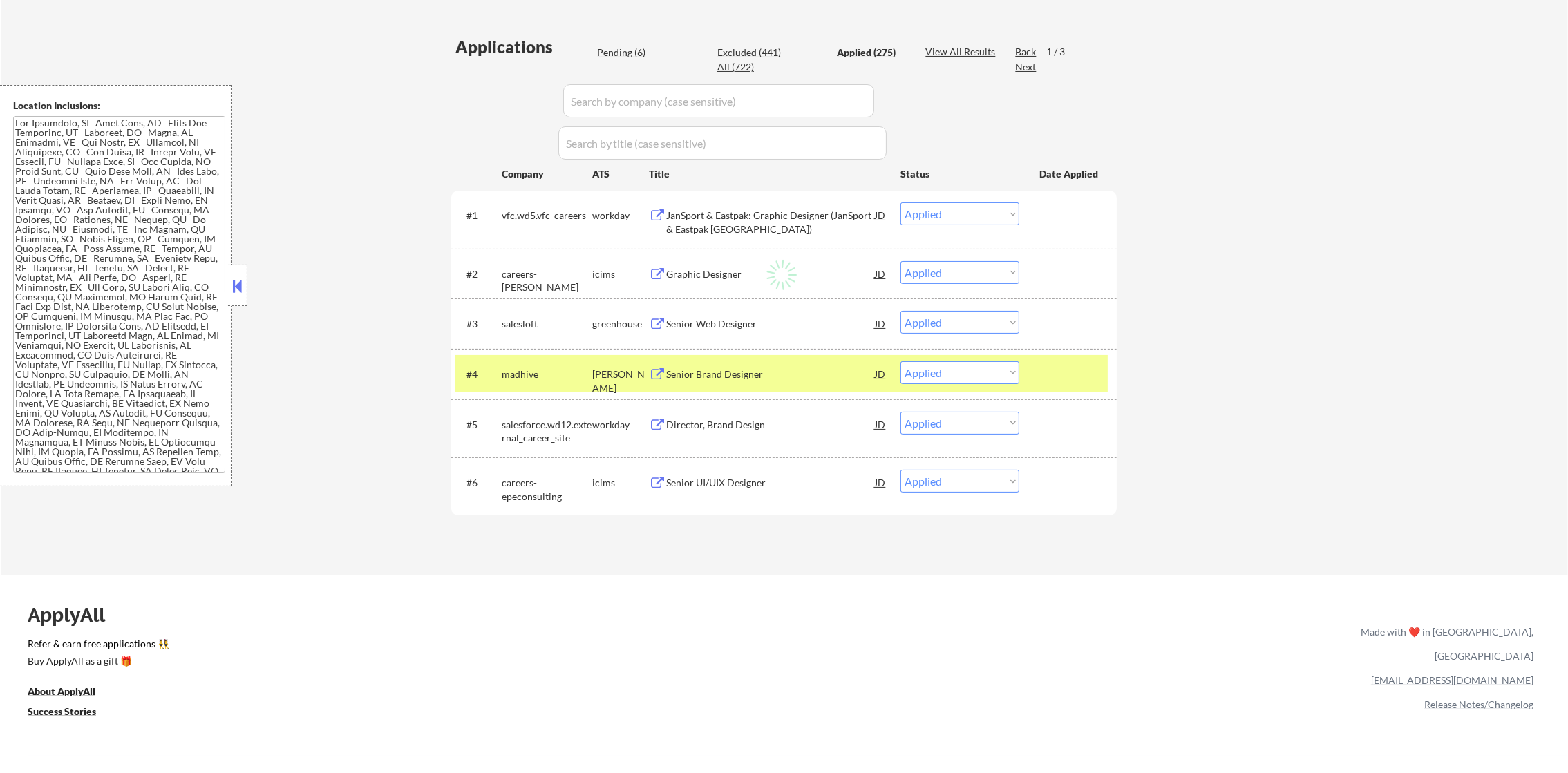
select select ""applied""
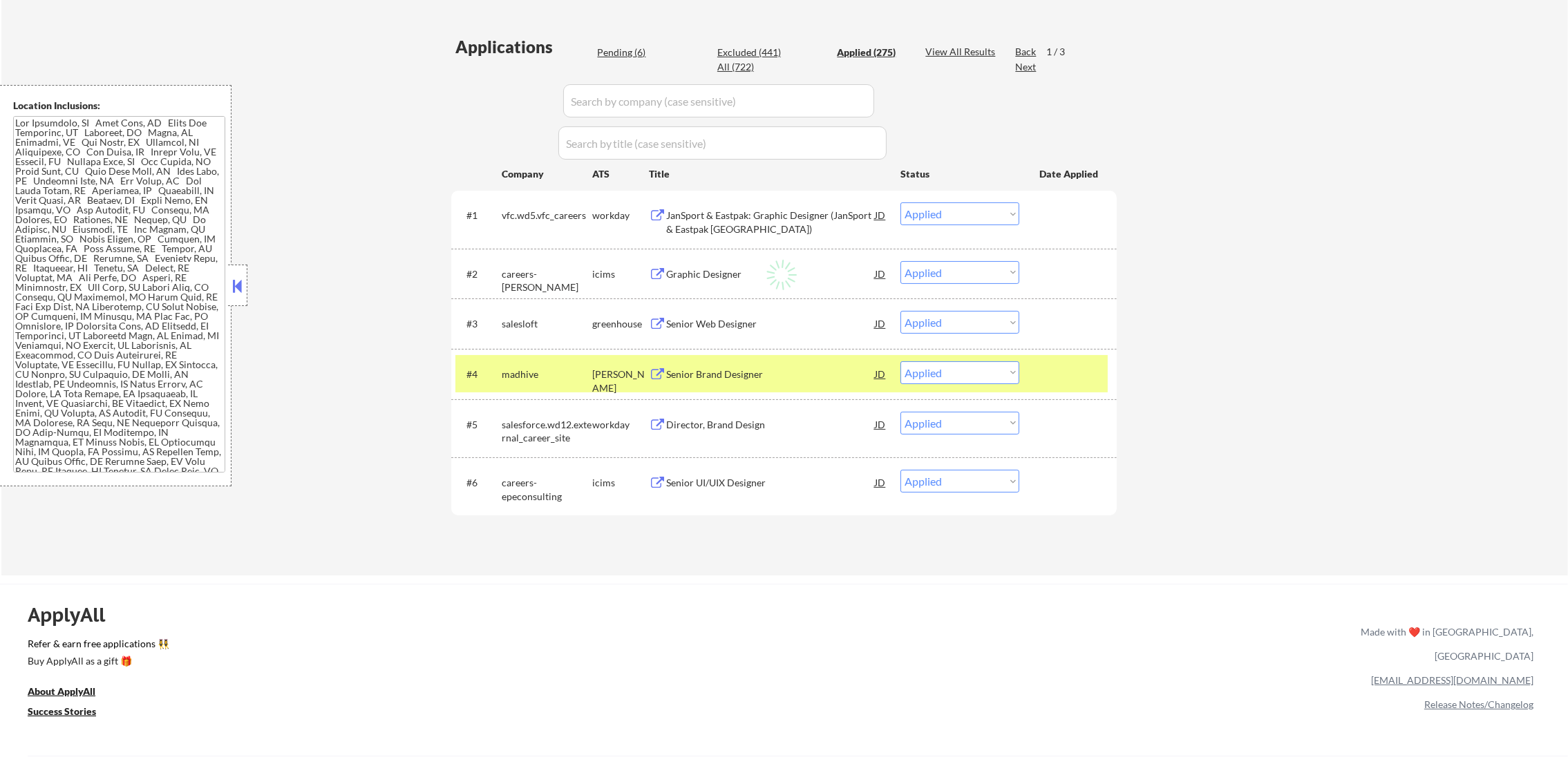
select select ""applied""
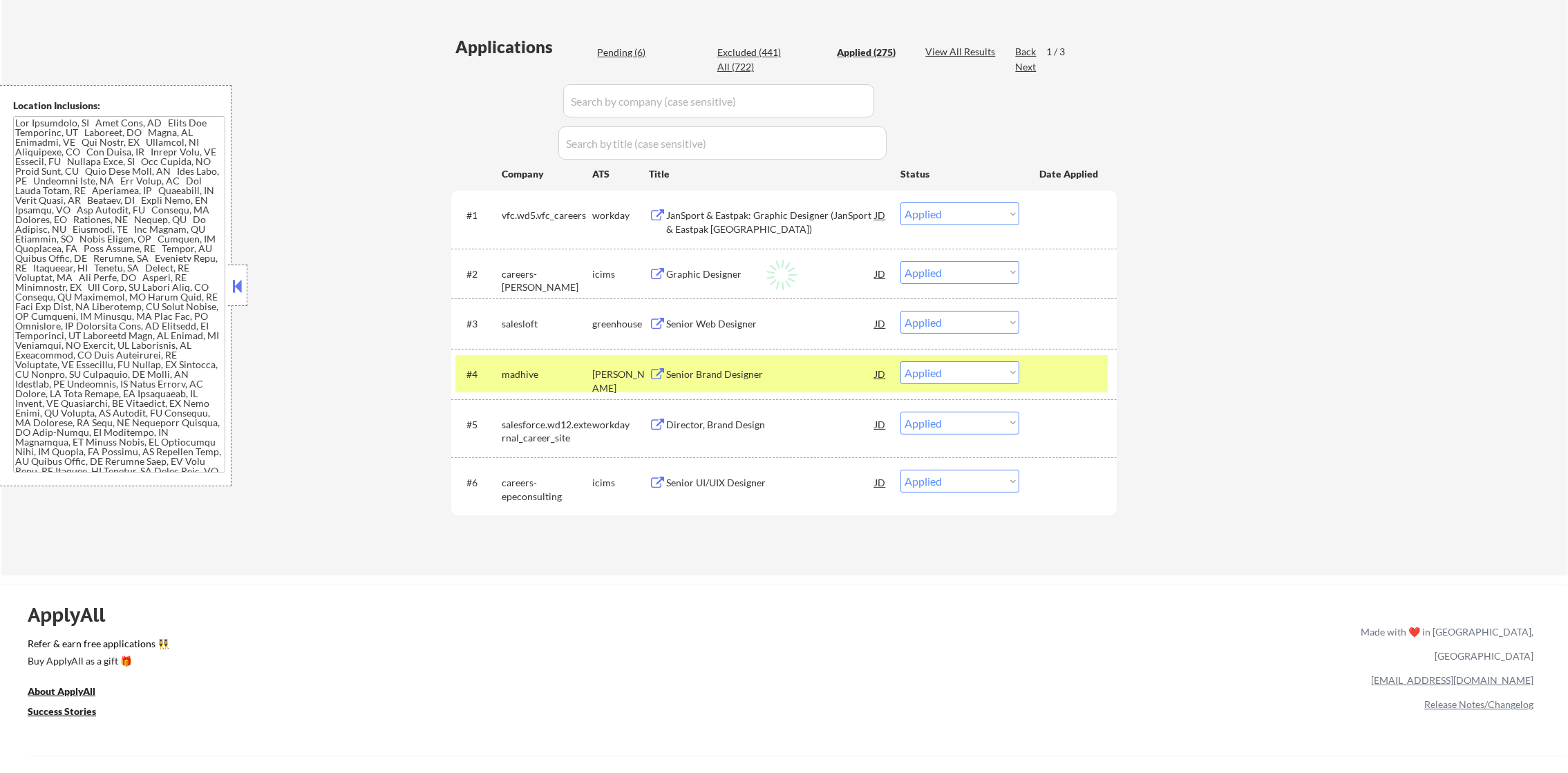
select select ""applied""
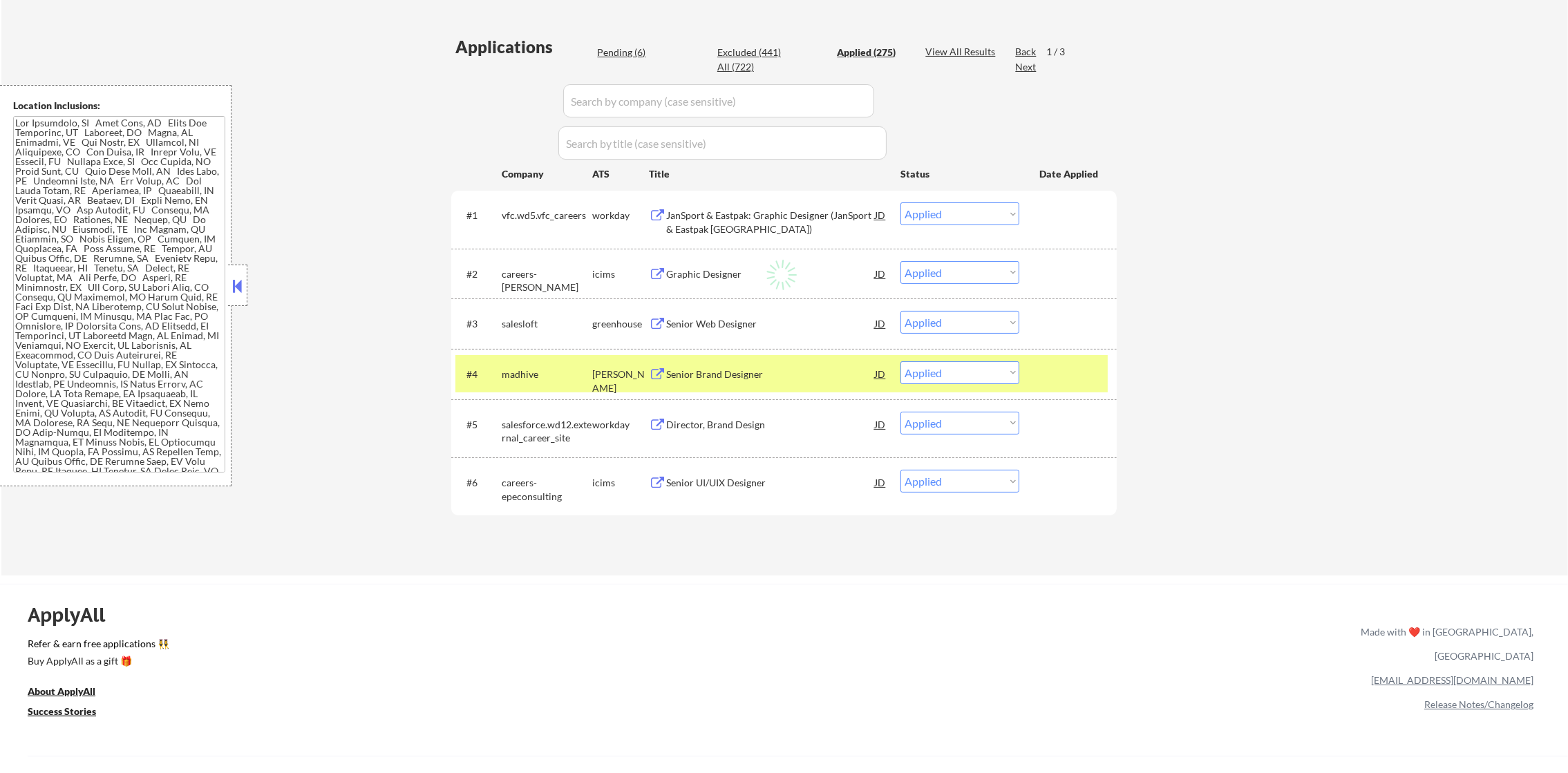
select select ""applied""
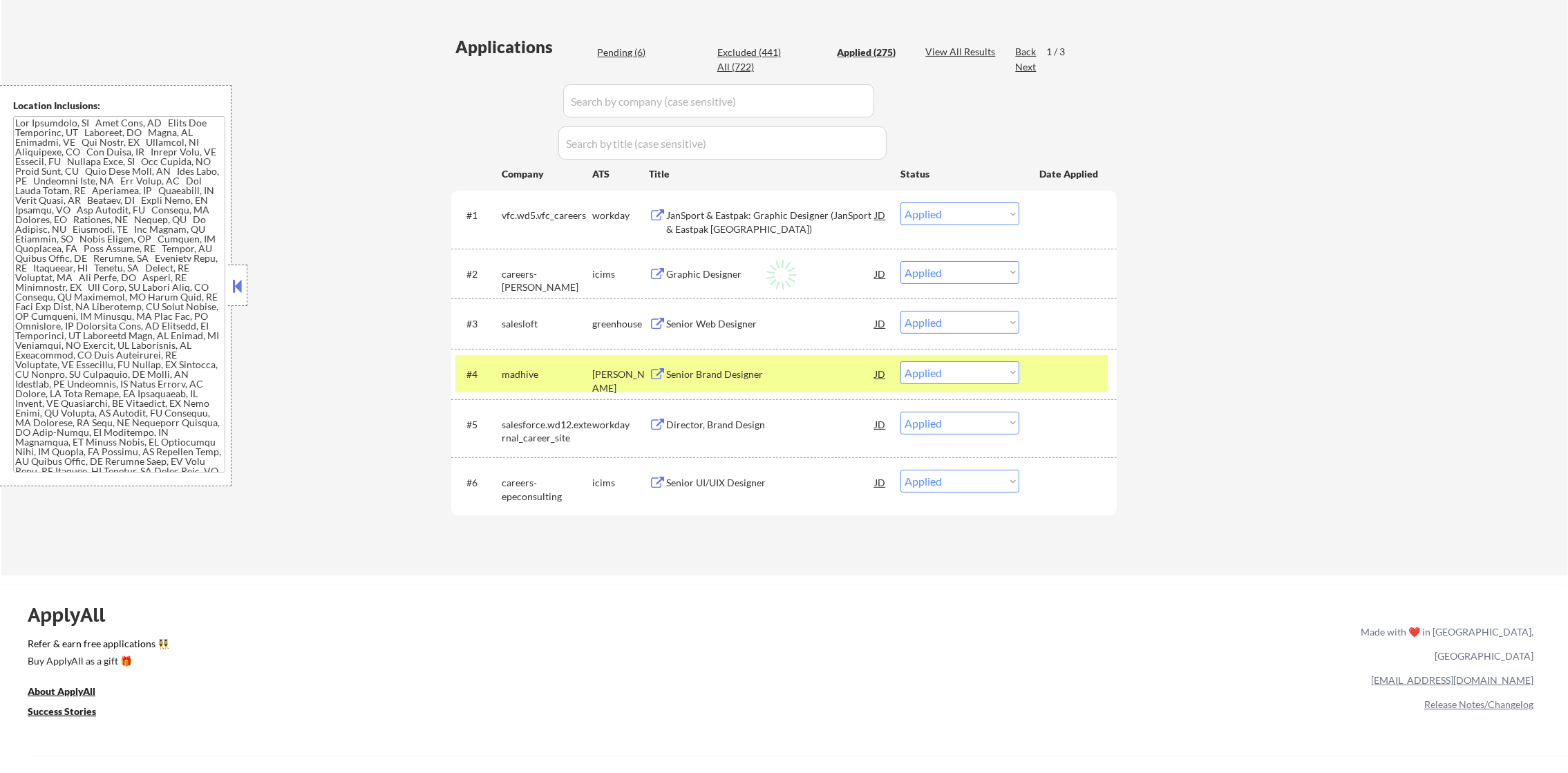
select select ""applied""
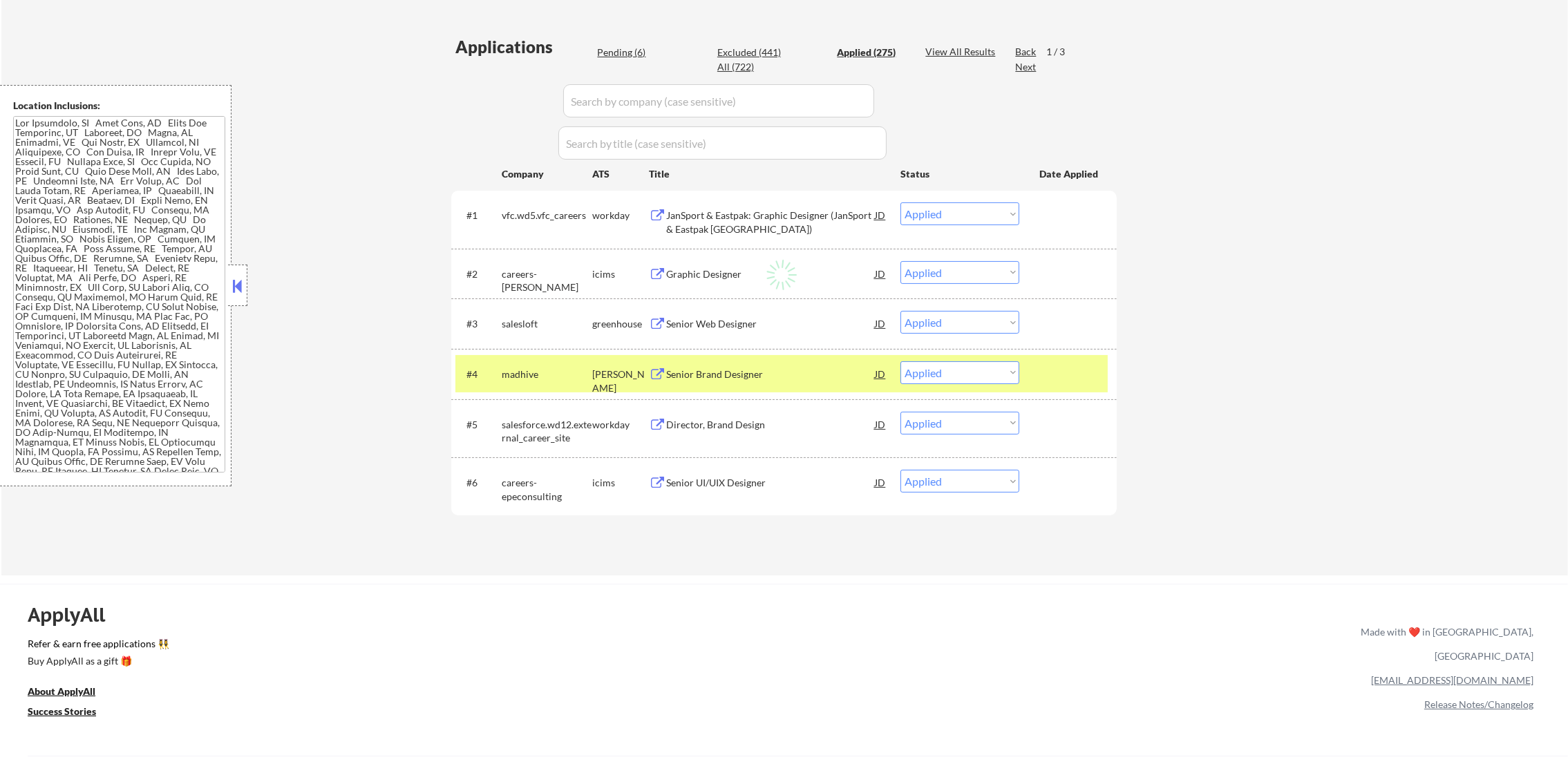
select select ""applied""
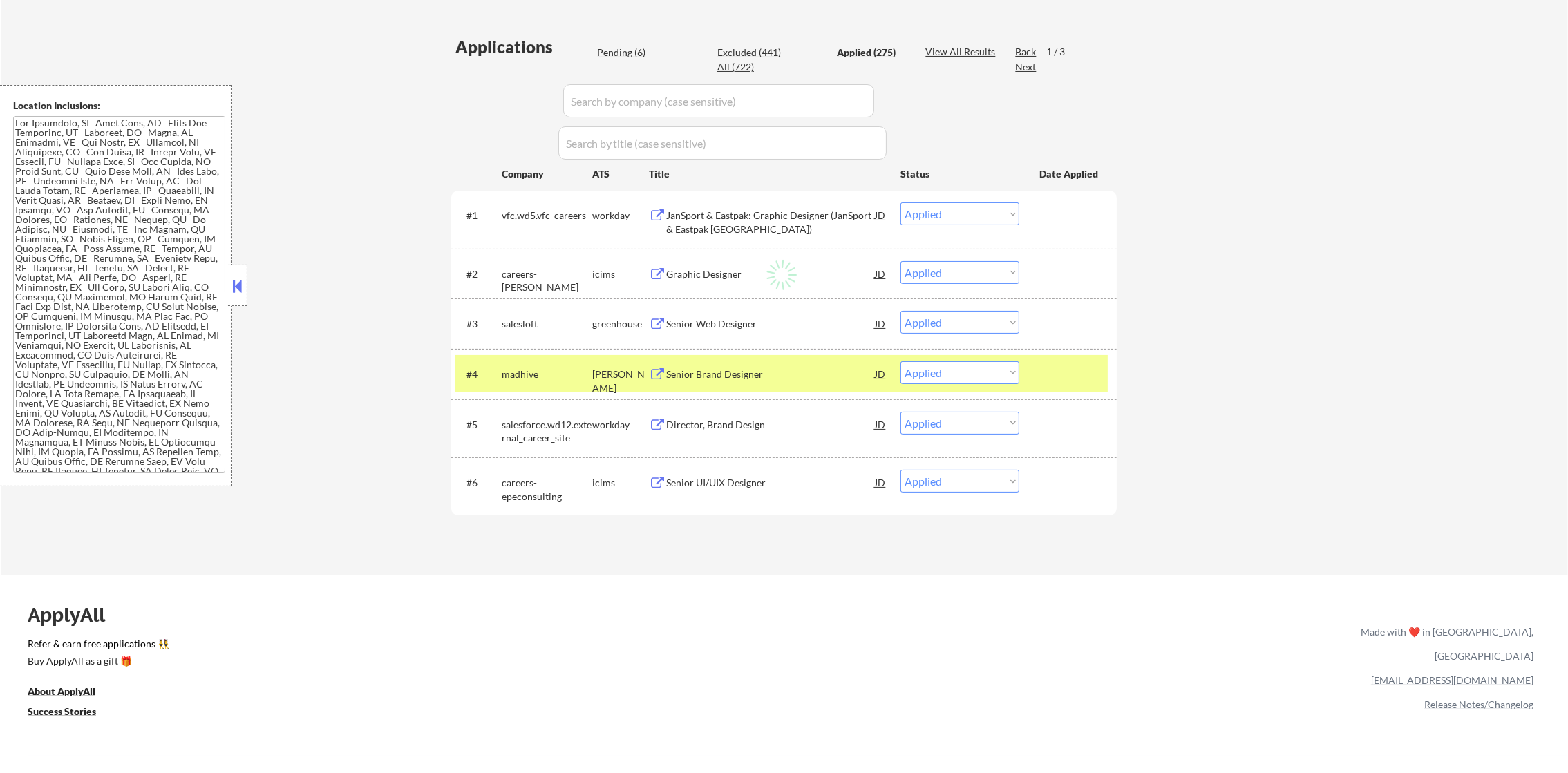
select select ""applied""
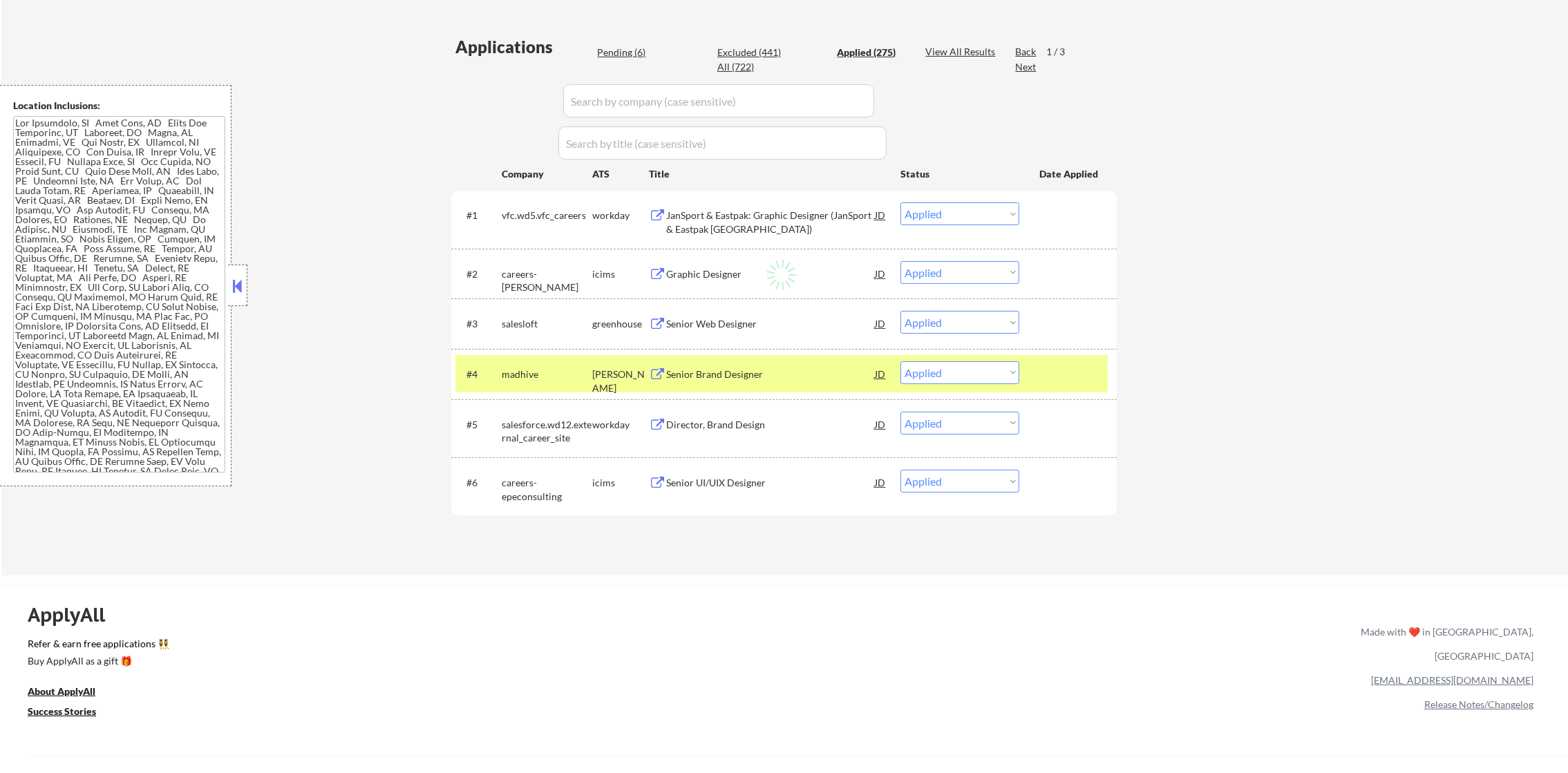
select select ""applied""
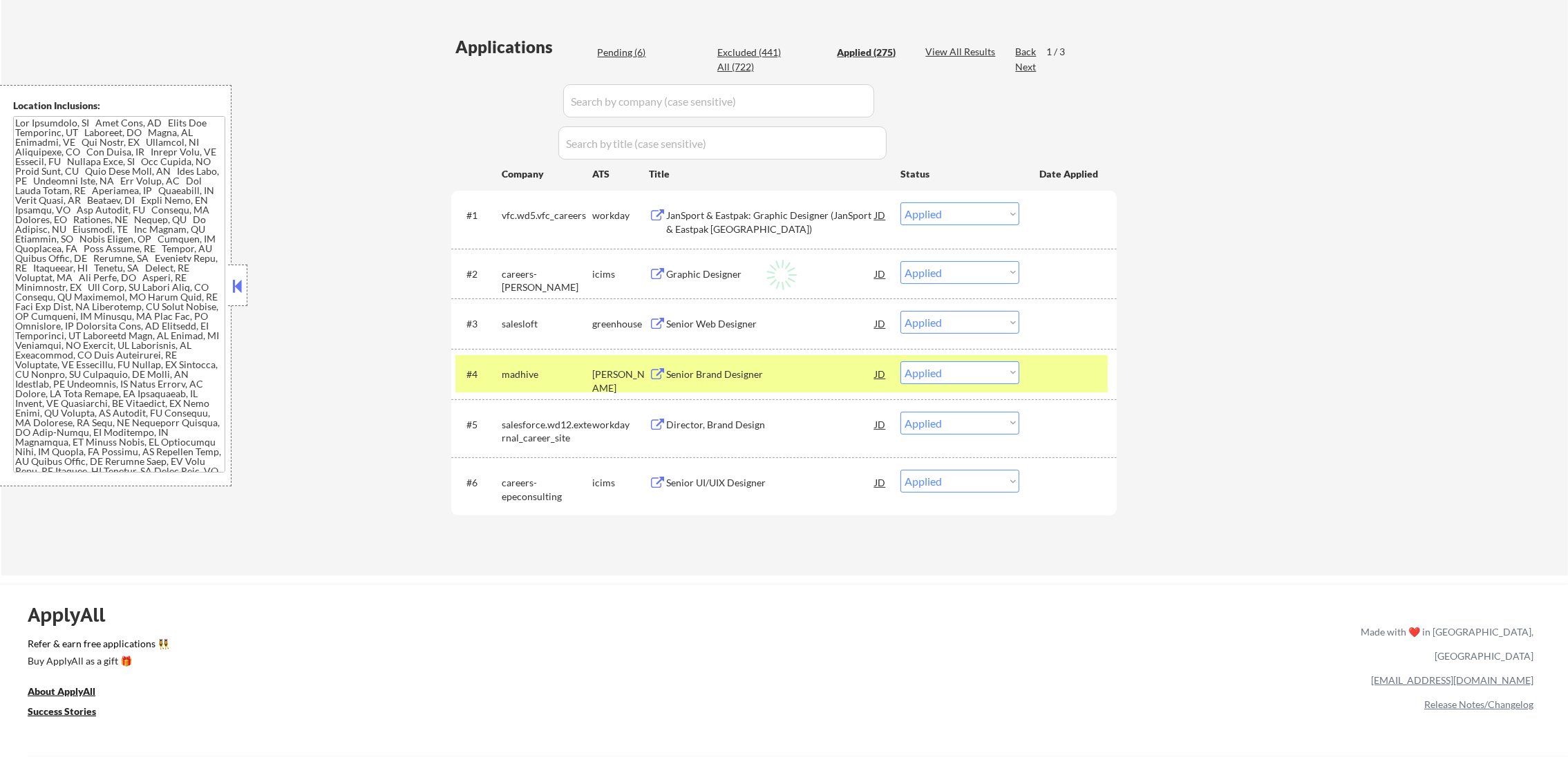
select select ""applied""
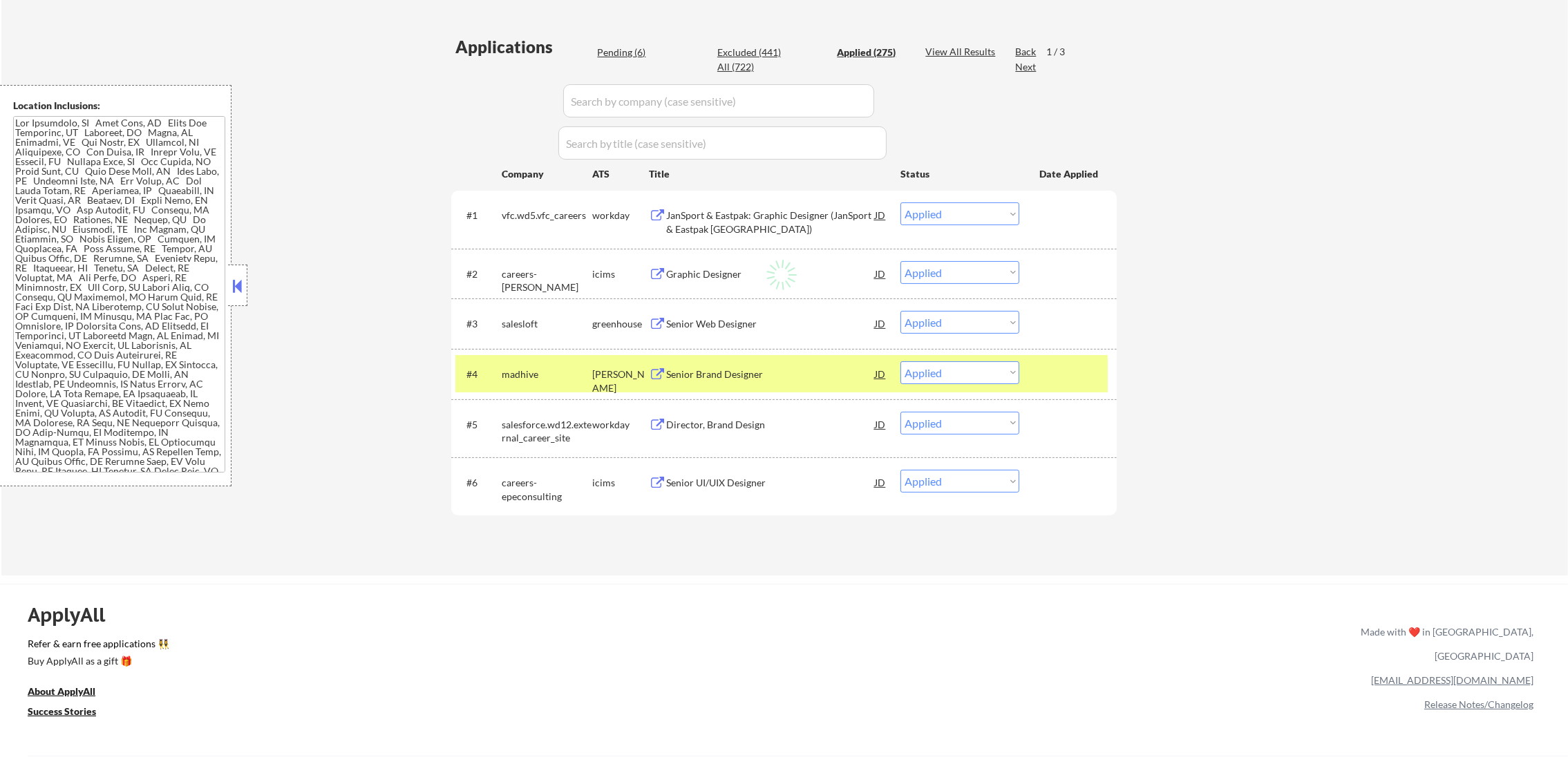
select select ""applied""
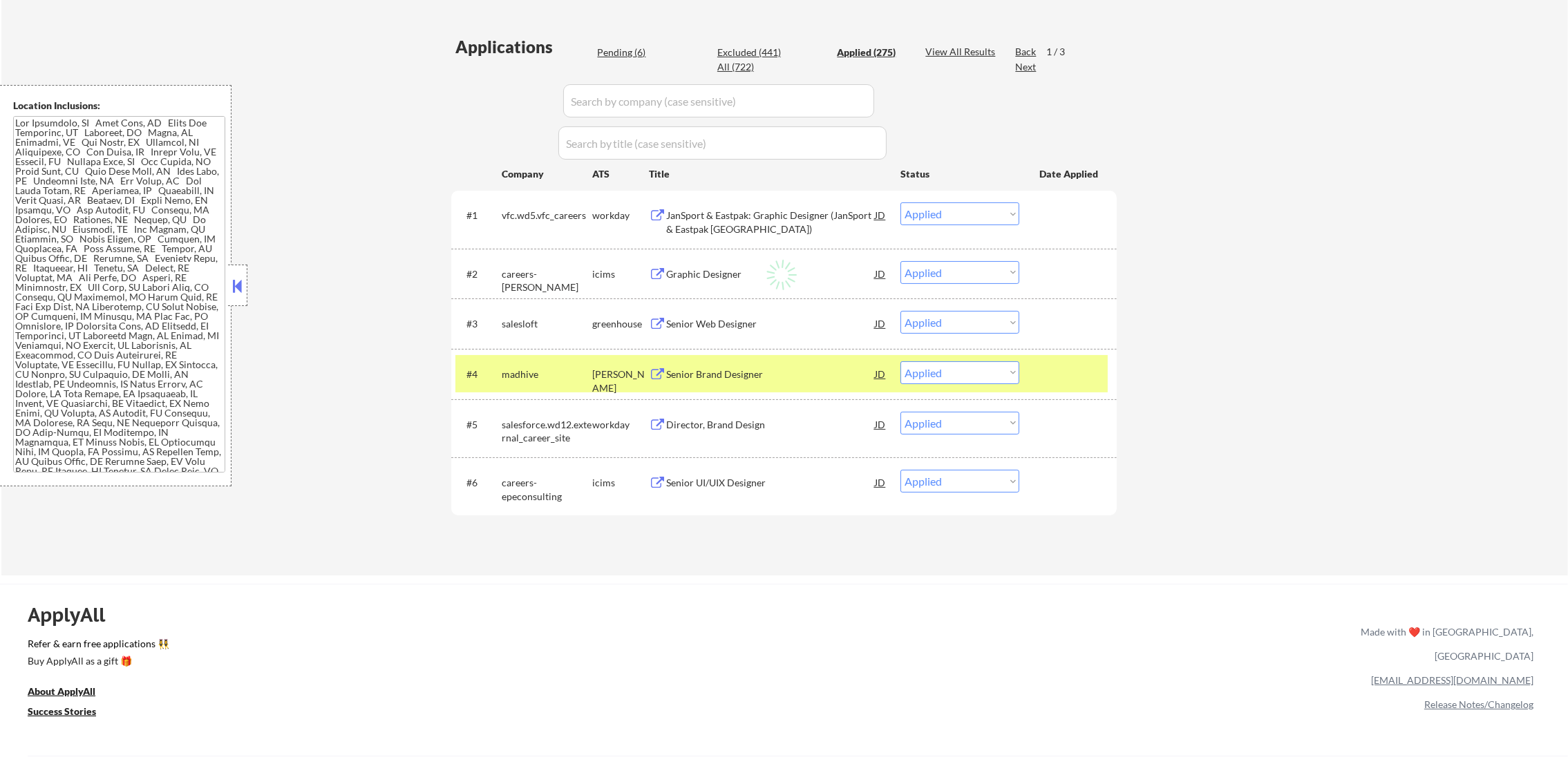
select select ""applied""
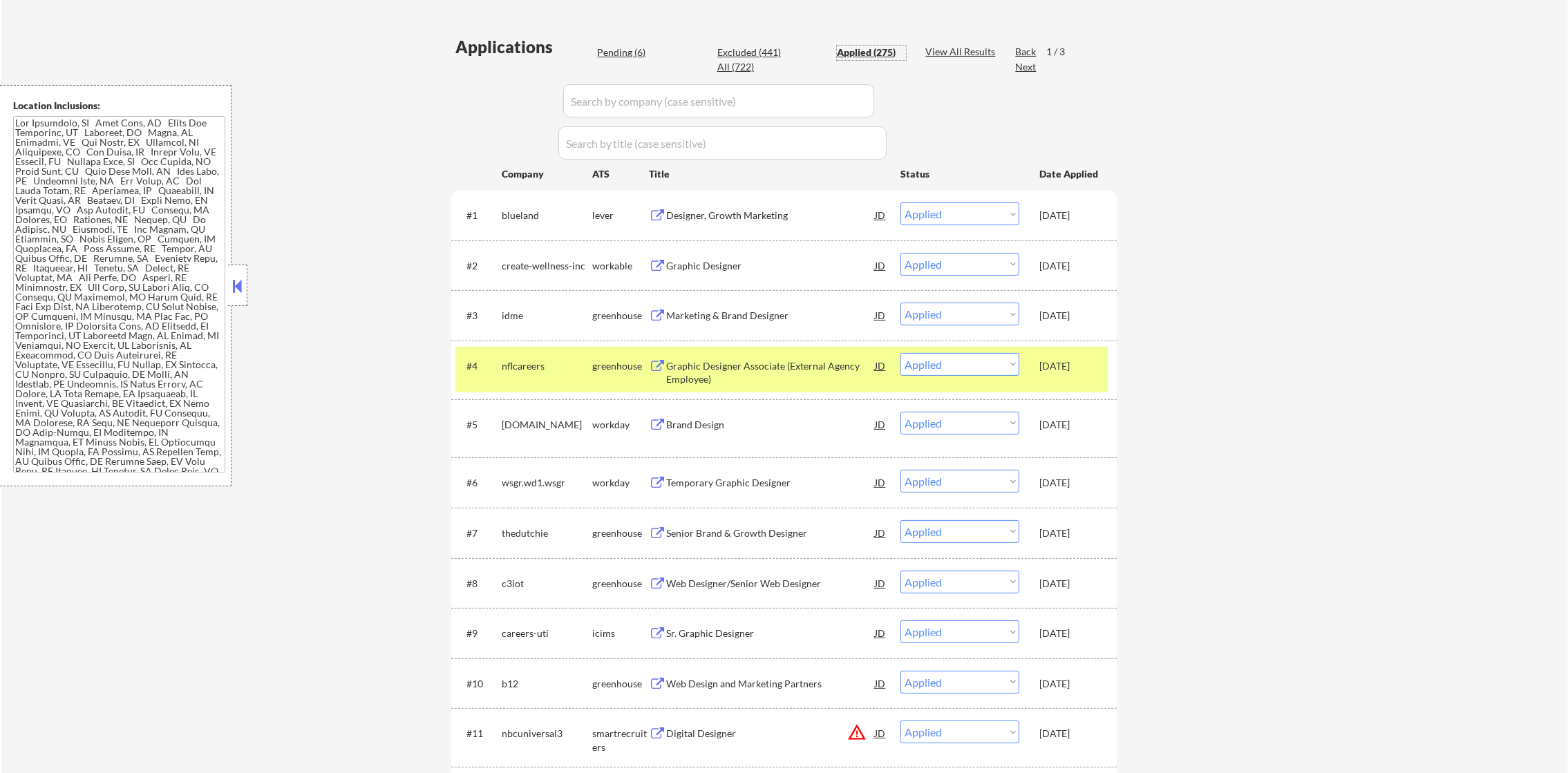
scroll to position [380, 0]
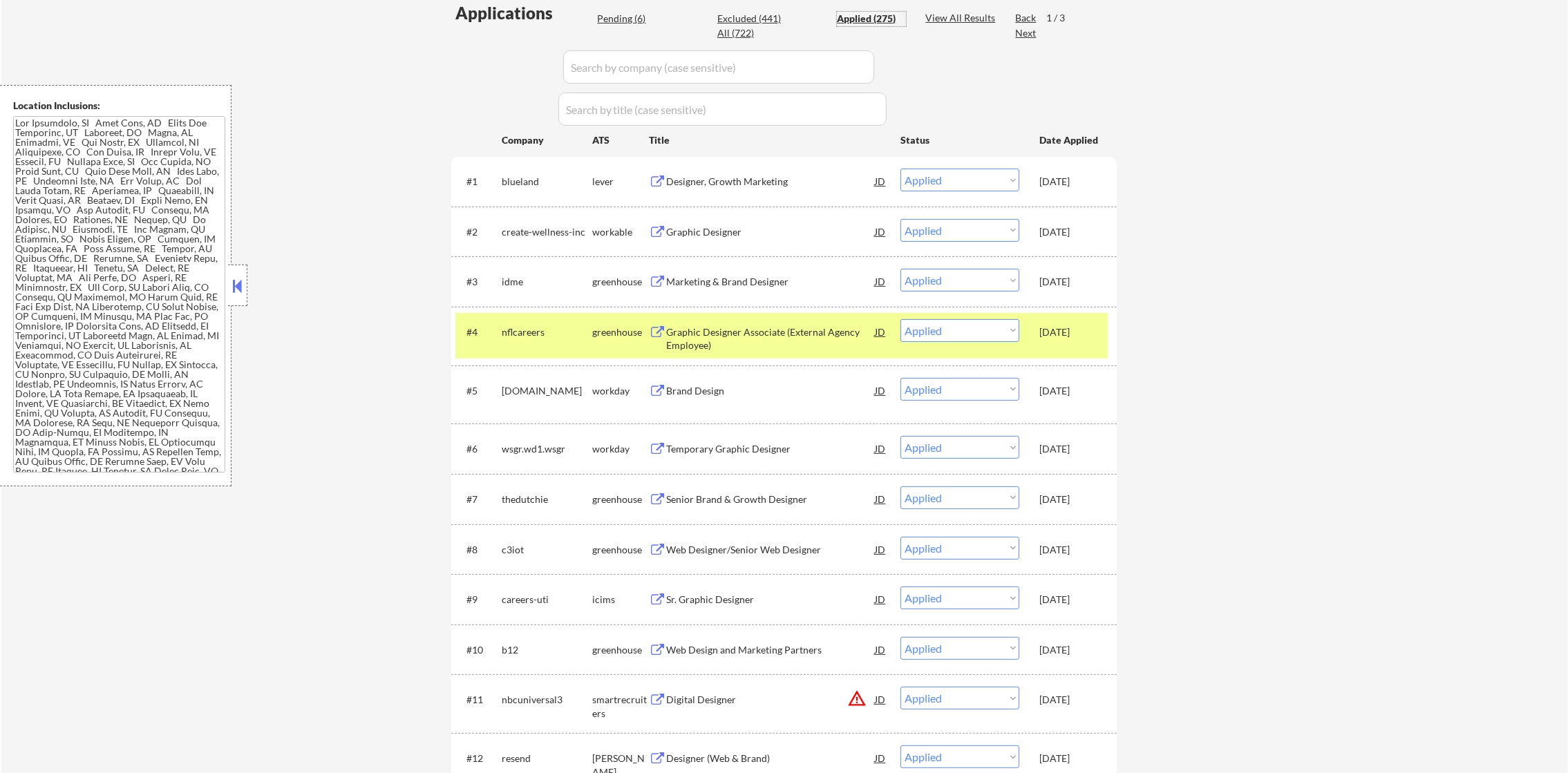
click at [497, 333] on div "#4 nflcareers greenhouse Graphic Designer Associate (External Agency Employee) …" at bounding box center [782, 336] width 653 height 45
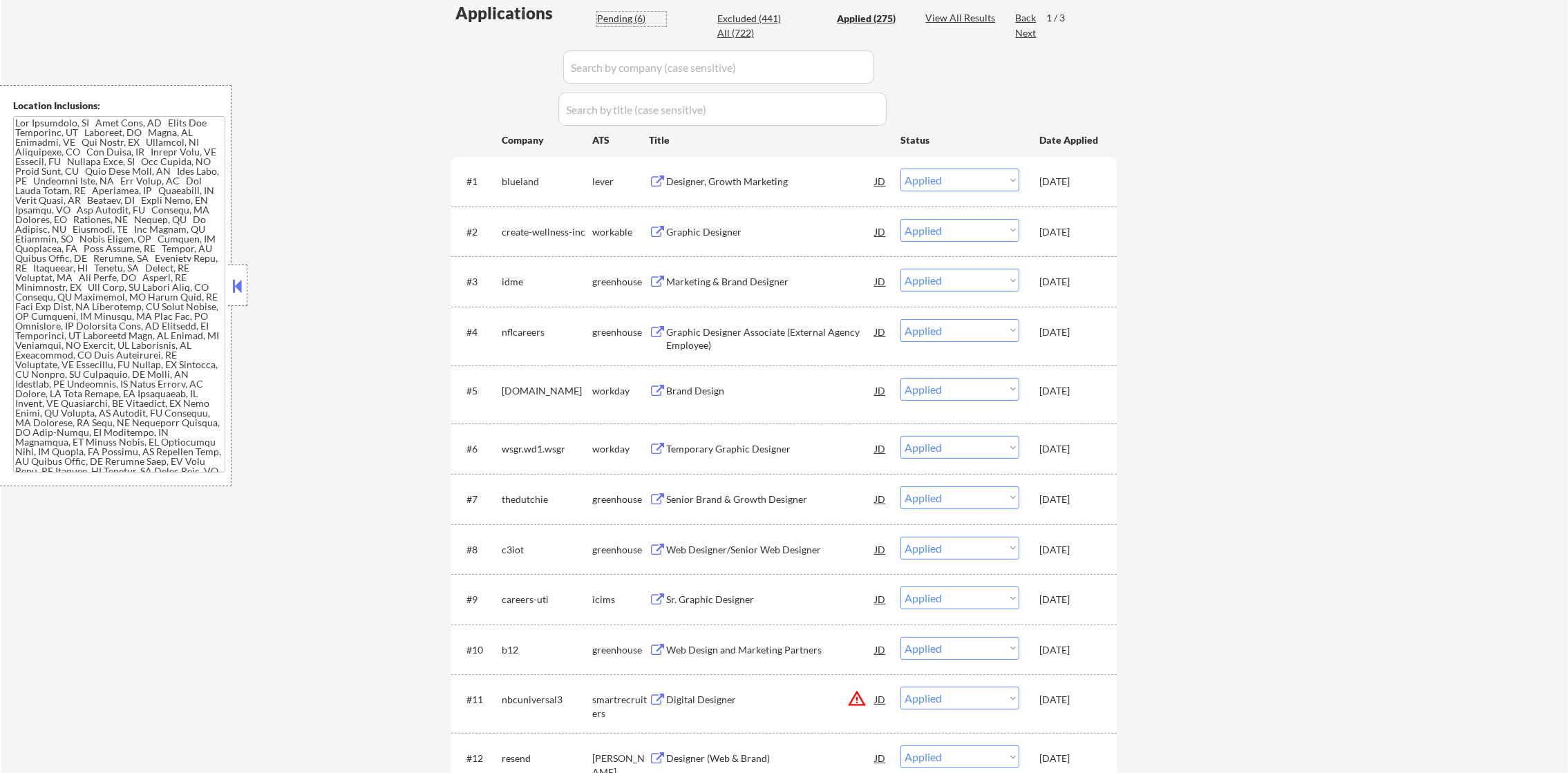
click at [622, 13] on div "Pending (6)" at bounding box center [631, 18] width 69 height 14
select select ""pending""
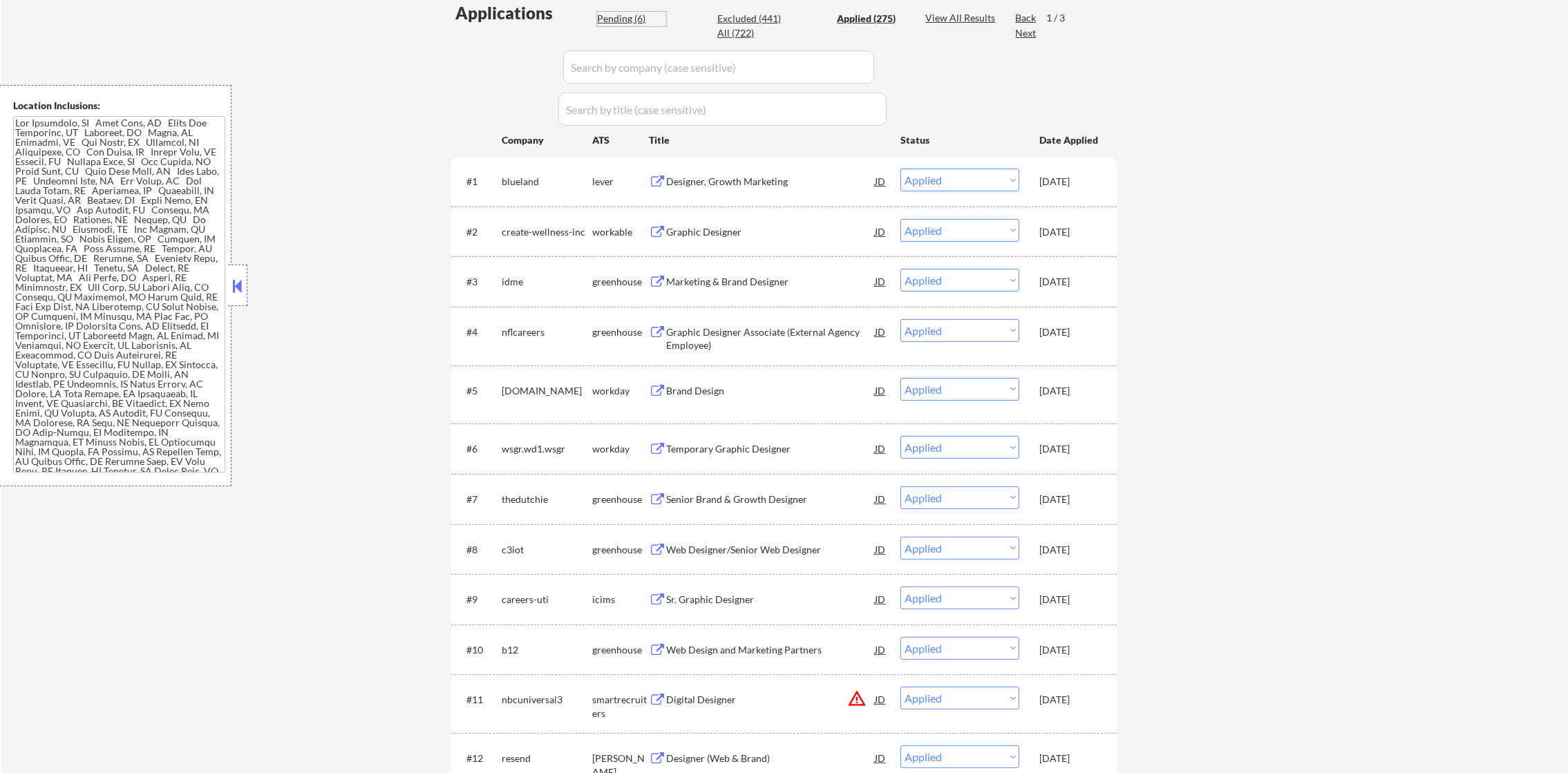
select select ""pending""
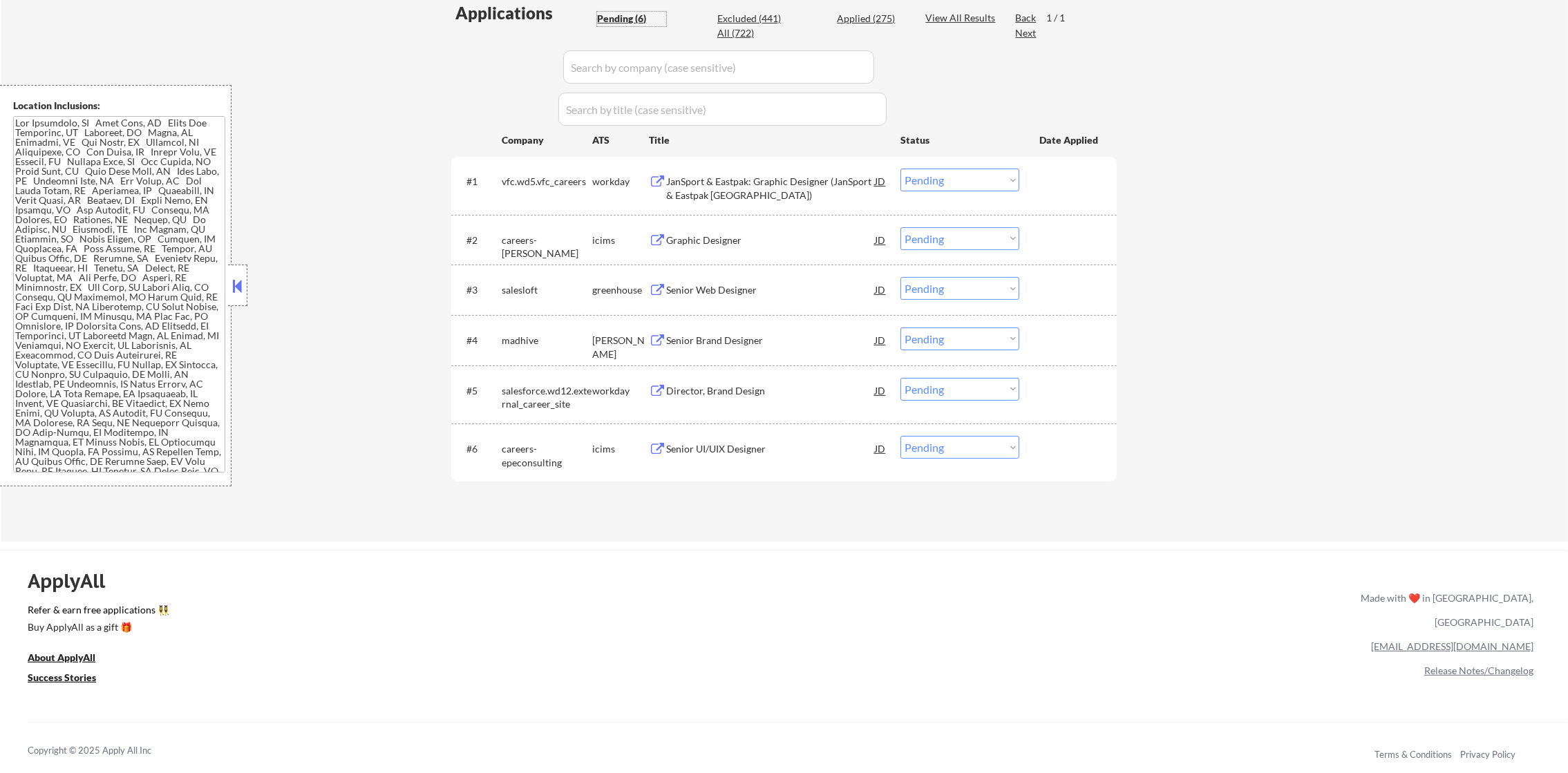
click at [960, 336] on select "Choose an option... Pending Applied Excluded (Questions) Excluded (Expired) Exc…" at bounding box center [960, 339] width 118 height 23
click at [901, 328] on select "Choose an option... Pending Applied Excluded (Questions) Excluded (Expired) Exc…" at bounding box center [960, 339] width 118 height 23
select select ""pending""
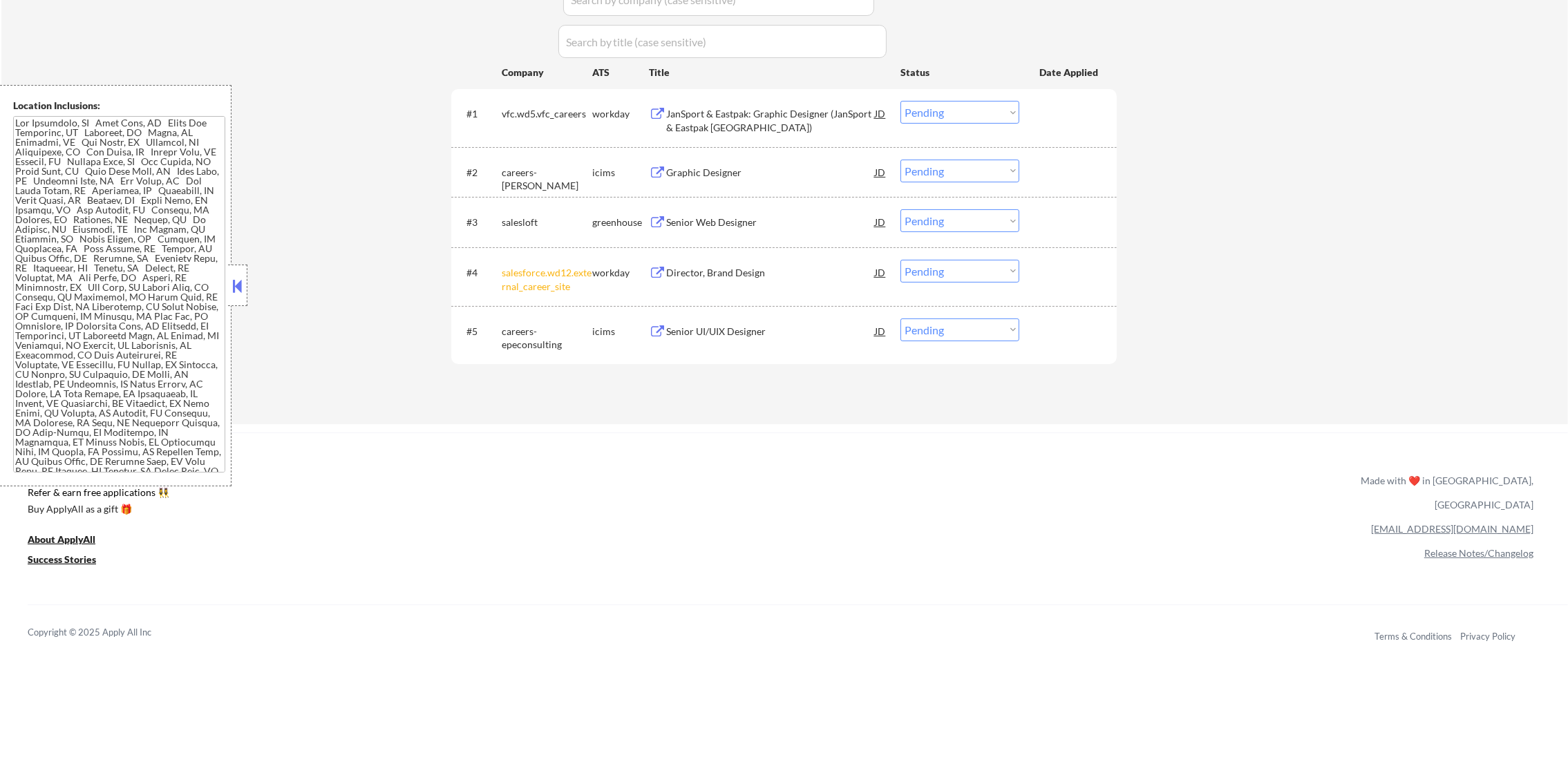
scroll to position [449, 0]
click at [765, 216] on div "Senior Web Designer" at bounding box center [770, 220] width 209 height 14
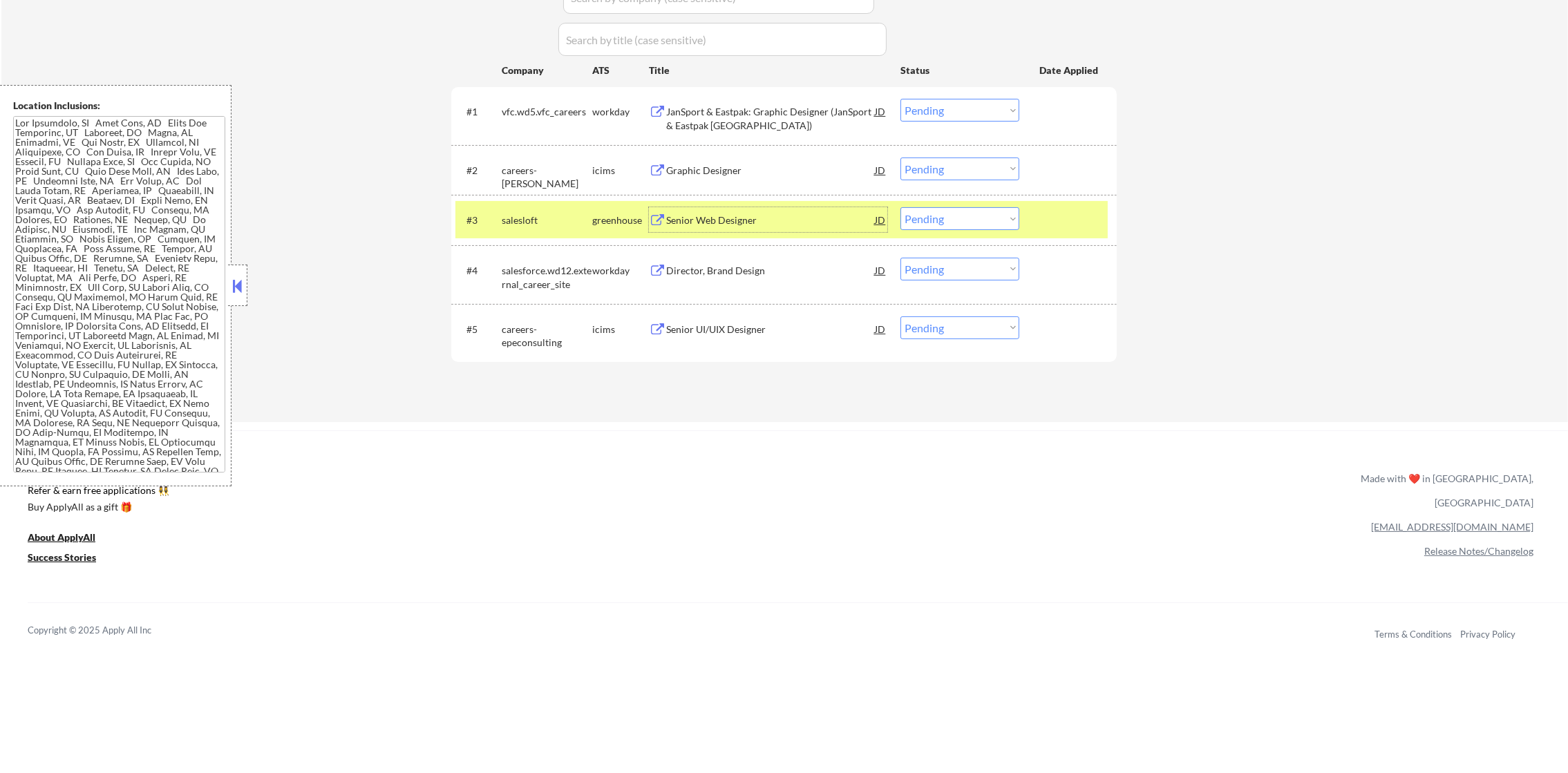
click at [934, 217] on select "Choose an option... Pending Applied Excluded (Questions) Excluded (Expired) Exc…" at bounding box center [960, 219] width 118 height 23
click at [901, 208] on select "Choose an option... Pending Applied Excluded (Questions) Excluded (Expired) Exc…" at bounding box center [960, 219] width 118 height 23
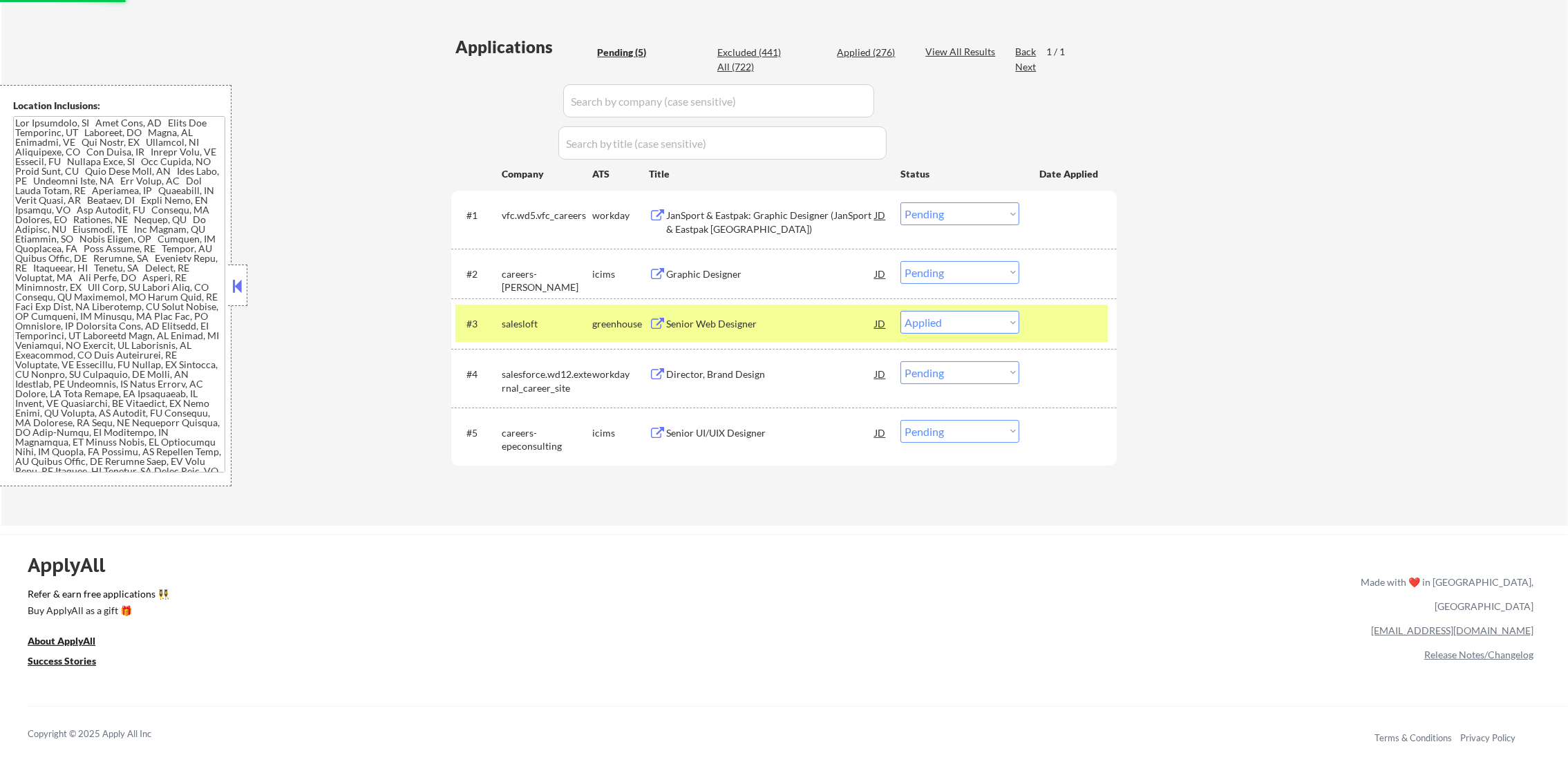
click at [532, 333] on div "salesloft" at bounding box center [547, 323] width 91 height 25
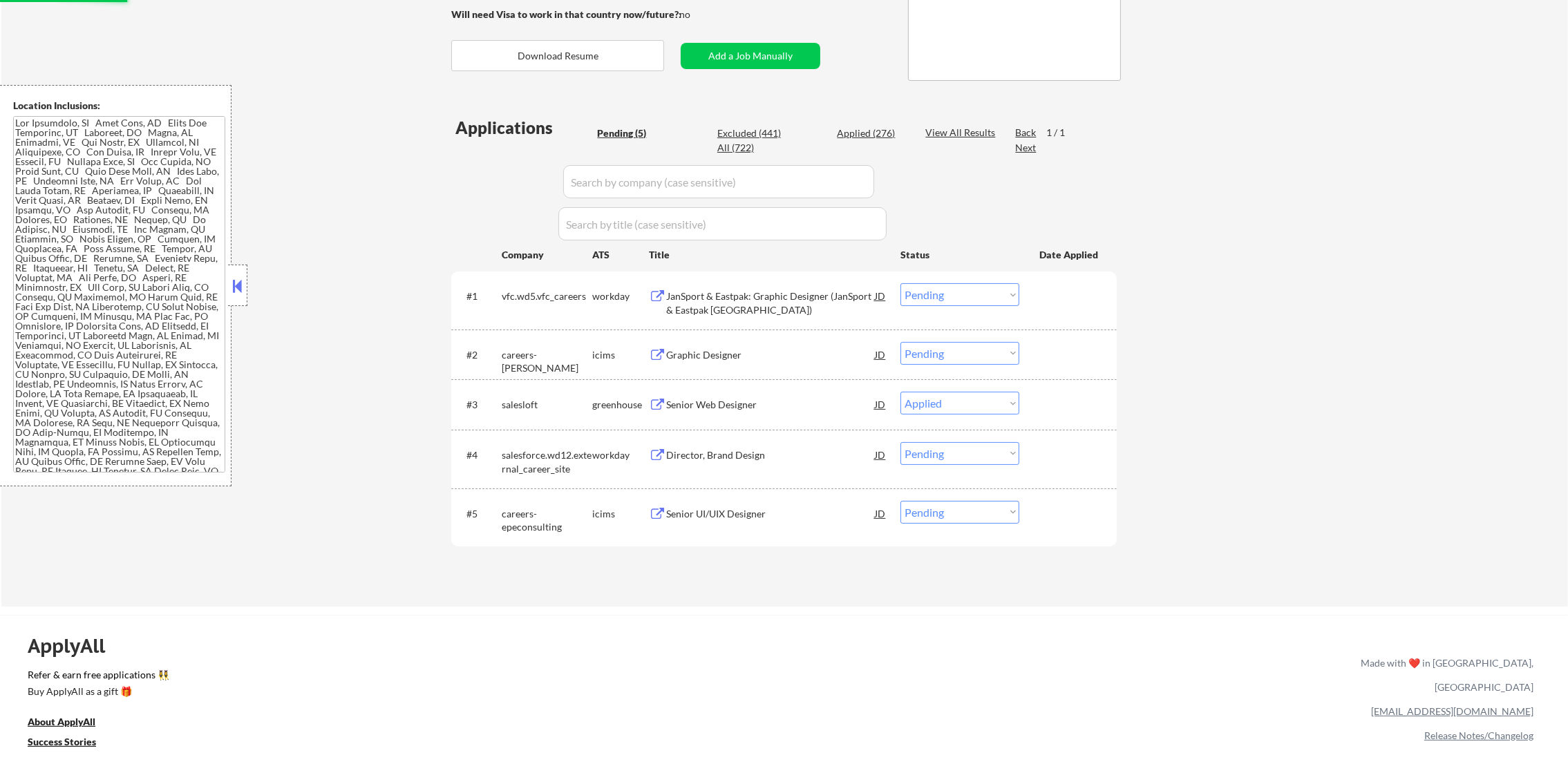
scroll to position [172, 0]
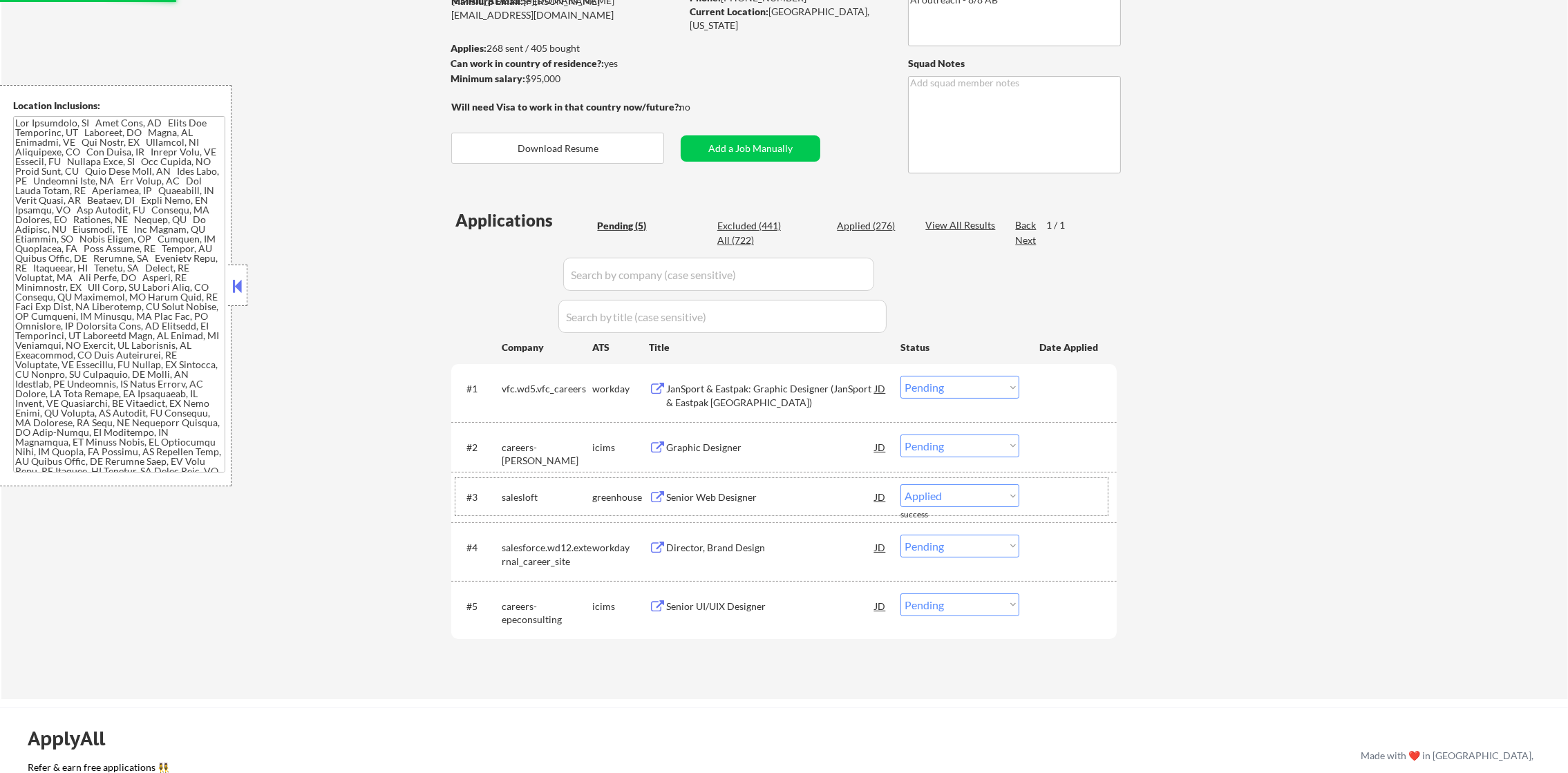
select select ""pending""
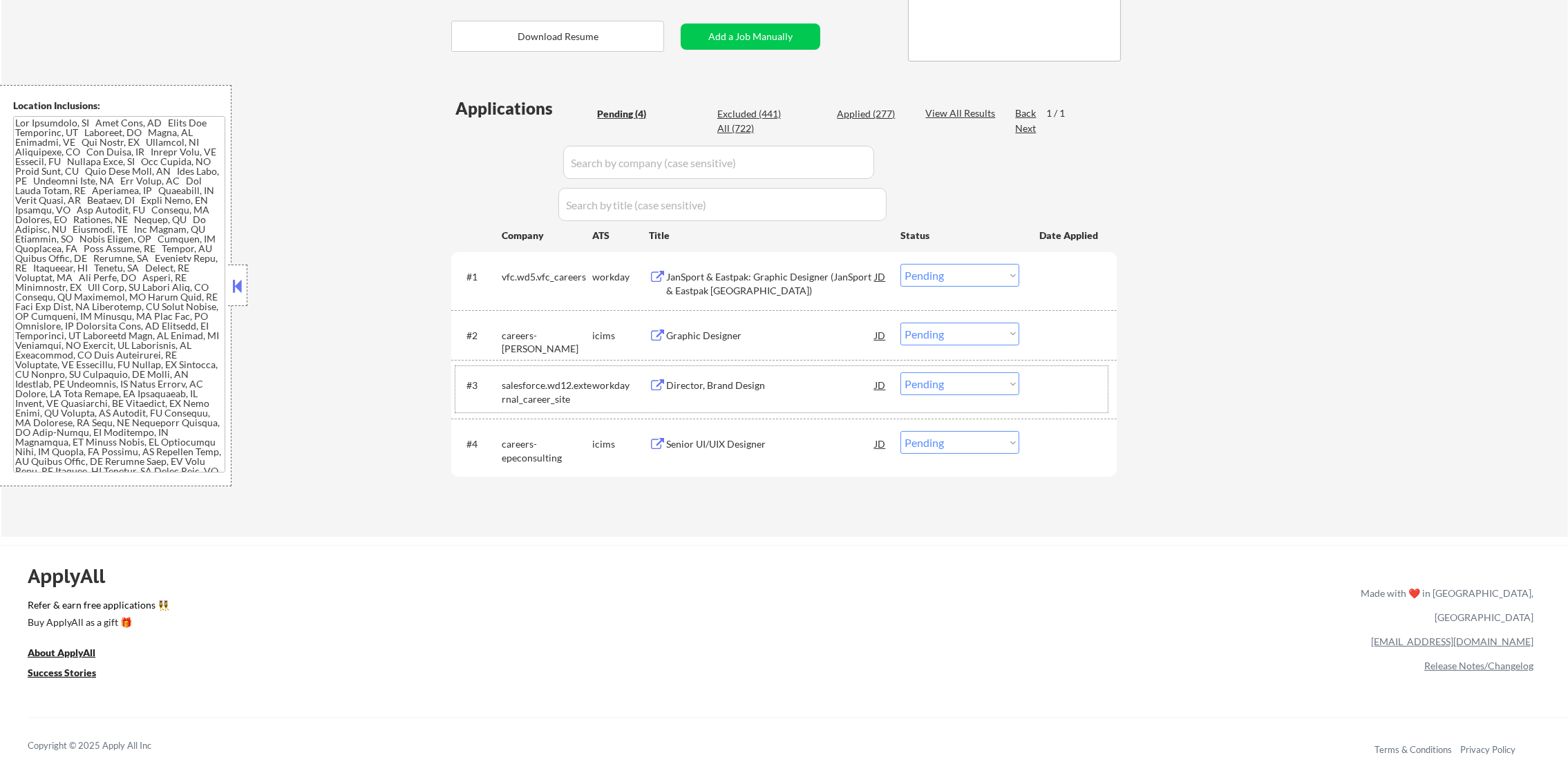
scroll to position [276, 0]
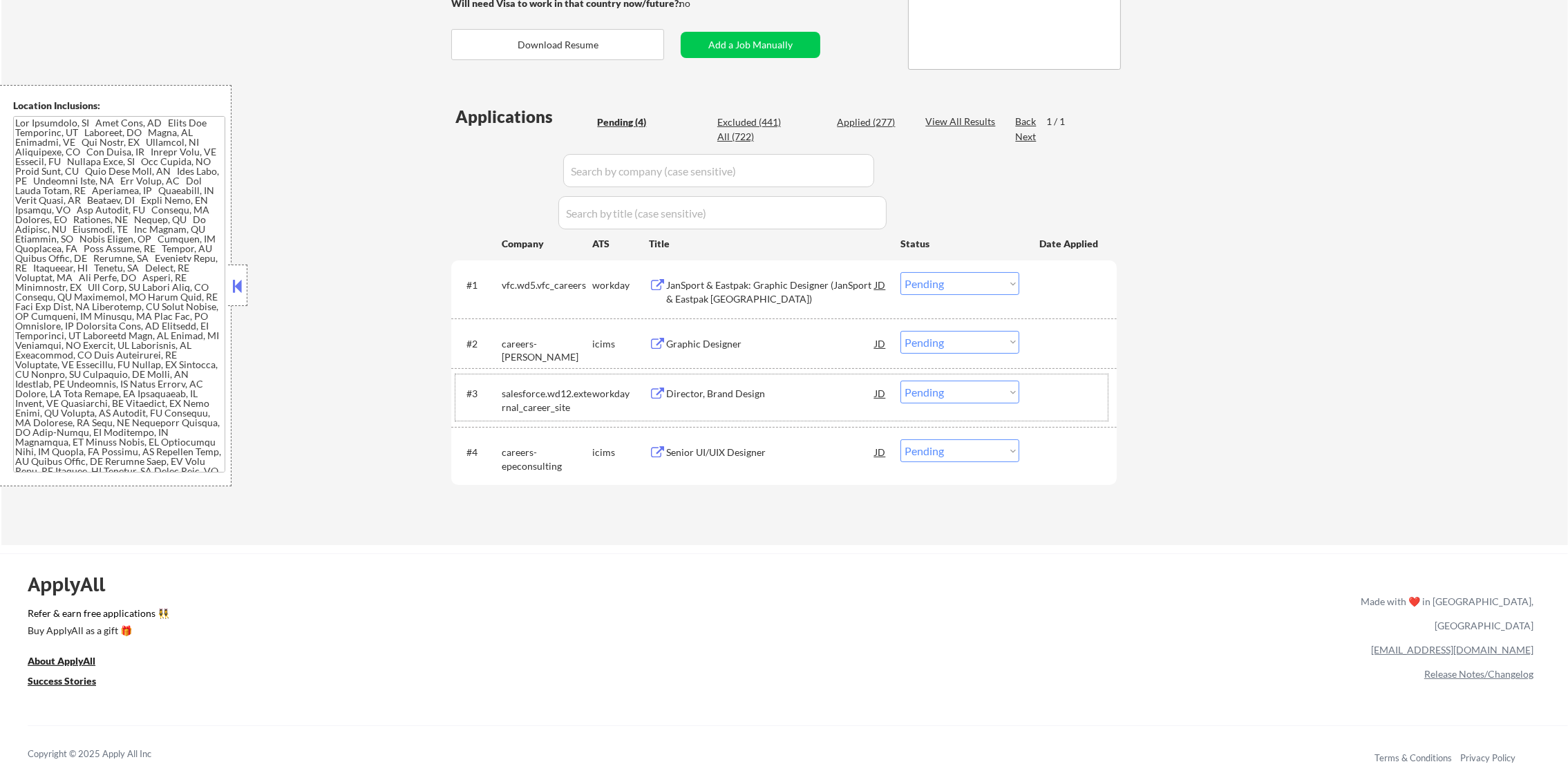
click at [868, 116] on div "Applied (277)" at bounding box center [871, 122] width 69 height 14
select select ""applied""
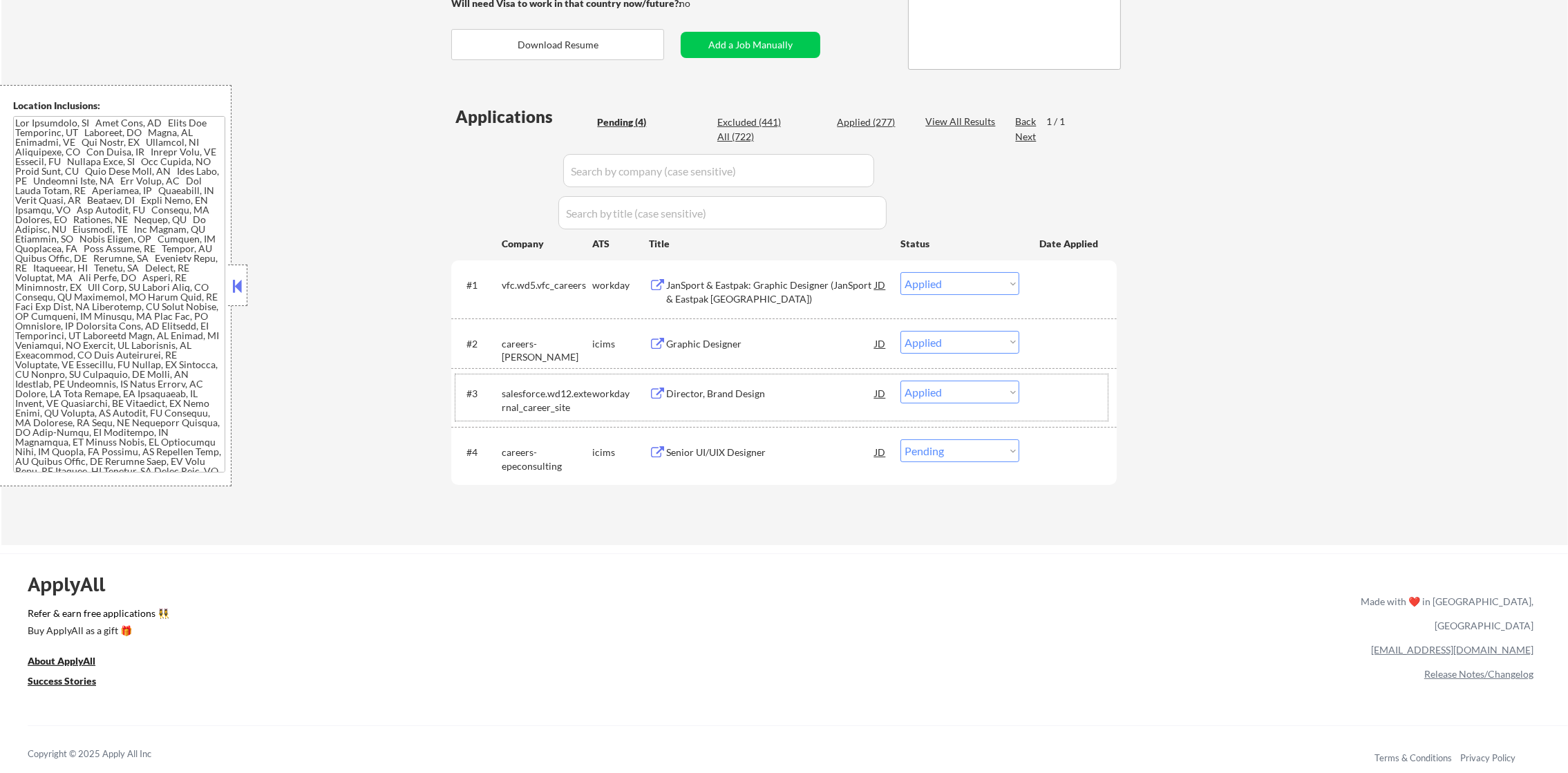
select select ""applied""
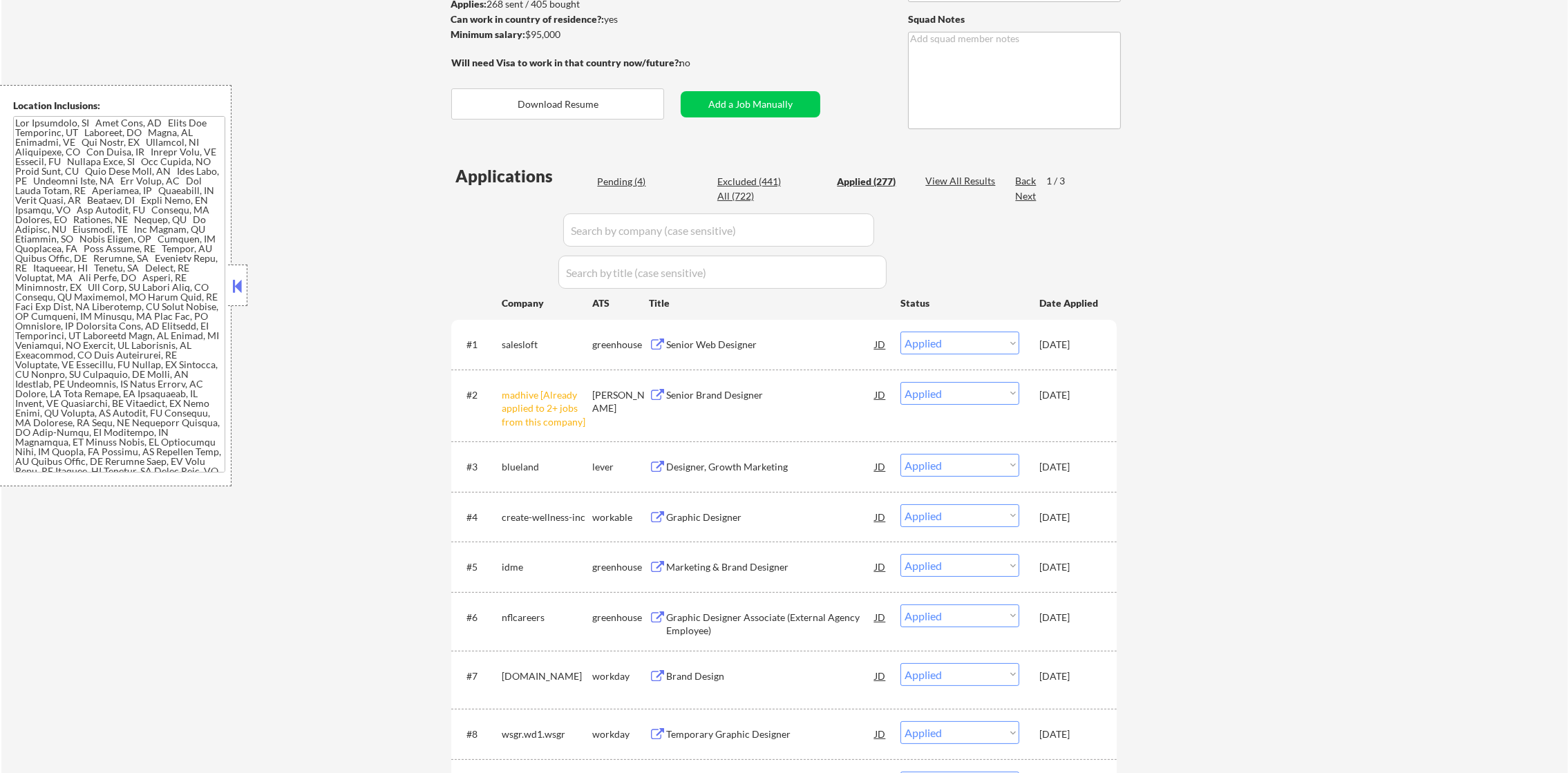
scroll to position [208, 0]
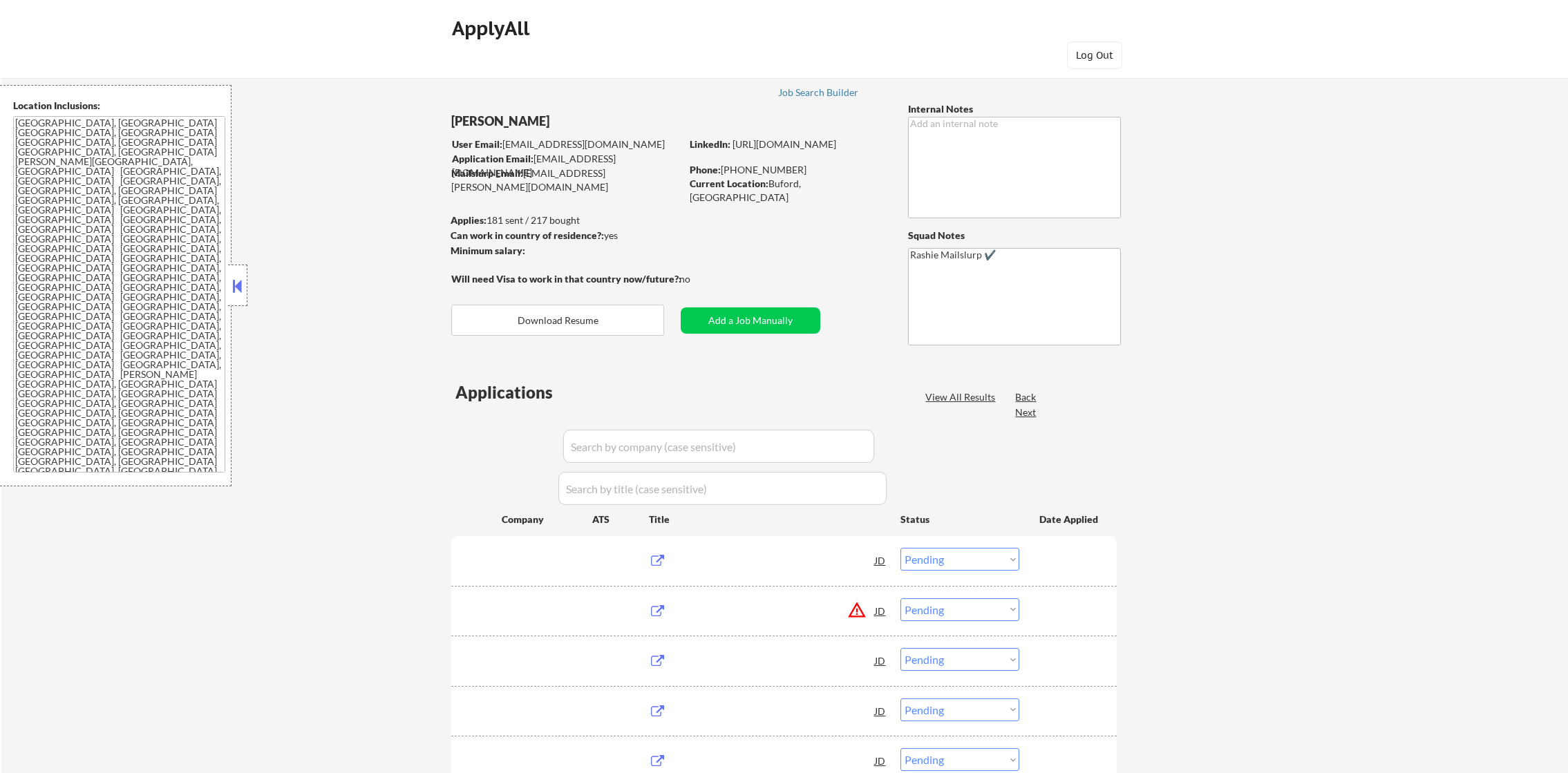
select select ""pending""
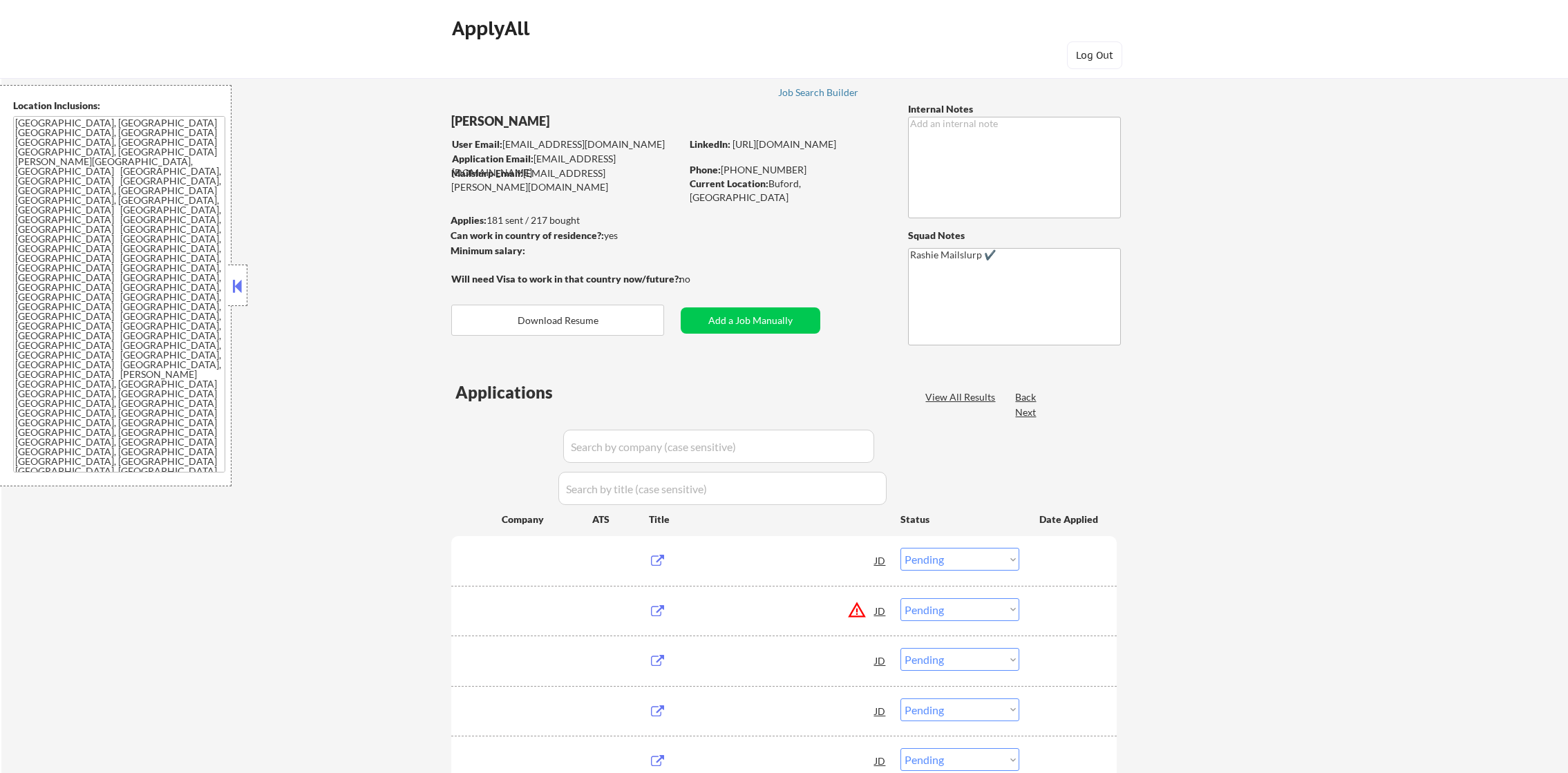
select select ""pending""
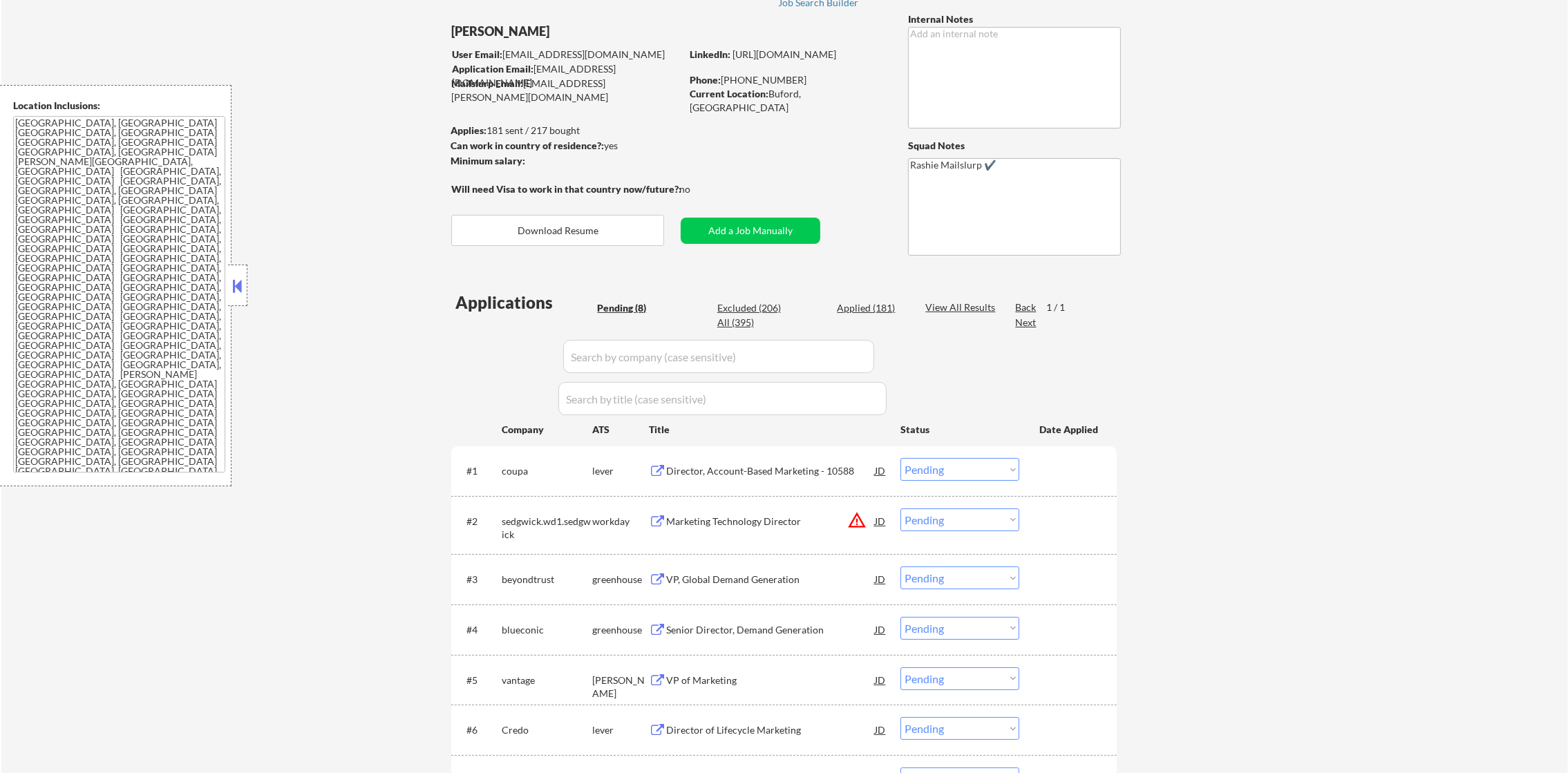
scroll to position [208, 0]
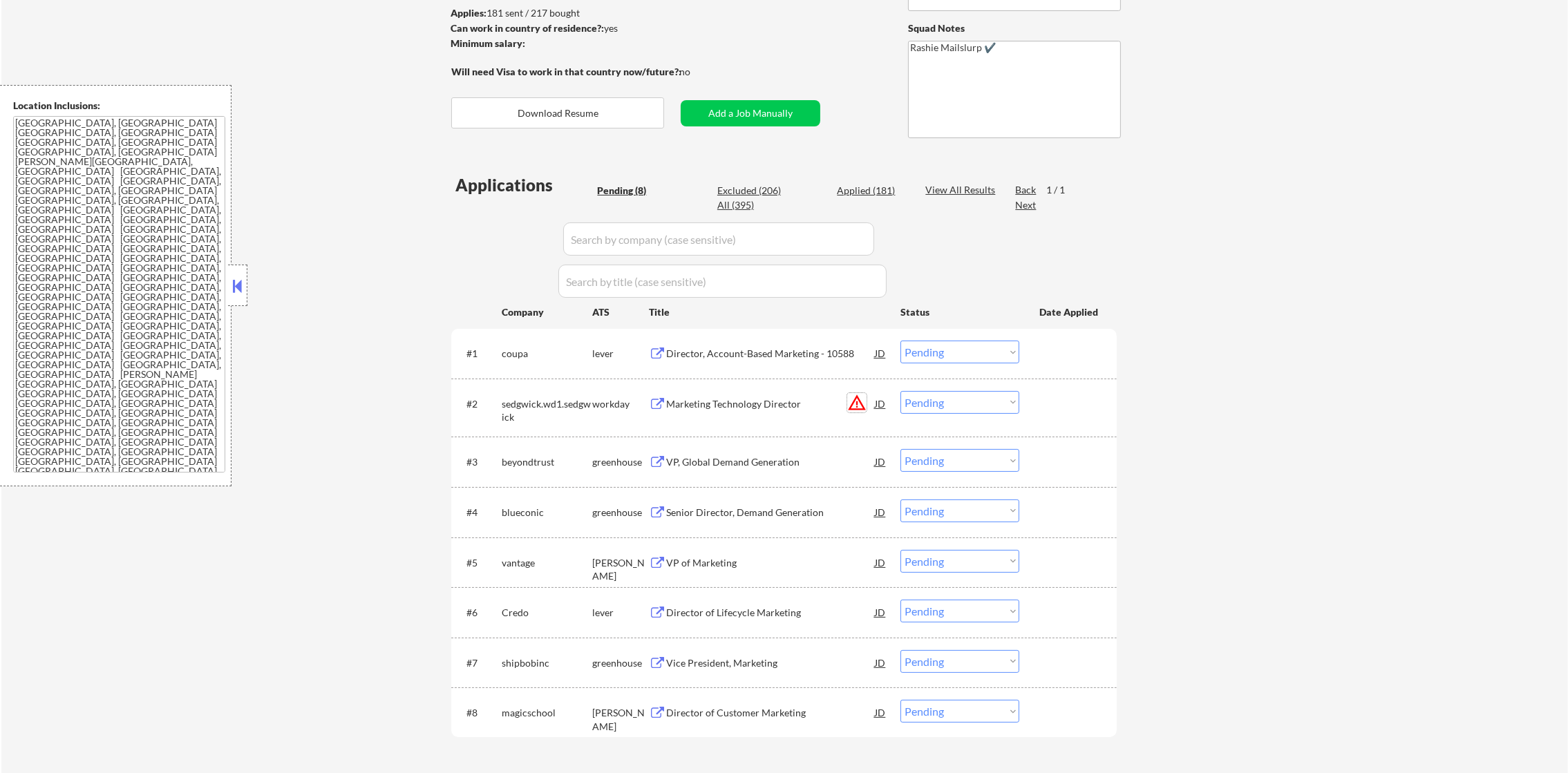
click at [861, 406] on button "warning_amber" at bounding box center [857, 403] width 19 height 19
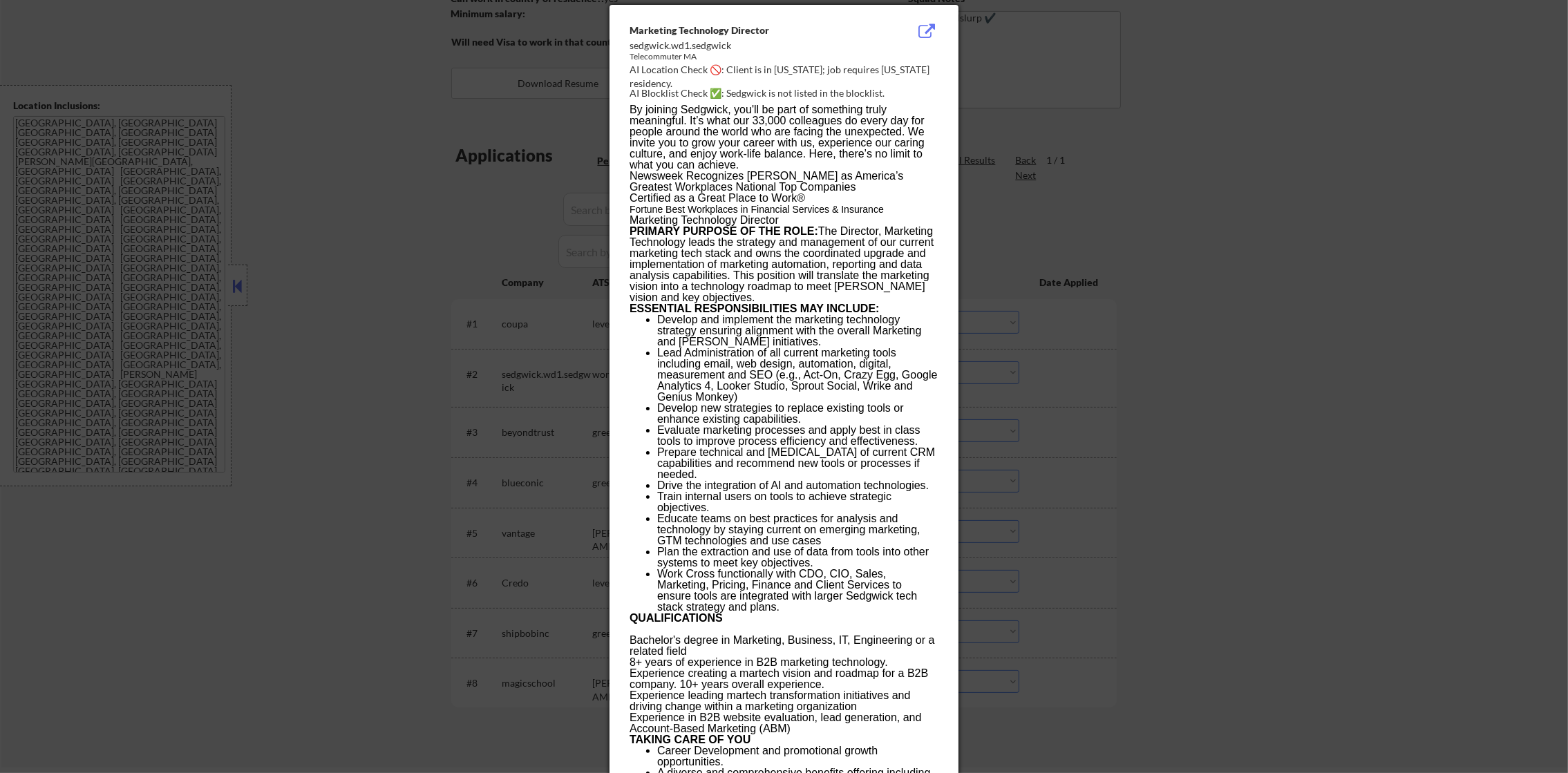
scroll to position [242, 0]
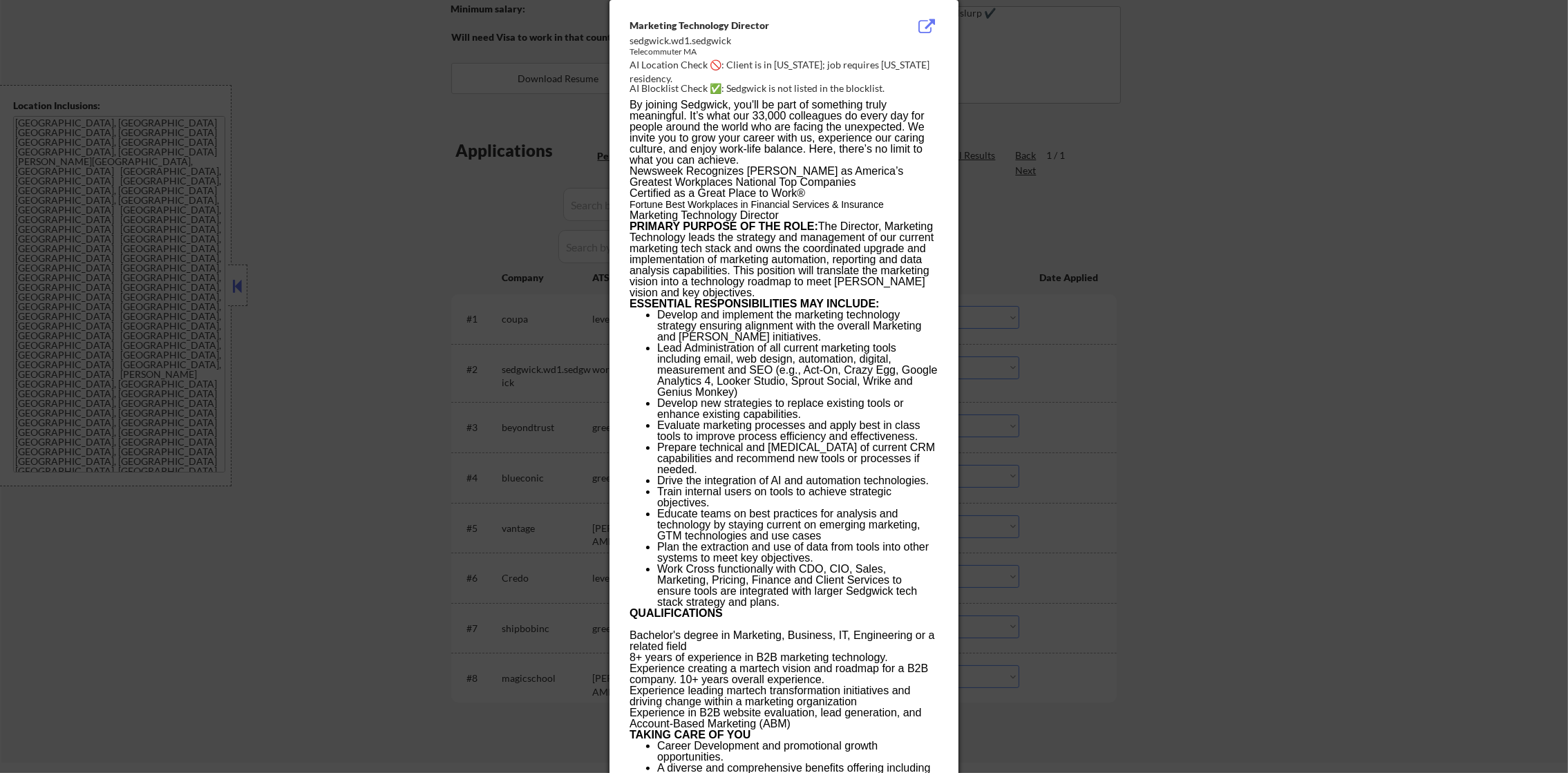
click at [1089, 406] on div at bounding box center [784, 386] width 1568 height 773
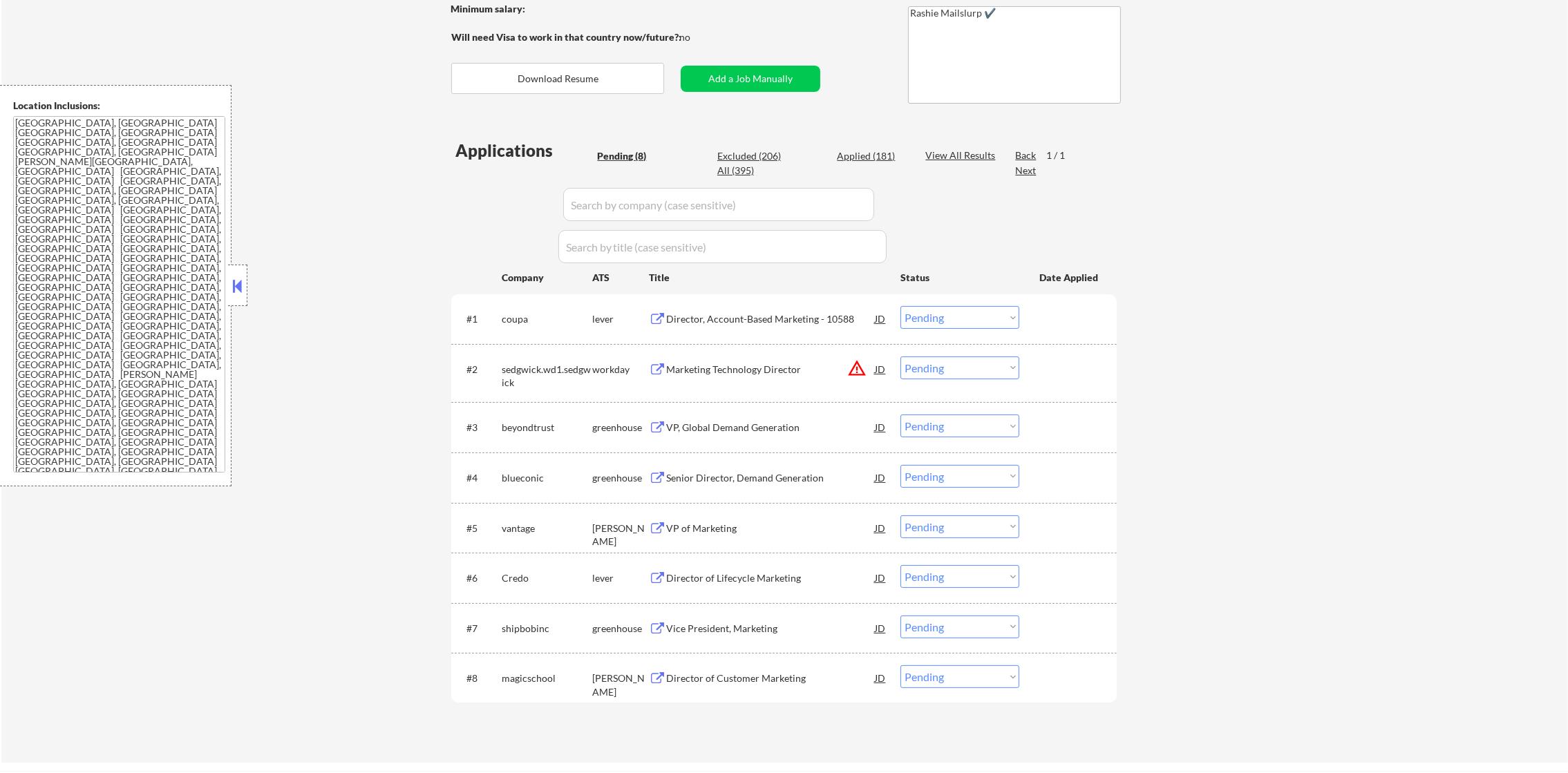
click at [956, 373] on select "Choose an option... Pending Applied Excluded (Questions) Excluded (Expired) Exc…" at bounding box center [960, 367] width 118 height 23
click at [901, 356] on select "Choose an option... Pending Applied Excluded (Questions) Excluded (Expired) Exc…" at bounding box center [960, 367] width 118 height 23
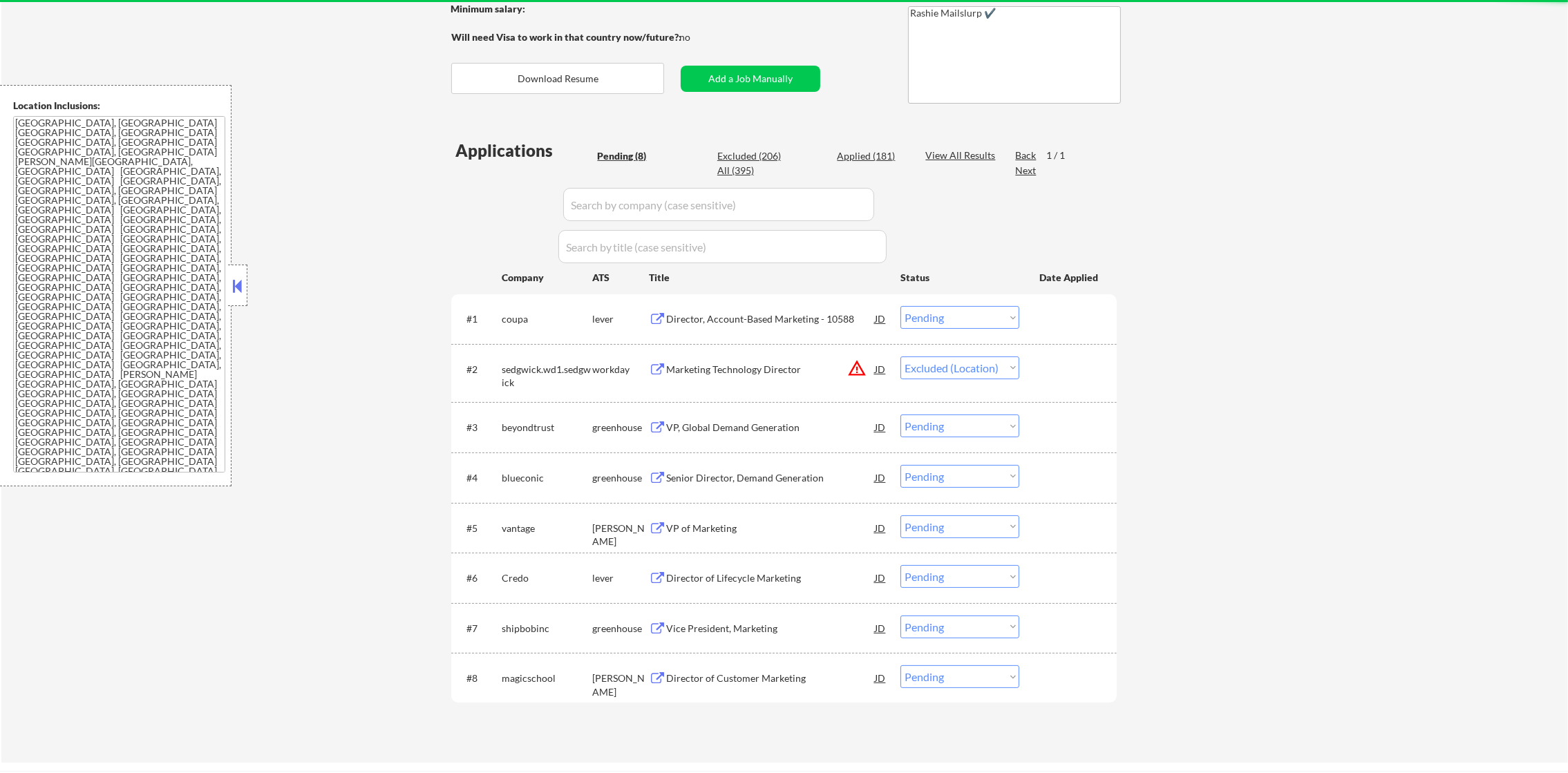
select select ""pending""
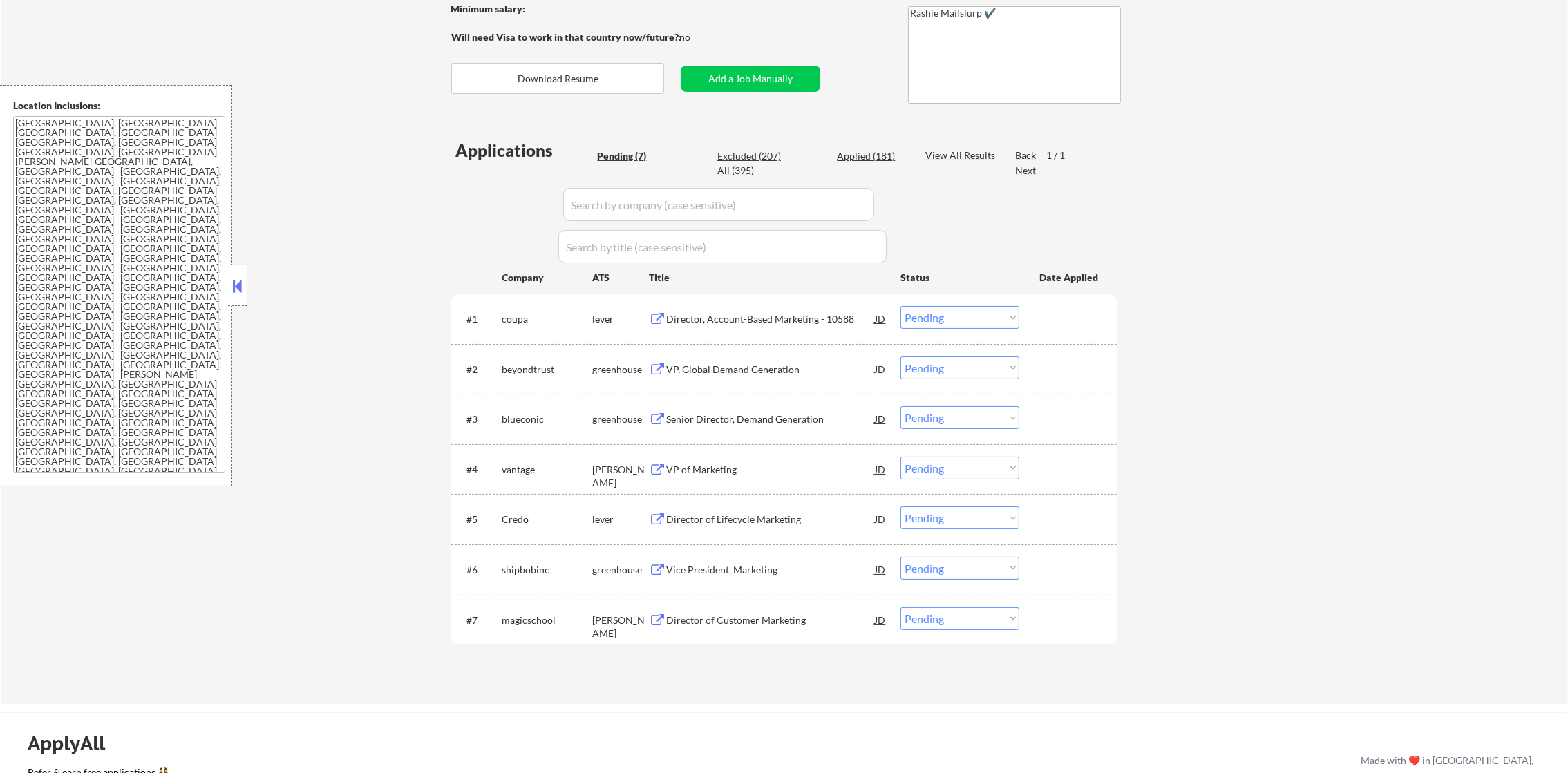
scroll to position [414, 0]
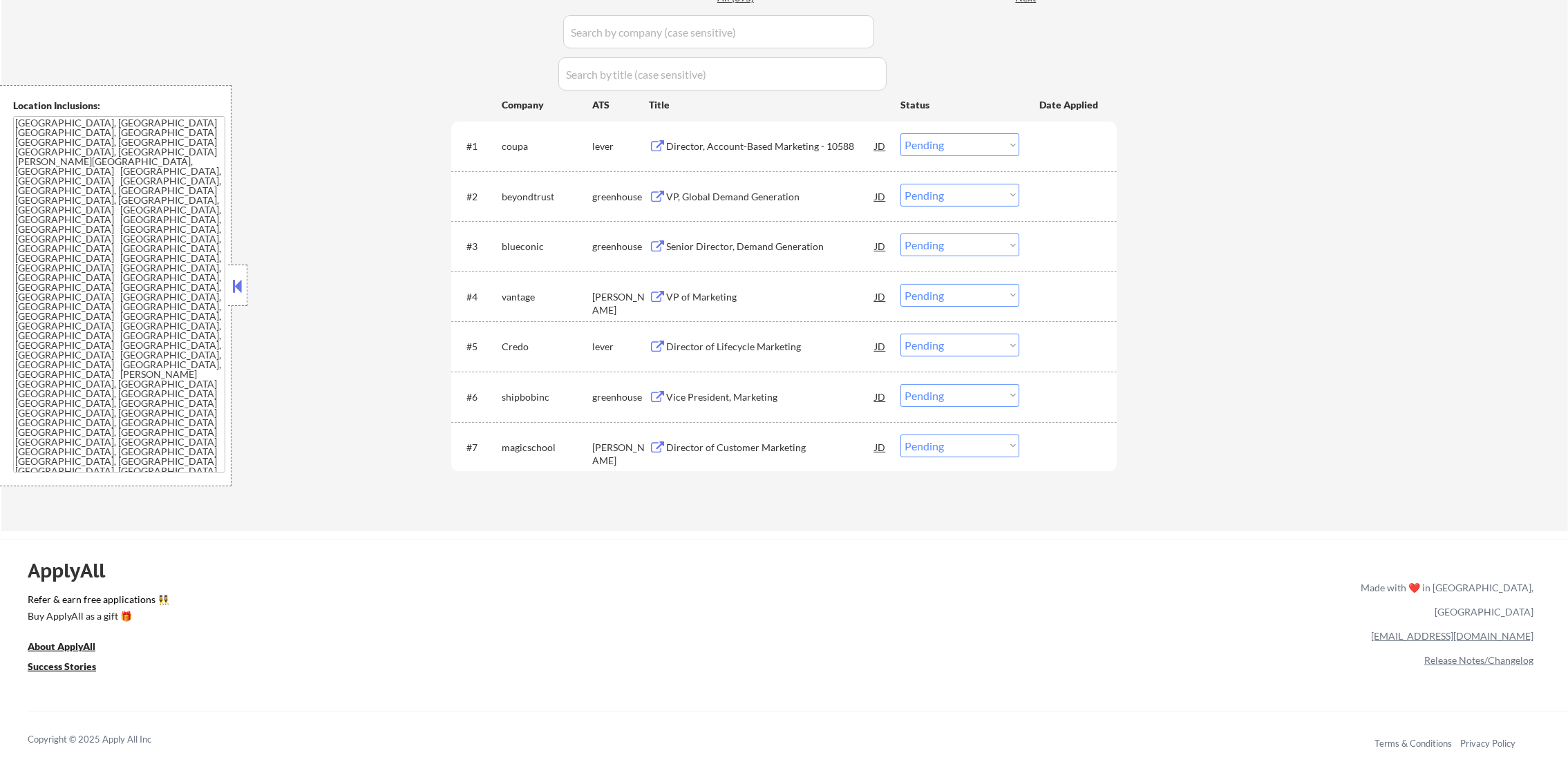
click at [769, 140] on div "Director, Account-Based Marketing - 10588" at bounding box center [770, 146] width 209 height 14
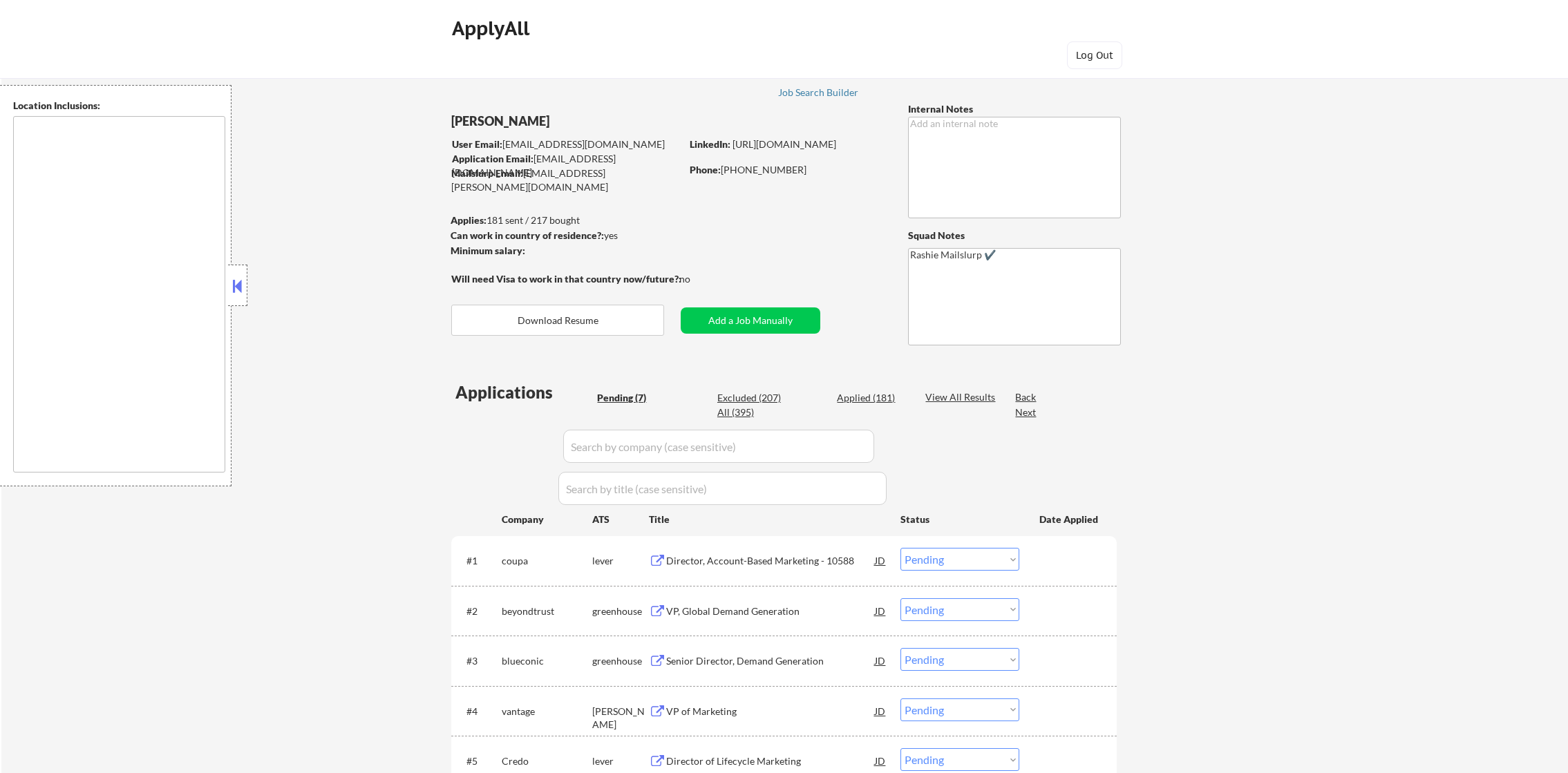
select select ""pending""
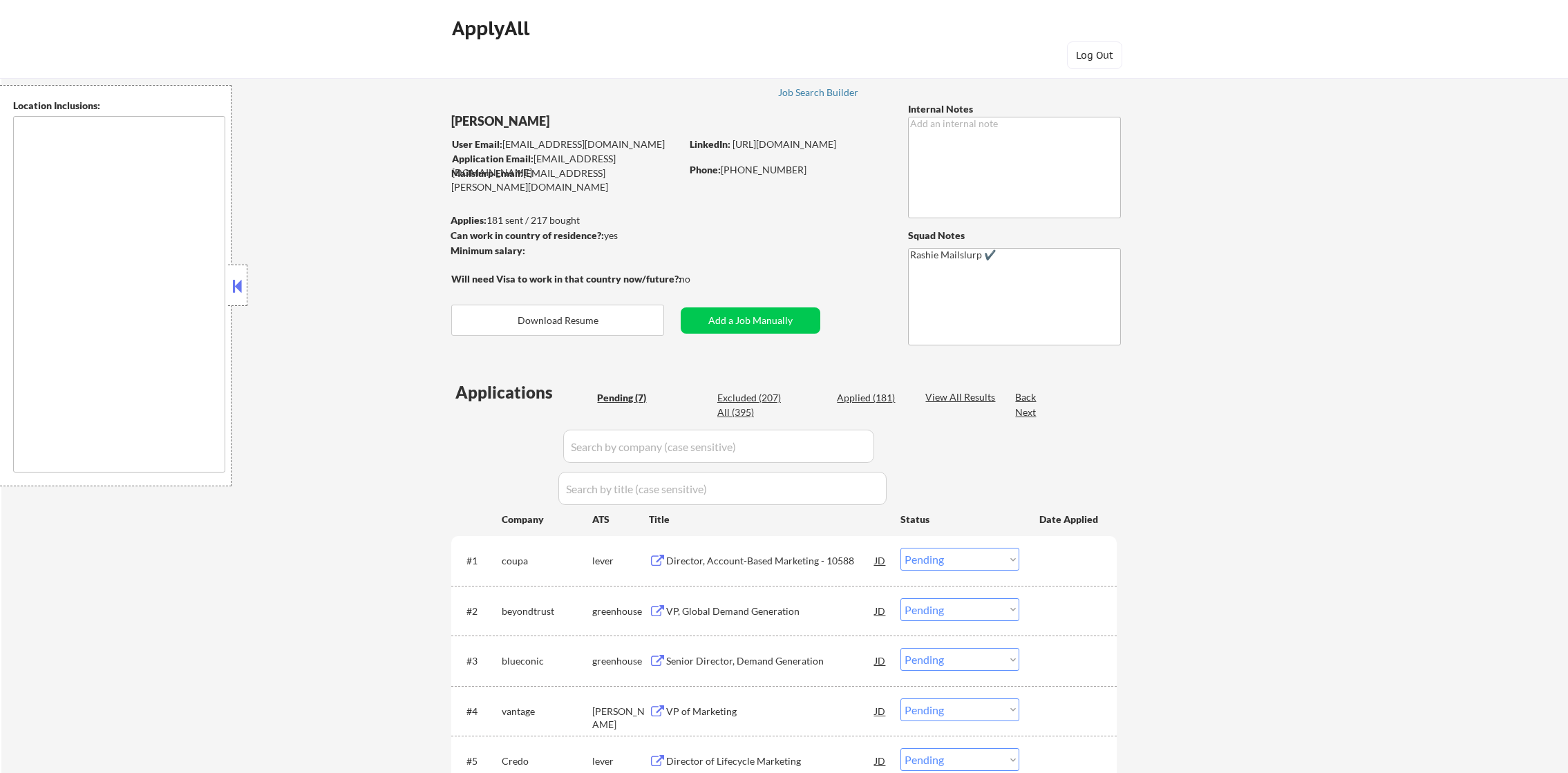
select select ""pending""
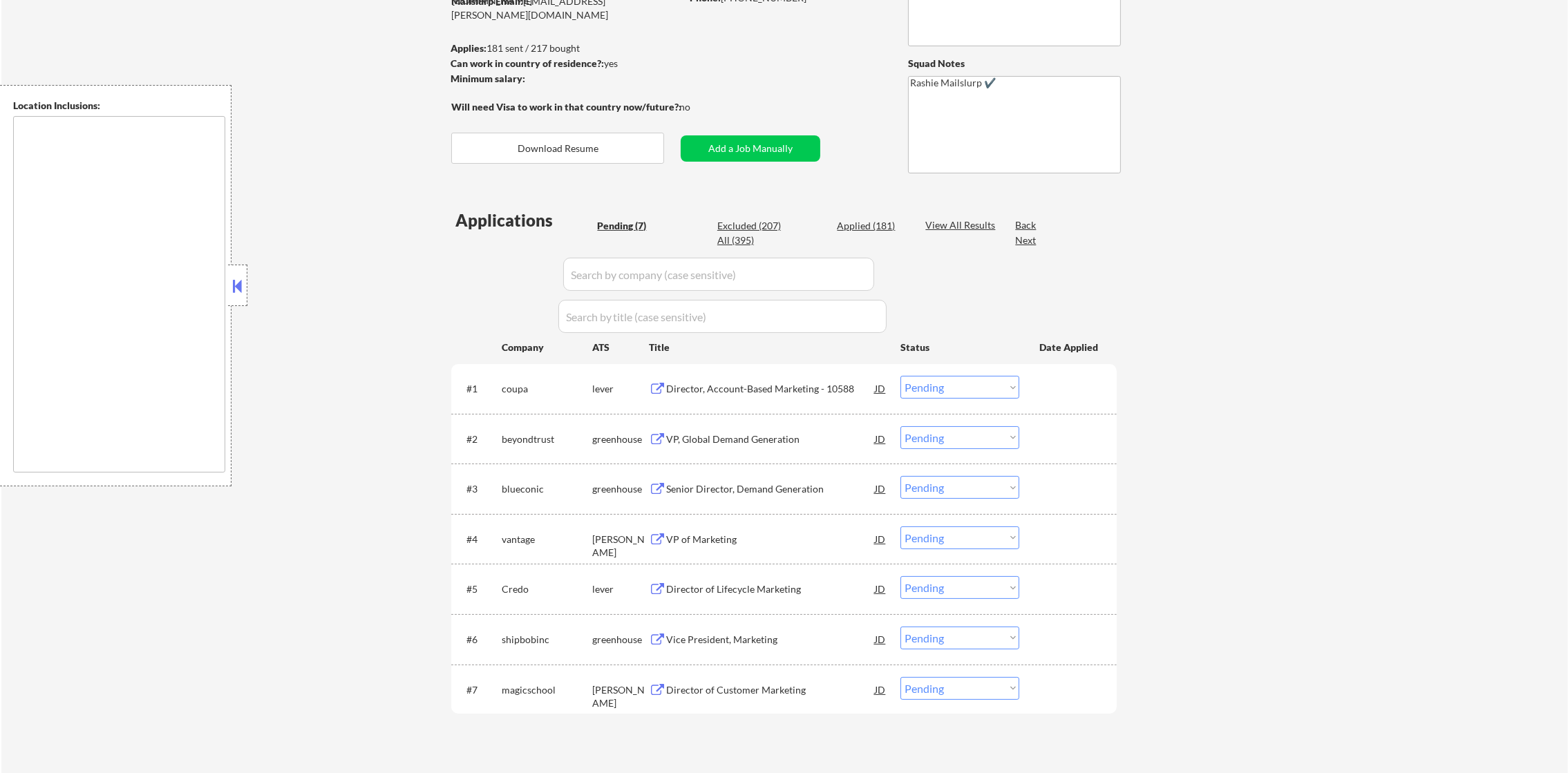
scroll to position [242, 0]
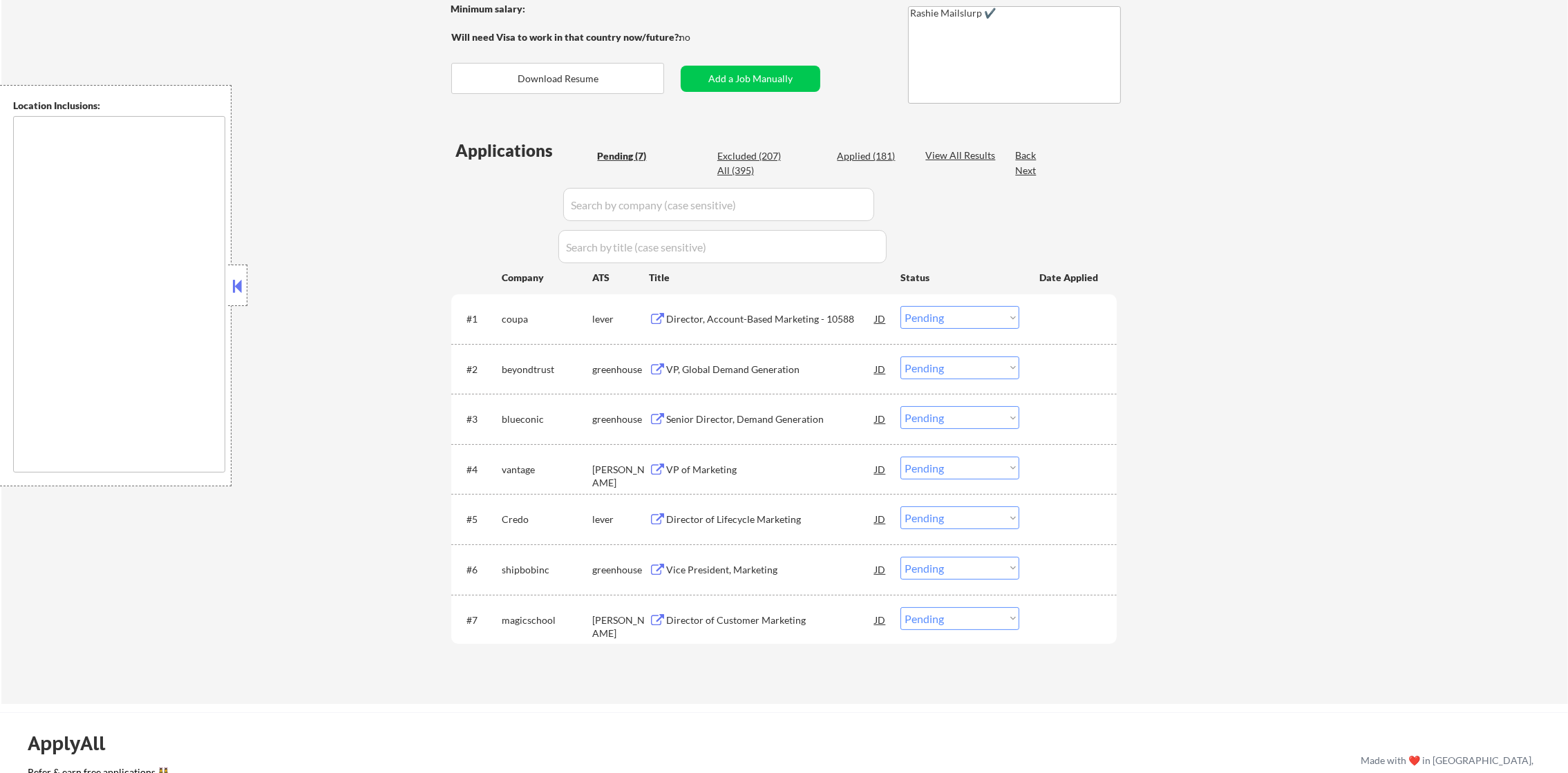
type textarea "[GEOGRAPHIC_DATA], [GEOGRAPHIC_DATA] [GEOGRAPHIC_DATA], [GEOGRAPHIC_DATA] [GEOG…"
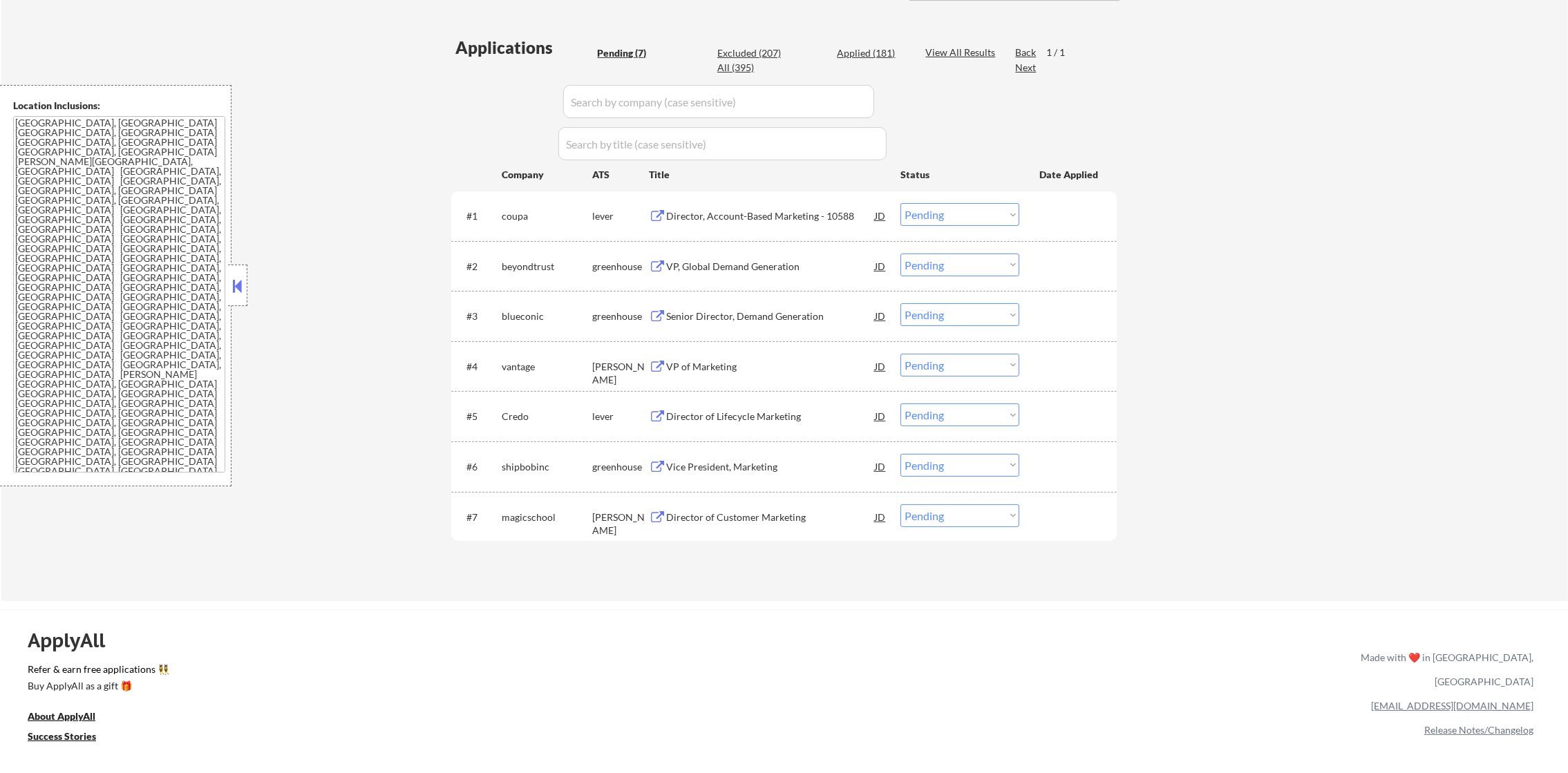
scroll to position [346, 0]
